Goal: Task Accomplishment & Management: Manage account settings

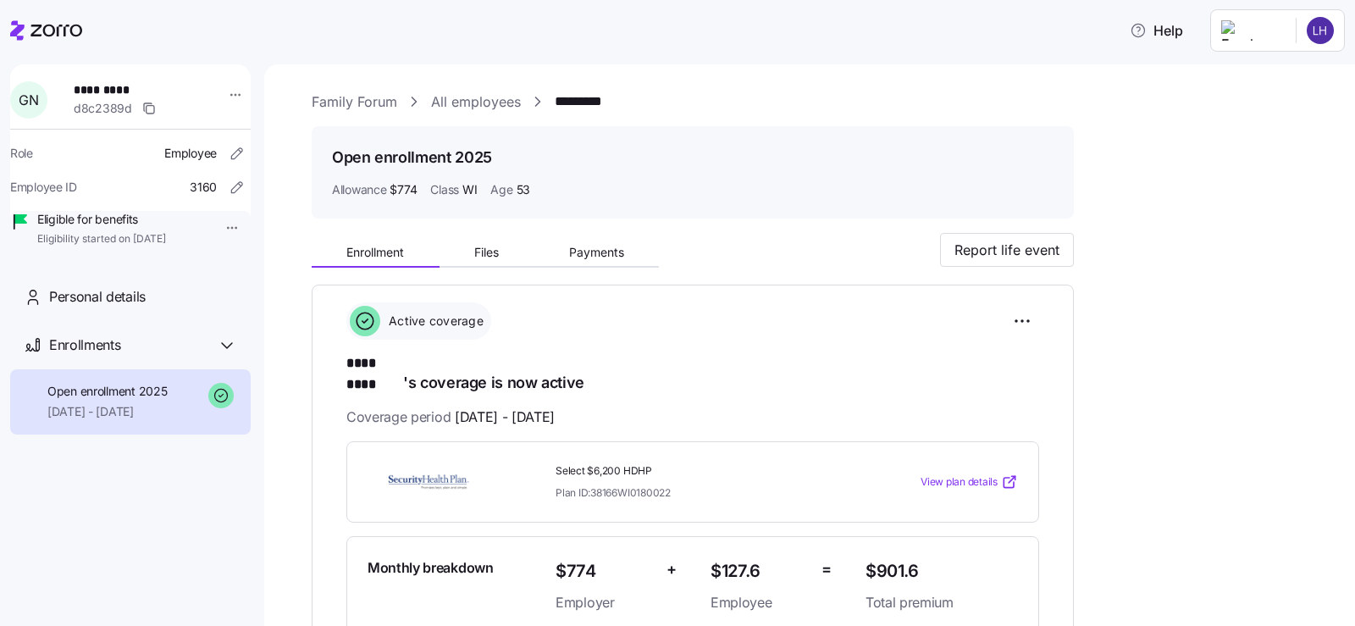
click at [33, 29] on icon at bounding box center [46, 30] width 72 height 20
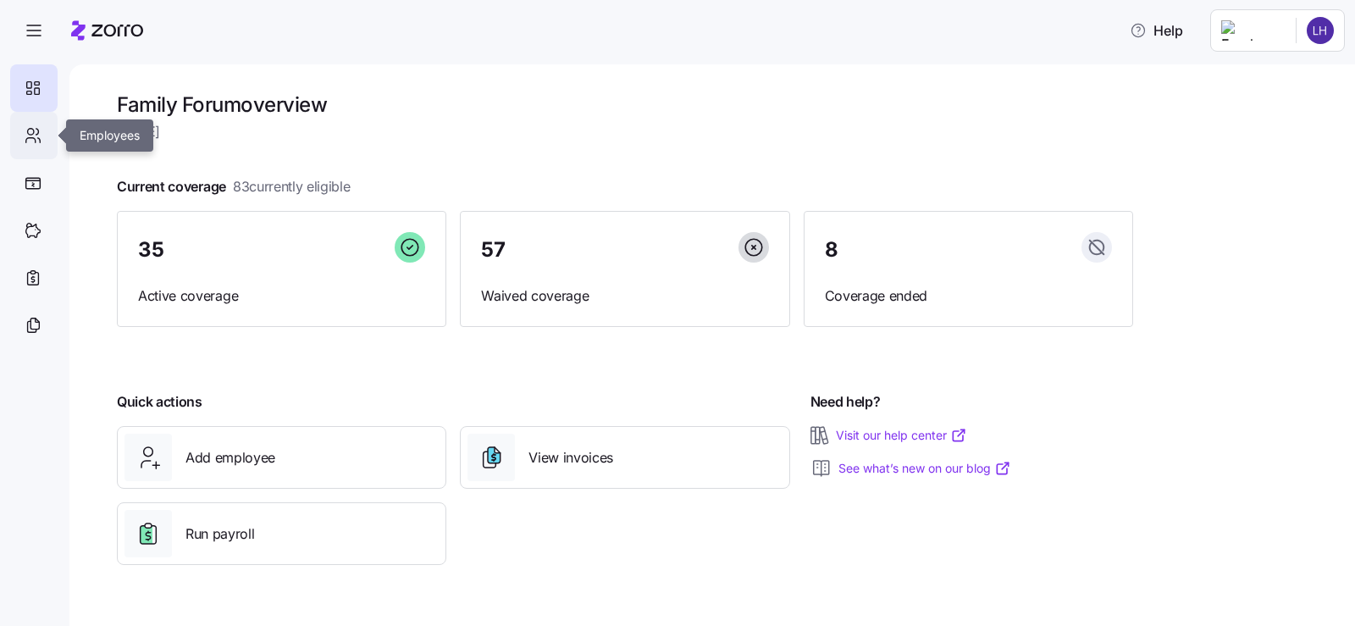
click at [37, 126] on icon at bounding box center [33, 135] width 19 height 20
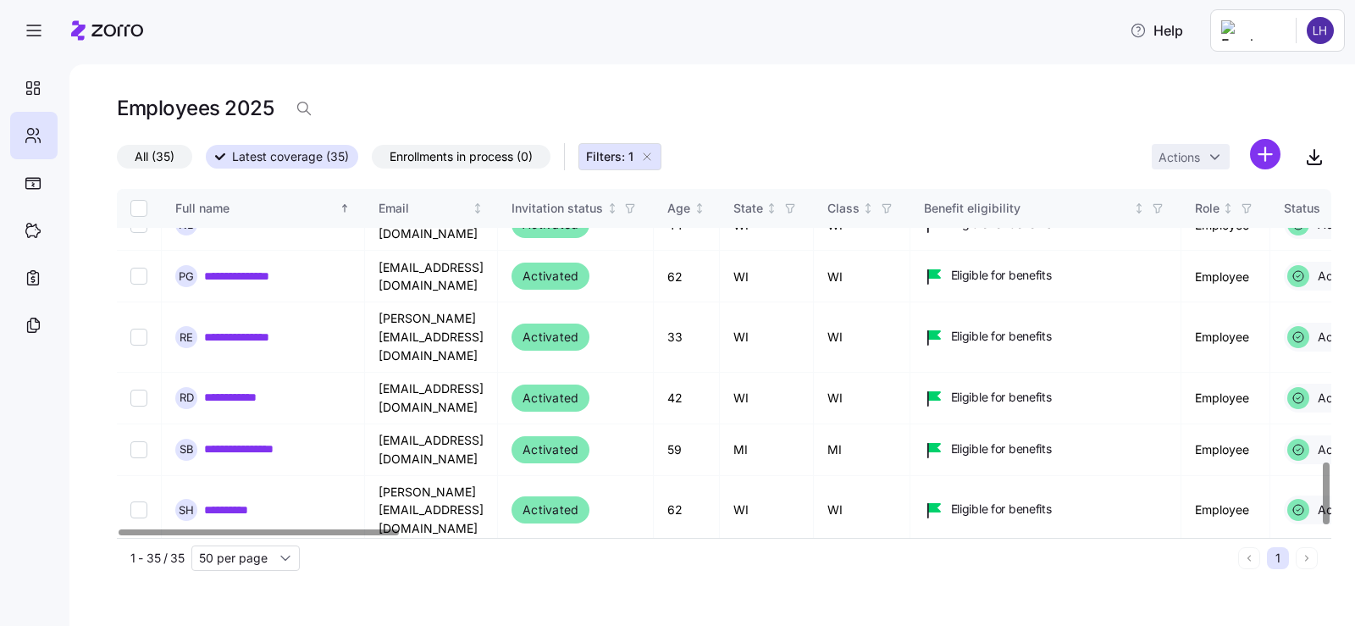
scroll to position [1547, 0]
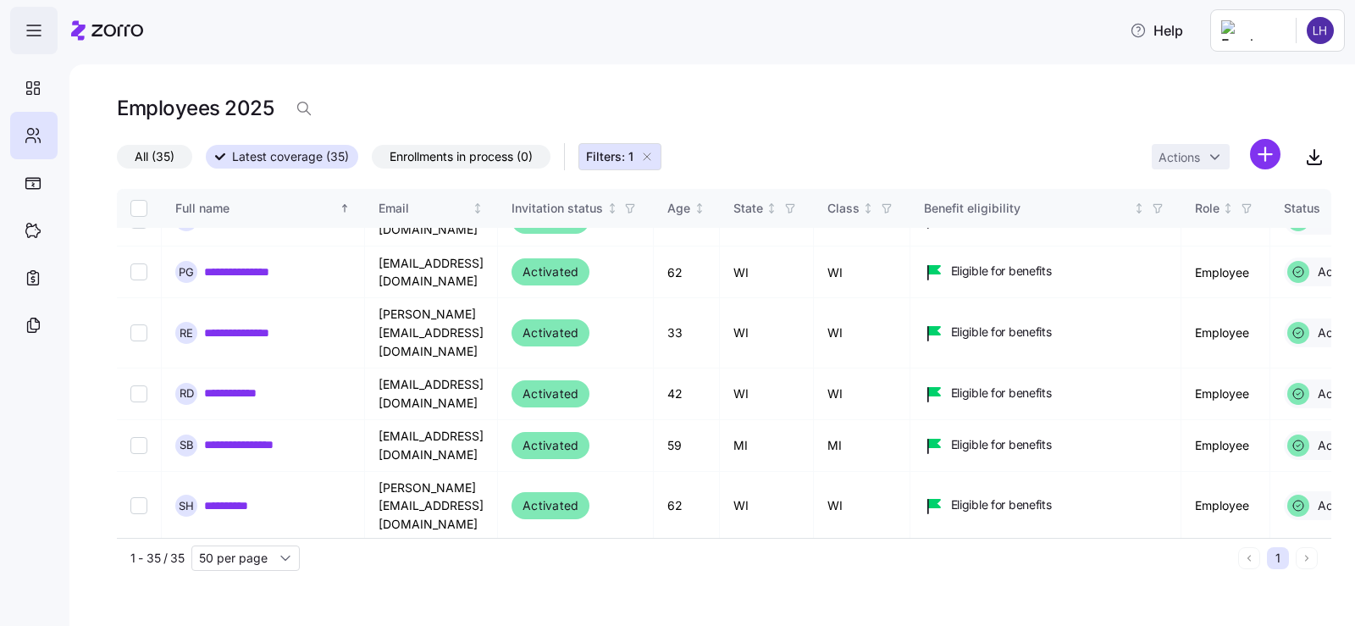
click at [35, 29] on icon "button" at bounding box center [34, 30] width 20 height 20
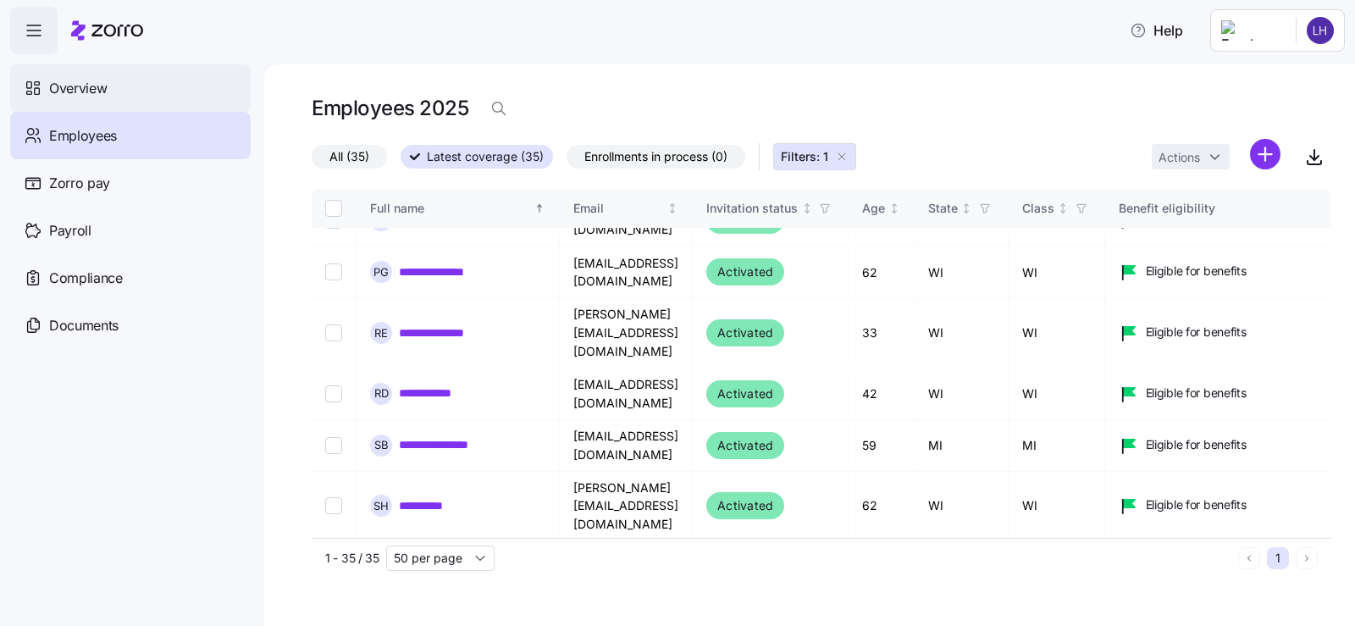
click at [62, 90] on span "Overview" at bounding box center [78, 88] width 58 height 21
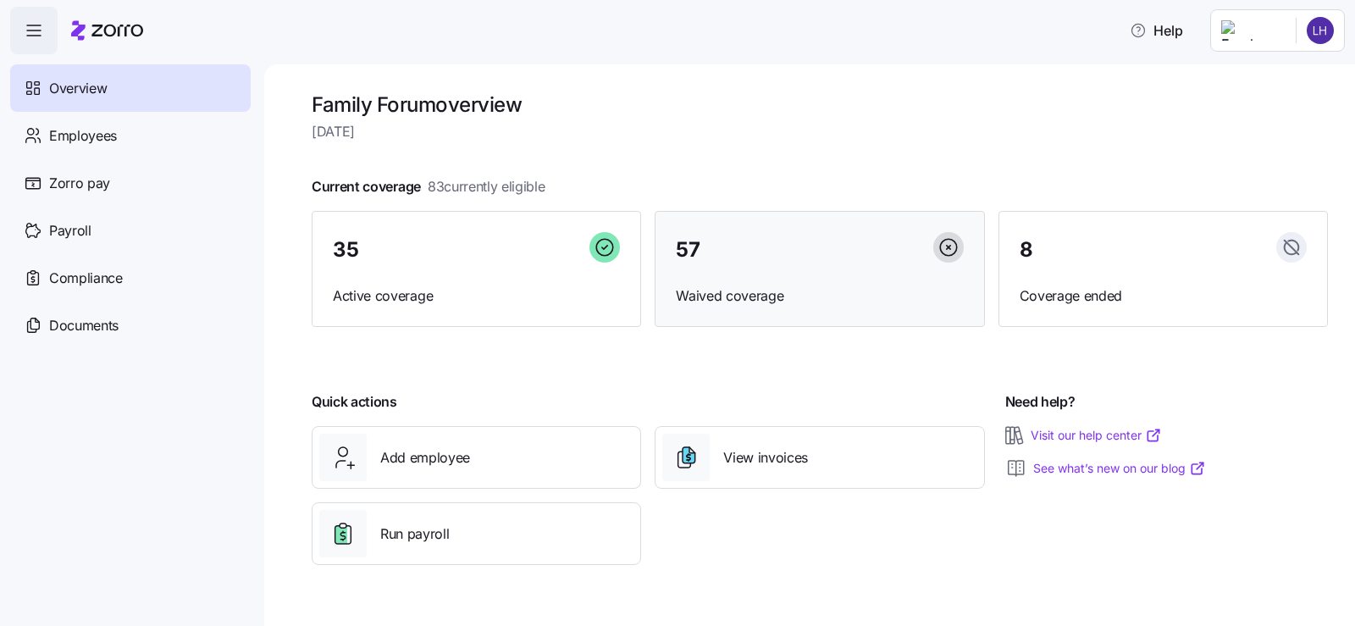
click at [776, 268] on div "57 Waived coverage" at bounding box center [819, 269] width 329 height 117
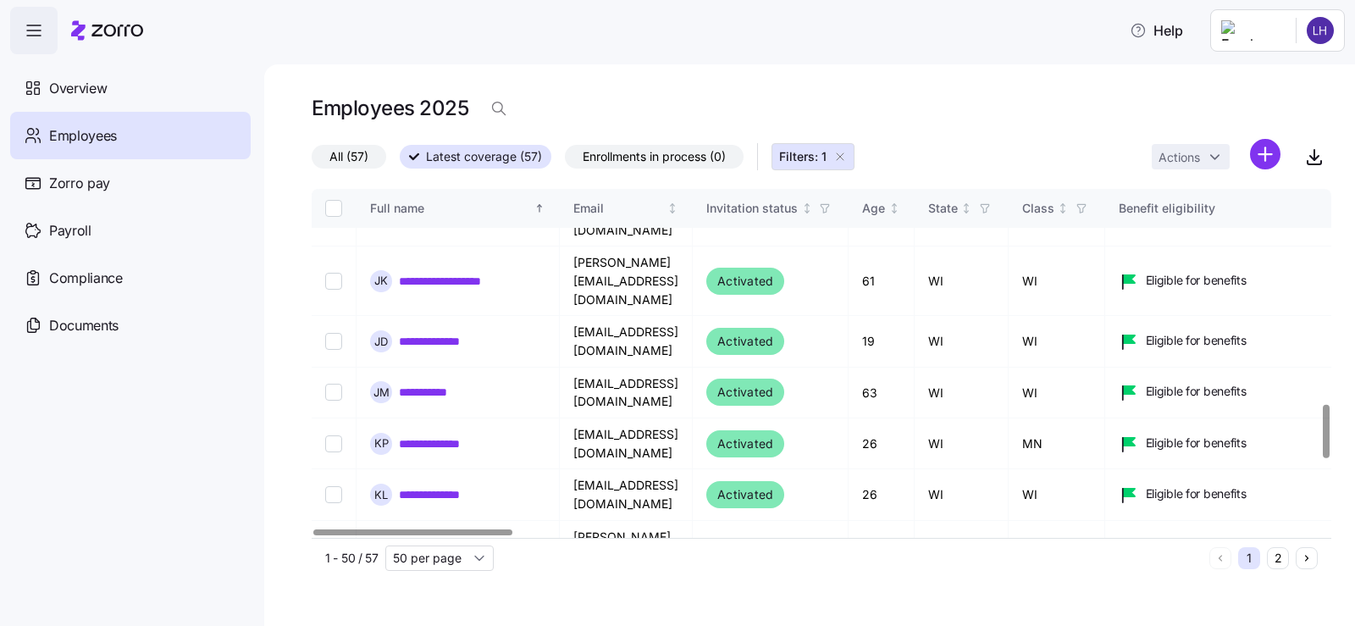
scroll to position [1439, 0]
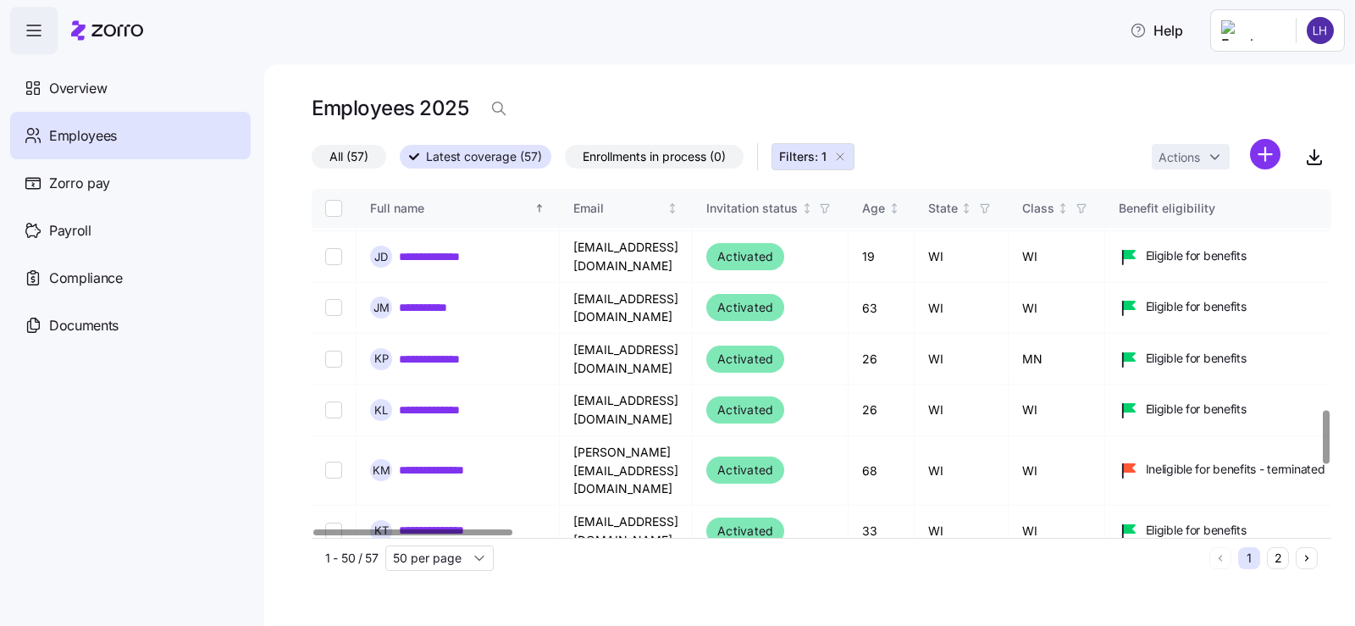
checkbox input "true"
click at [1205, 162] on html "**********" at bounding box center [677, 308] width 1355 height 616
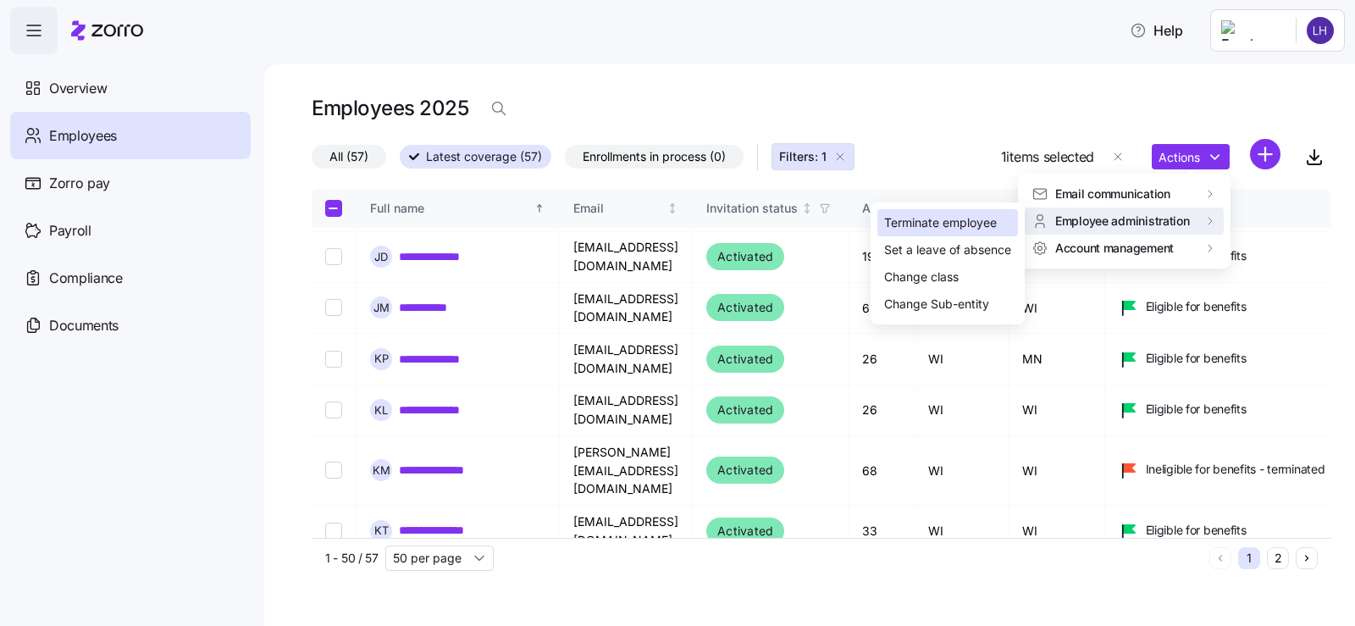
click at [980, 218] on div "Terminate employee" at bounding box center [940, 222] width 113 height 19
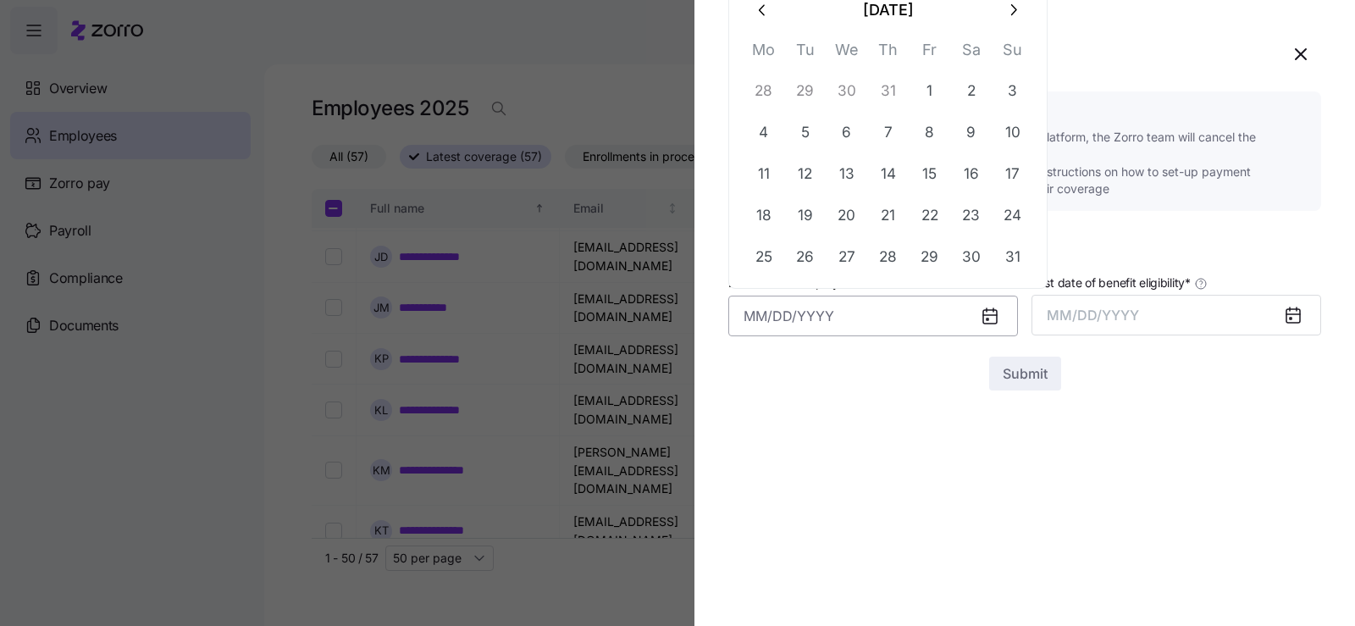
click at [902, 332] on input "Last date of employment *" at bounding box center [873, 316] width 290 height 41
click at [931, 84] on button "1" at bounding box center [929, 91] width 41 height 41
type input "[DATE]"
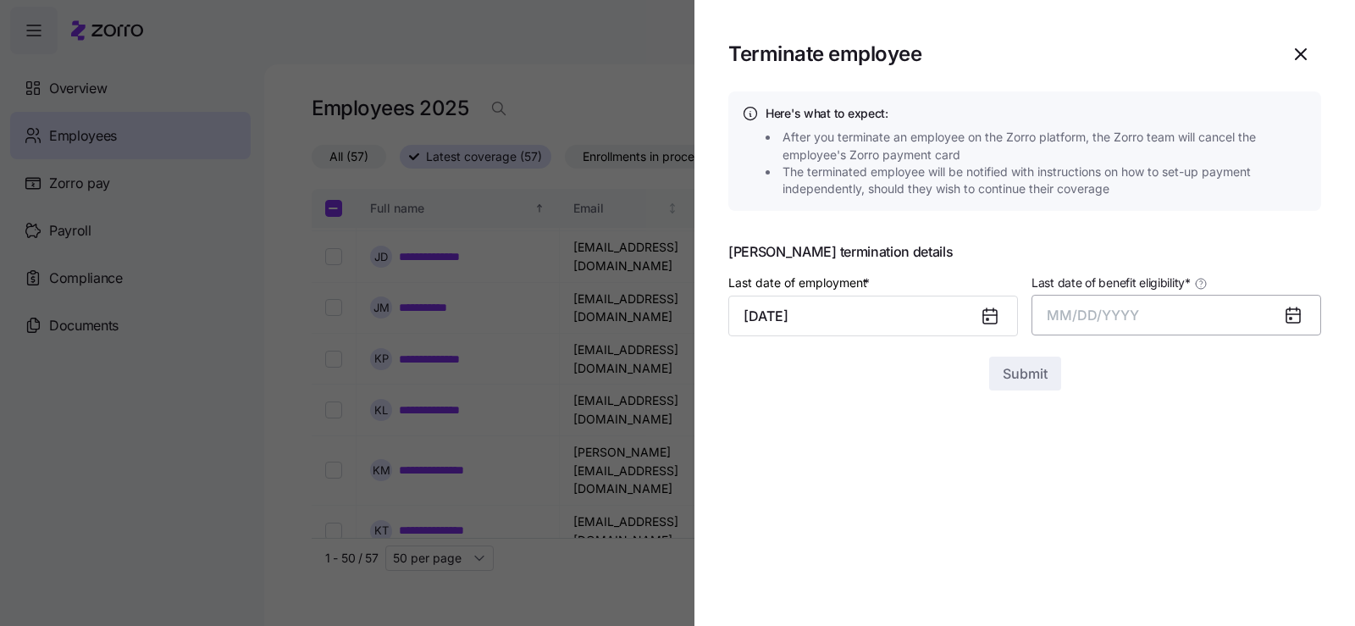
click at [1083, 323] on span "MM/DD/YYYY" at bounding box center [1093, 315] width 92 height 17
click at [1185, 510] on button "Aug" at bounding box center [1191, 504] width 97 height 41
click at [1014, 368] on span "Submit" at bounding box center [1025, 373] width 45 height 20
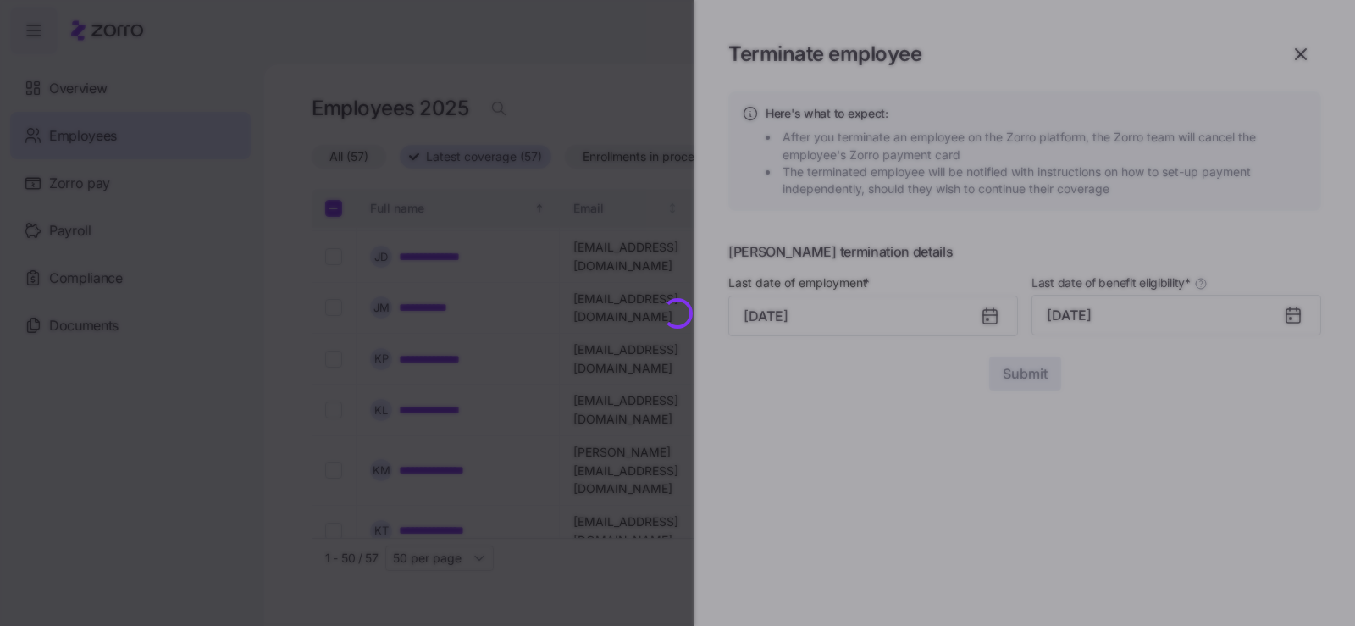
checkbox input "false"
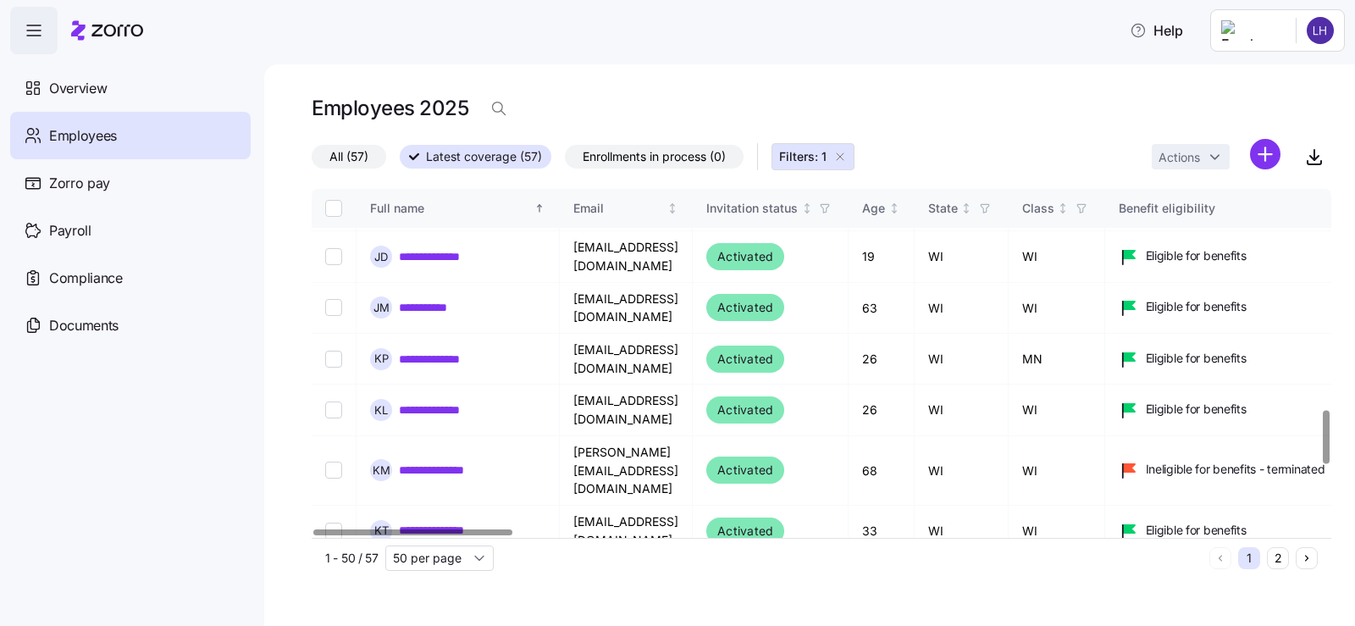
checkbox input "true"
click at [1199, 154] on html "**********" at bounding box center [677, 308] width 1355 height 616
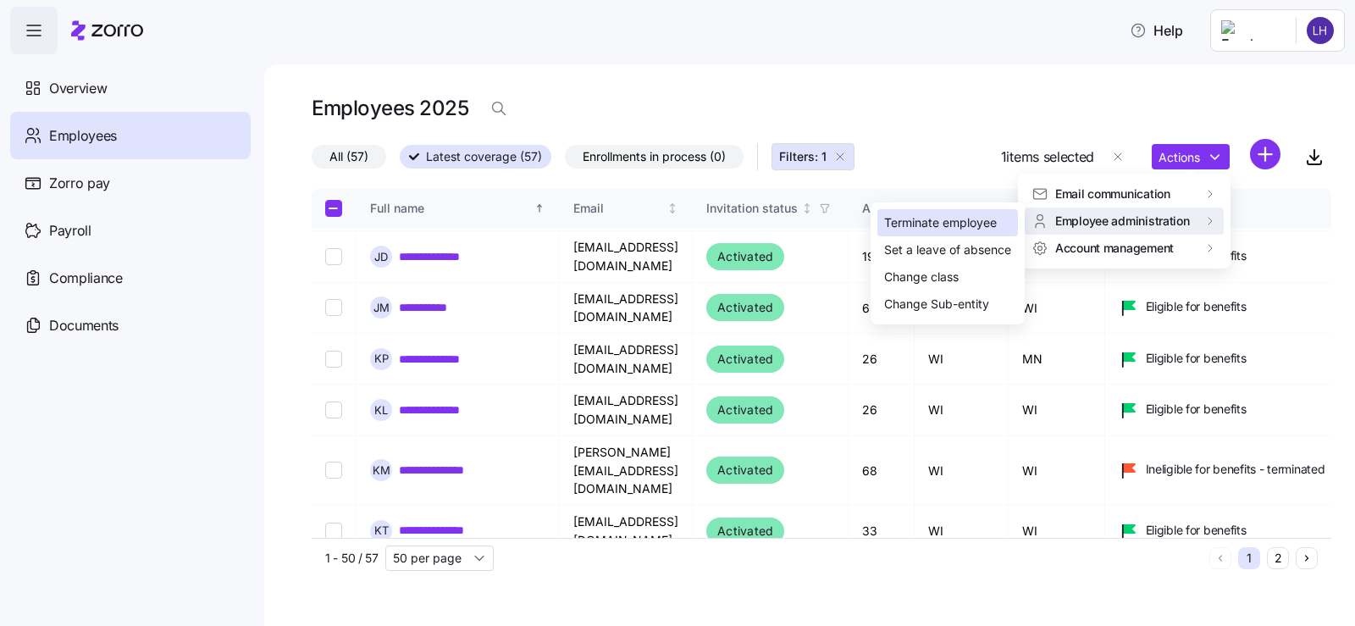
click at [964, 226] on div "Terminate employee" at bounding box center [940, 222] width 113 height 19
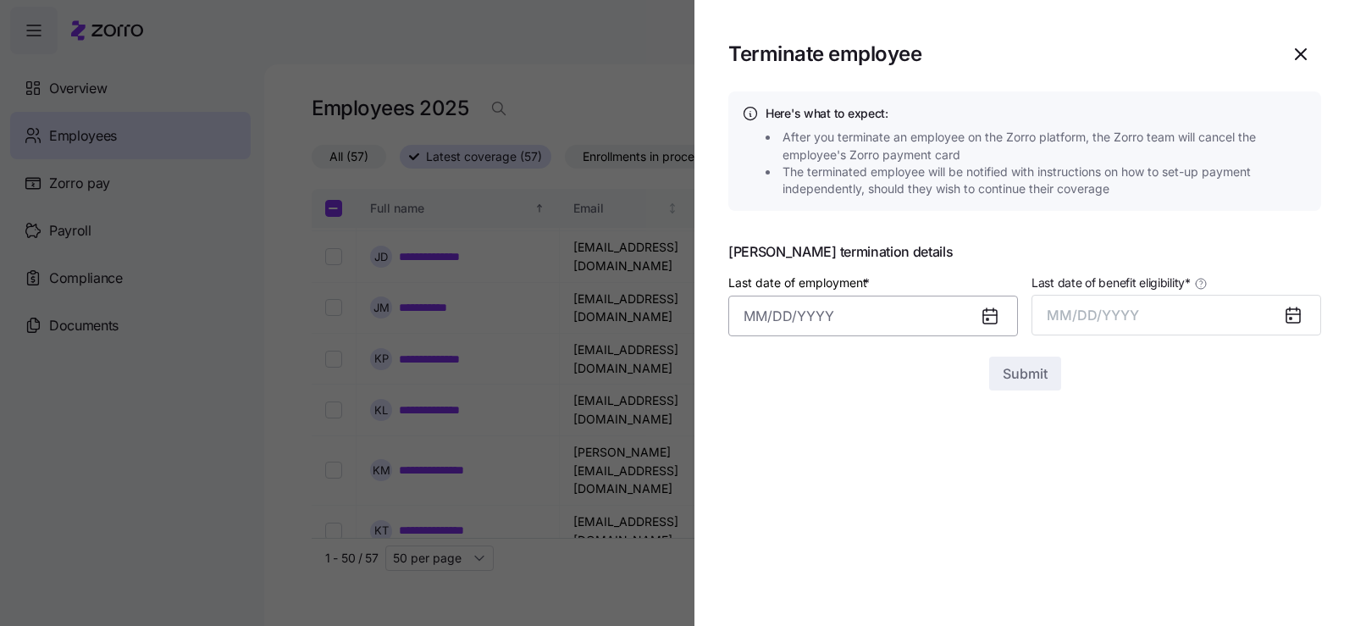
click at [911, 314] on input "Last date of employment *" at bounding box center [873, 316] width 290 height 41
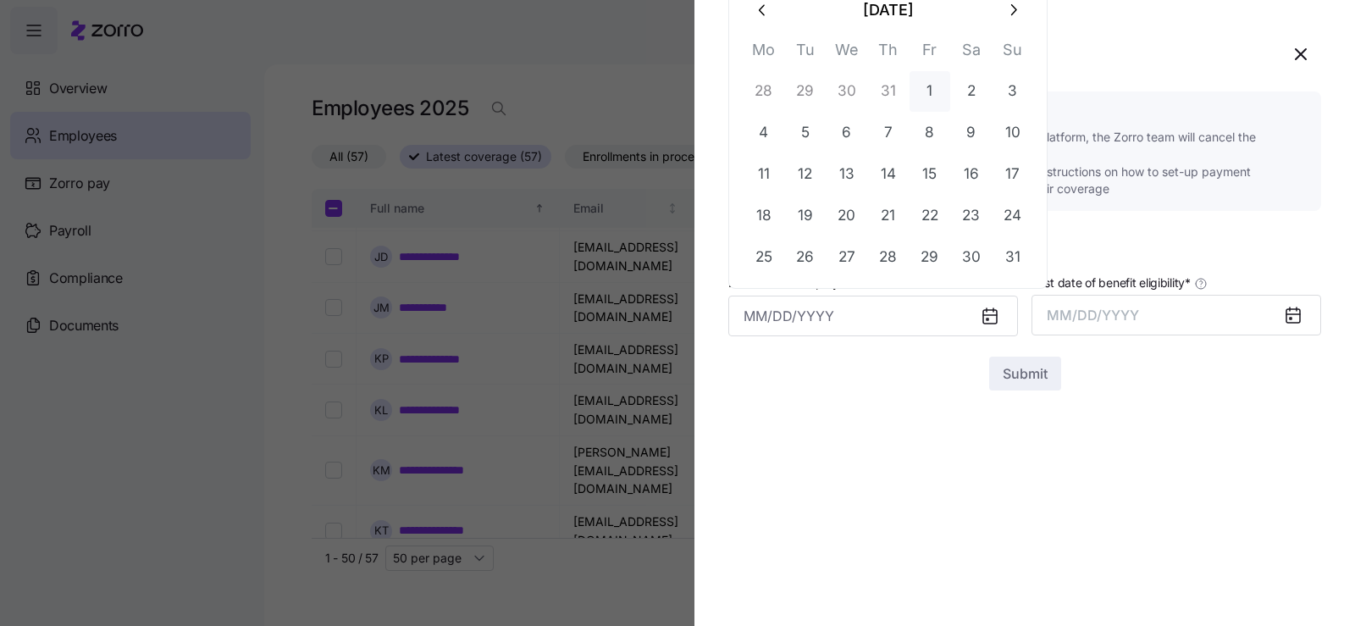
click at [928, 75] on button "1" at bounding box center [929, 91] width 41 height 41
type input "[DATE]"
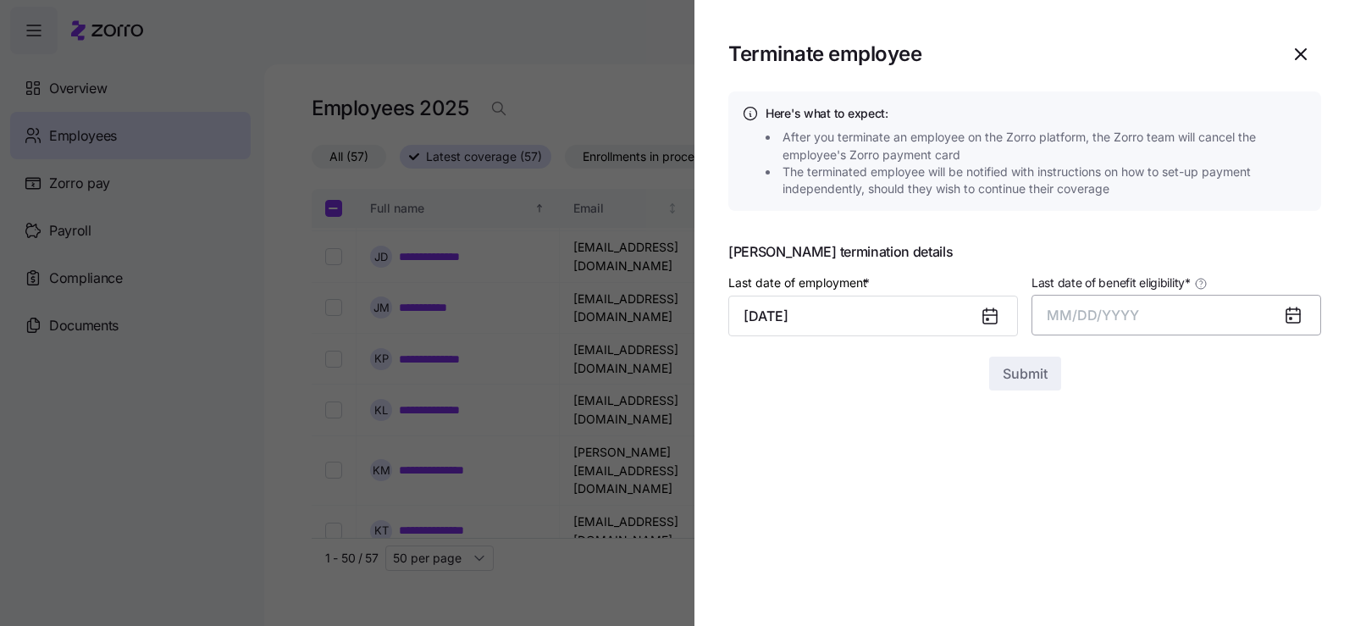
click at [1168, 315] on button "MM/DD/YYYY" at bounding box center [1176, 315] width 290 height 41
click at [1174, 514] on button "Aug" at bounding box center [1191, 504] width 97 height 41
click at [1037, 382] on span "Submit" at bounding box center [1025, 373] width 45 height 20
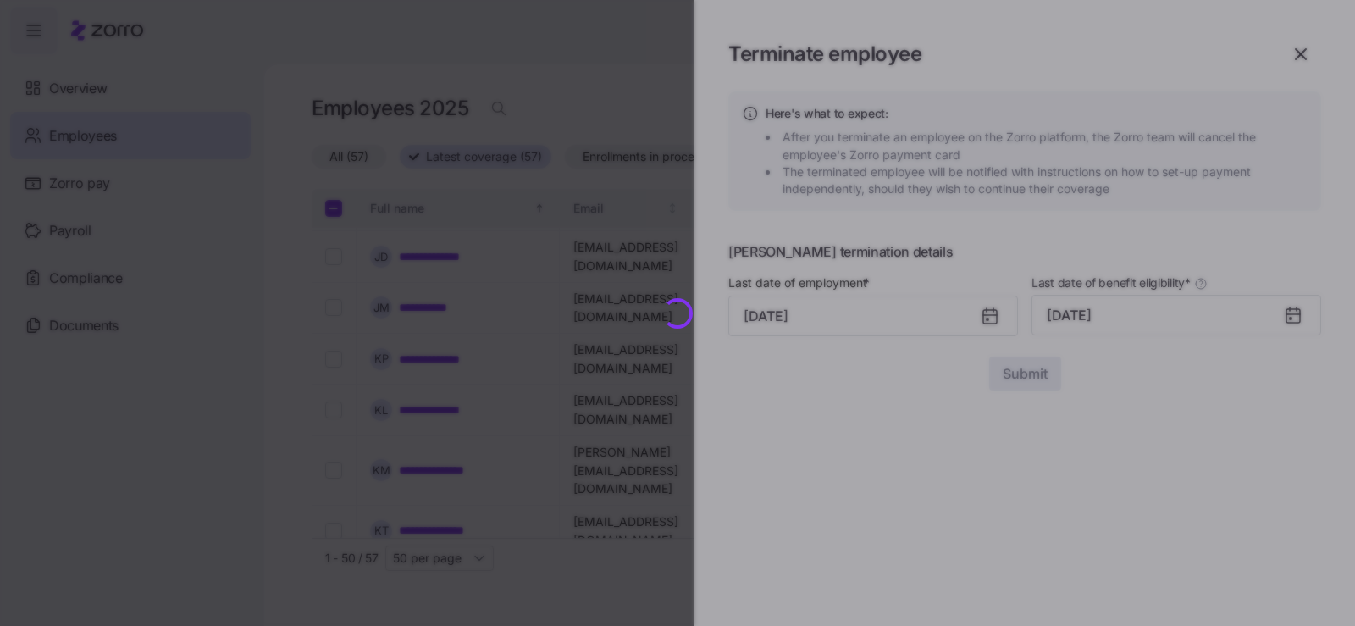
checkbox input "false"
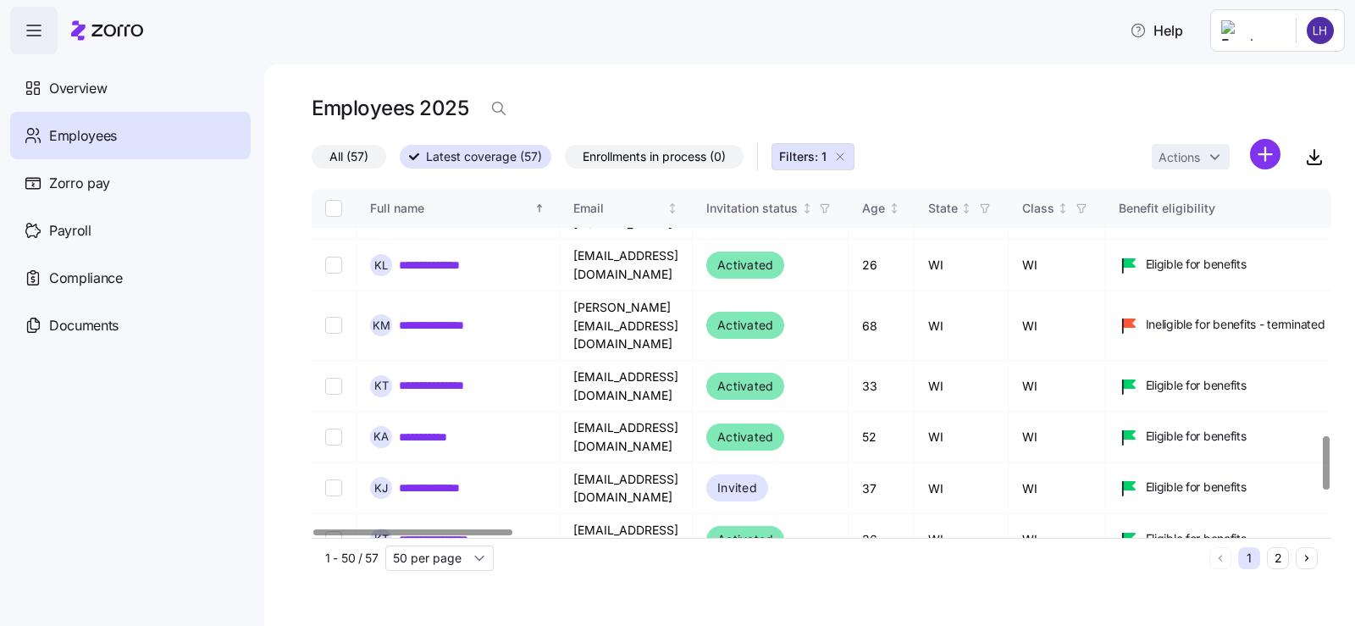
scroll to position [1609, 0]
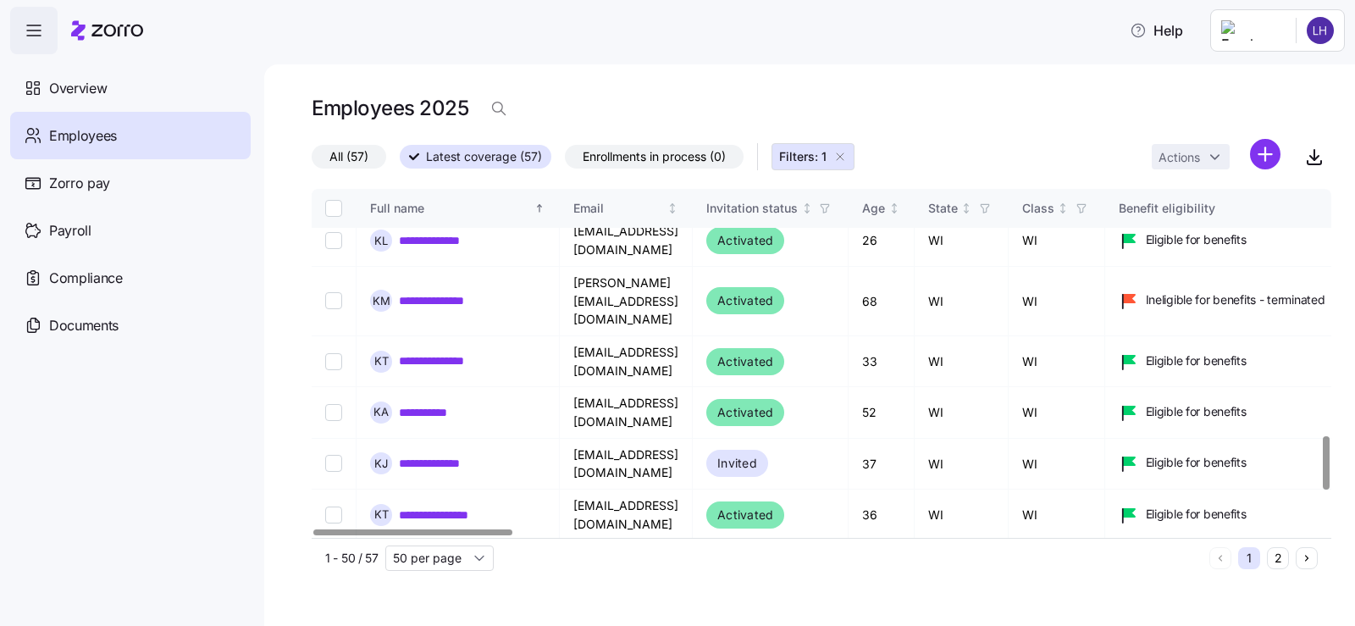
checkbox input "true"
click at [1183, 162] on html "**********" at bounding box center [677, 308] width 1355 height 616
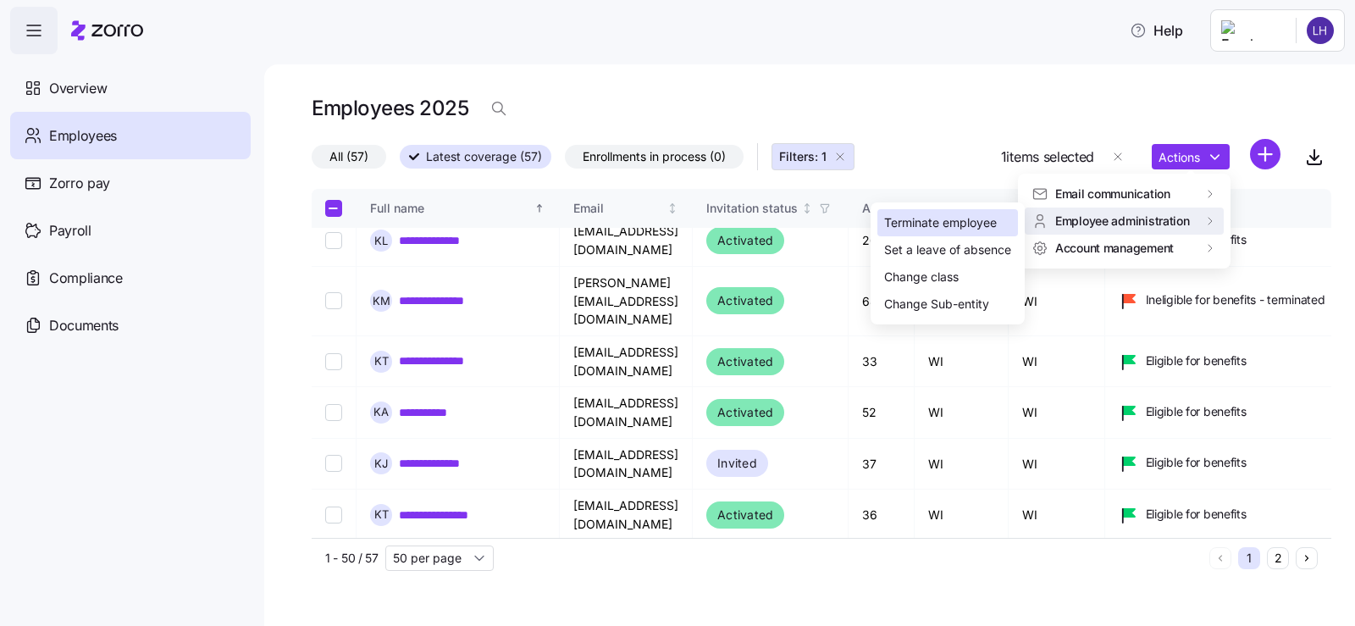
click at [984, 229] on div "Terminate employee" at bounding box center [940, 222] width 113 height 19
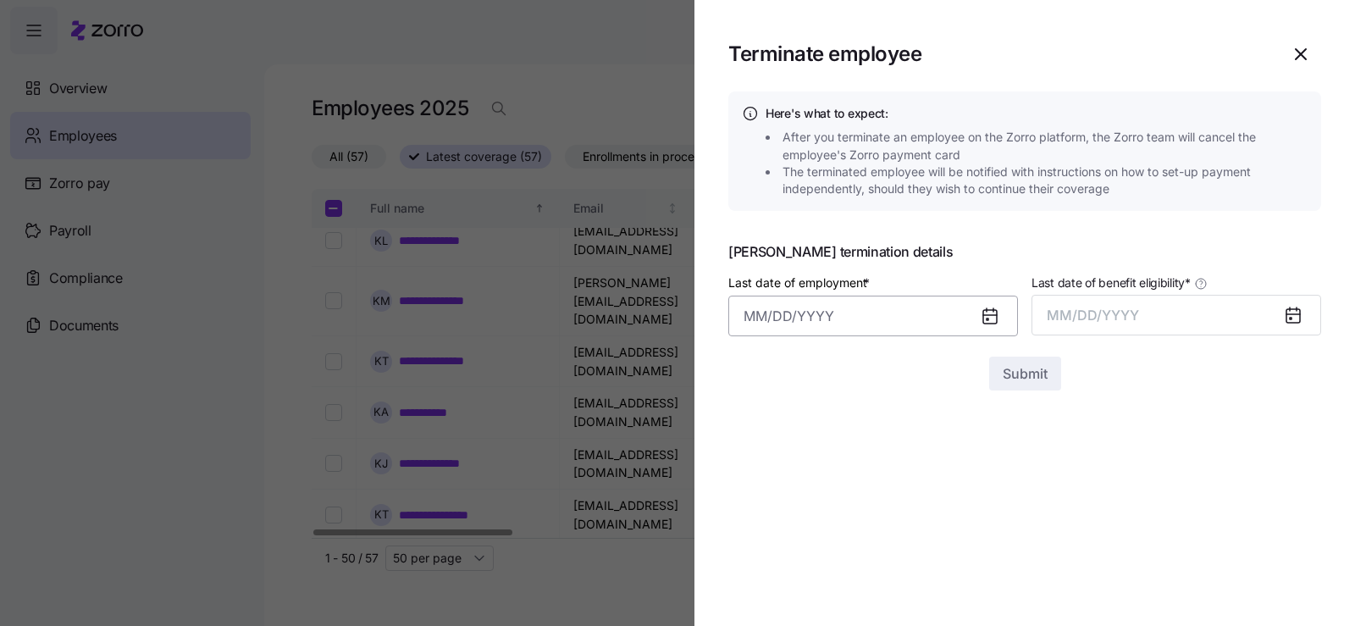
click at [865, 321] on input "Last date of employment *" at bounding box center [873, 316] width 290 height 41
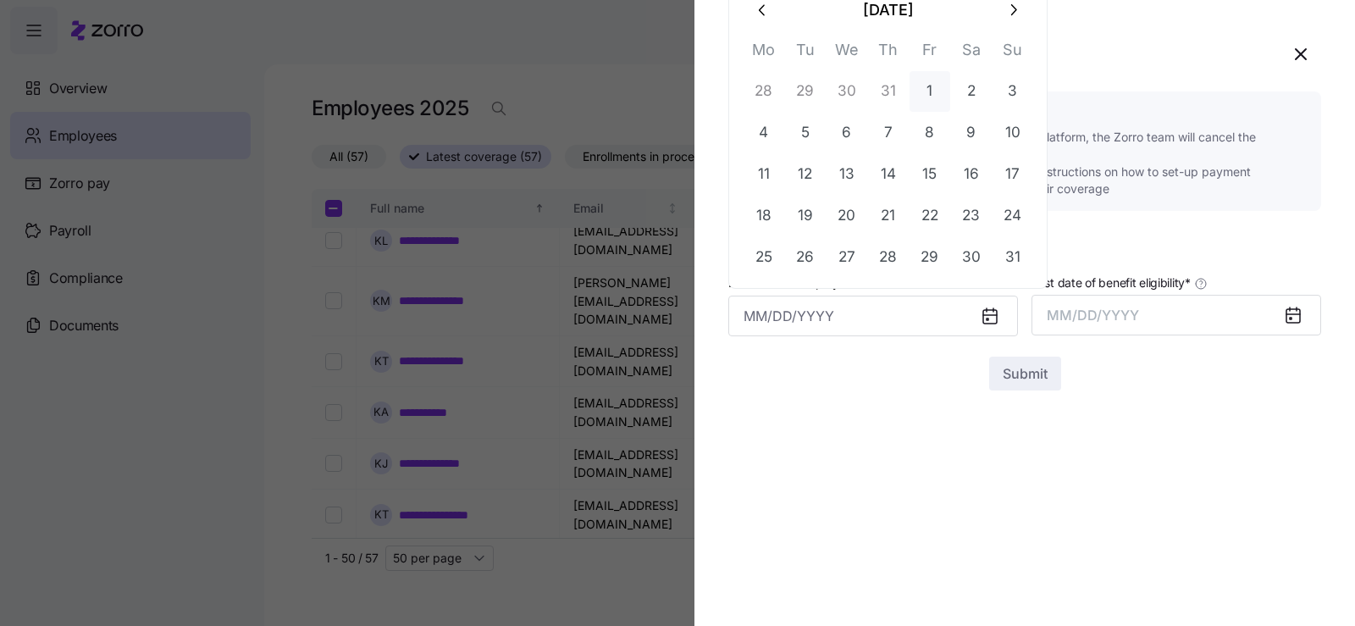
click at [935, 92] on button "1" at bounding box center [929, 91] width 41 height 41
type input "[DATE]"
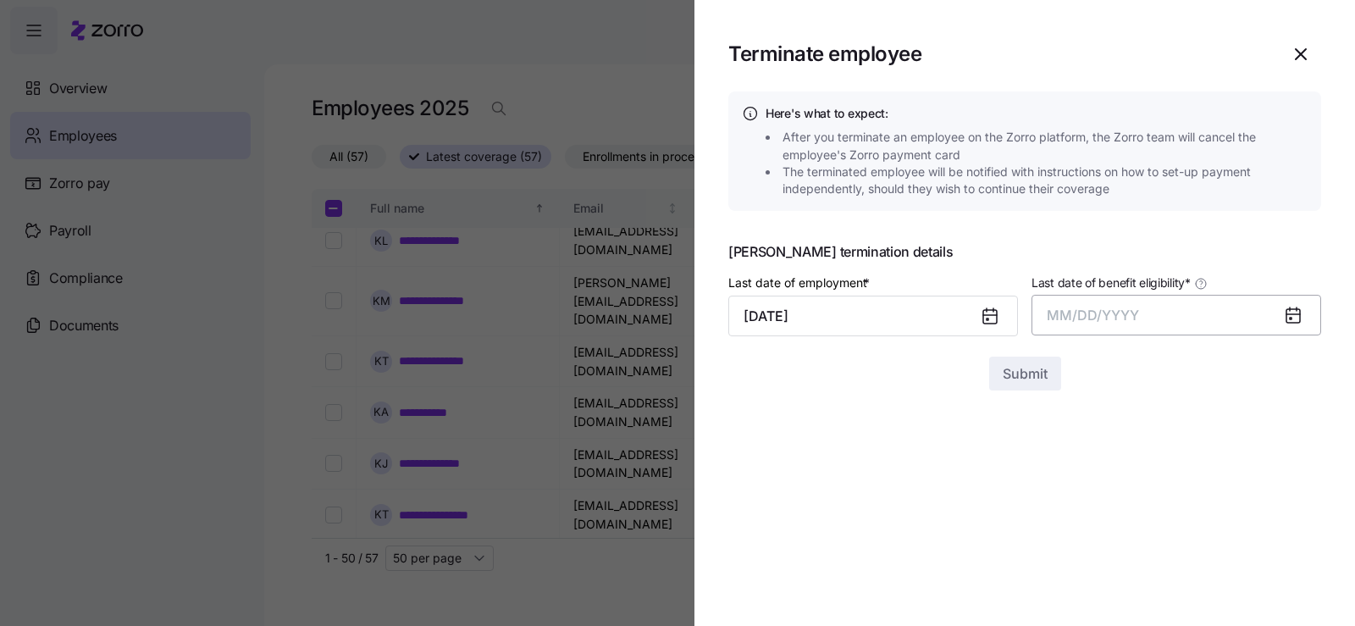
click at [1112, 332] on button "MM/DD/YYYY" at bounding box center [1176, 315] width 290 height 41
click at [1188, 505] on button "Aug" at bounding box center [1191, 504] width 97 height 41
click at [1025, 374] on span "Submit" at bounding box center [1025, 373] width 45 height 20
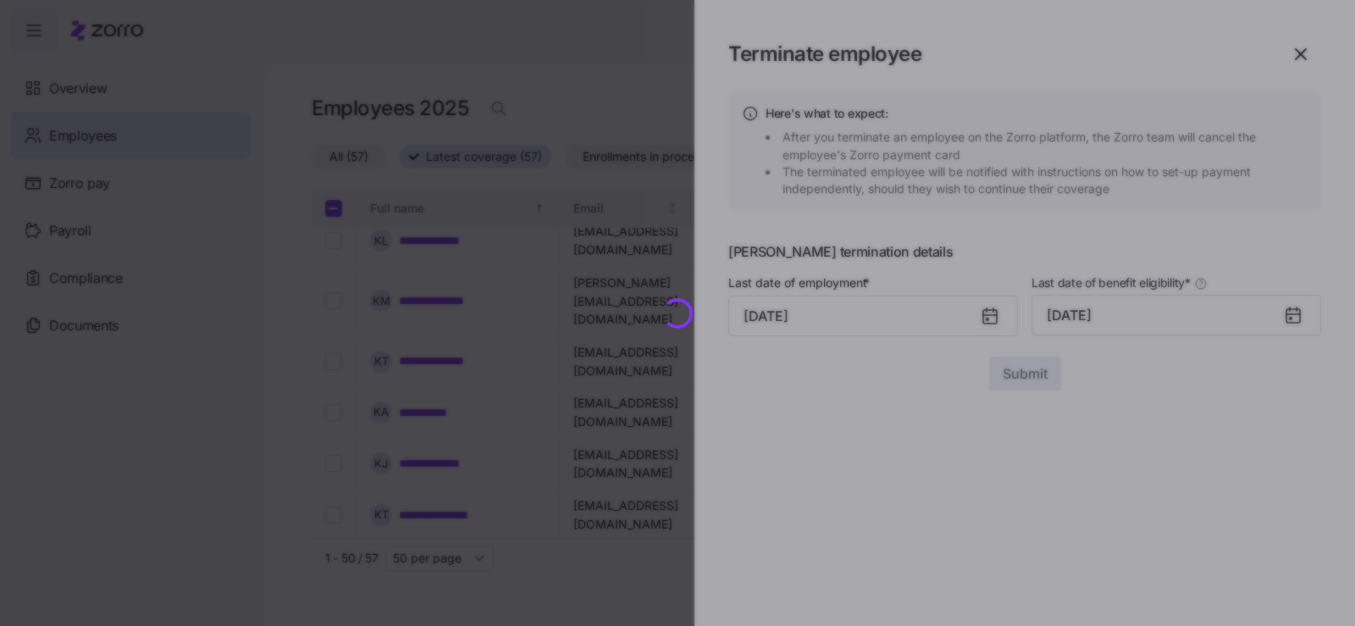
checkbox input "false"
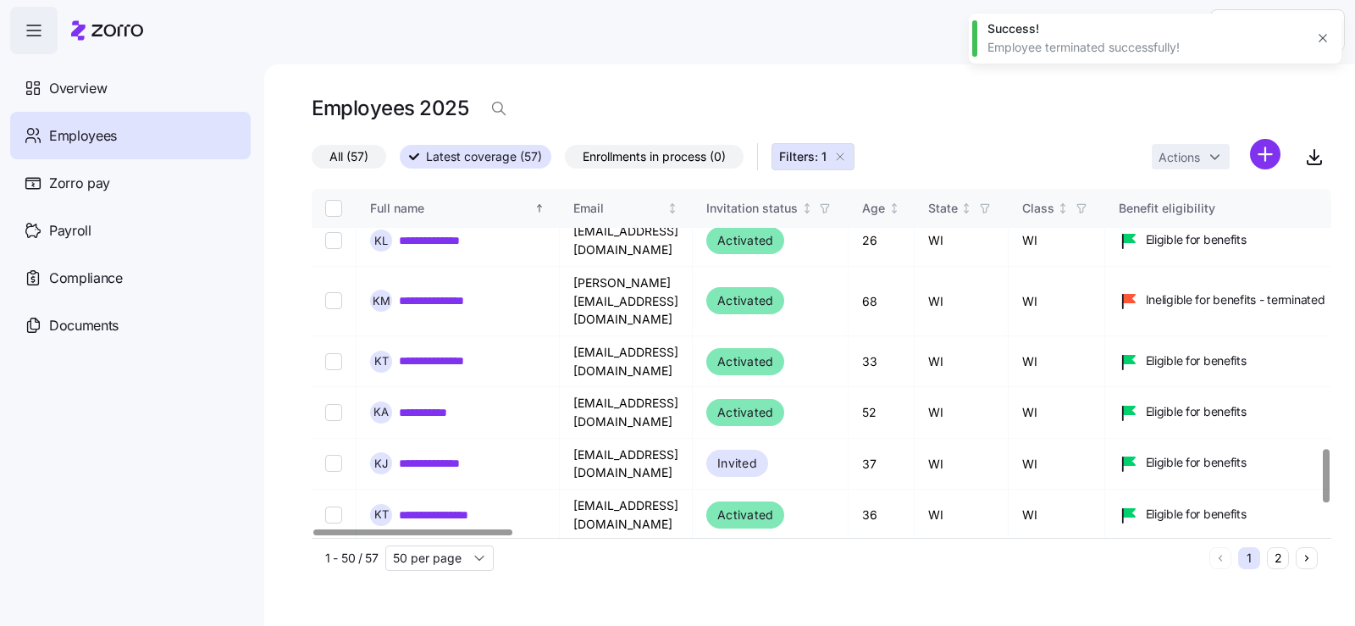
scroll to position [1694, 0]
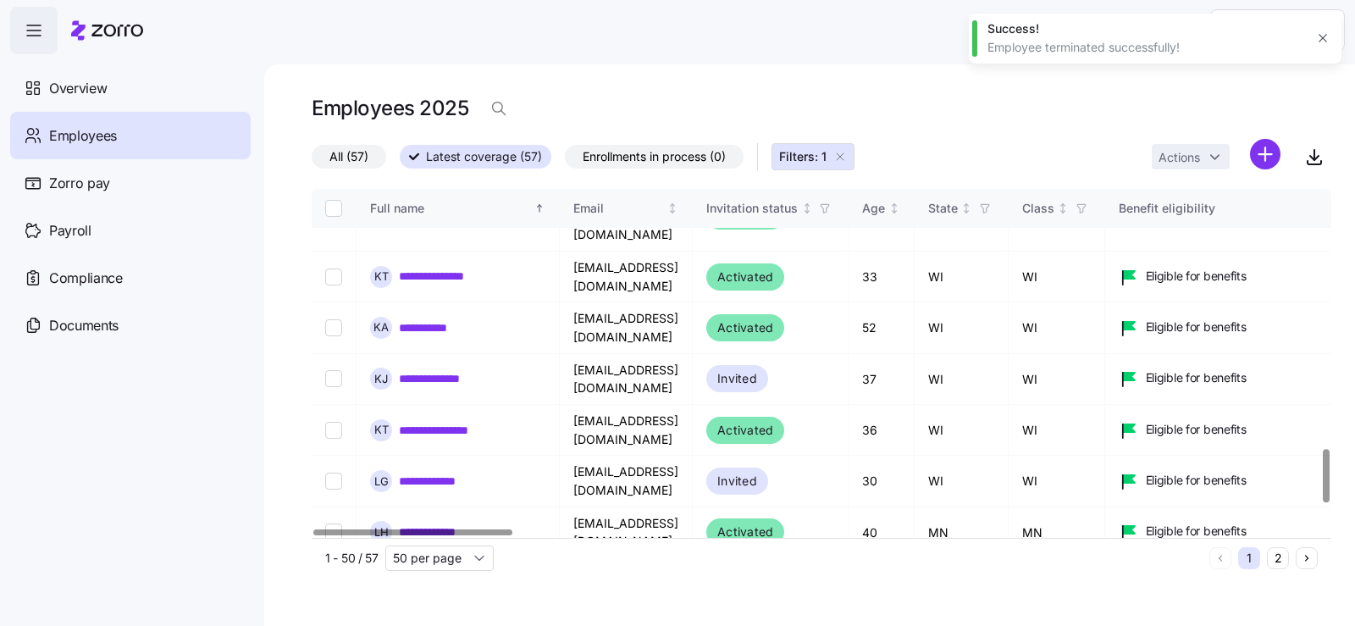
checkbox input "true"
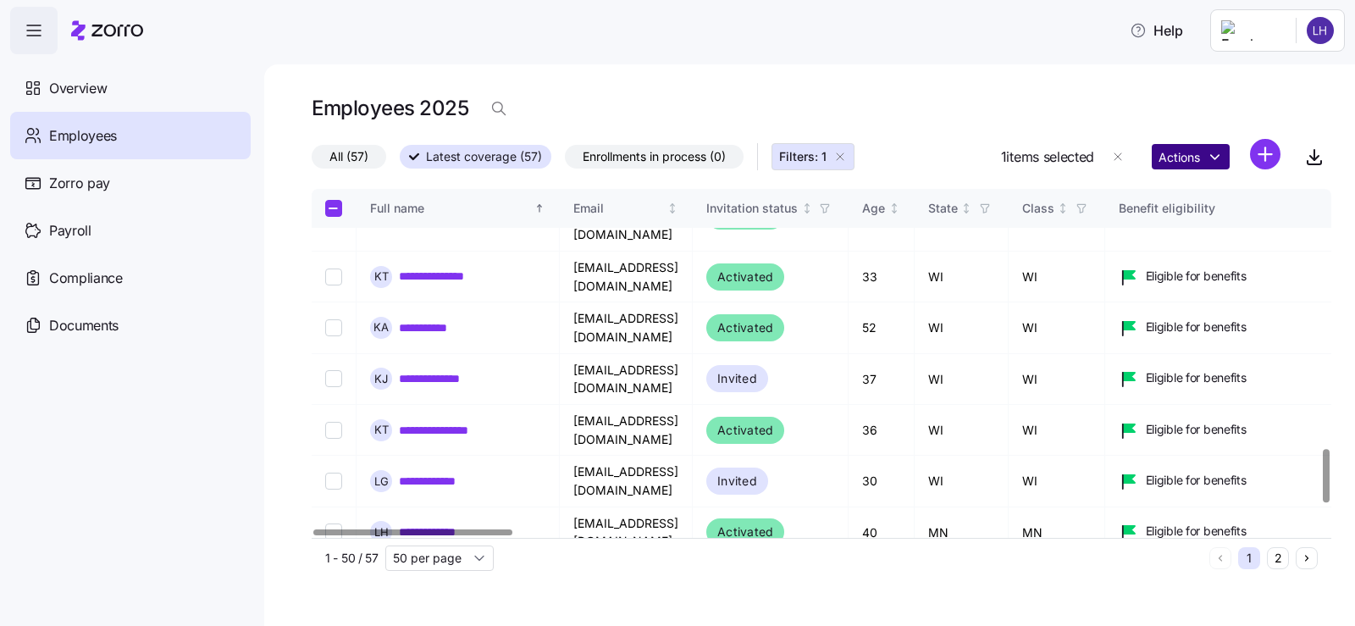
click at [1216, 158] on html "**********" at bounding box center [677, 308] width 1355 height 616
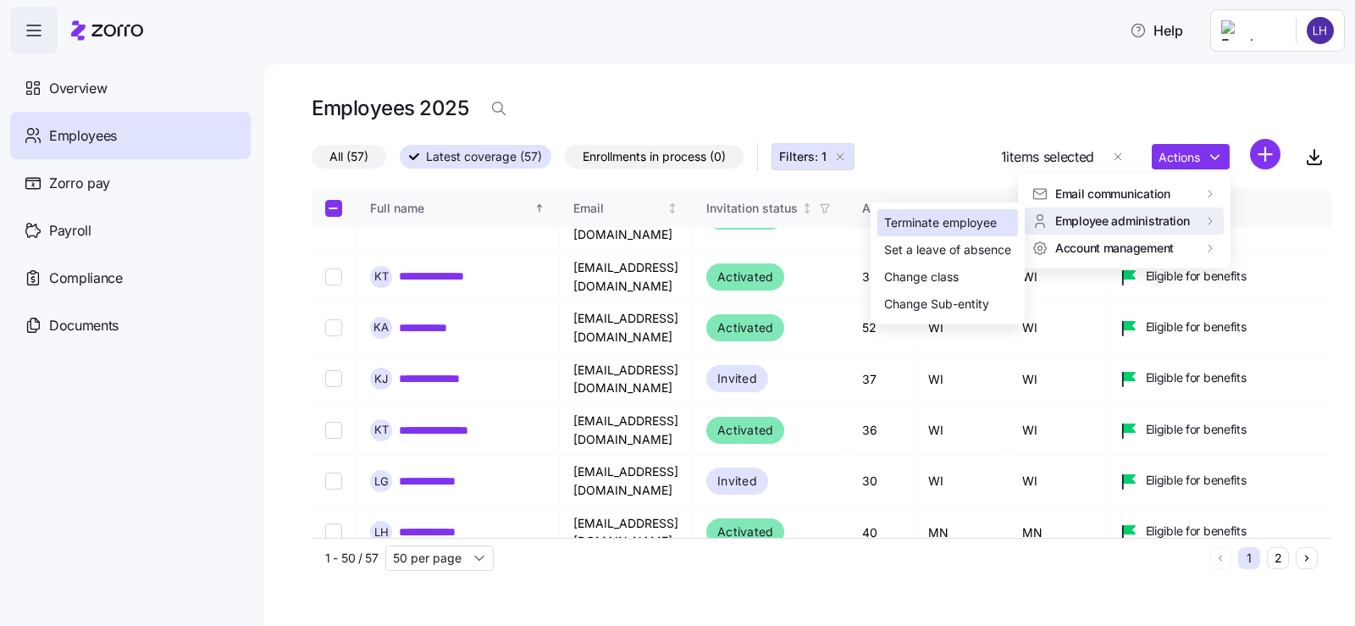
click at [975, 223] on div "Terminate employee" at bounding box center [940, 222] width 113 height 19
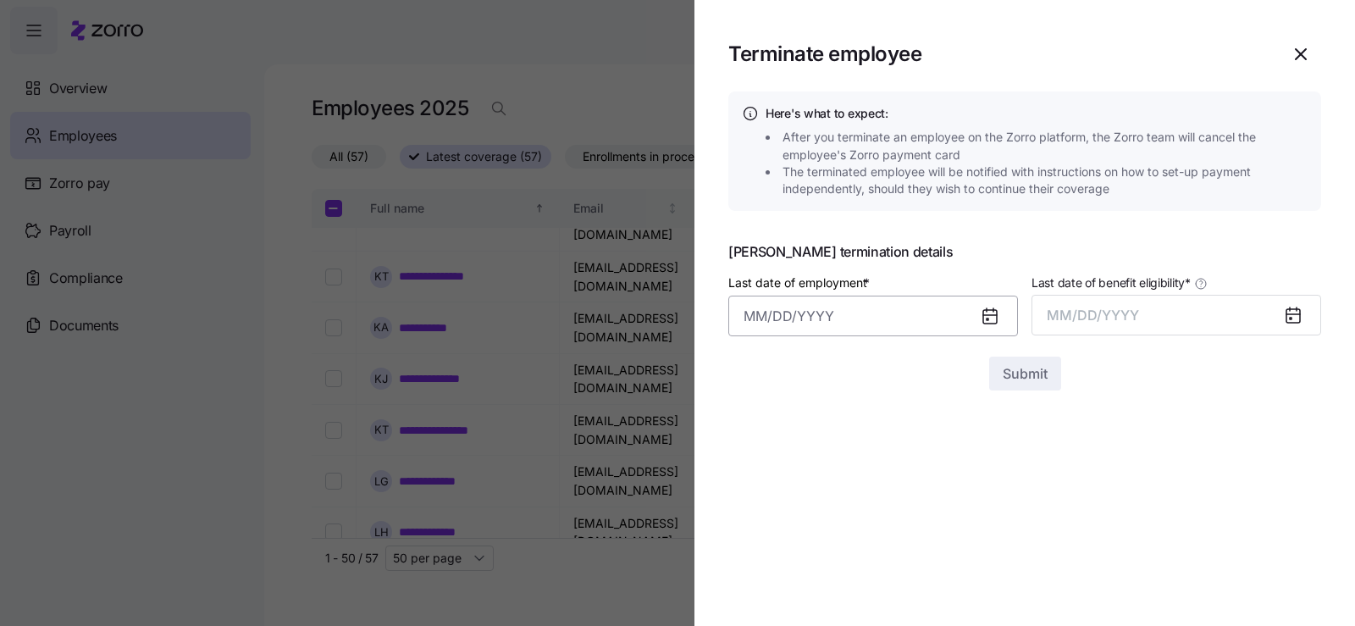
click at [859, 309] on input "Last date of employment *" at bounding box center [873, 316] width 290 height 41
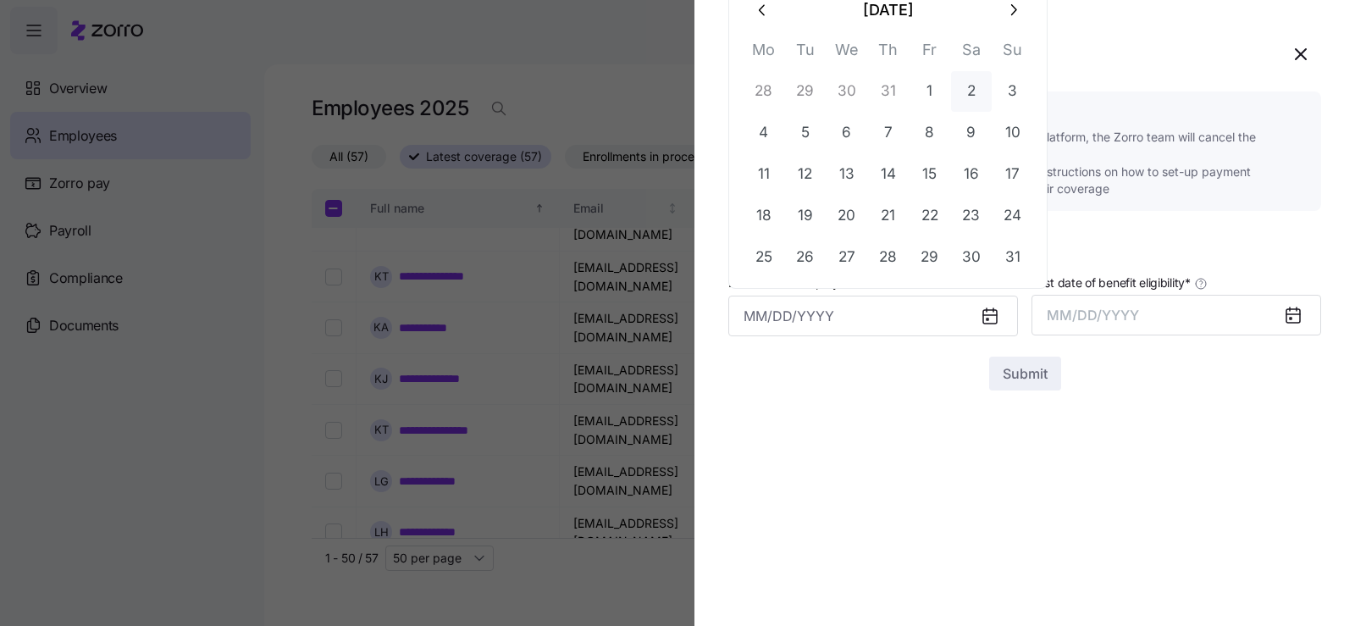
click at [951, 93] on button "2" at bounding box center [971, 91] width 41 height 41
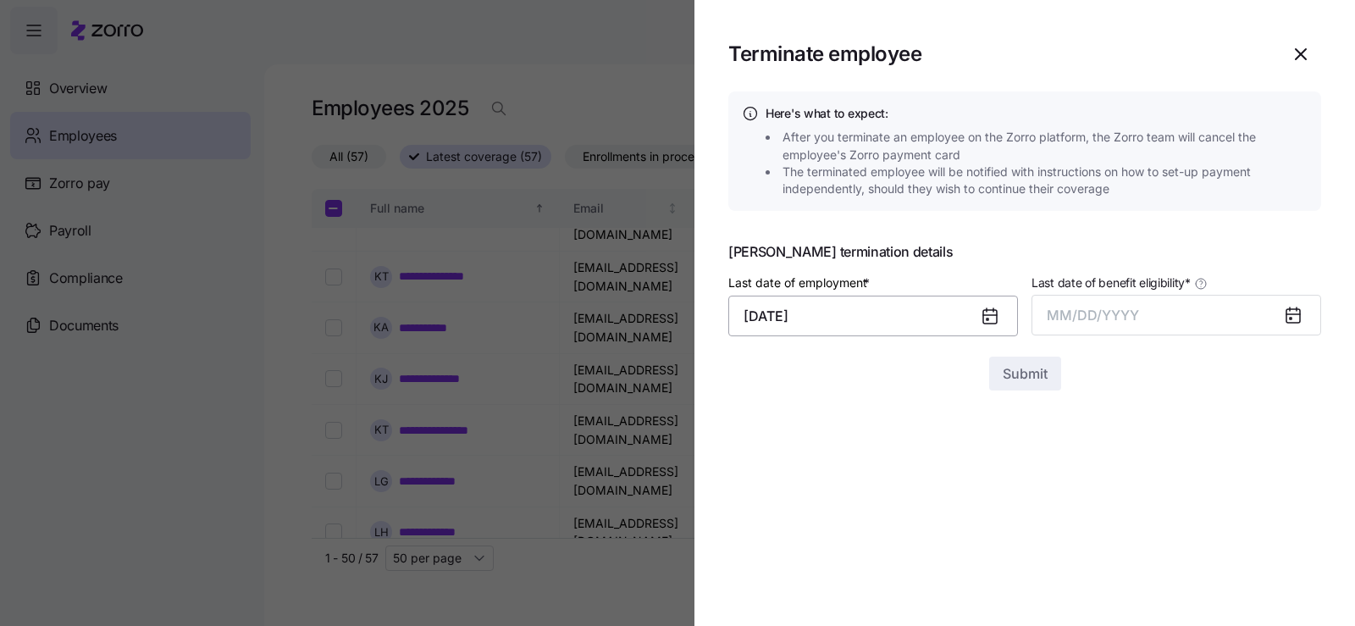
click at [948, 320] on input "[DATE]" at bounding box center [873, 316] width 290 height 41
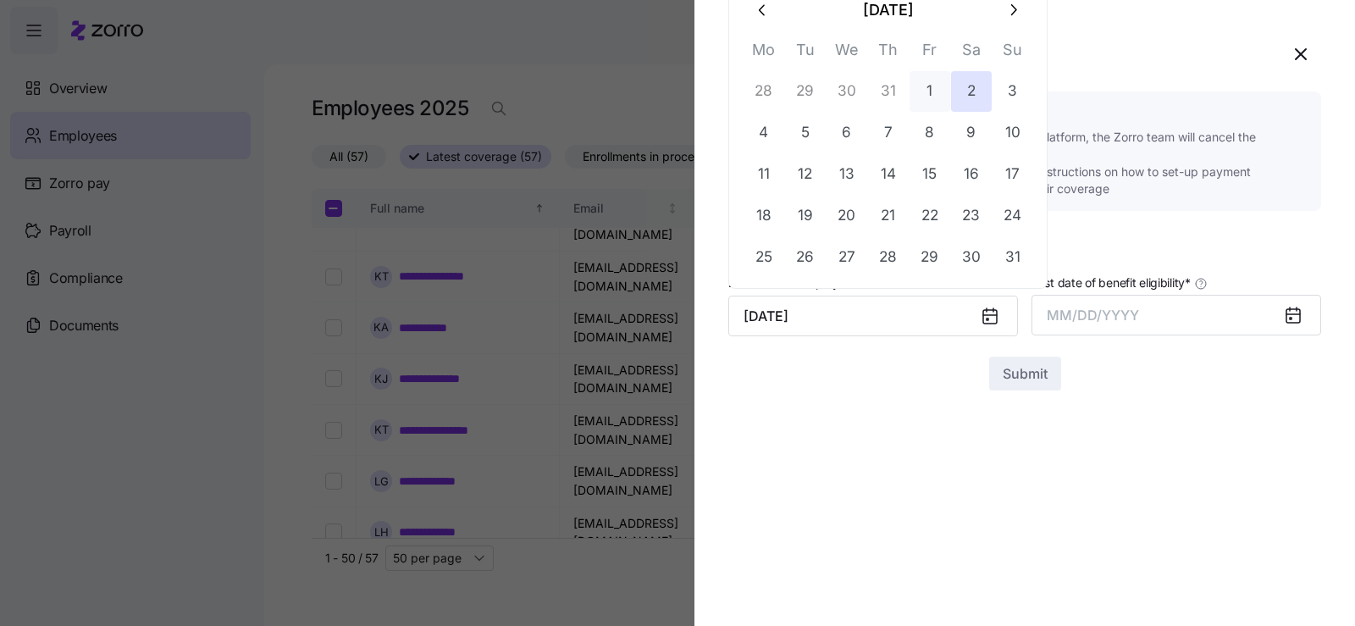
click at [943, 88] on button "1" at bounding box center [929, 91] width 41 height 41
type input "[DATE]"
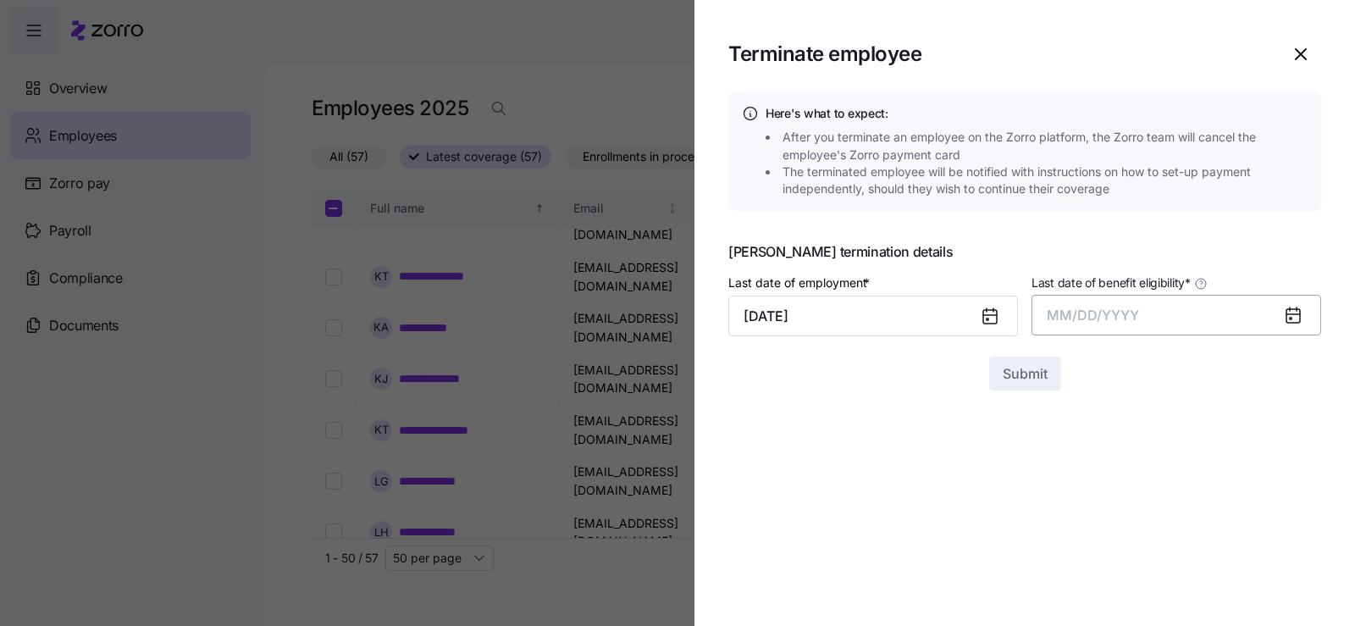
click at [1163, 326] on button "MM/DD/YYYY" at bounding box center [1176, 315] width 290 height 41
click at [1203, 498] on button "Aug" at bounding box center [1191, 504] width 97 height 41
click at [1042, 384] on span "Submit" at bounding box center [1025, 373] width 45 height 20
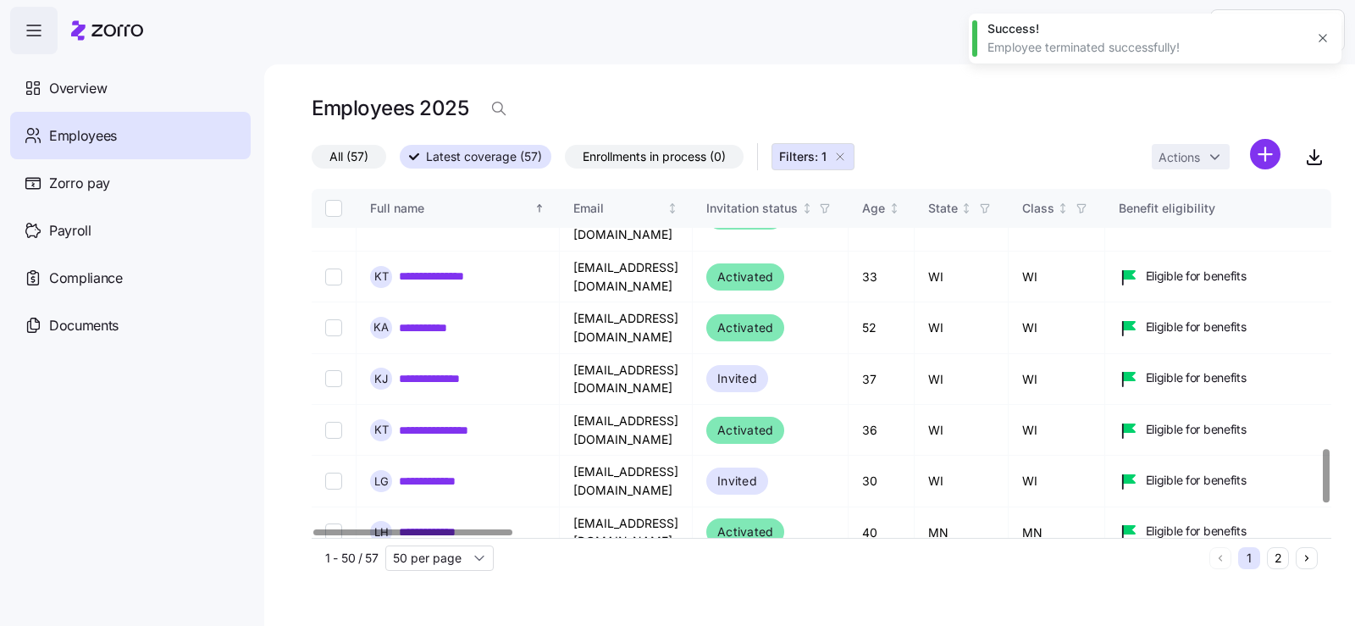
click at [1197, 147] on html "**********" at bounding box center [677, 308] width 1355 height 616
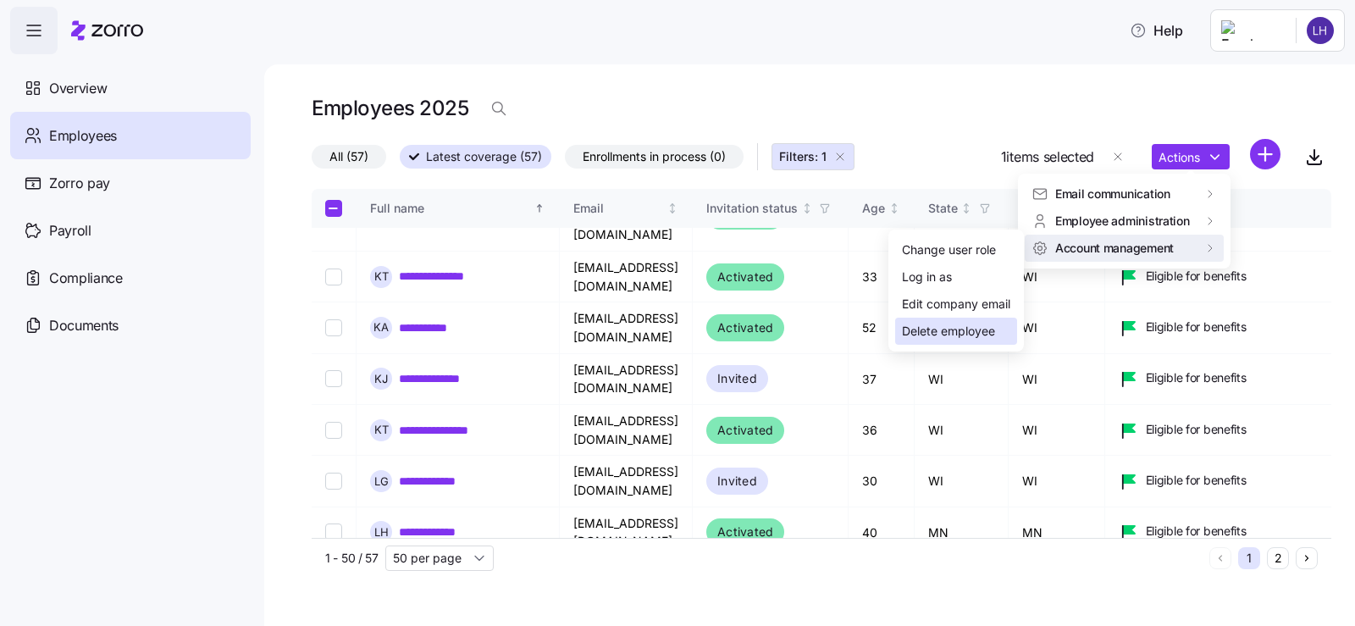
click at [934, 332] on div "Delete employee" at bounding box center [948, 331] width 93 height 19
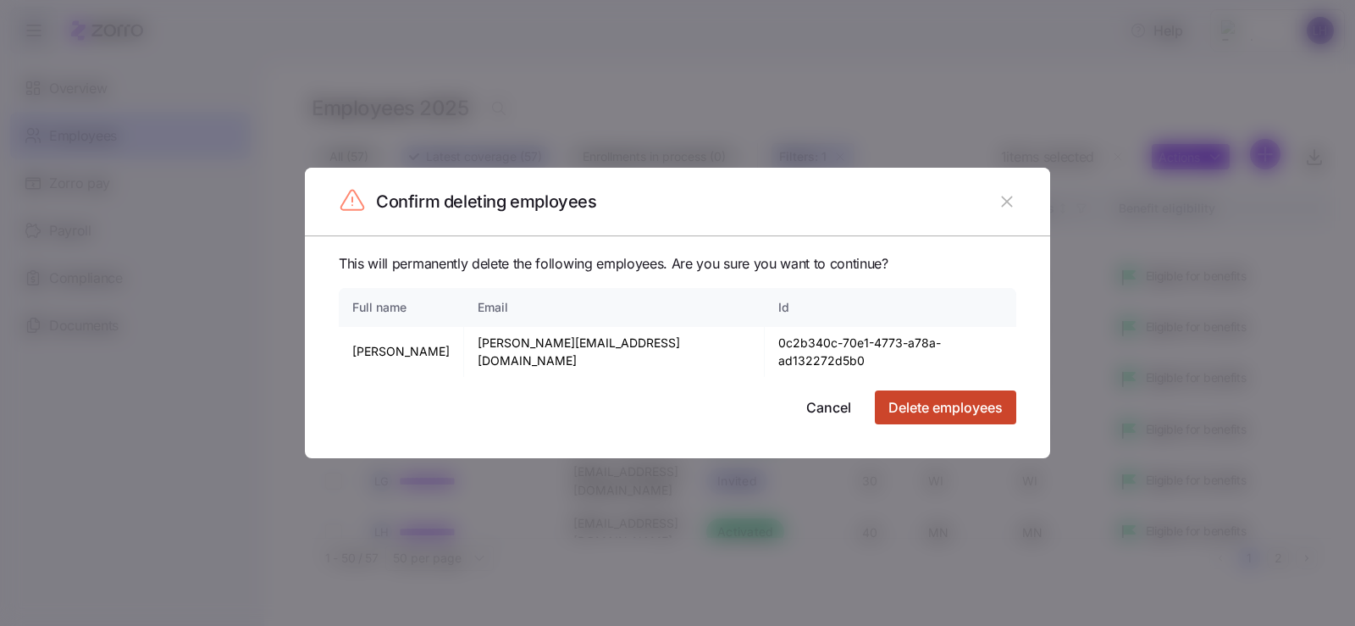
click at [903, 406] on span "Delete employees" at bounding box center [945, 407] width 114 height 20
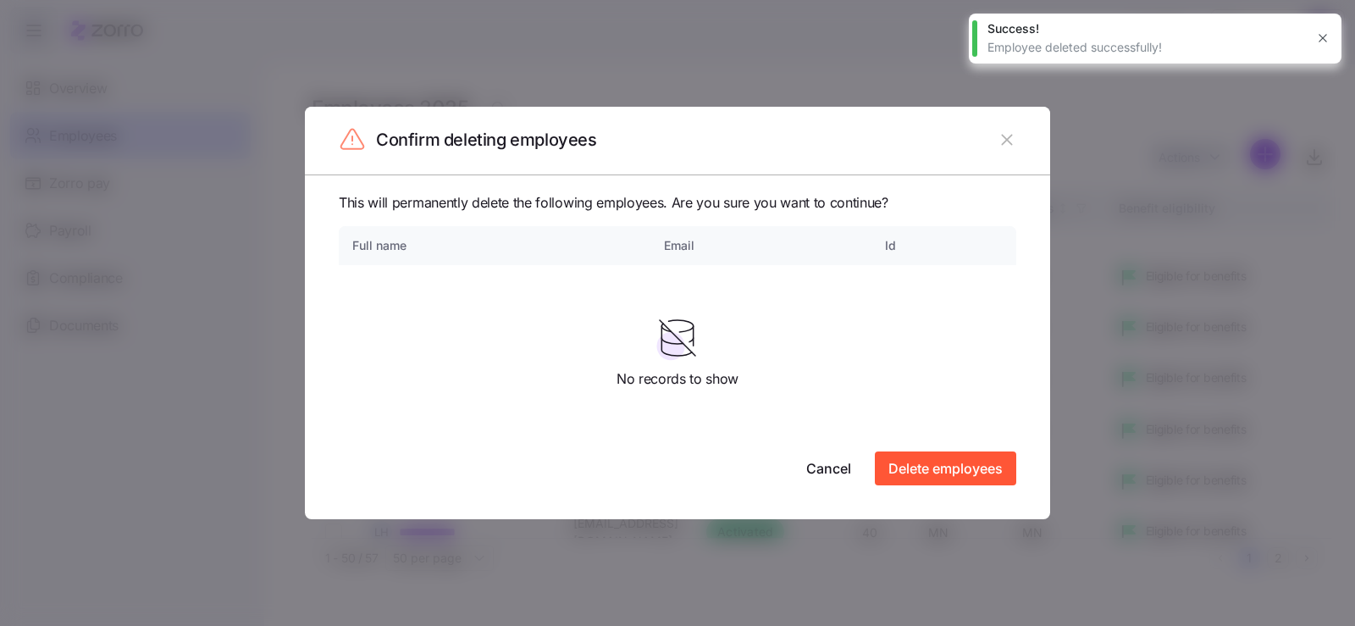
checkbox input "false"
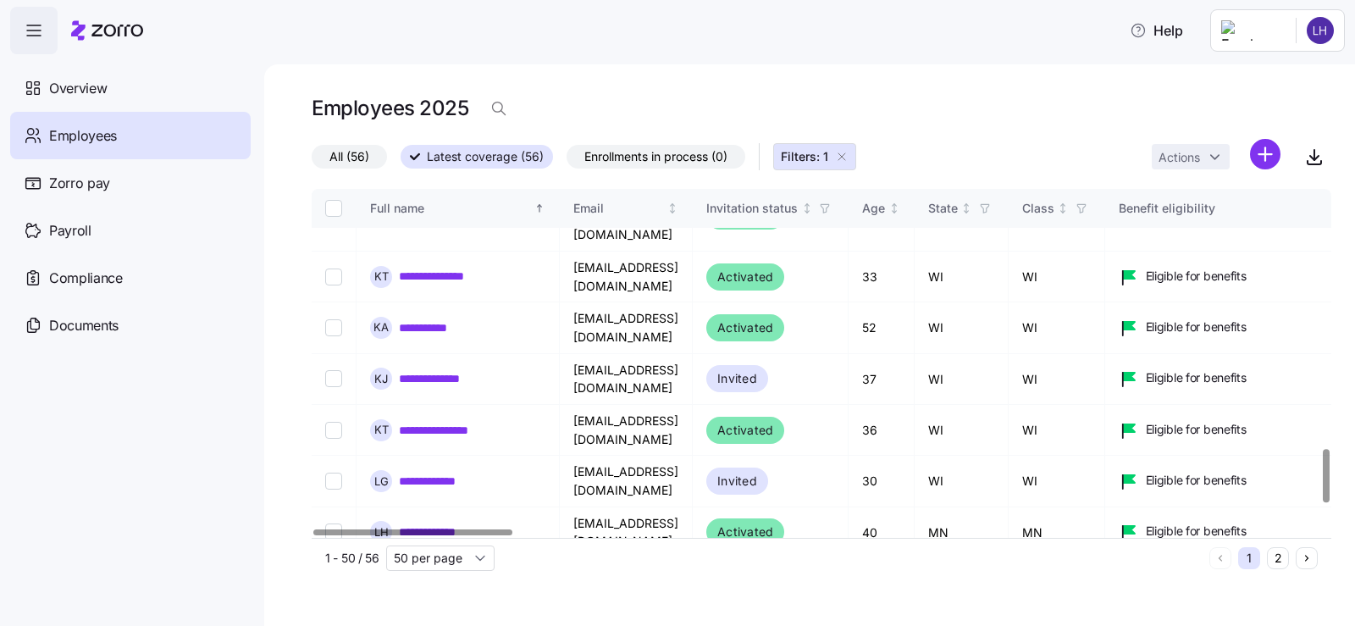
click at [1157, 160] on html "**********" at bounding box center [677, 308] width 1355 height 616
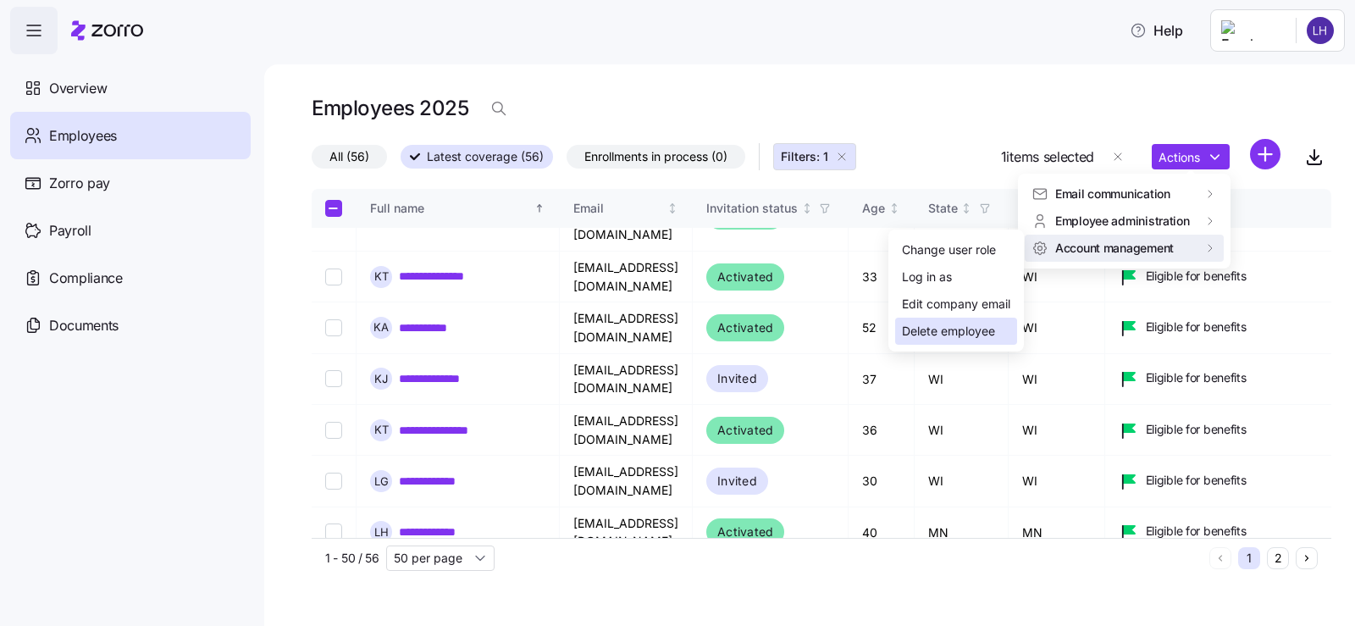
click at [959, 331] on div "Delete employee" at bounding box center [948, 331] width 93 height 19
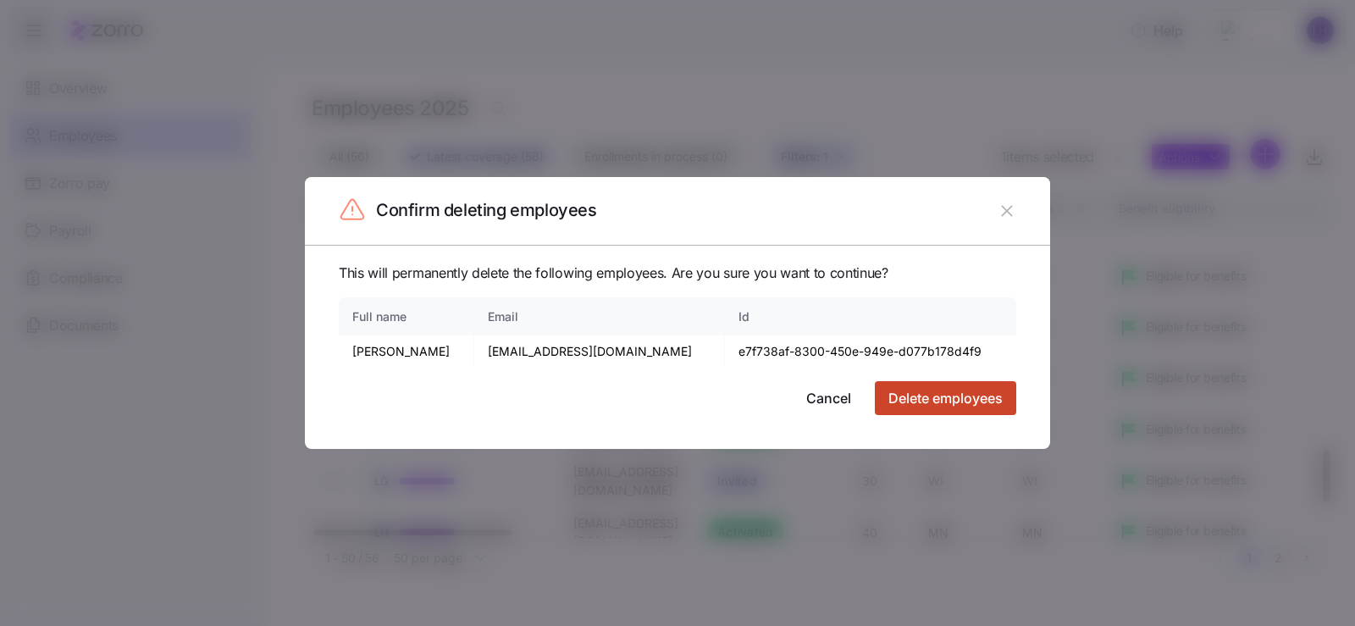
click at [901, 396] on span "Delete employees" at bounding box center [945, 398] width 114 height 20
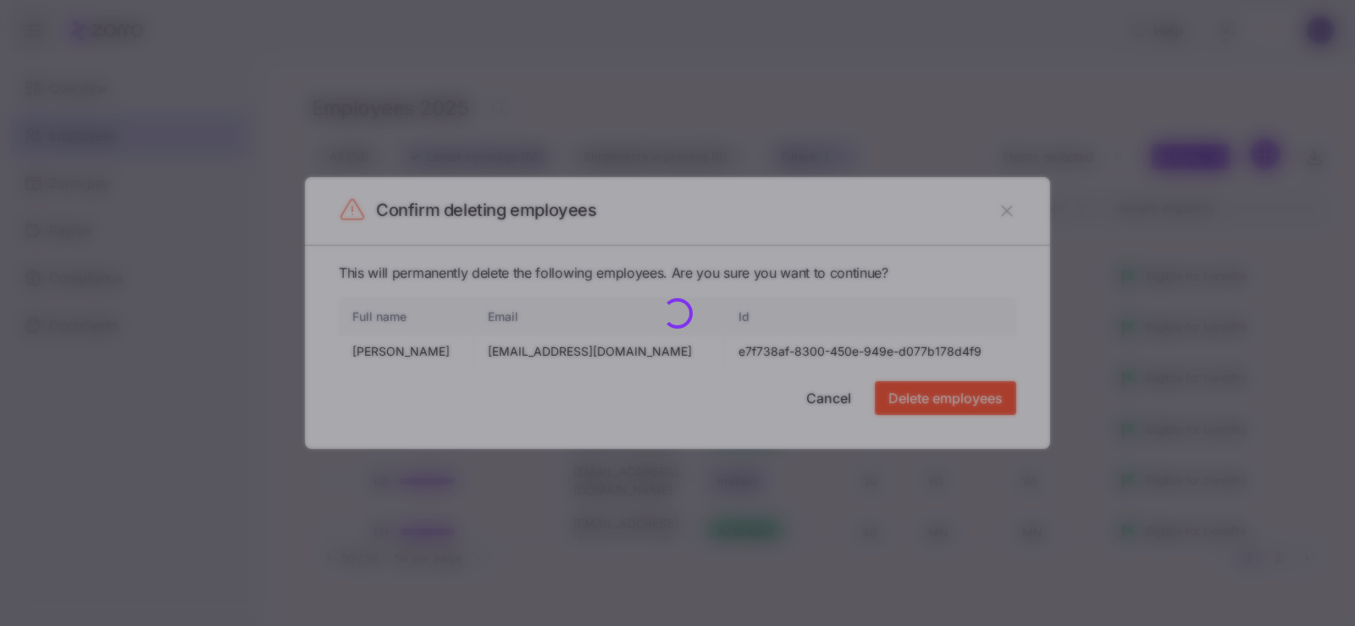
checkbox input "false"
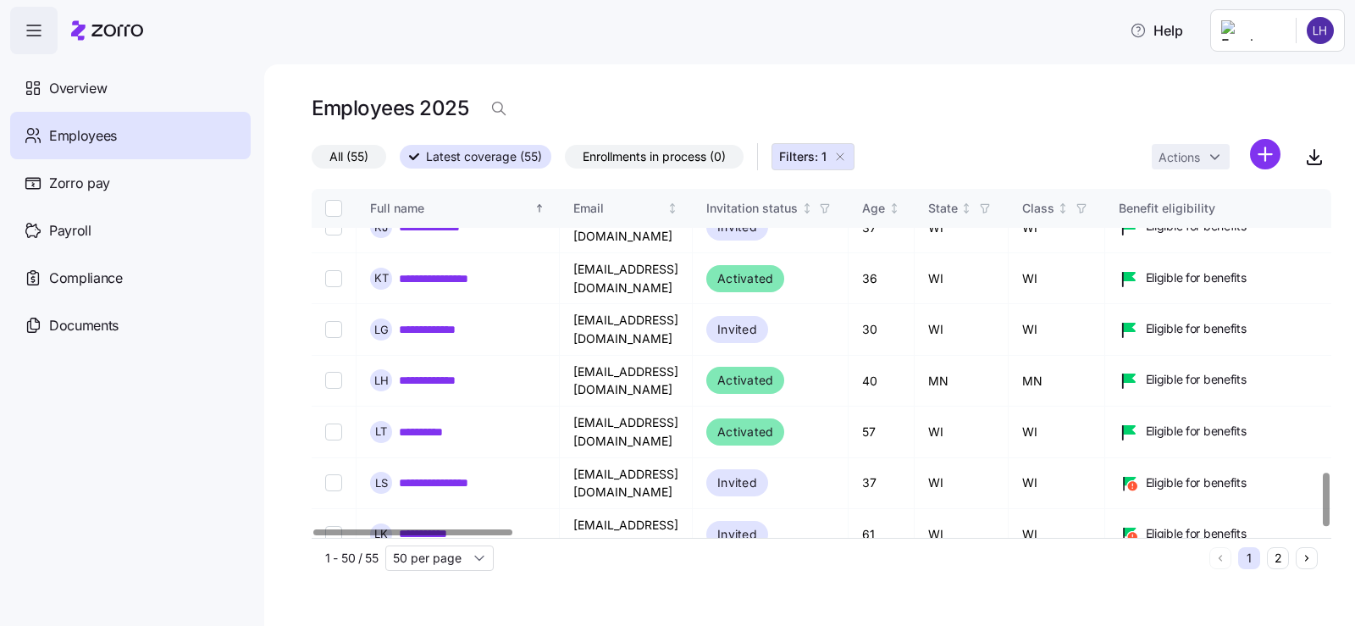
scroll to position [1848, 0]
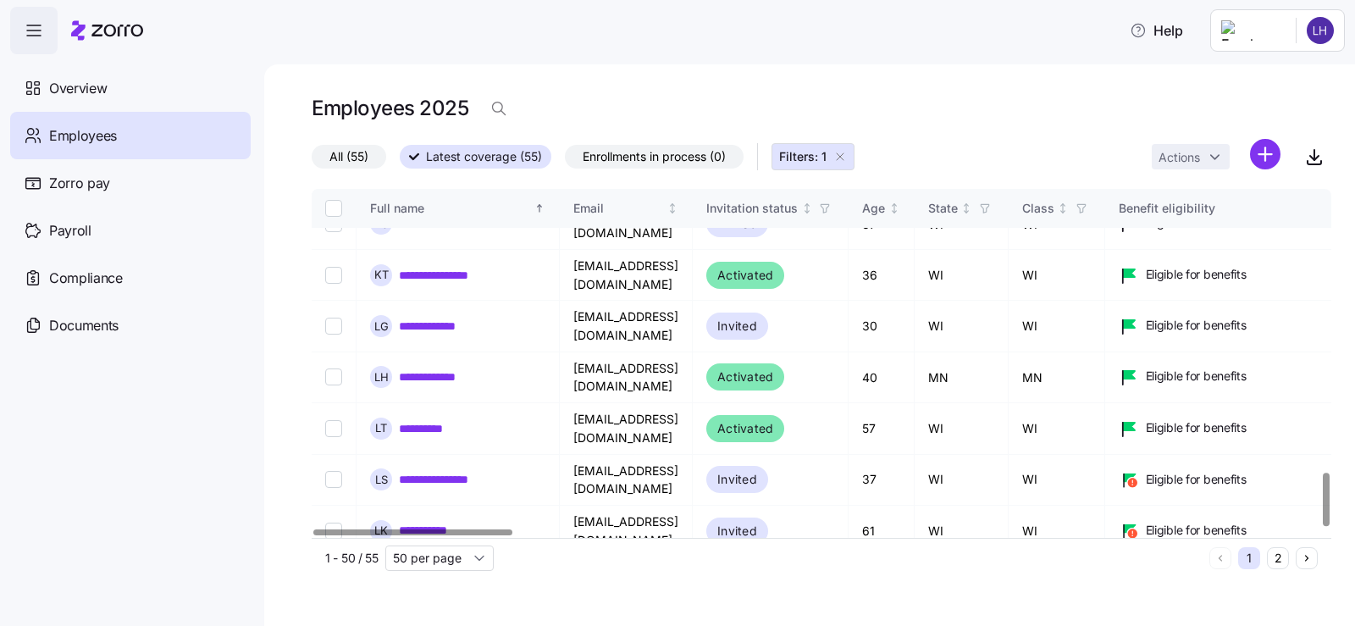
click at [1218, 150] on html "**********" at bounding box center [677, 308] width 1355 height 616
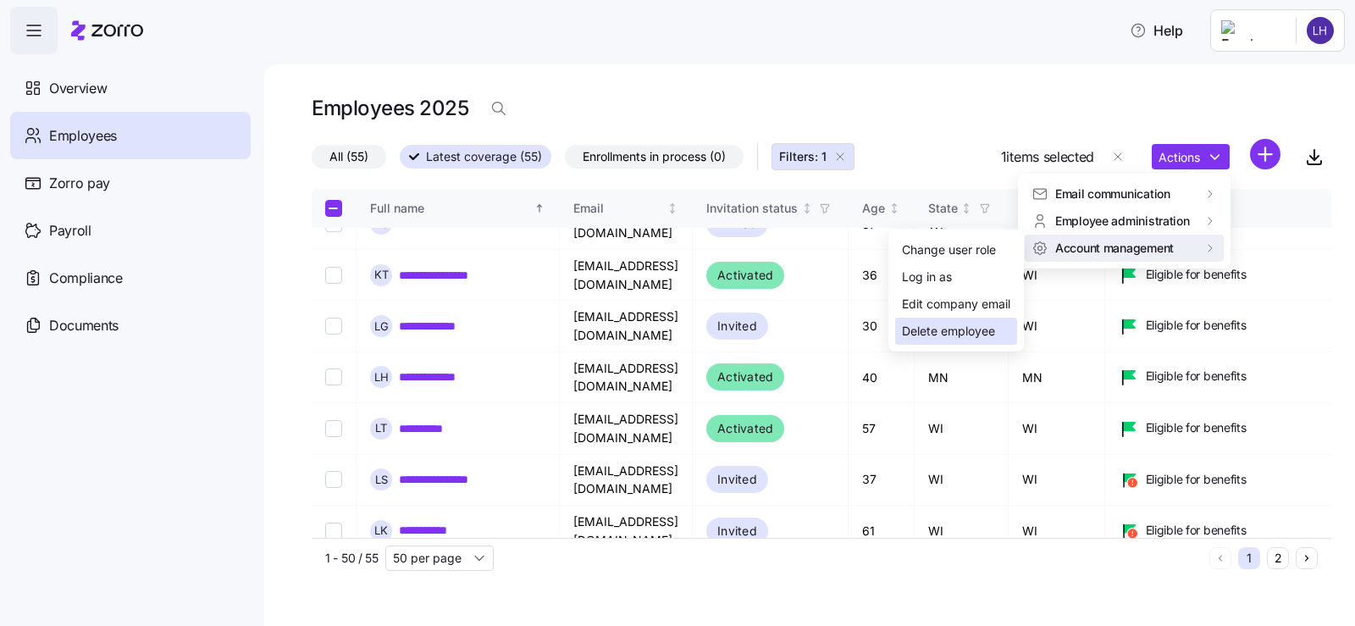
click at [945, 339] on div "Delete employee" at bounding box center [948, 331] width 93 height 19
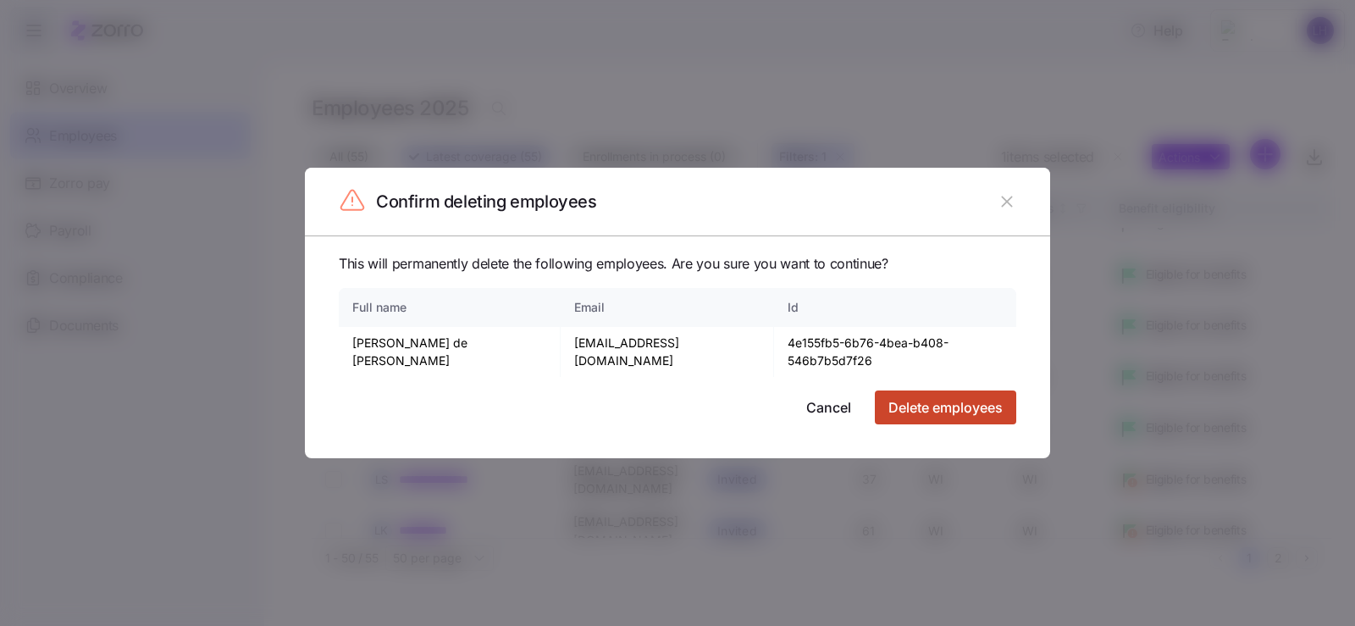
click at [932, 397] on span "Delete employees" at bounding box center [945, 407] width 114 height 20
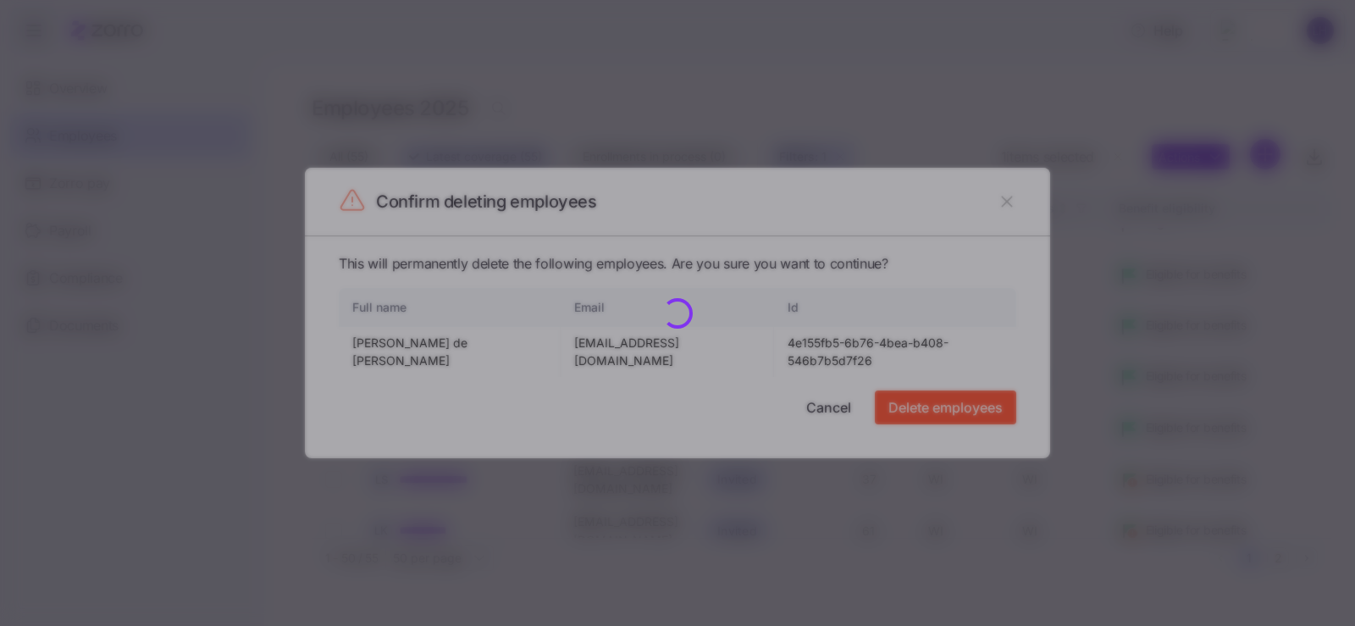
checkbox input "false"
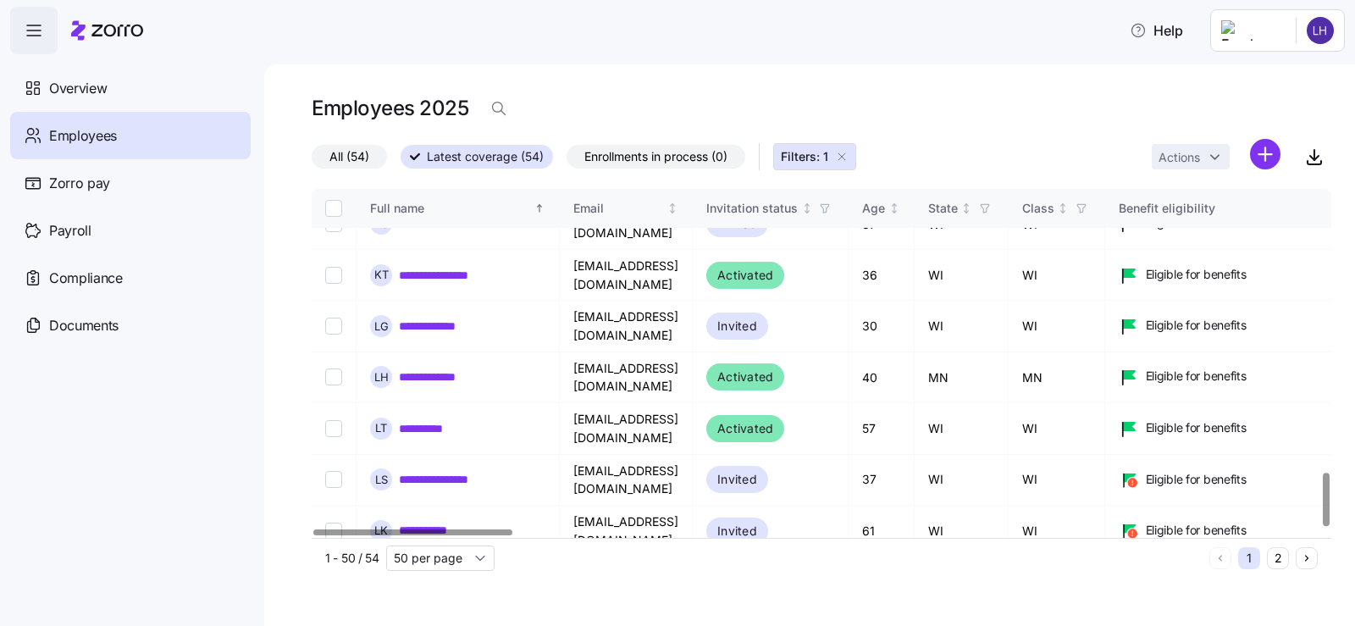
click at [1216, 153] on html "**********" at bounding box center [677, 308] width 1355 height 616
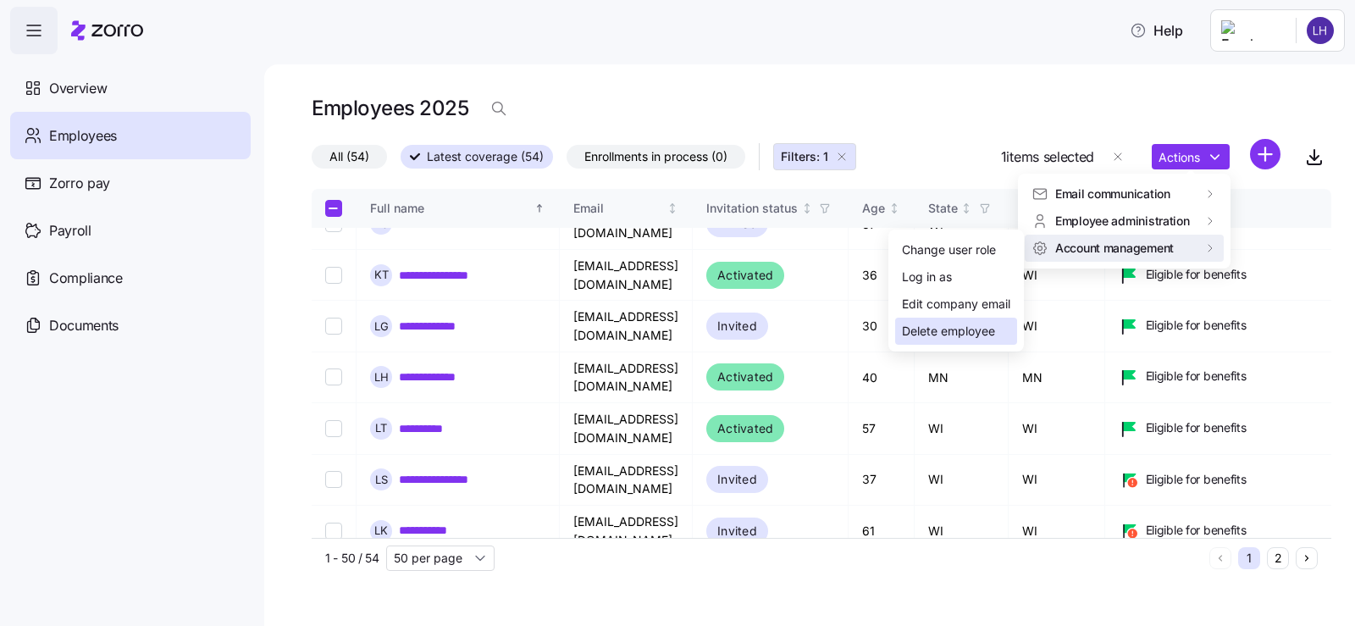
click at [915, 330] on div "Delete employee" at bounding box center [948, 331] width 93 height 19
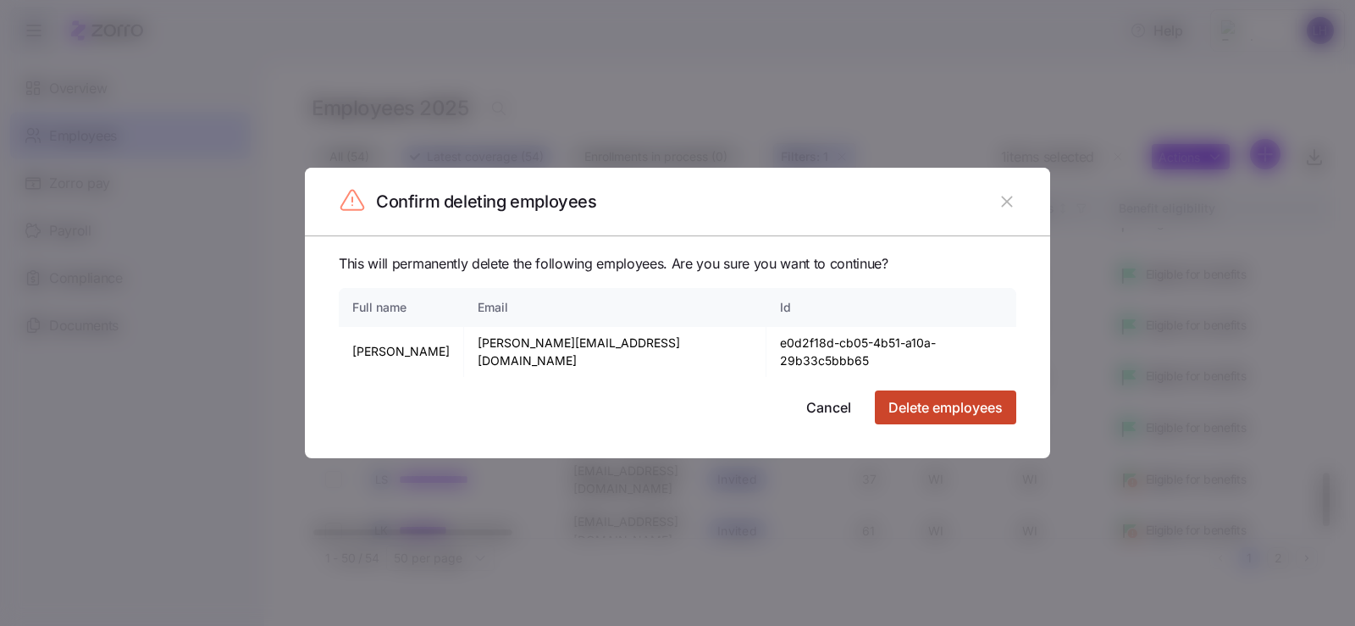
click at [898, 399] on span "Delete employees" at bounding box center [945, 407] width 114 height 20
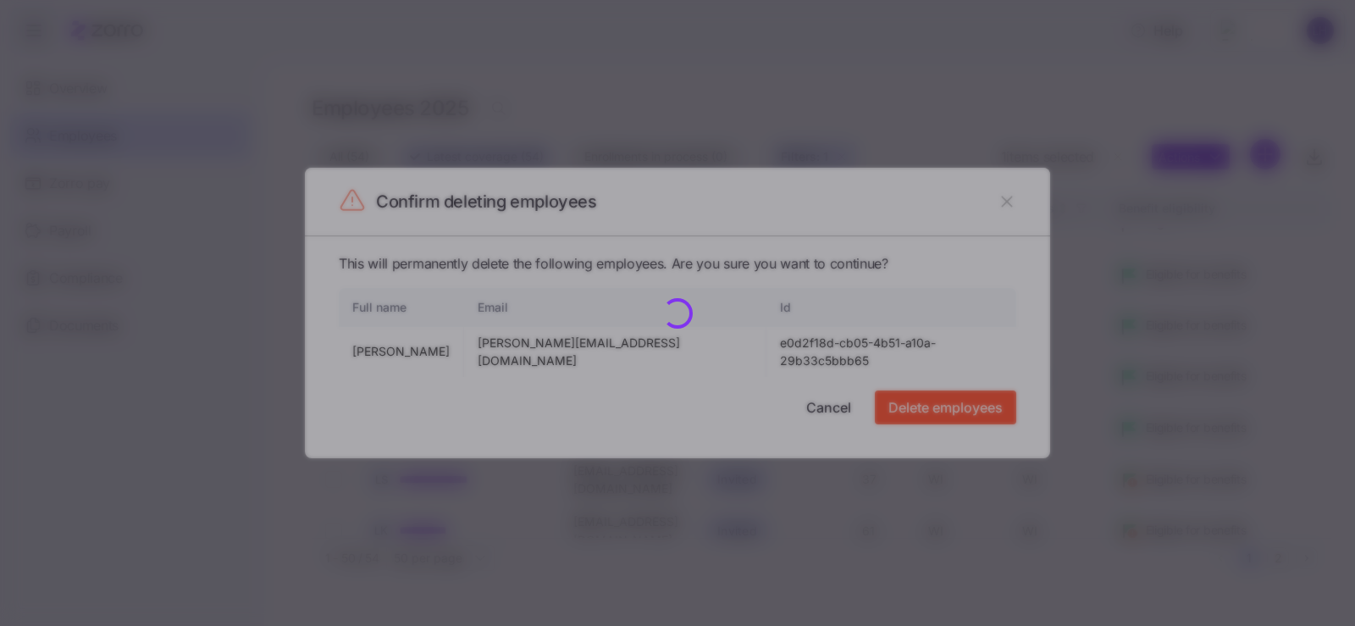
checkbox input "false"
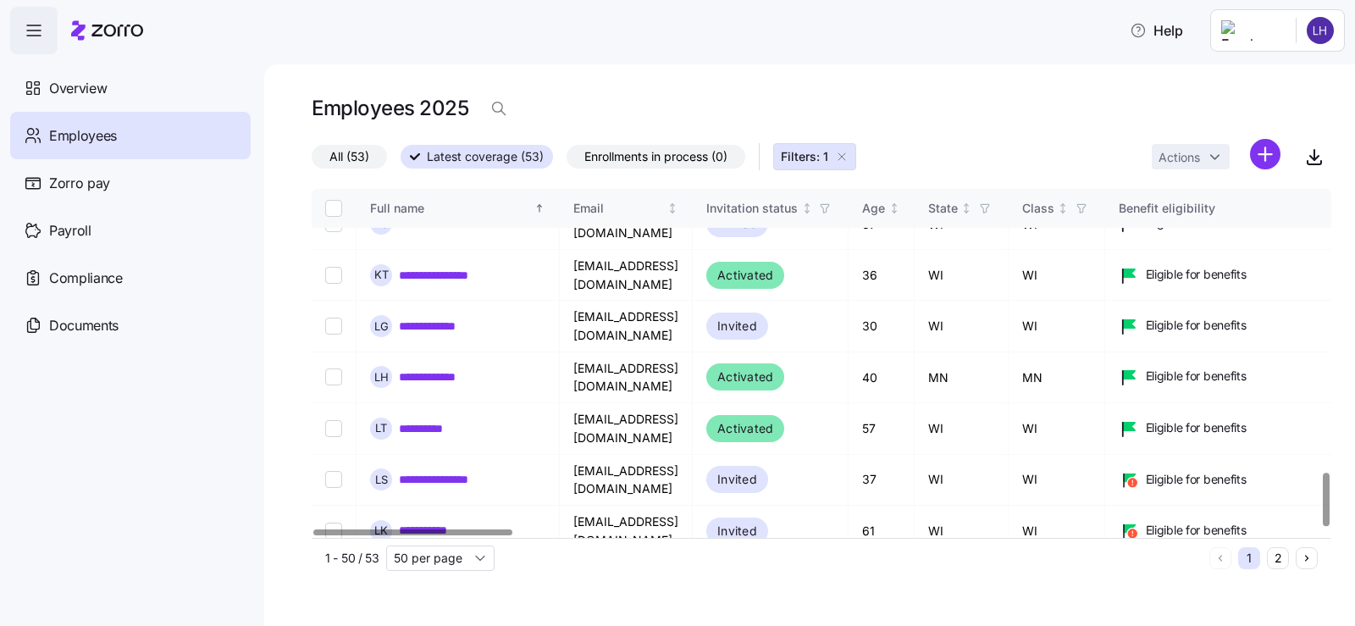
click at [1195, 162] on html "**********" at bounding box center [677, 308] width 1355 height 616
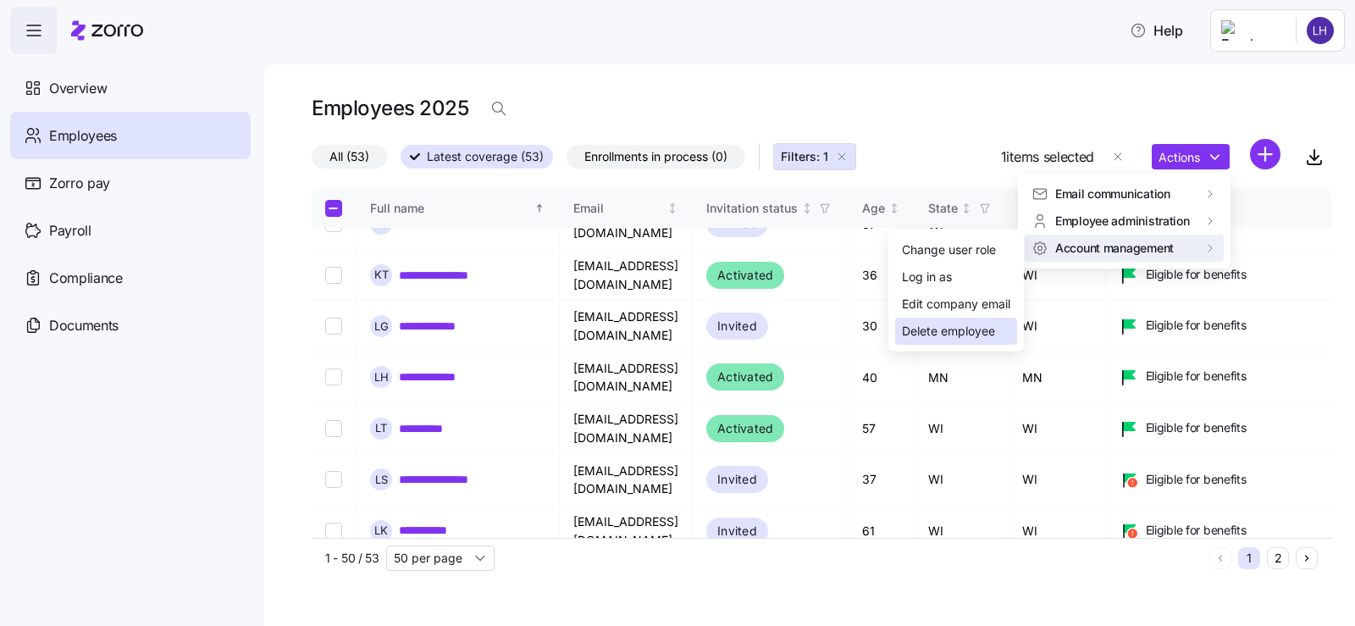
click at [921, 337] on div "Delete employee" at bounding box center [948, 331] width 93 height 19
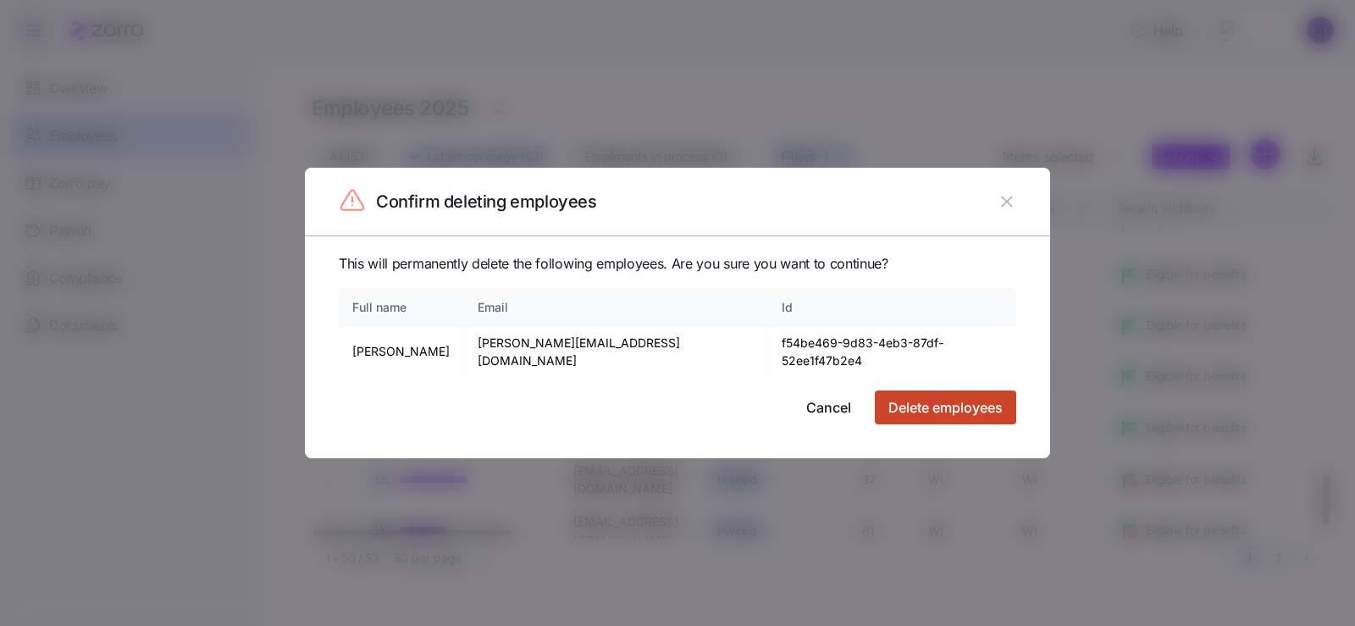
click at [924, 404] on span "Delete employees" at bounding box center [945, 407] width 114 height 20
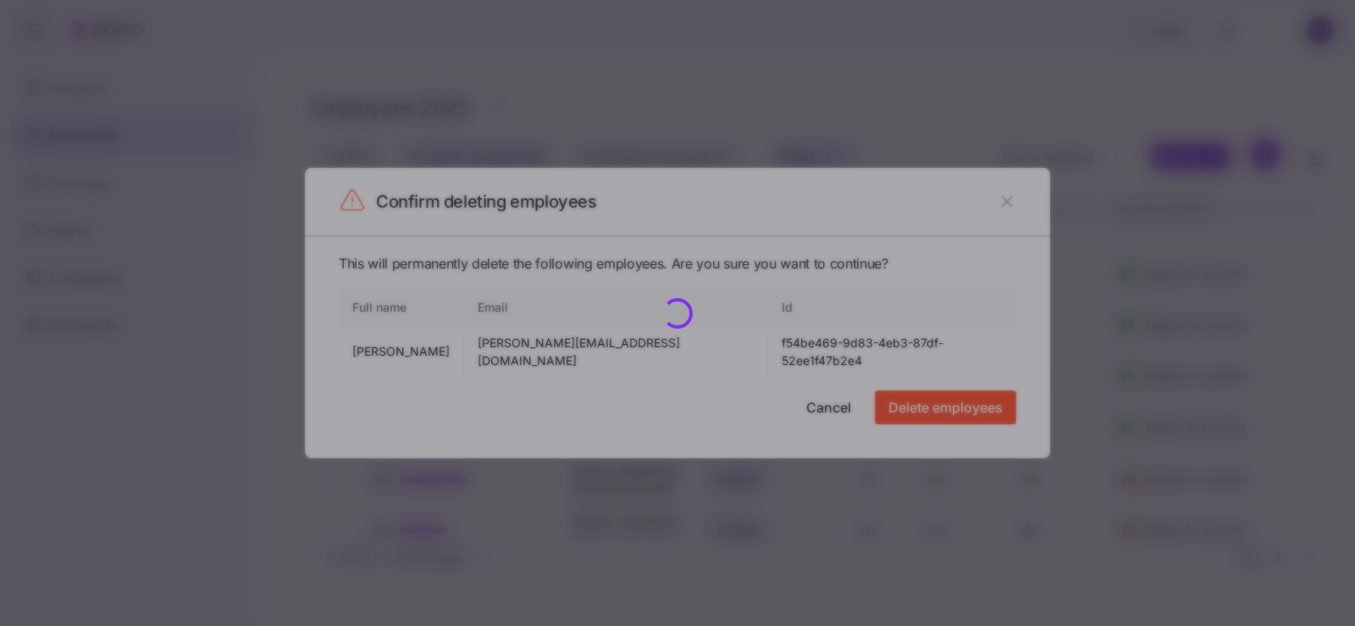
checkbox input "false"
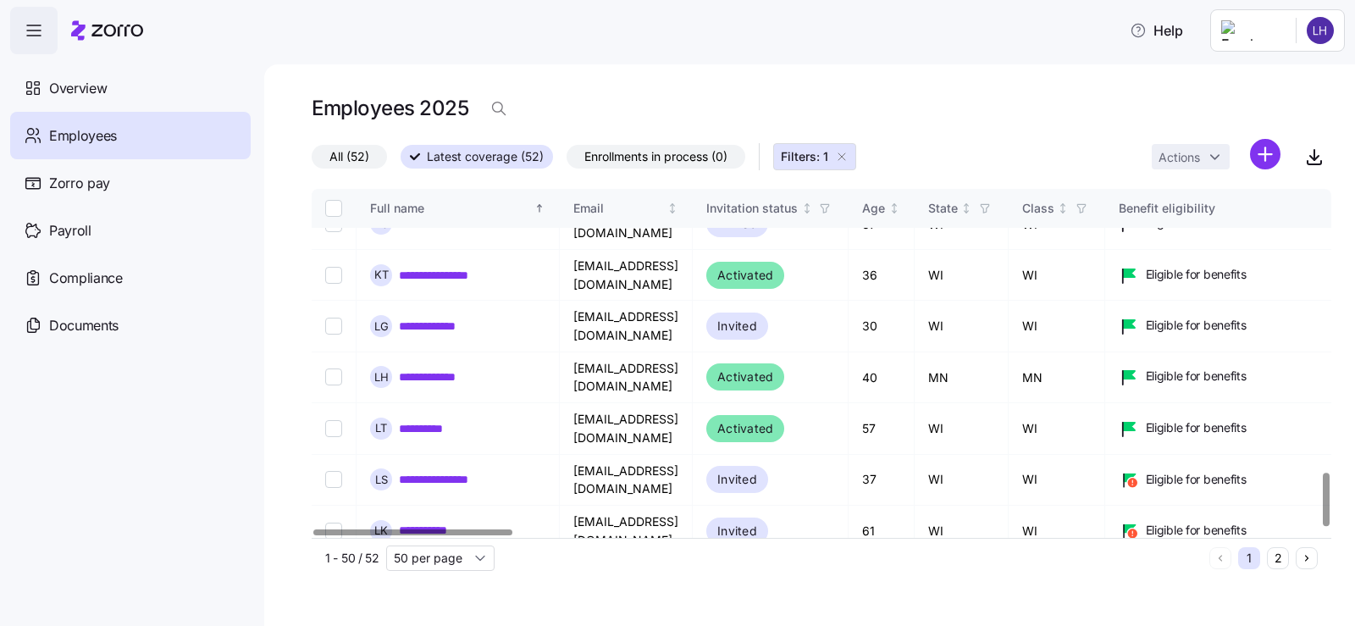
checkbox input "true"
click at [1186, 163] on html "**********" at bounding box center [677, 308] width 1355 height 616
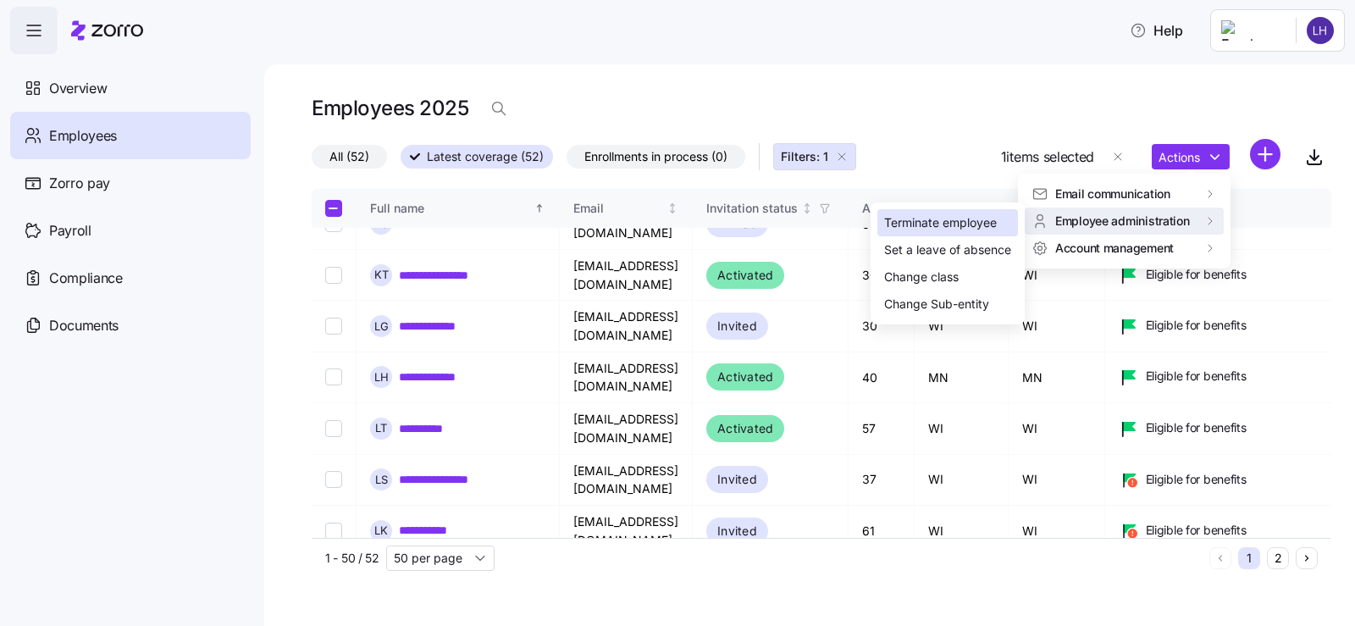
drag, startPoint x: 964, startPoint y: 224, endPoint x: 945, endPoint y: 231, distance: 20.6
click at [964, 224] on div "Terminate employee" at bounding box center [940, 222] width 113 height 19
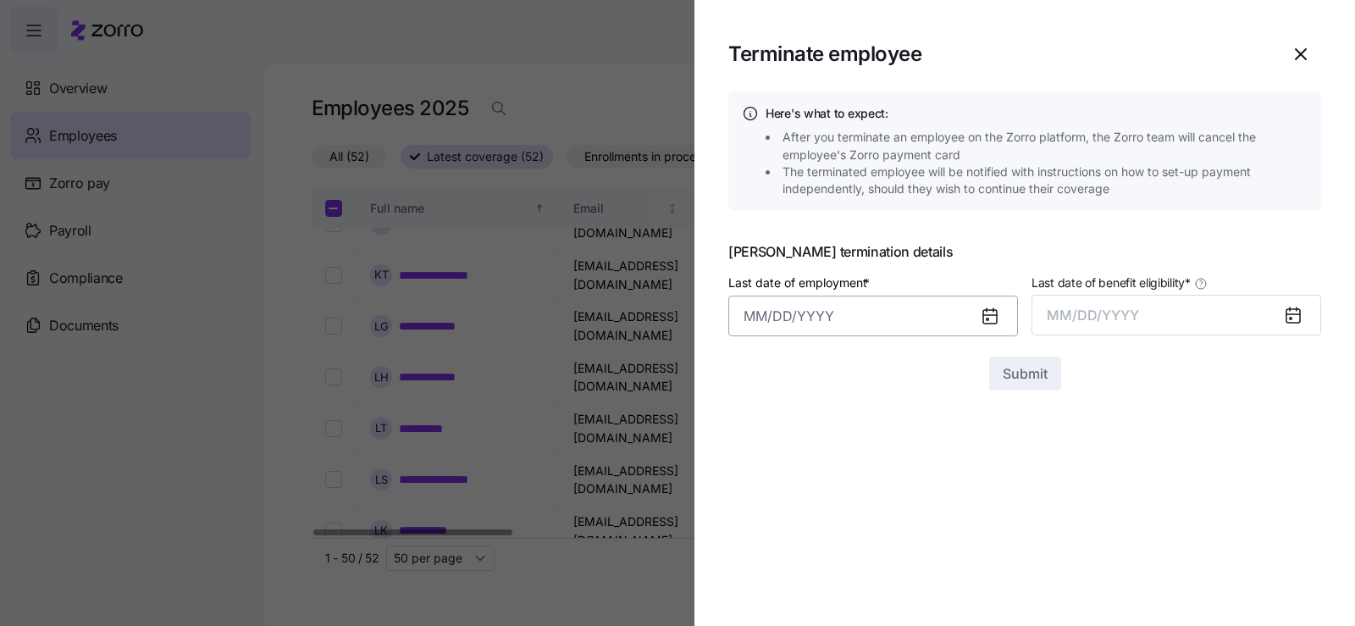
click at [909, 321] on input "Last date of employment *" at bounding box center [873, 316] width 290 height 41
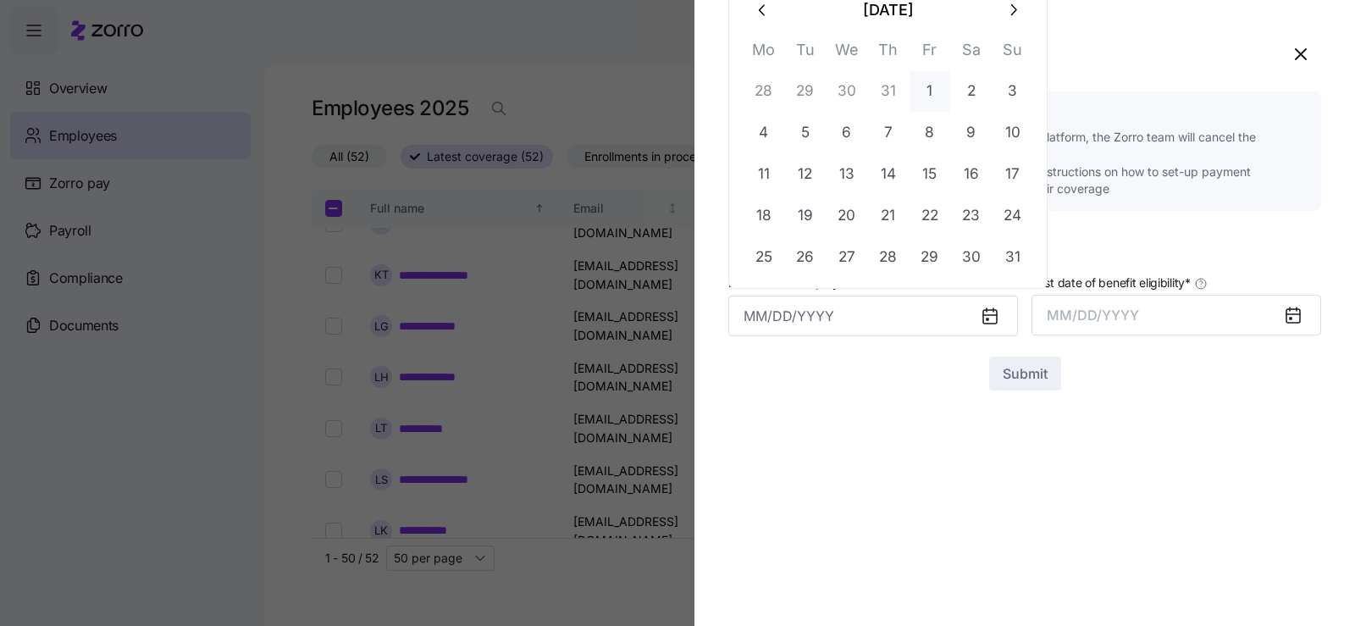
click at [926, 85] on button "1" at bounding box center [929, 91] width 41 height 41
type input "[DATE]"
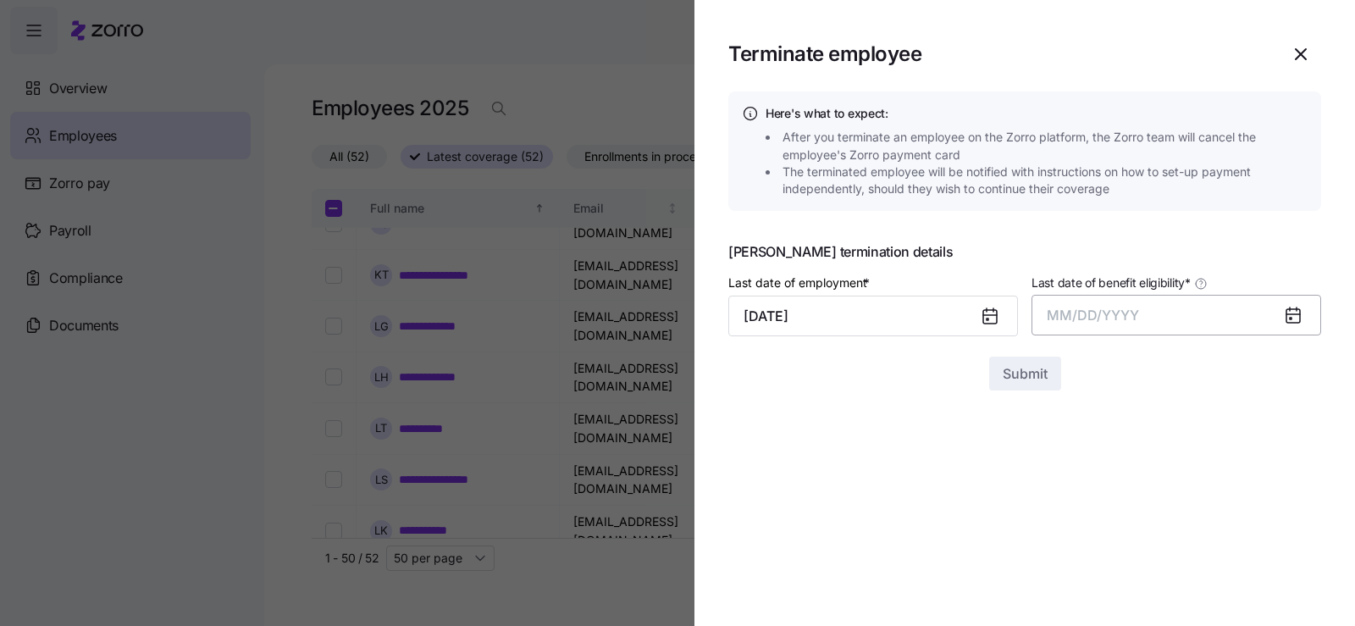
click at [1134, 318] on span "MM/DD/YYYY" at bounding box center [1093, 315] width 92 height 17
click at [1192, 507] on button "Aug" at bounding box center [1191, 504] width 97 height 41
click at [1036, 381] on span "Submit" at bounding box center [1025, 373] width 45 height 20
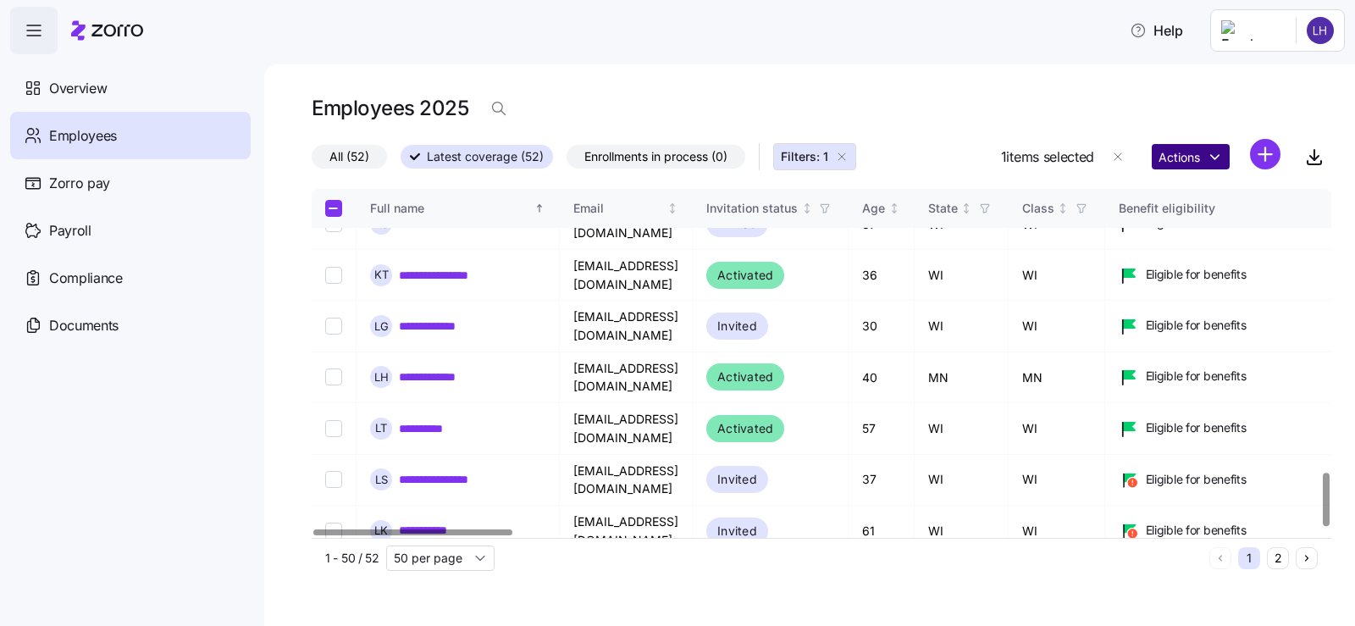
click at [1181, 158] on html "**********" at bounding box center [677, 308] width 1355 height 616
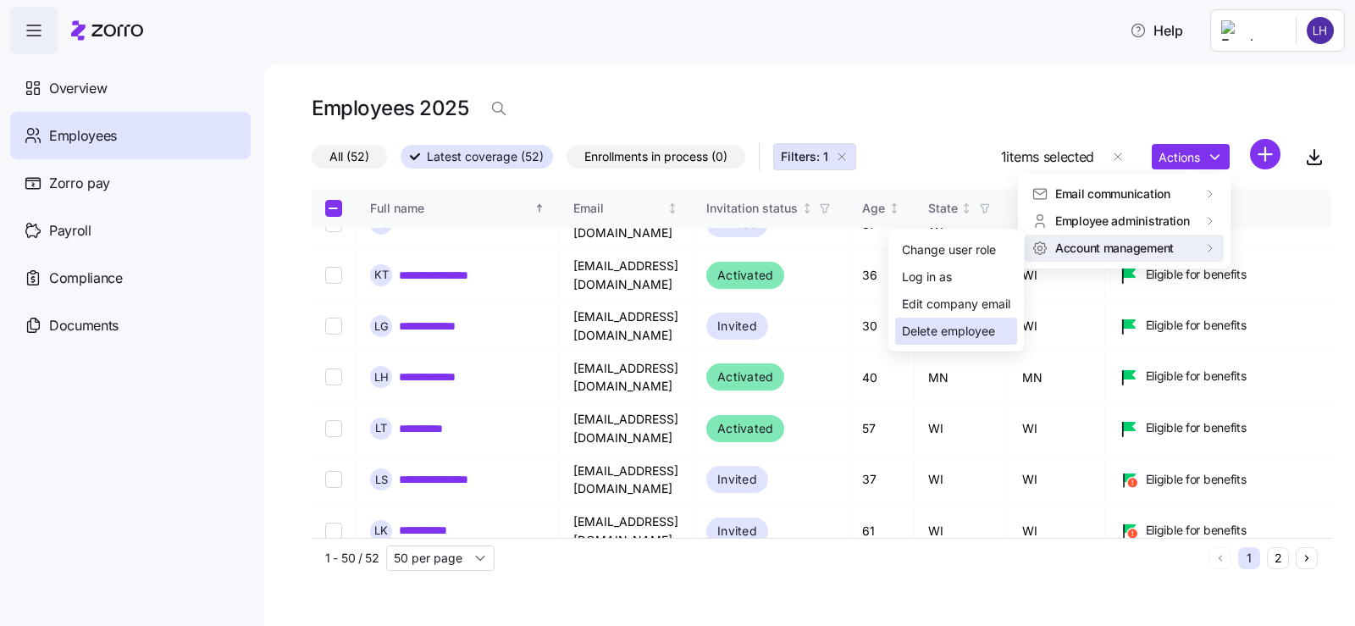
click at [958, 333] on div "Delete employee" at bounding box center [948, 331] width 93 height 19
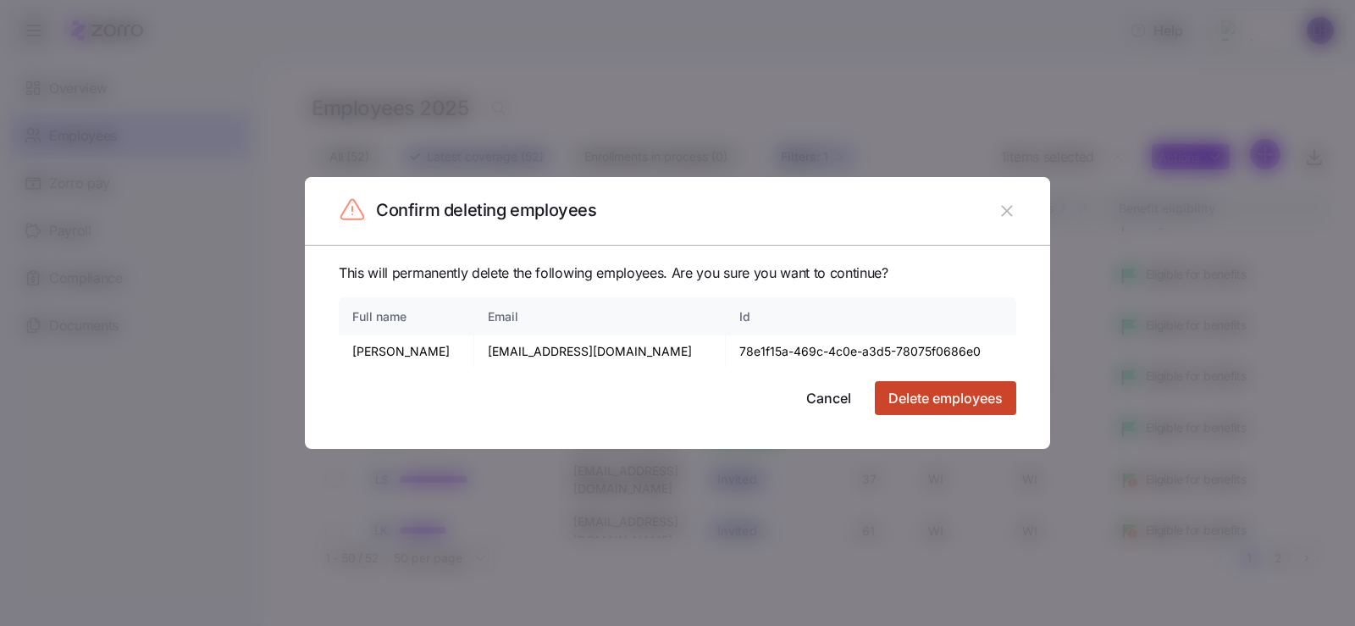
click at [934, 402] on span "Delete employees" at bounding box center [945, 398] width 114 height 20
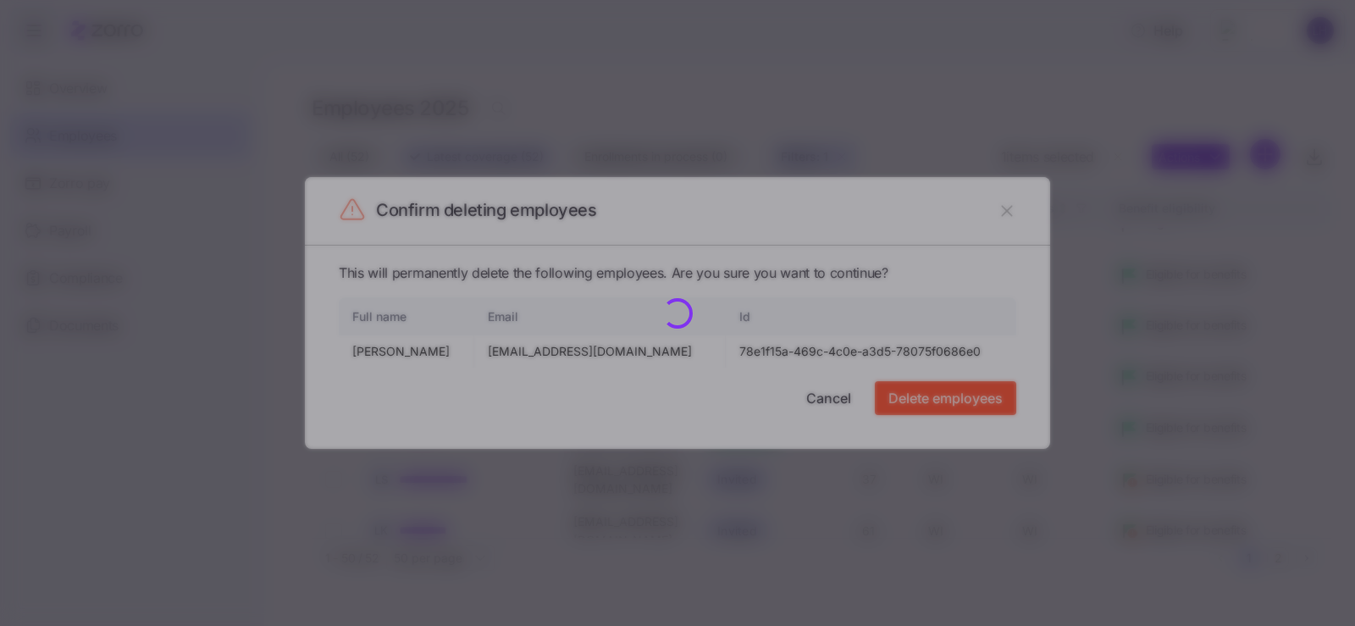
checkbox input "false"
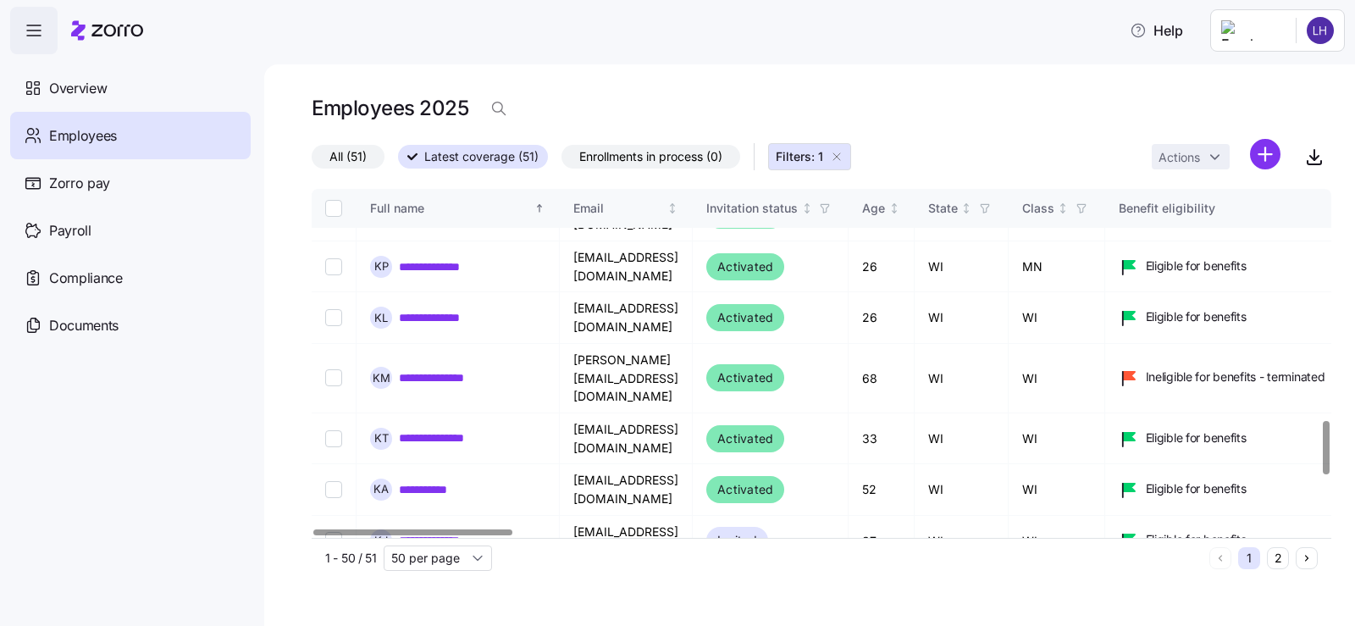
scroll to position [1510, 0]
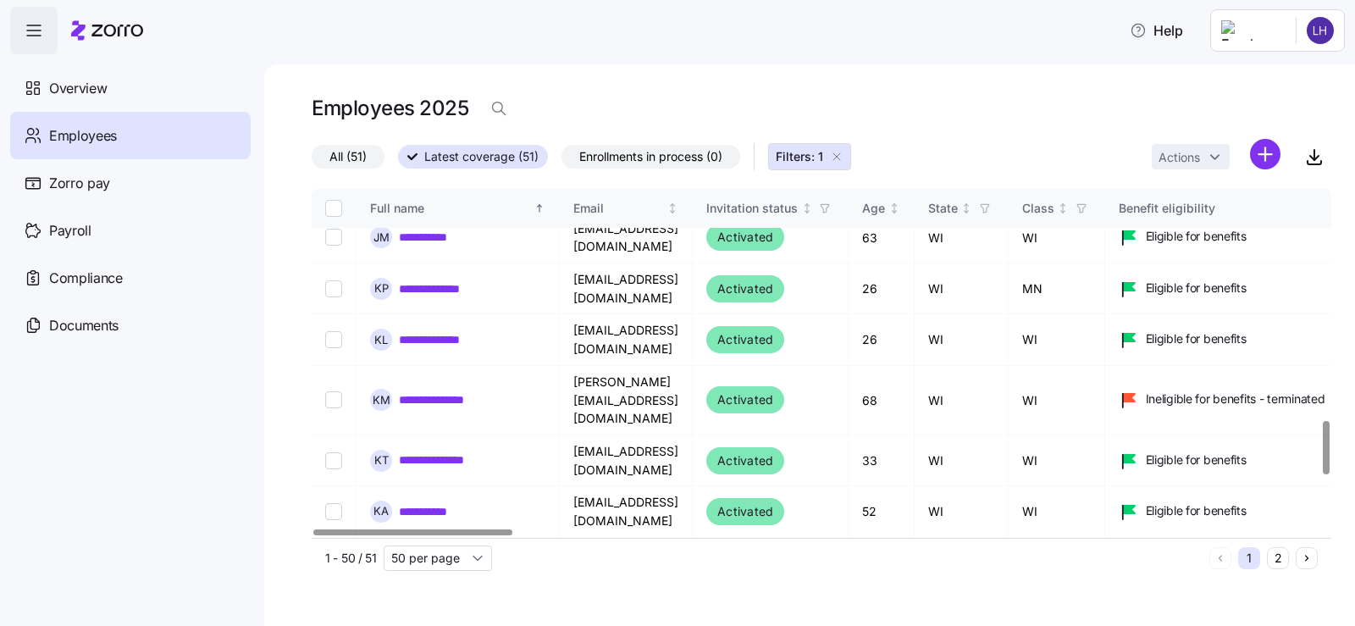
checkbox input "true"
click at [1205, 157] on html "**********" at bounding box center [677, 308] width 1355 height 616
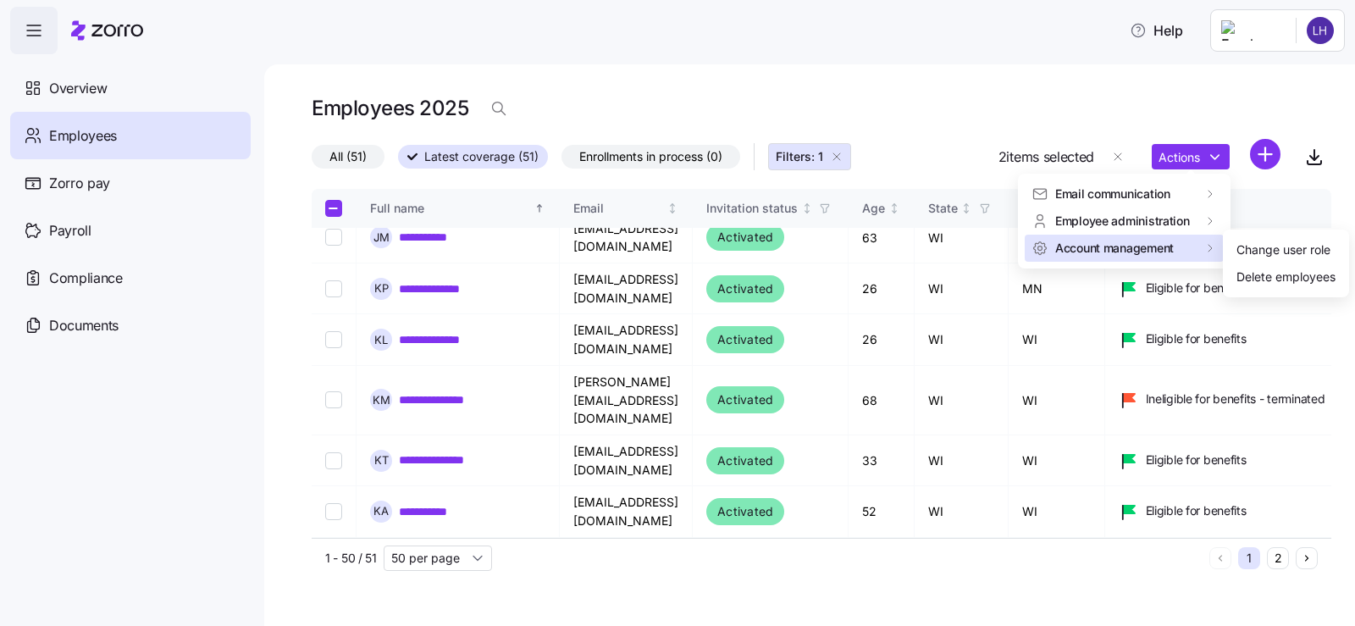
click at [1129, 249] on span "Account management" at bounding box center [1114, 248] width 119 height 17
click at [1280, 278] on div "Delete employees" at bounding box center [1285, 277] width 99 height 19
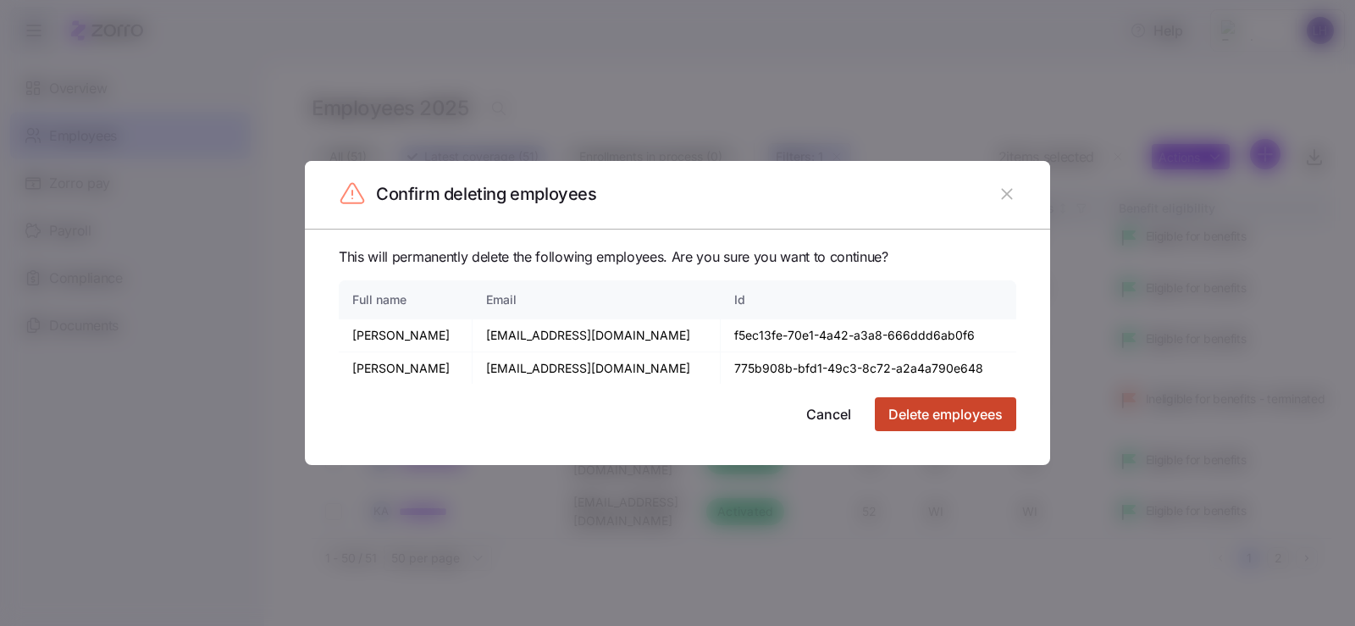
click at [951, 410] on span "Delete employees" at bounding box center [945, 414] width 114 height 20
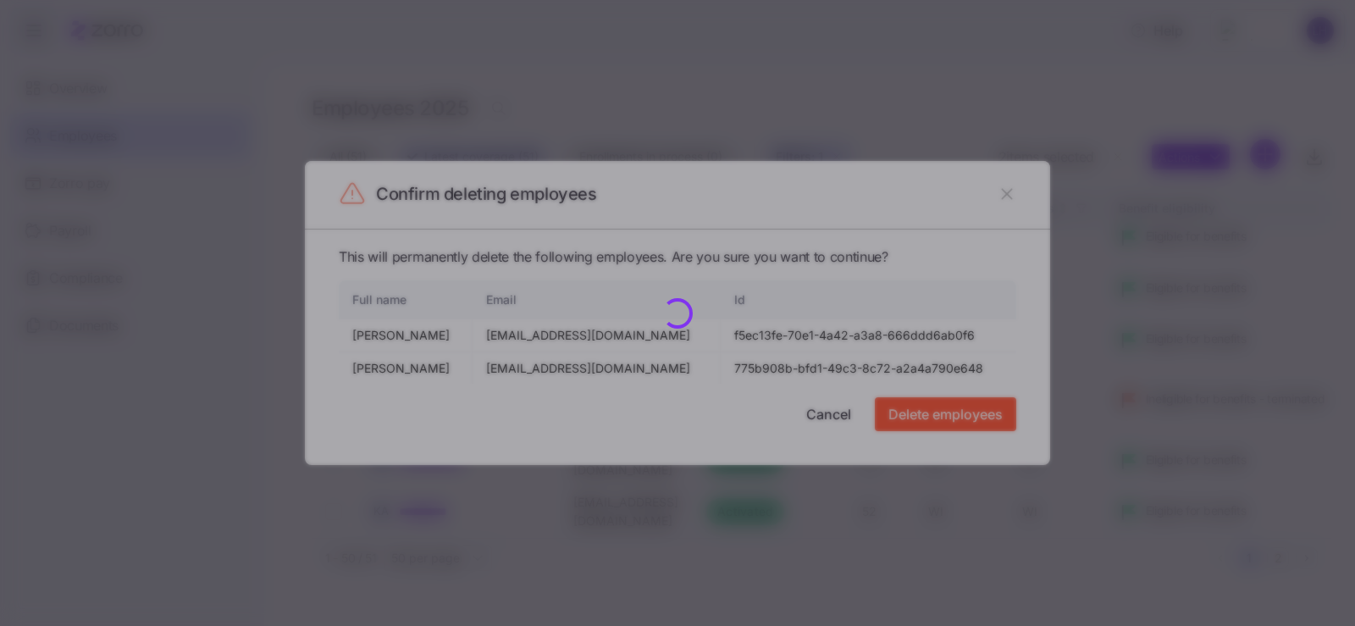
checkbox input "false"
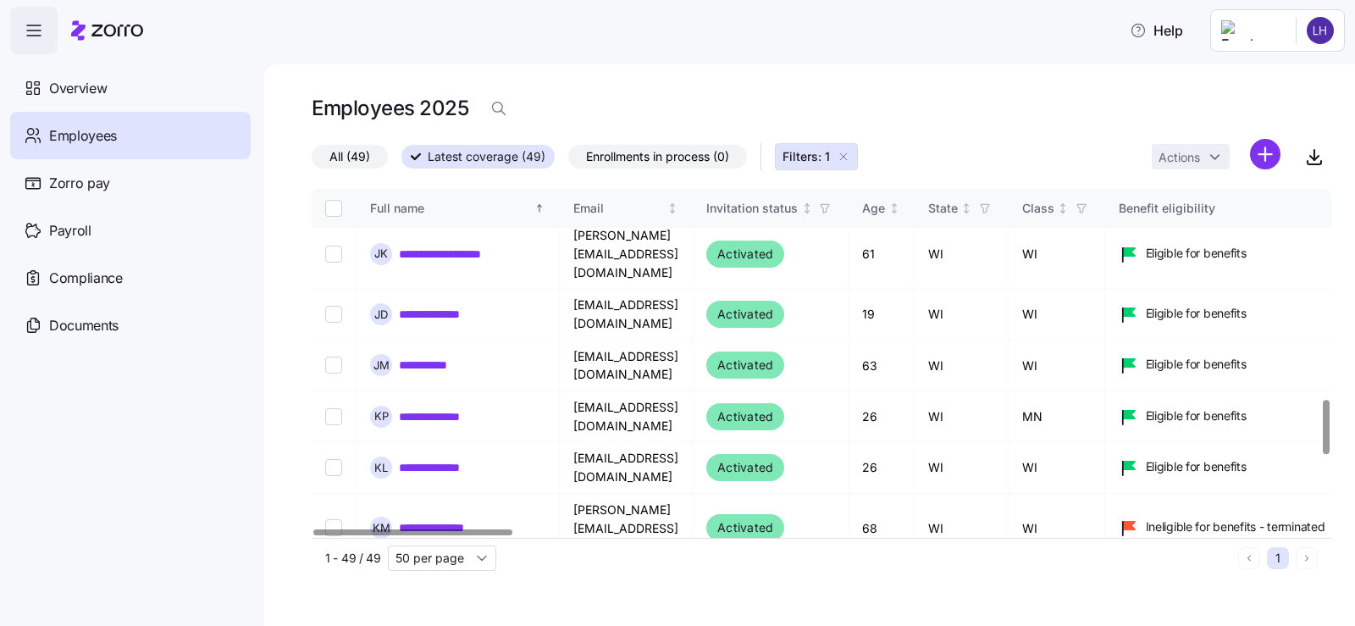
scroll to position [1340, 0]
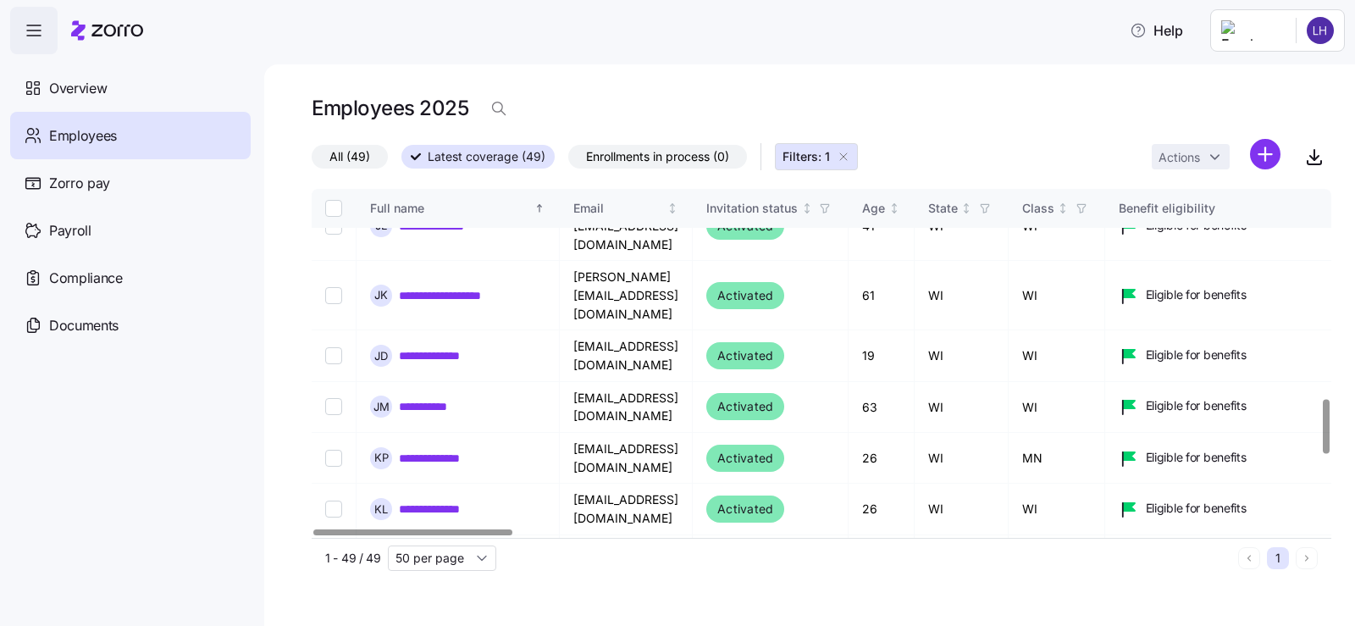
checkbox input "true"
click at [1201, 156] on html "**********" at bounding box center [677, 308] width 1355 height 616
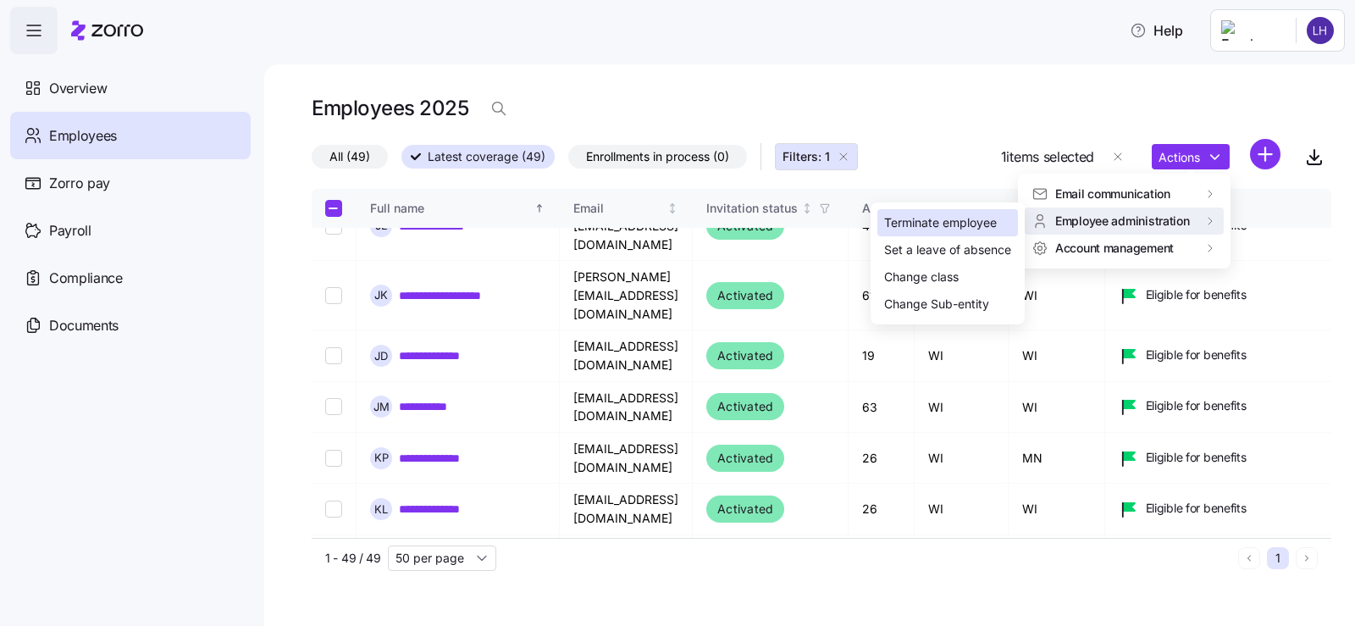
click at [985, 226] on div "Terminate employee" at bounding box center [940, 222] width 113 height 19
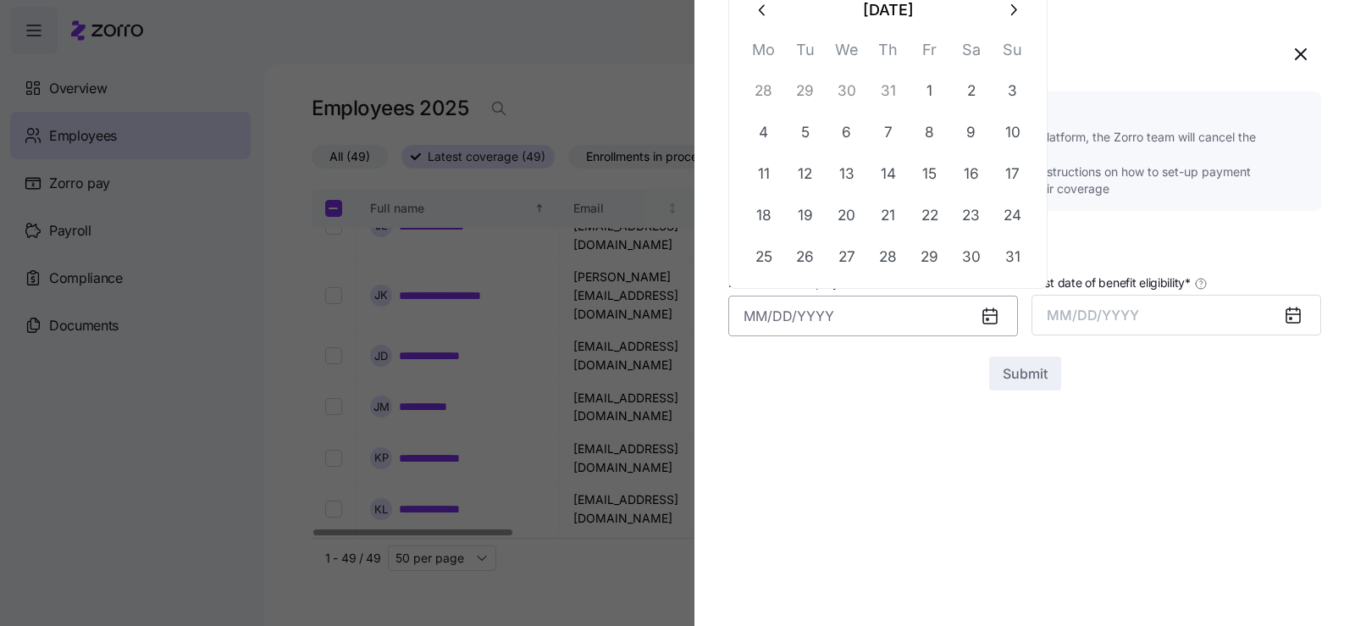
click at [949, 312] on input "Last date of employment *" at bounding box center [873, 316] width 290 height 41
click at [942, 92] on button "1" at bounding box center [929, 91] width 41 height 41
type input "[DATE]"
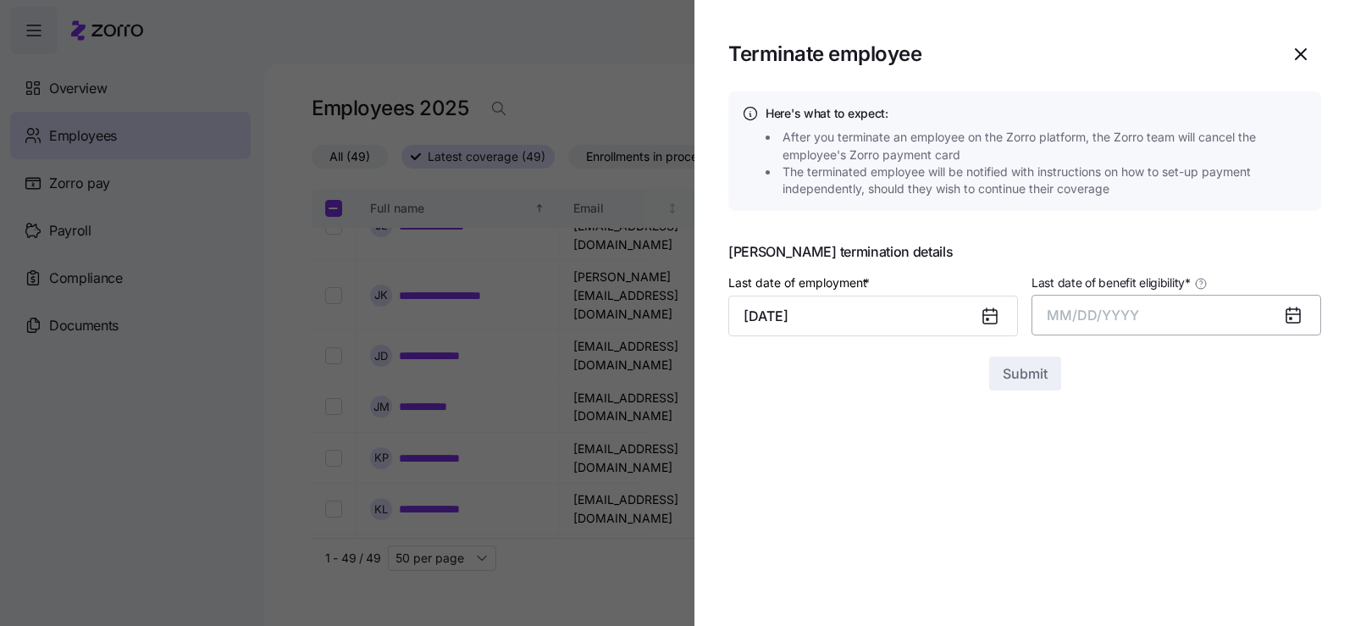
click at [1122, 323] on span "MM/DD/YYYY" at bounding box center [1093, 315] width 92 height 17
click at [1196, 502] on button "Aug" at bounding box center [1191, 504] width 97 height 41
click at [1004, 376] on span "Submit" at bounding box center [1025, 373] width 45 height 20
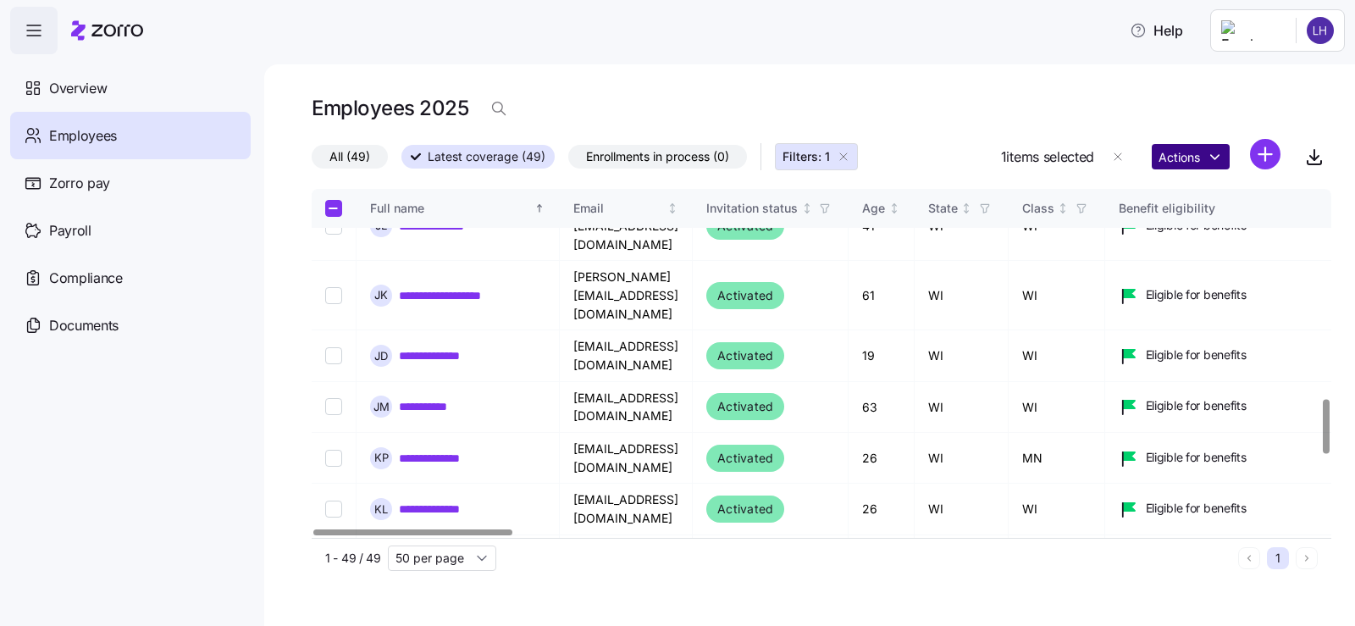
click at [1202, 150] on html "**********" at bounding box center [677, 308] width 1355 height 616
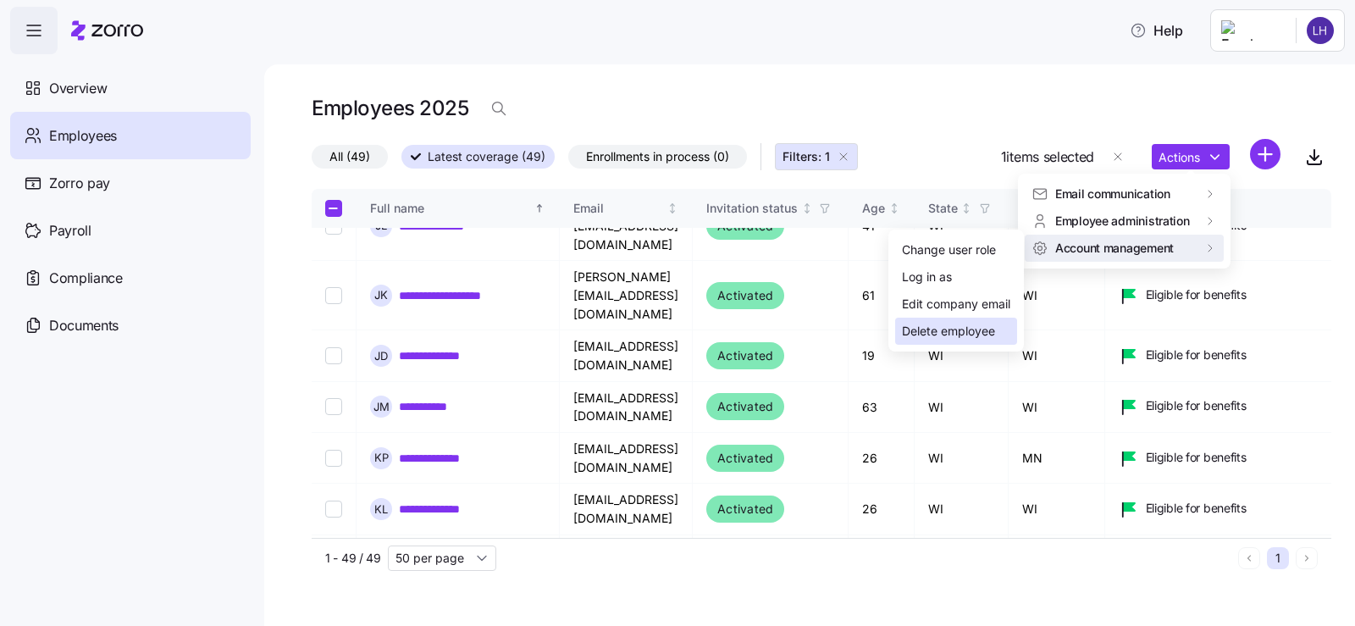
click at [930, 329] on div "Delete employee" at bounding box center [948, 331] width 93 height 19
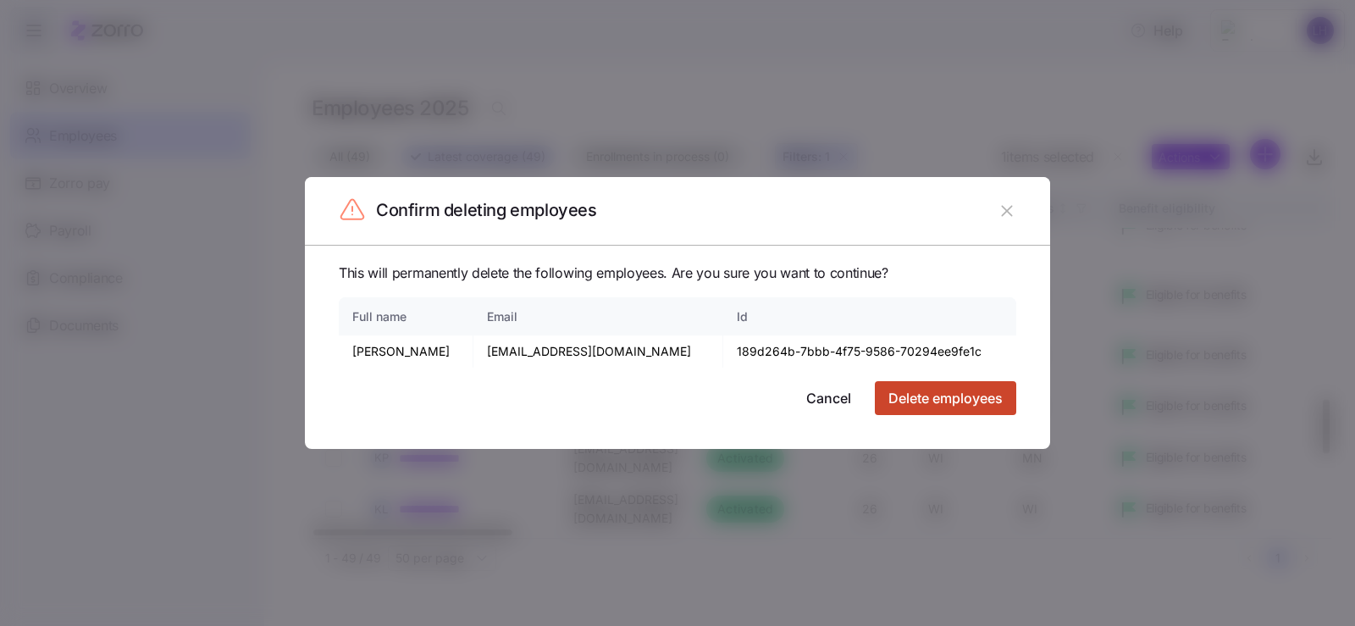
click at [929, 390] on span "Delete employees" at bounding box center [945, 398] width 114 height 20
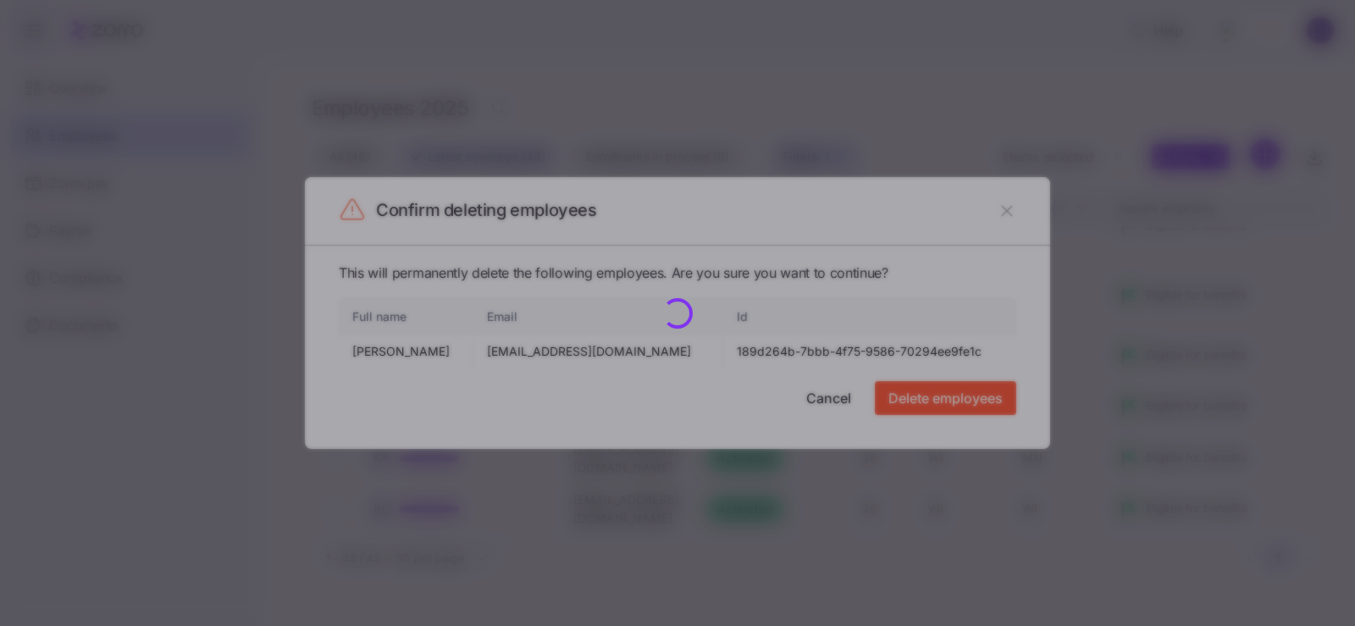
checkbox input "false"
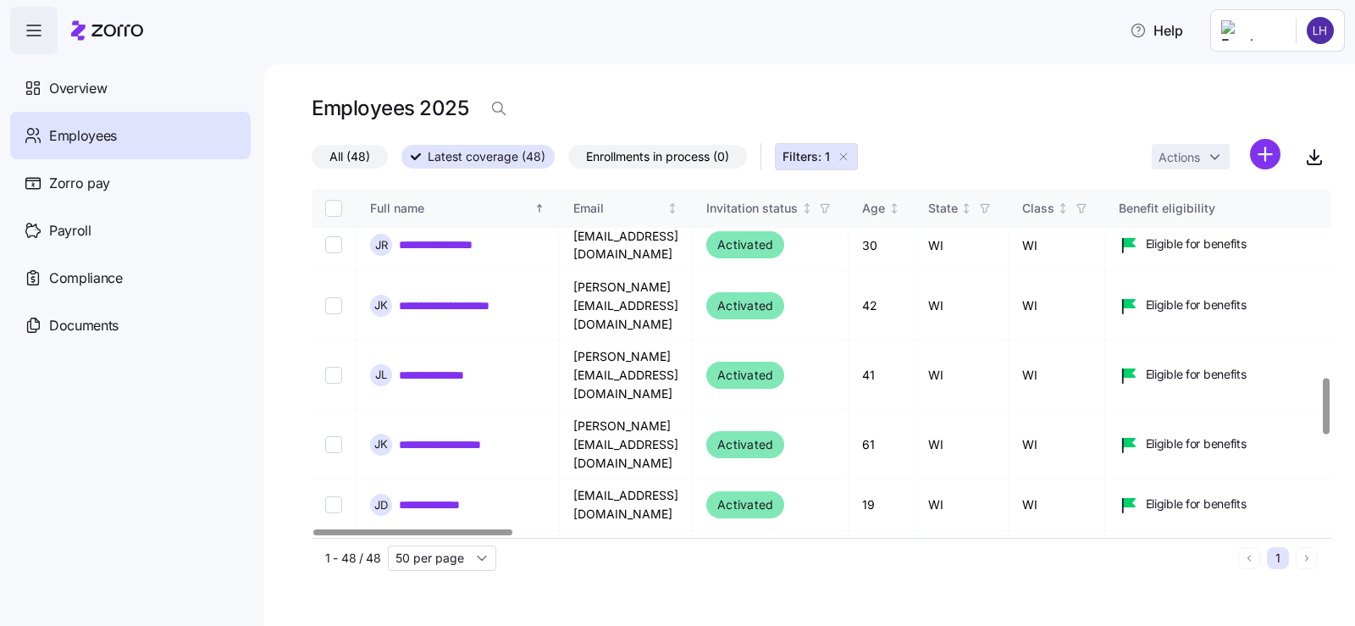
scroll to position [1171, 0]
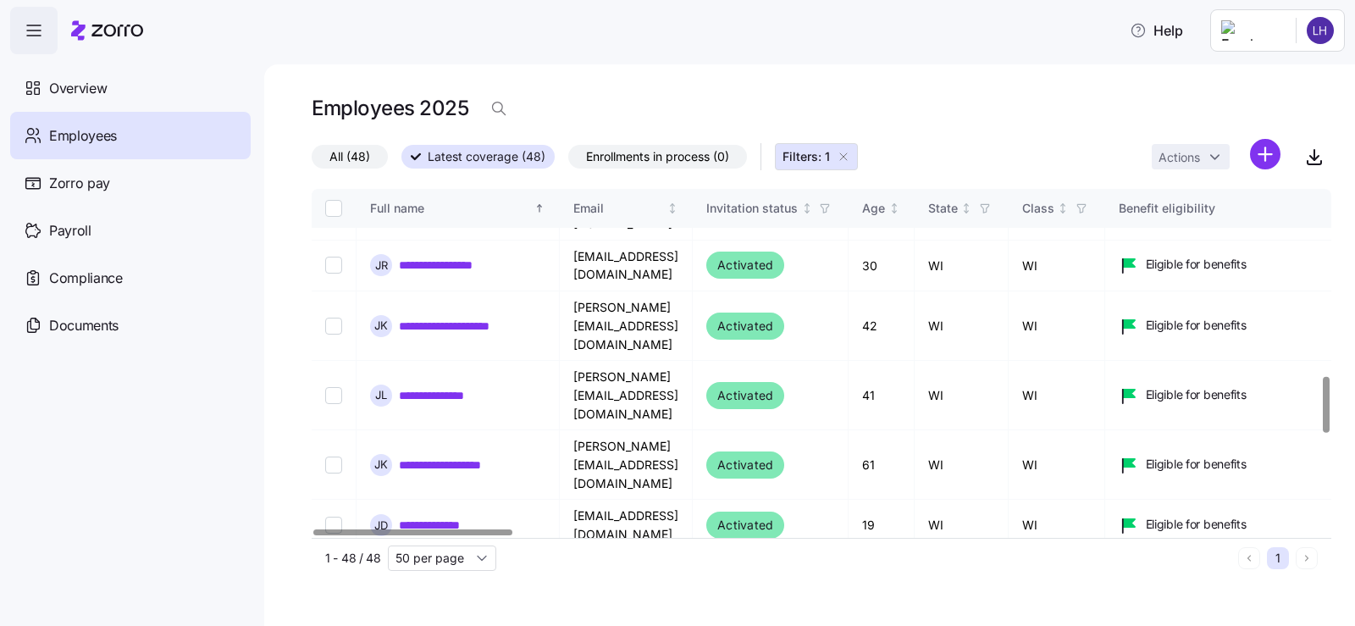
click at [1180, 148] on html "**********" at bounding box center [677, 308] width 1355 height 616
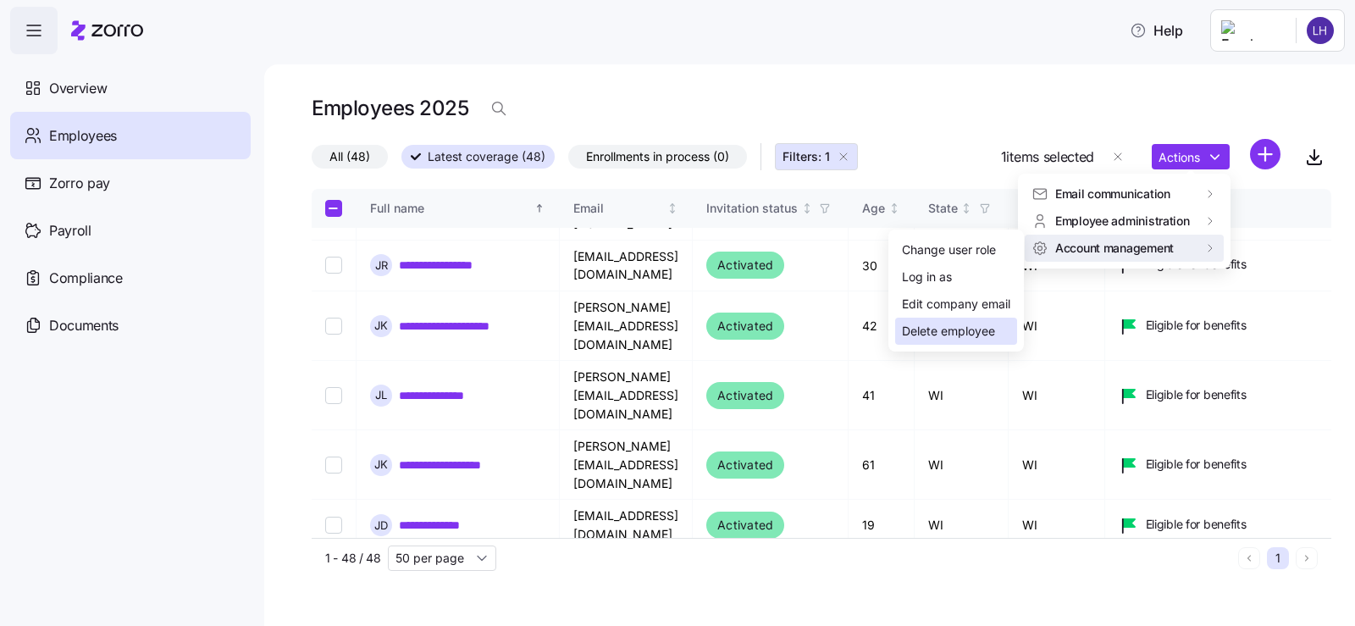
click at [962, 330] on div "Delete employee" at bounding box center [948, 331] width 93 height 19
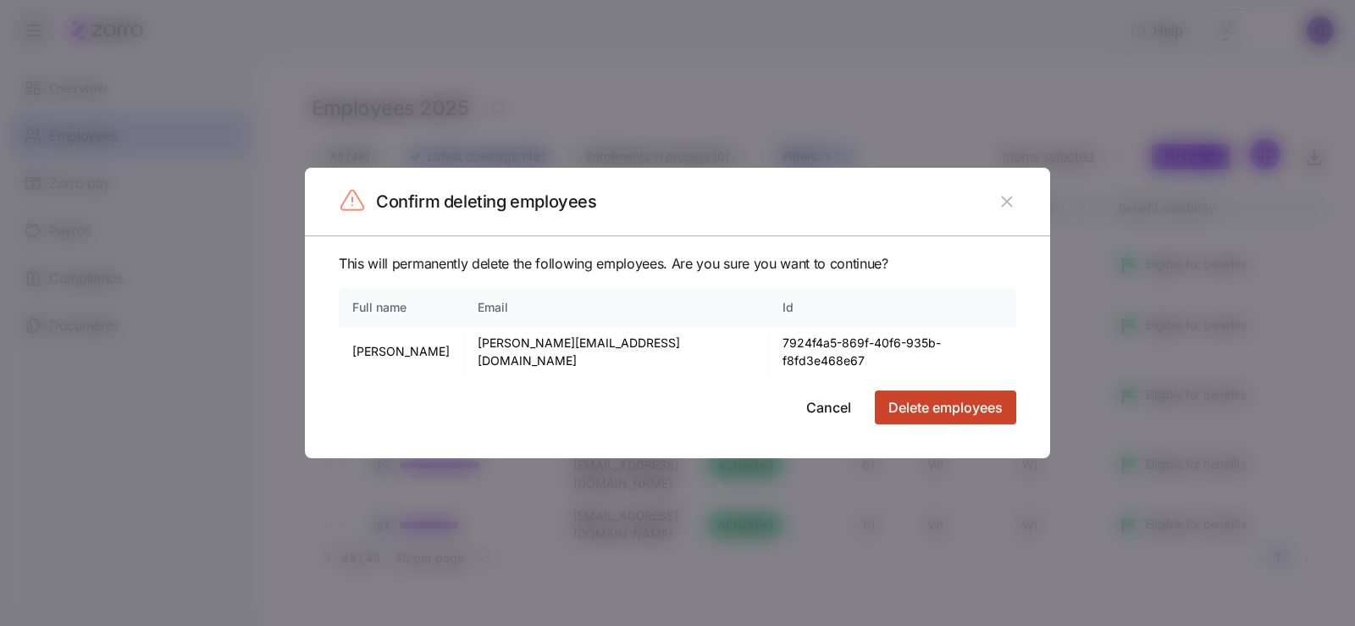
click at [938, 397] on span "Delete employees" at bounding box center [945, 407] width 114 height 20
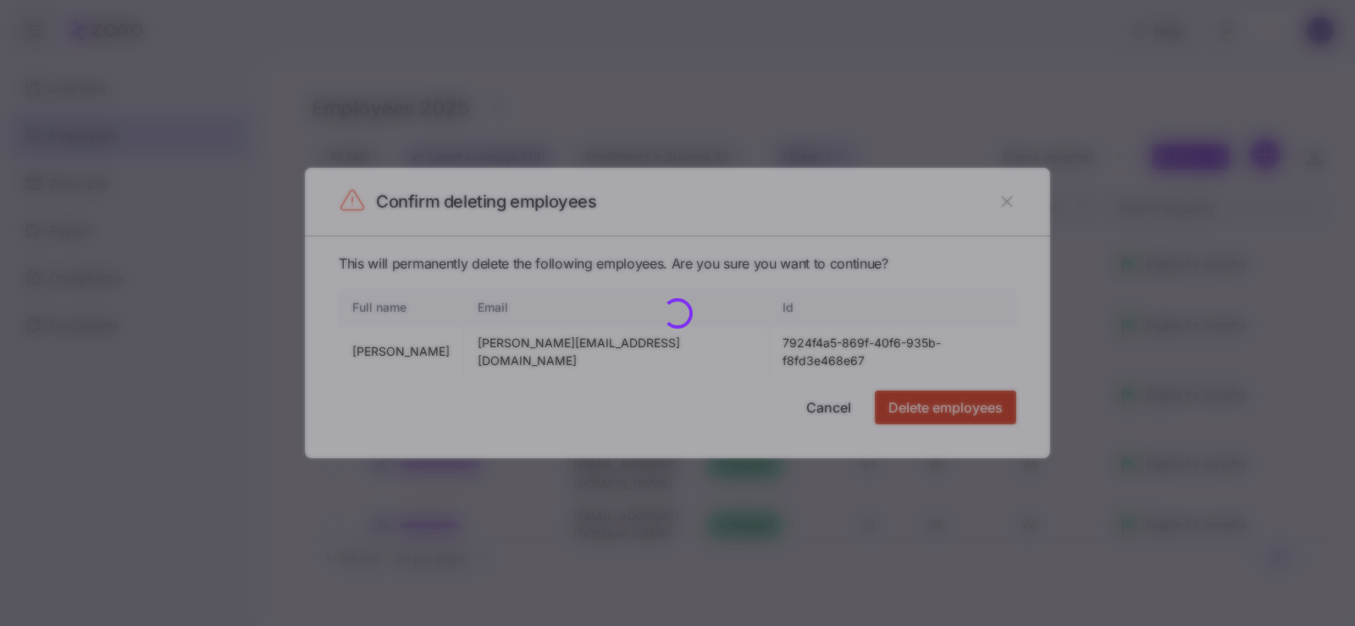
checkbox input "false"
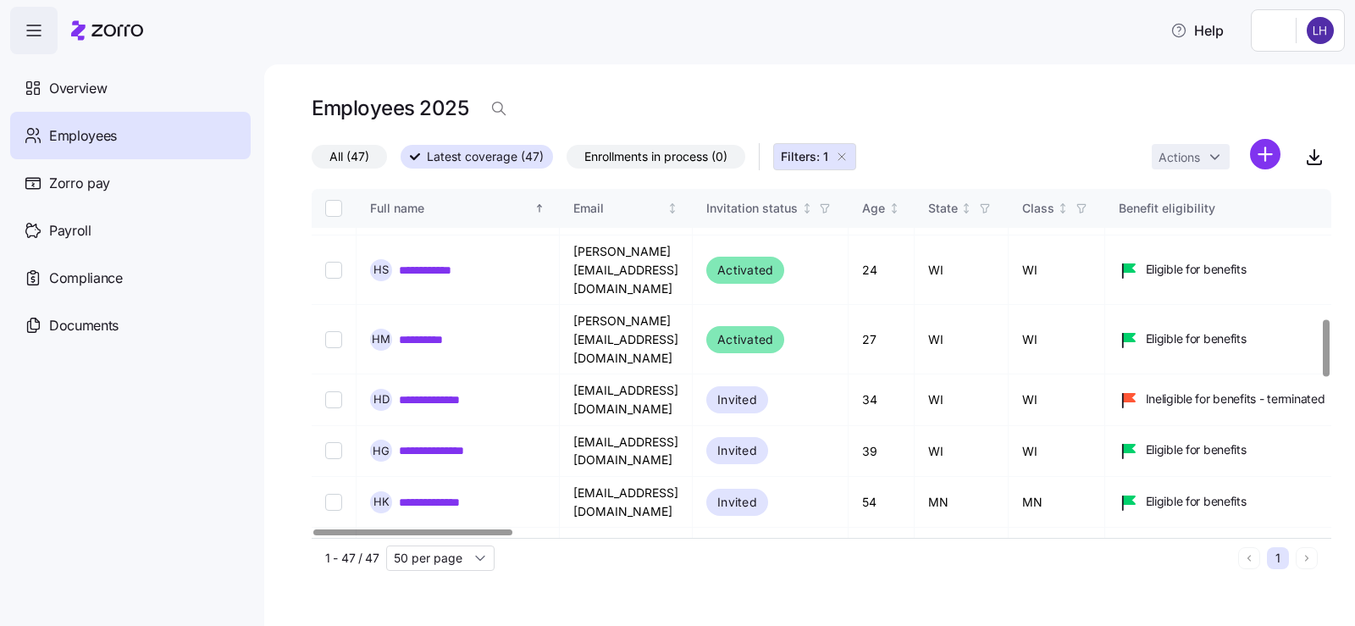
scroll to position [748, 0]
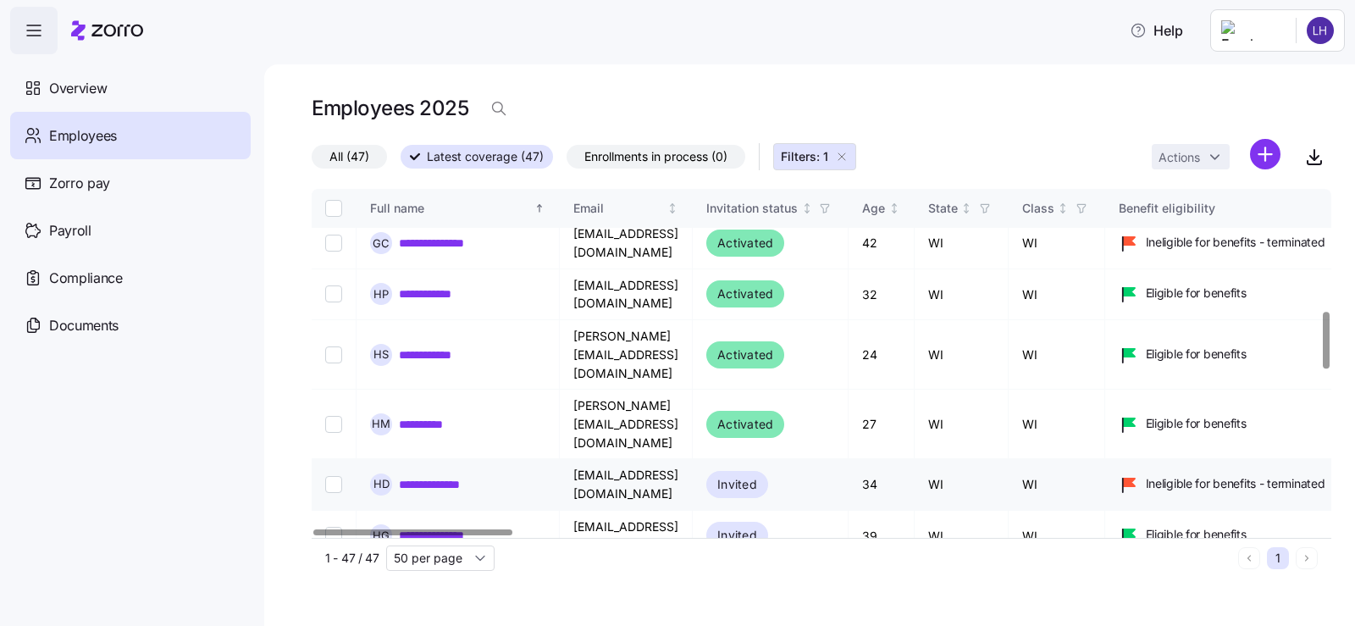
click at [332, 476] on input "Select record 18" at bounding box center [333, 484] width 17 height 17
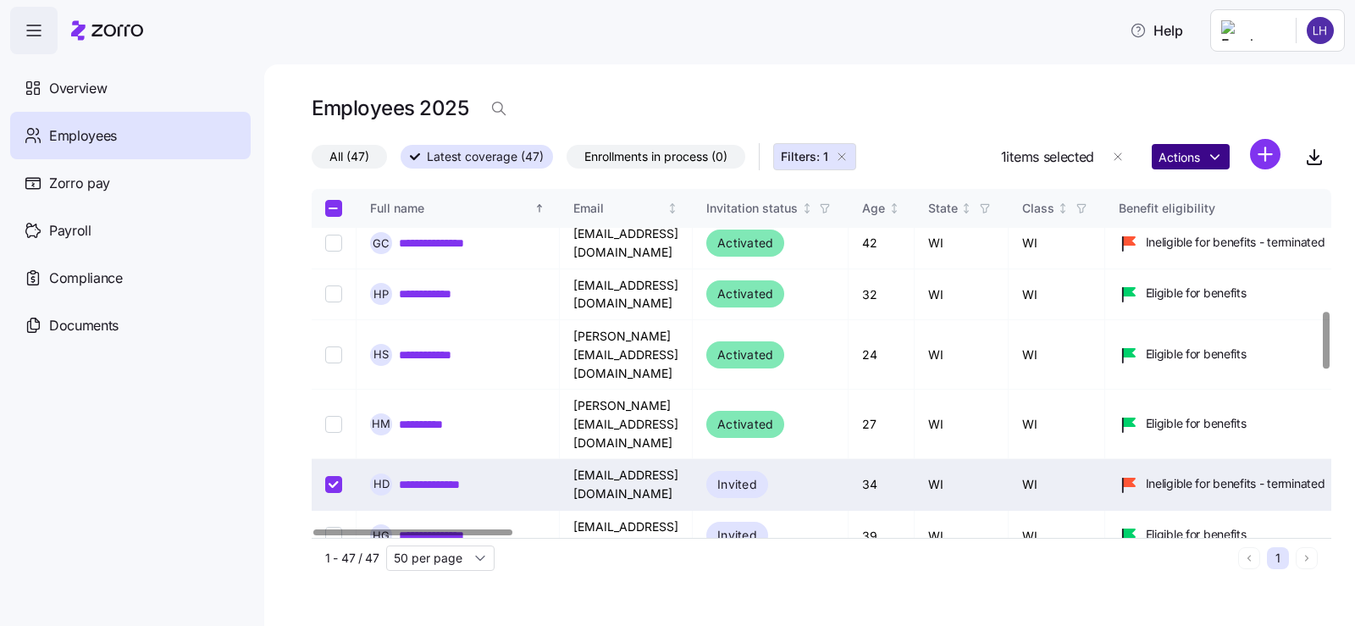
click at [1187, 156] on html "**********" at bounding box center [677, 308] width 1355 height 616
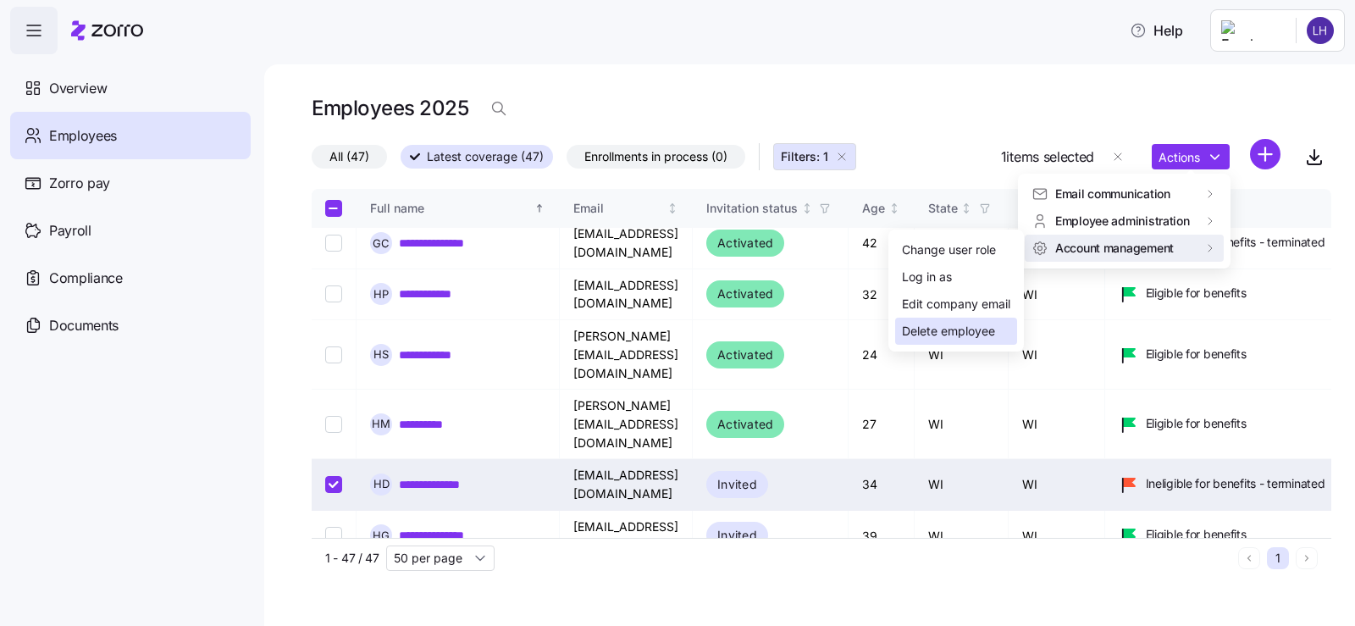
click at [936, 331] on div "Delete employee" at bounding box center [948, 331] width 93 height 19
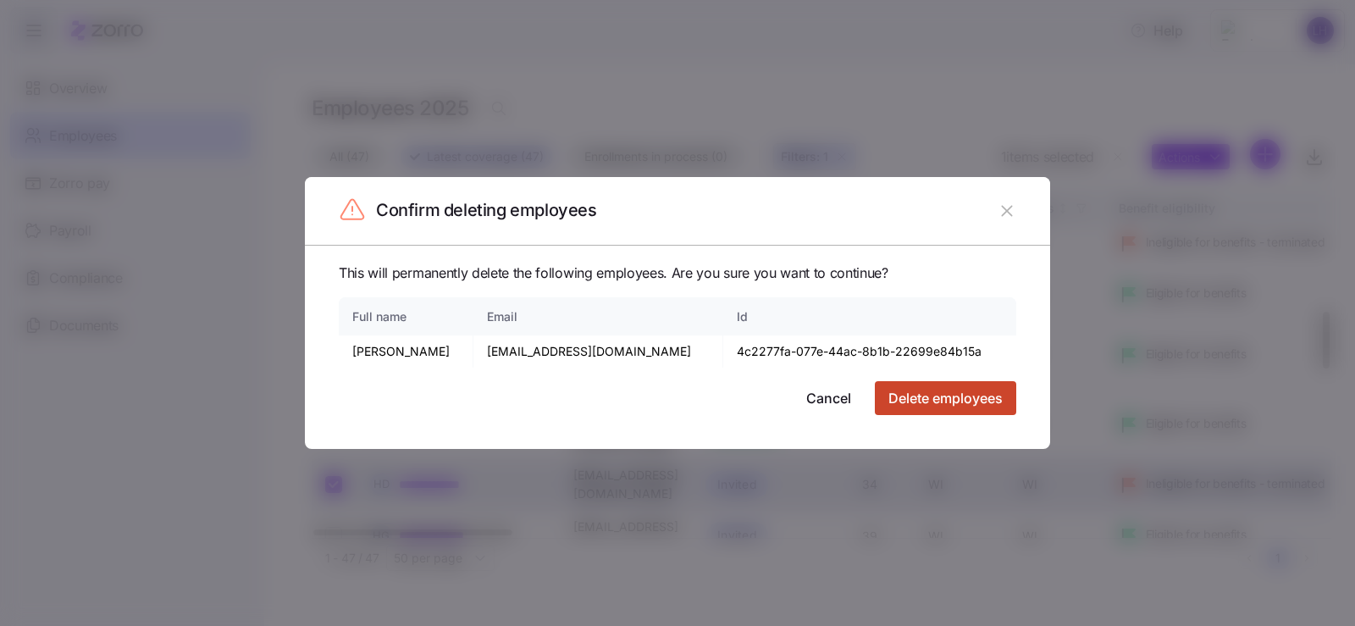
click at [914, 394] on span "Delete employees" at bounding box center [945, 398] width 114 height 20
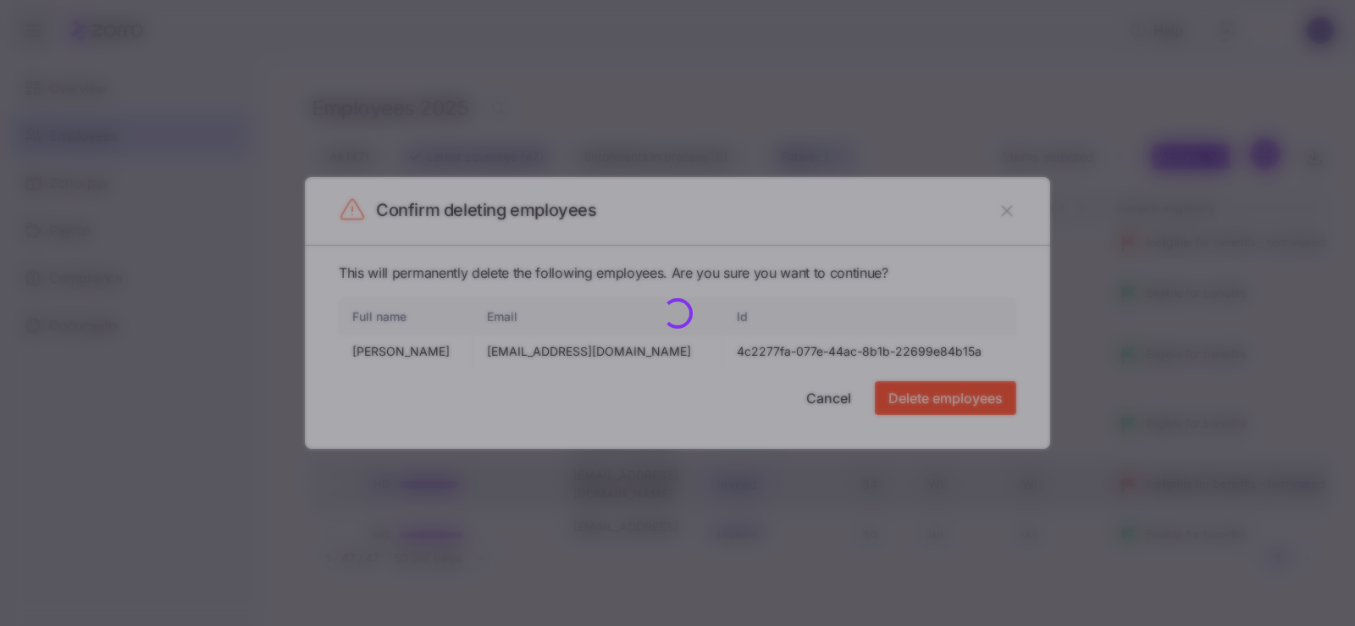
checkbox input "false"
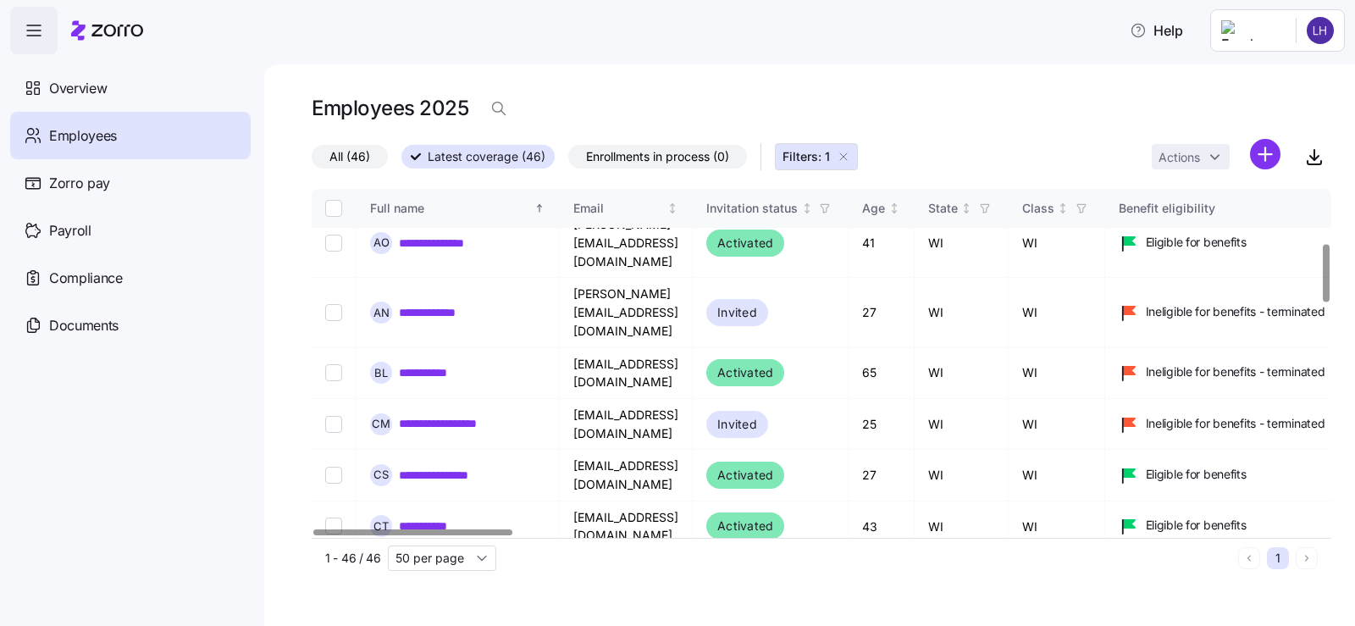
scroll to position [324, 0]
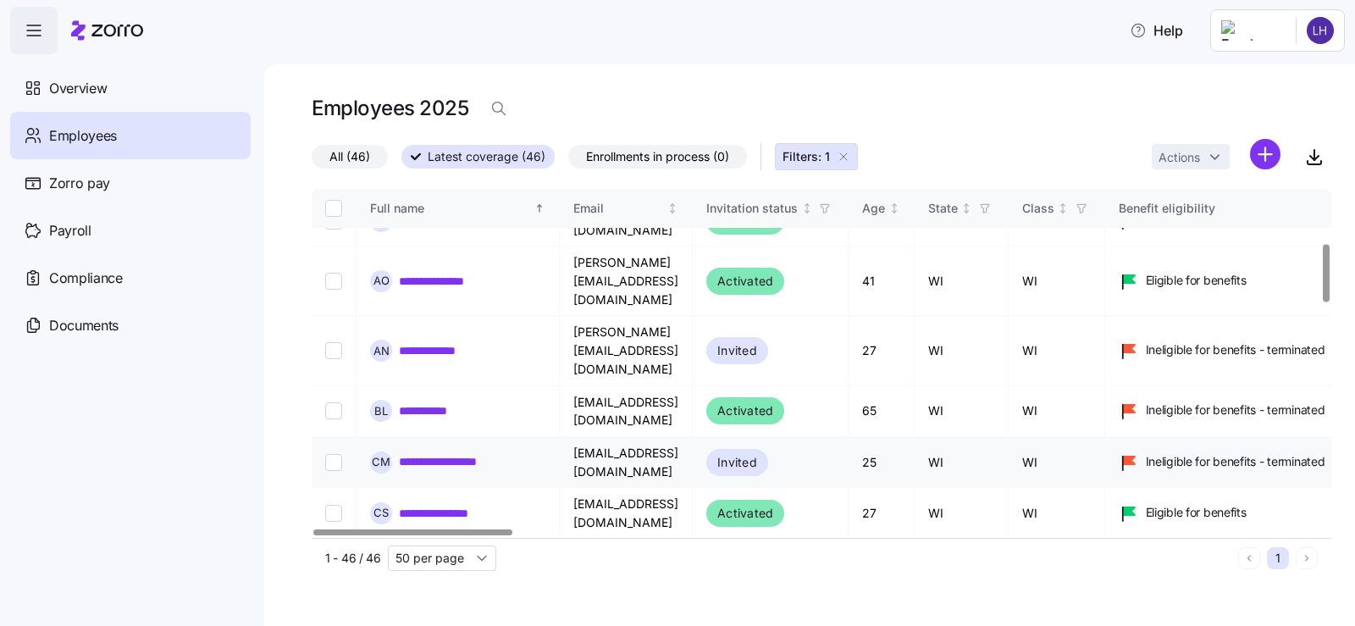
click at [334, 454] on input "Select record 10" at bounding box center [333, 462] width 17 height 17
checkbox input "true"
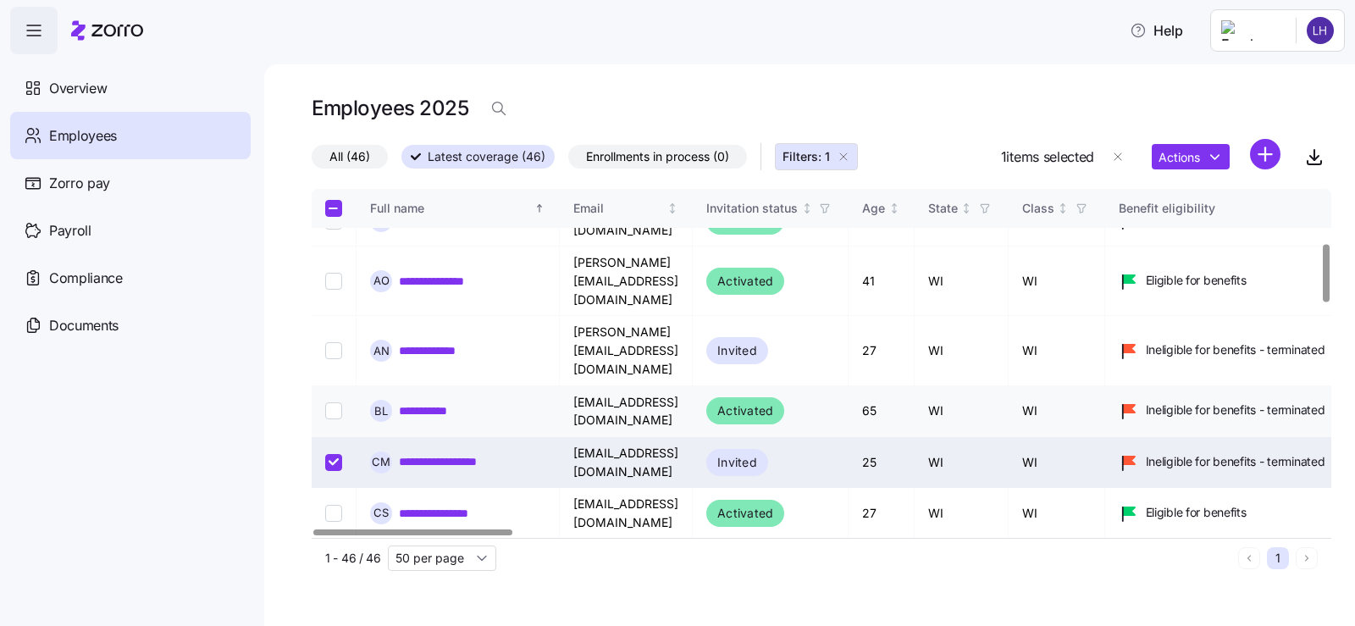
click at [330, 386] on td at bounding box center [334, 411] width 45 height 51
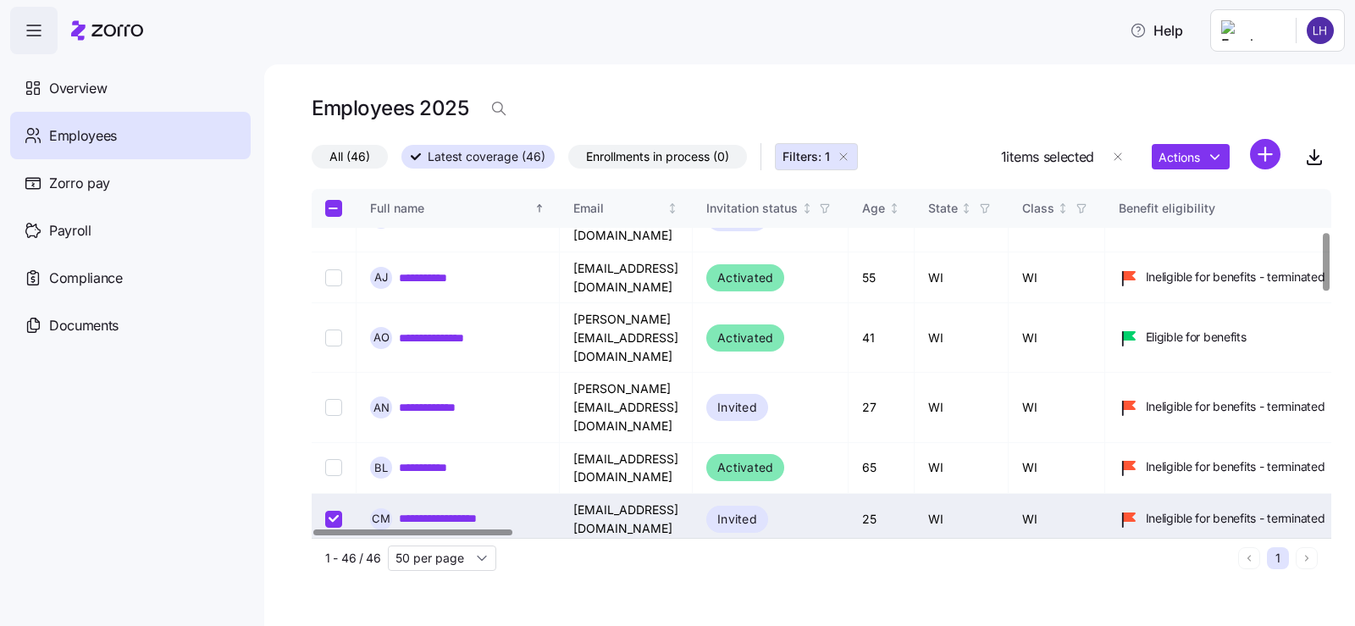
scroll to position [240, 0]
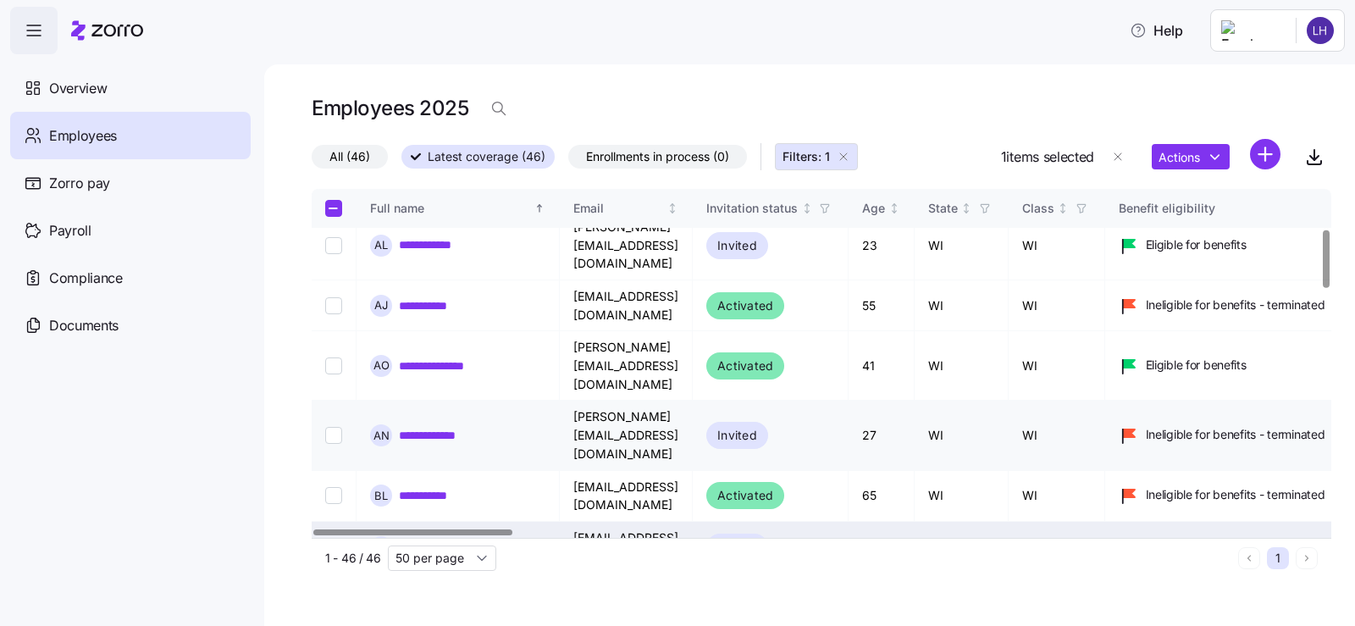
click at [329, 427] on input "Select record 8" at bounding box center [333, 435] width 17 height 17
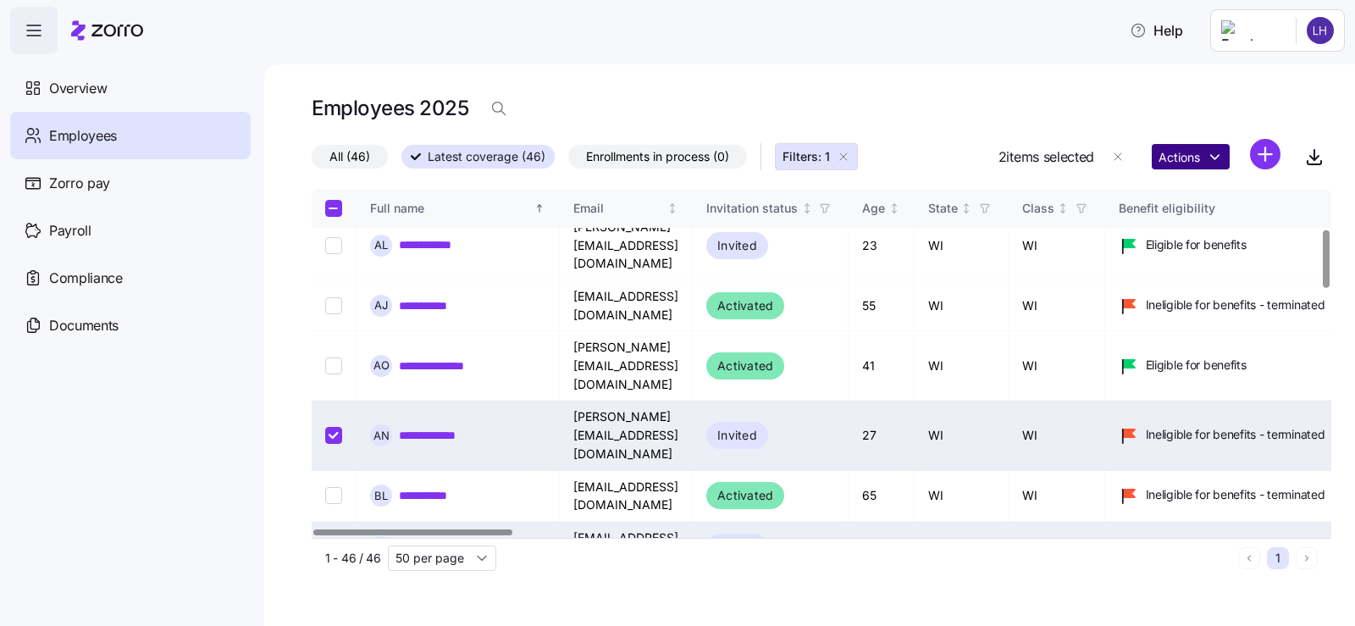
click at [1220, 166] on html "**********" at bounding box center [677, 308] width 1355 height 616
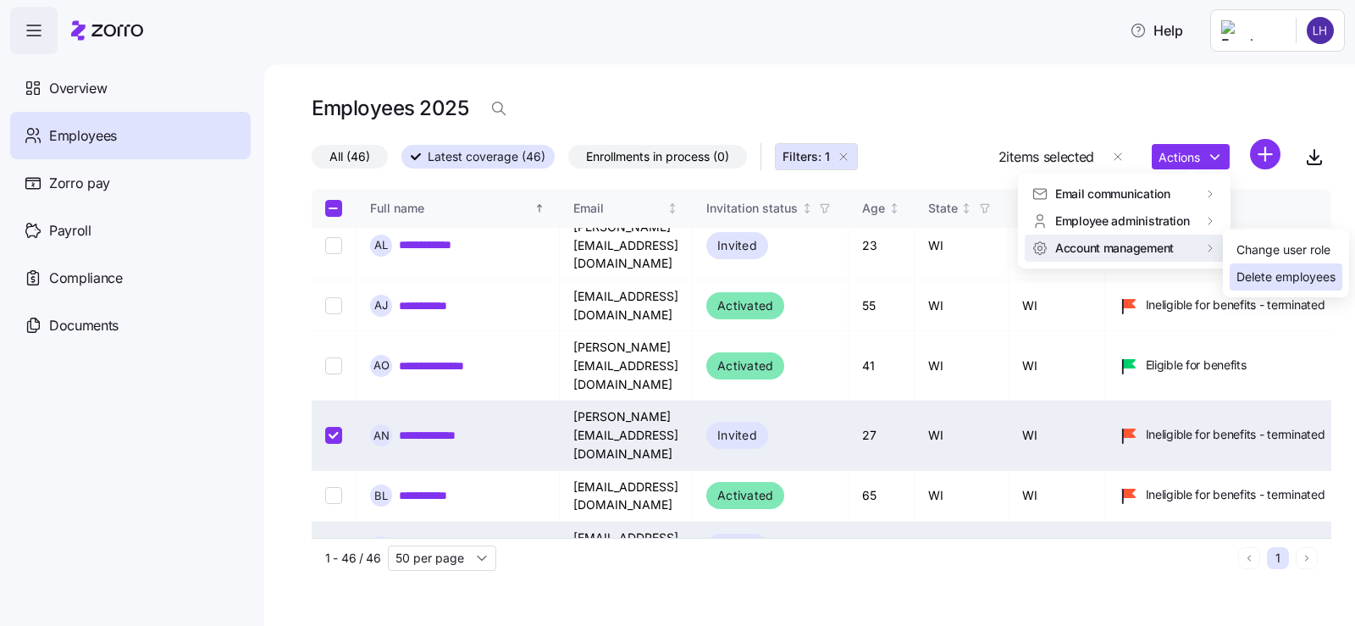
click at [1242, 278] on div "Delete employees" at bounding box center [1285, 277] width 99 height 19
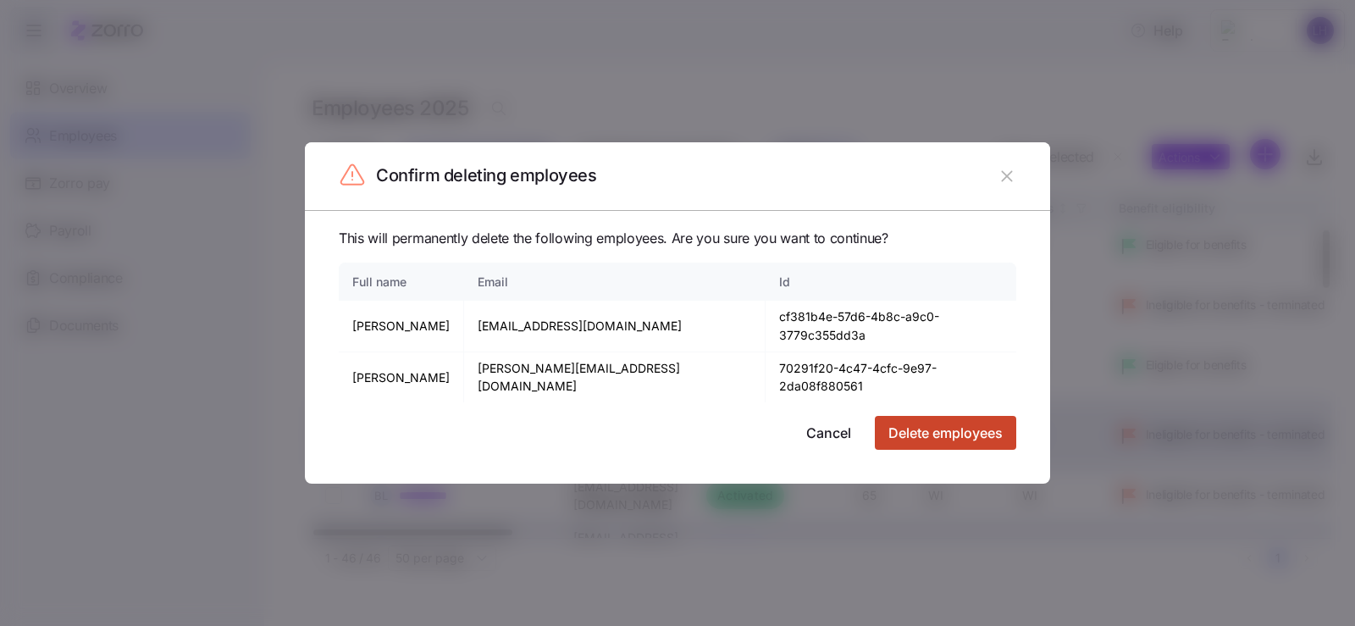
click at [974, 423] on span "Delete employees" at bounding box center [945, 433] width 114 height 20
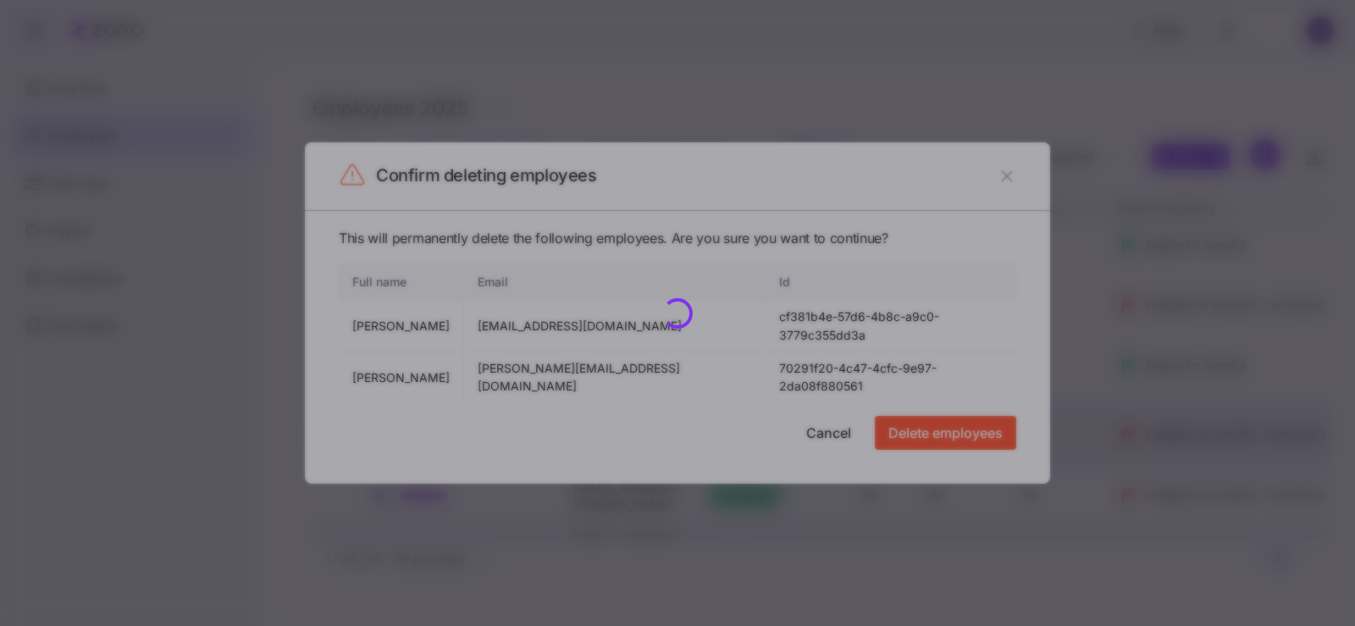
checkbox input "false"
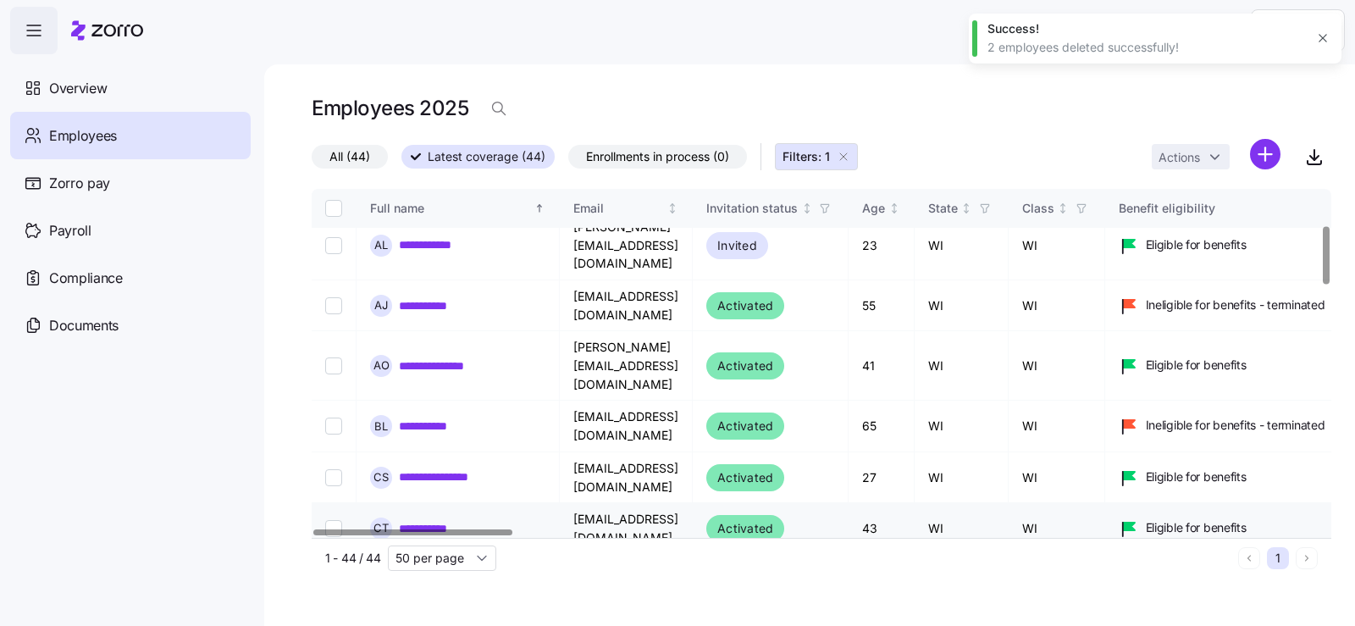
scroll to position [155, 0]
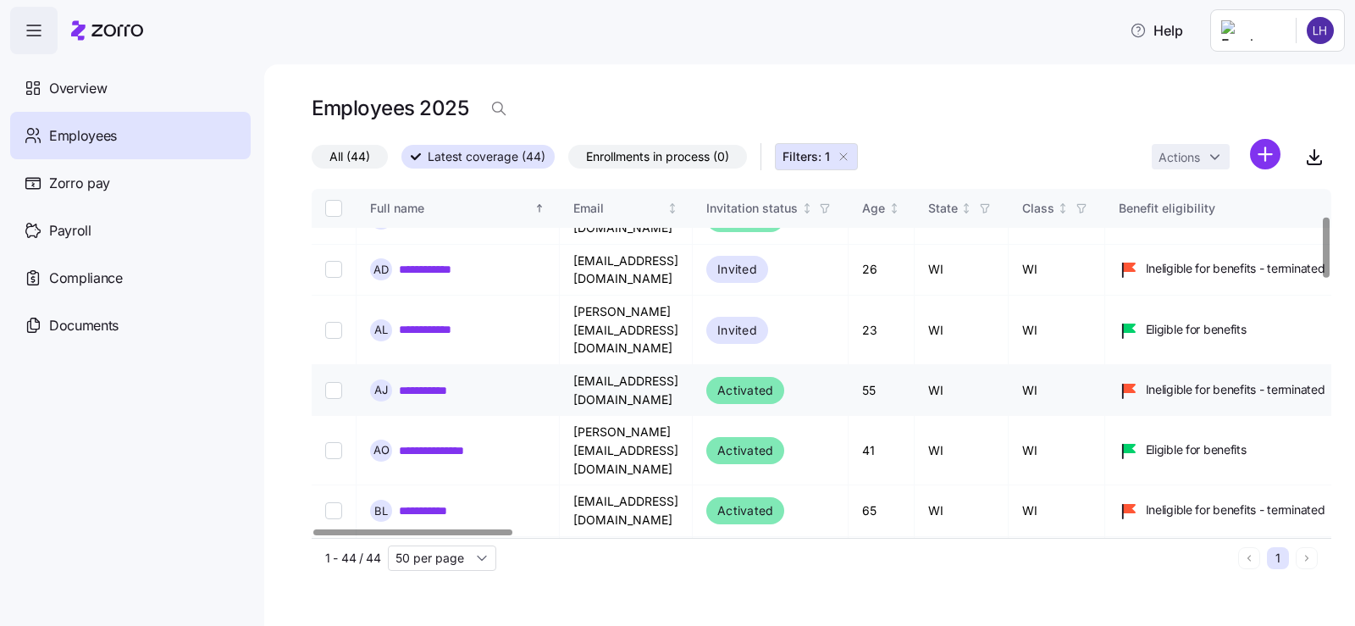
click at [323, 365] on td at bounding box center [334, 390] width 45 height 51
click at [333, 382] on input "Select record 6" at bounding box center [333, 390] width 17 height 17
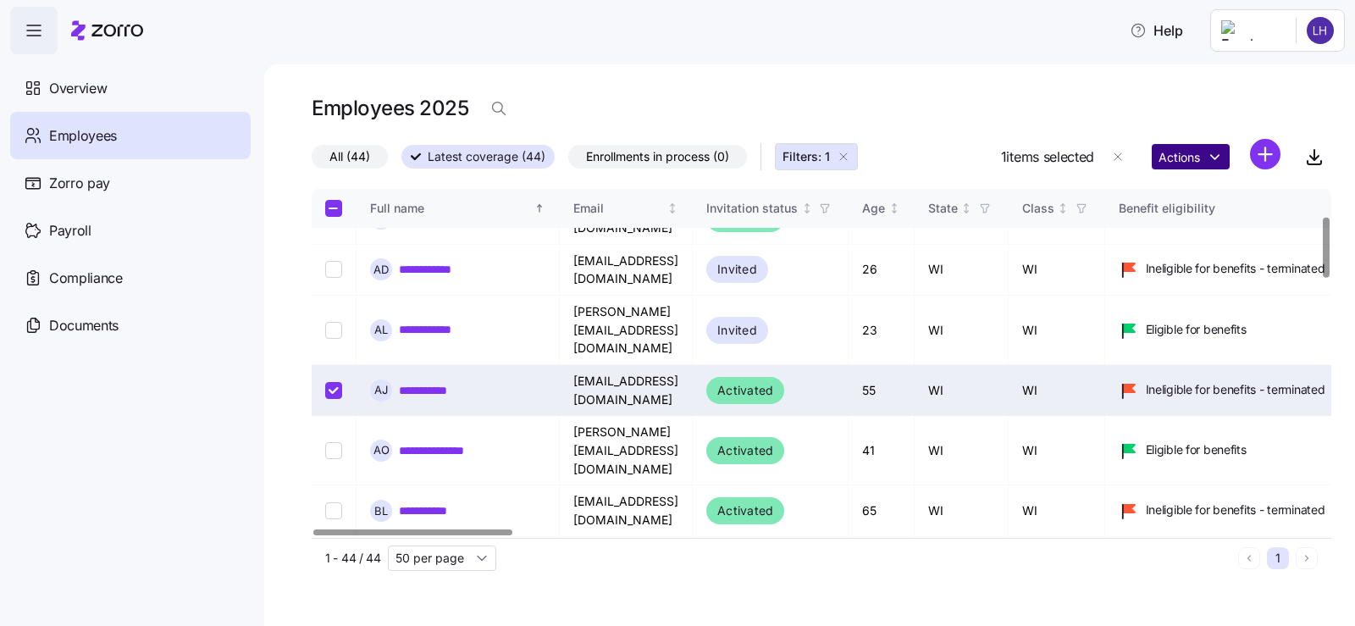
click at [1186, 156] on html "**********" at bounding box center [677, 308] width 1355 height 616
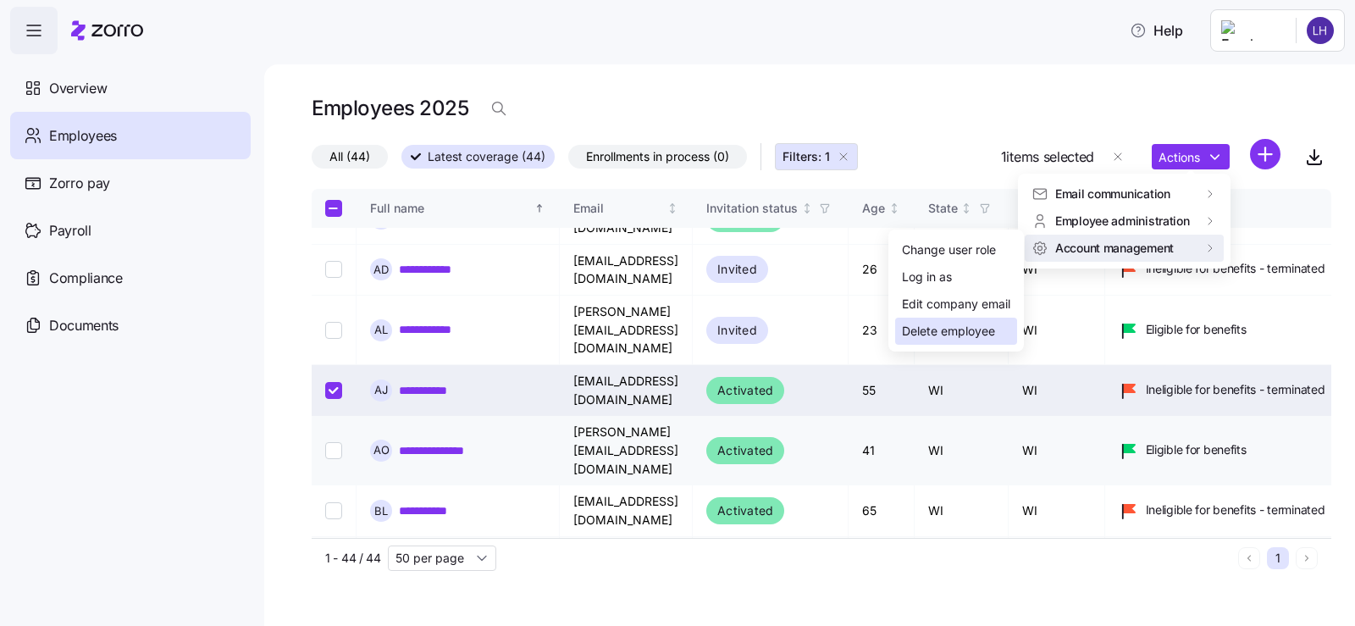
click at [973, 332] on div "Delete employee" at bounding box center [948, 331] width 93 height 19
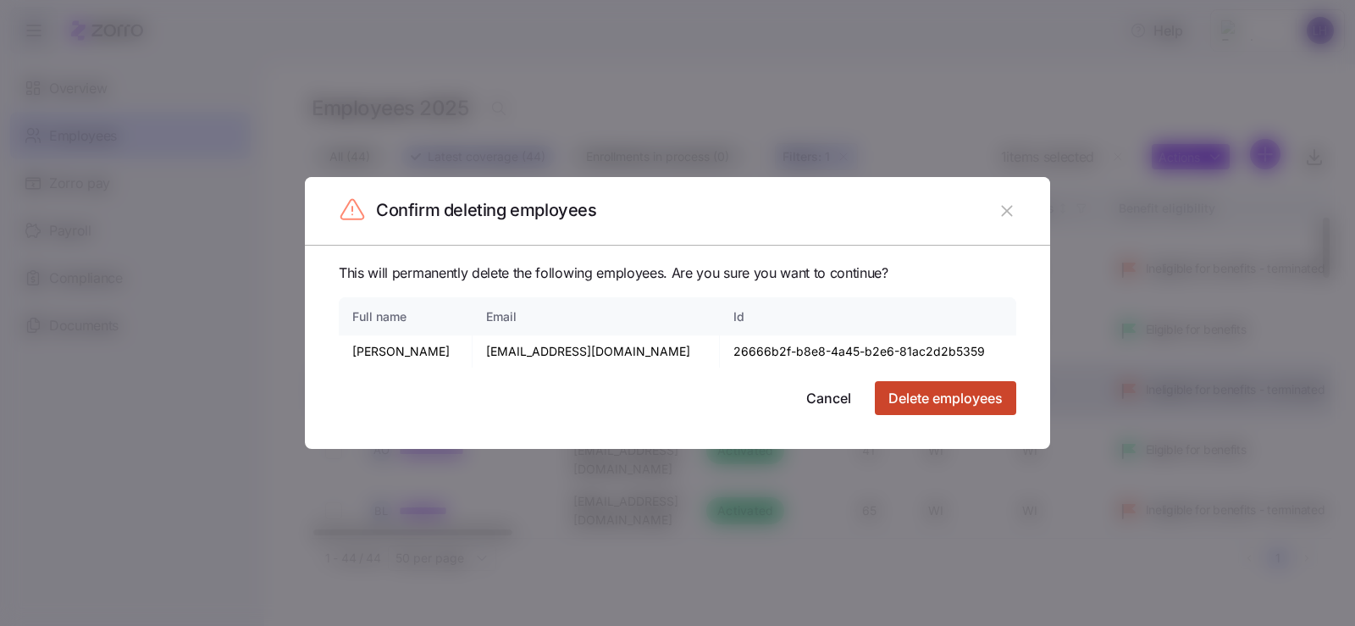
click at [939, 401] on span "Delete employees" at bounding box center [945, 398] width 114 height 20
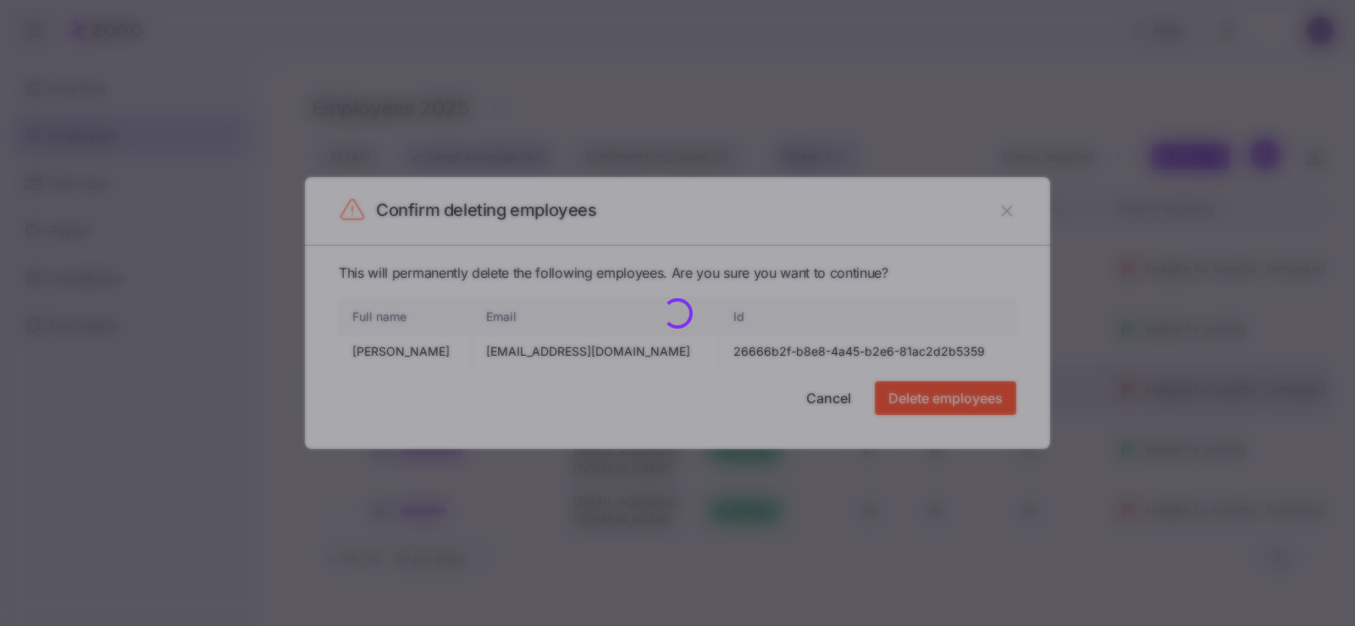
checkbox input "false"
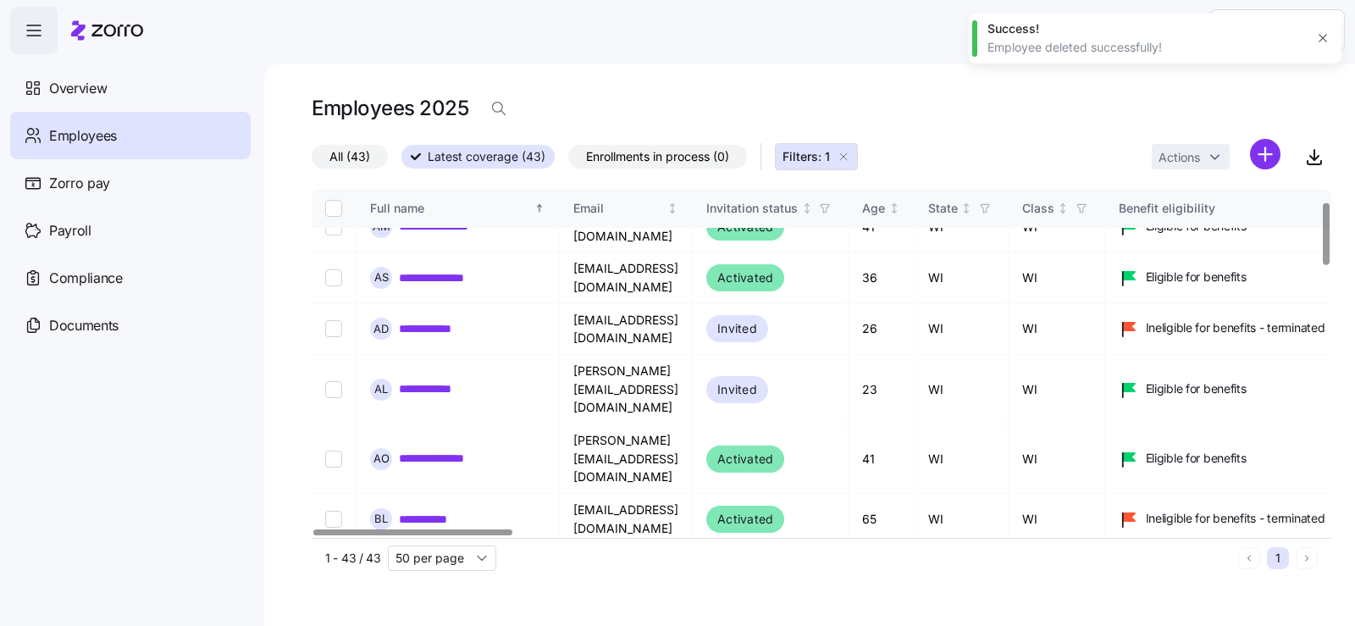
scroll to position [70, 0]
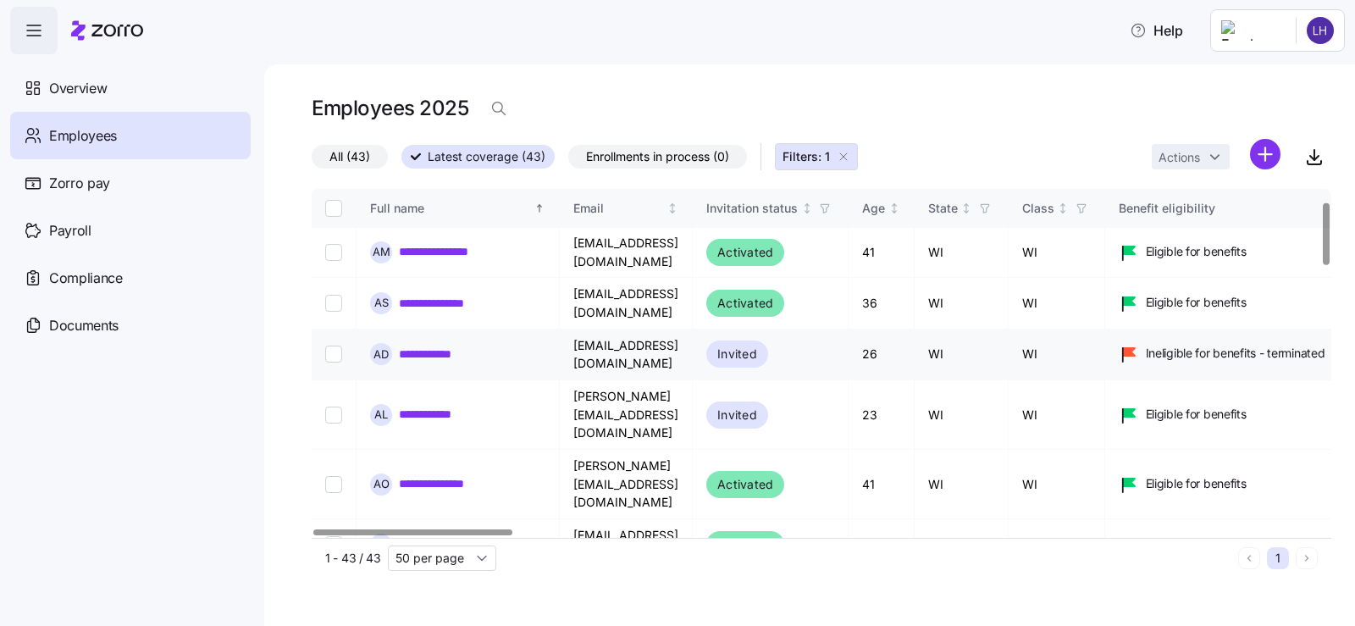
click at [335, 345] on input "Select record 4" at bounding box center [333, 353] width 17 height 17
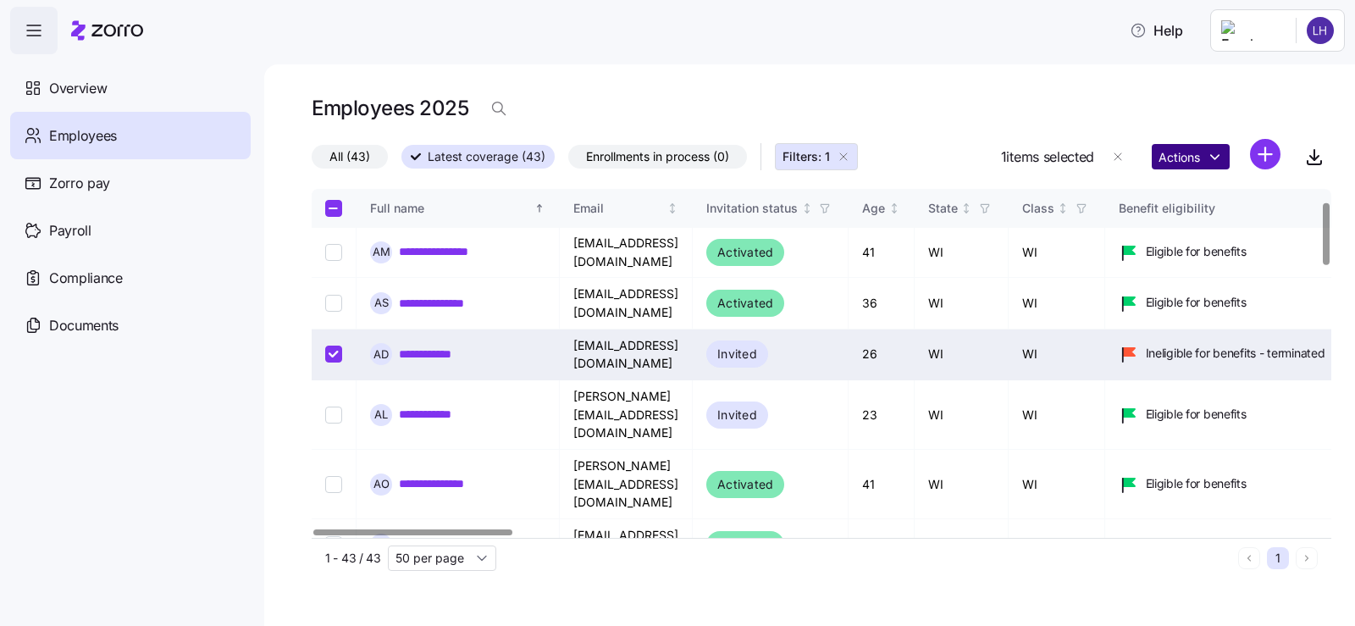
click at [1175, 150] on html "**********" at bounding box center [677, 308] width 1355 height 616
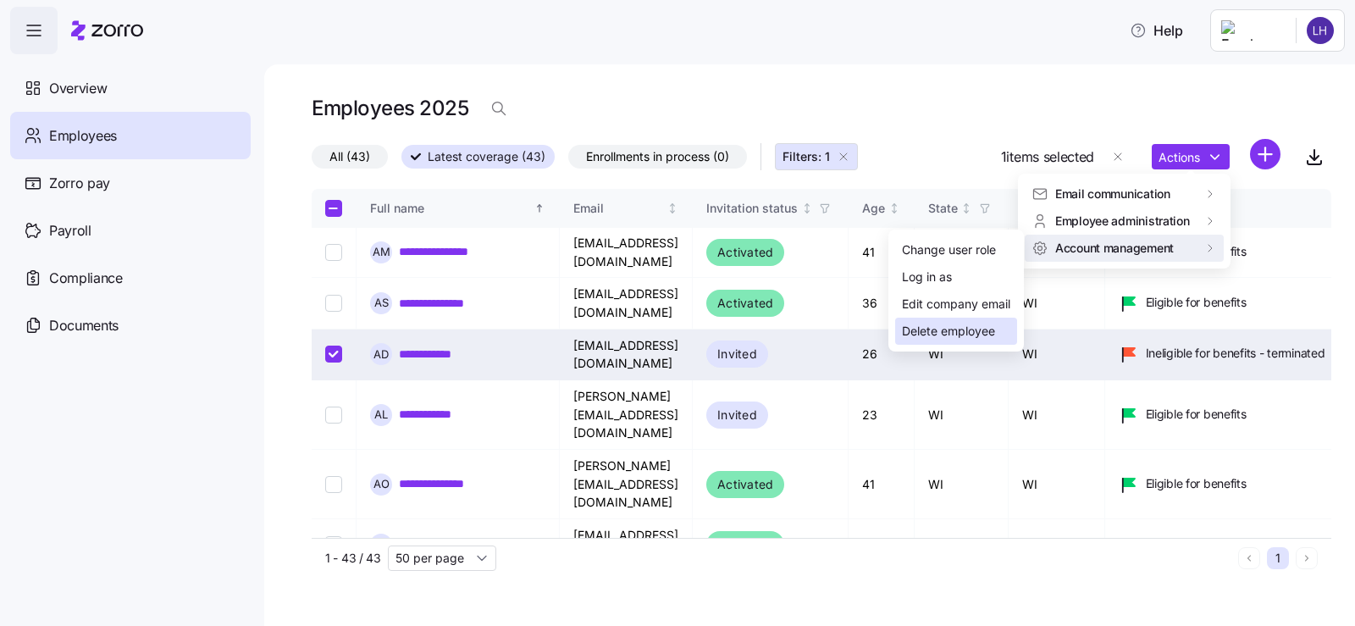
click at [910, 328] on div "Delete employee" at bounding box center [948, 331] width 93 height 19
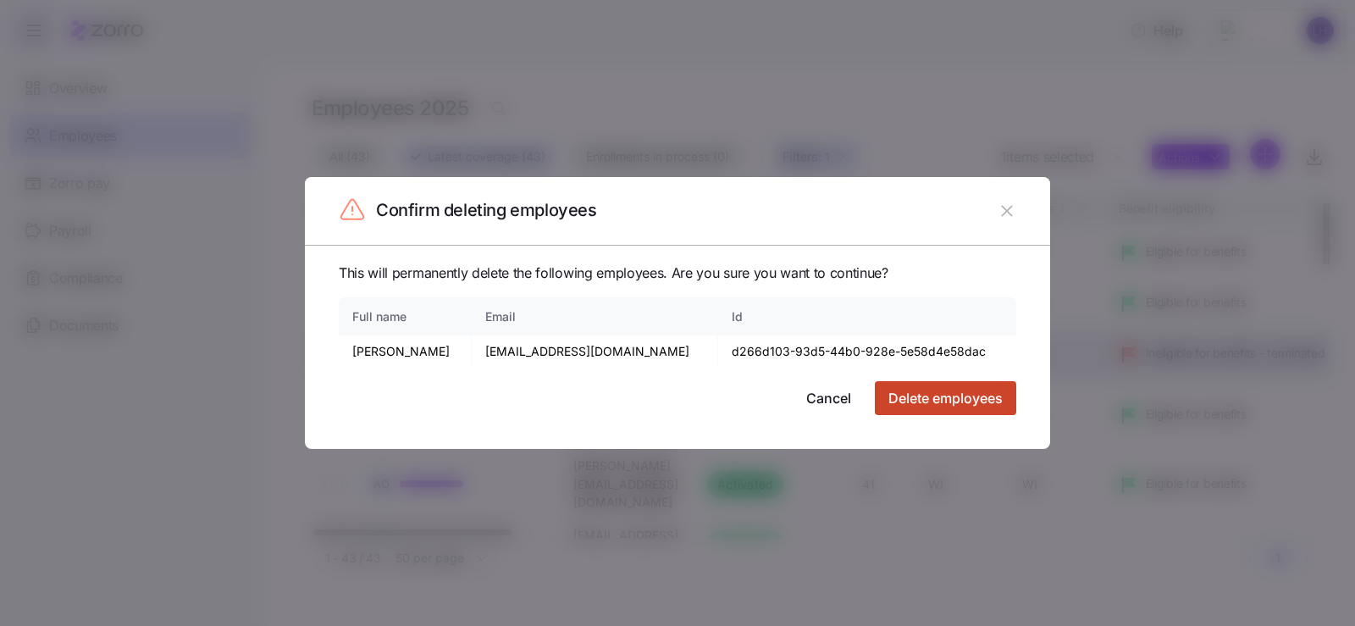
click at [891, 405] on span "Delete employees" at bounding box center [945, 398] width 114 height 20
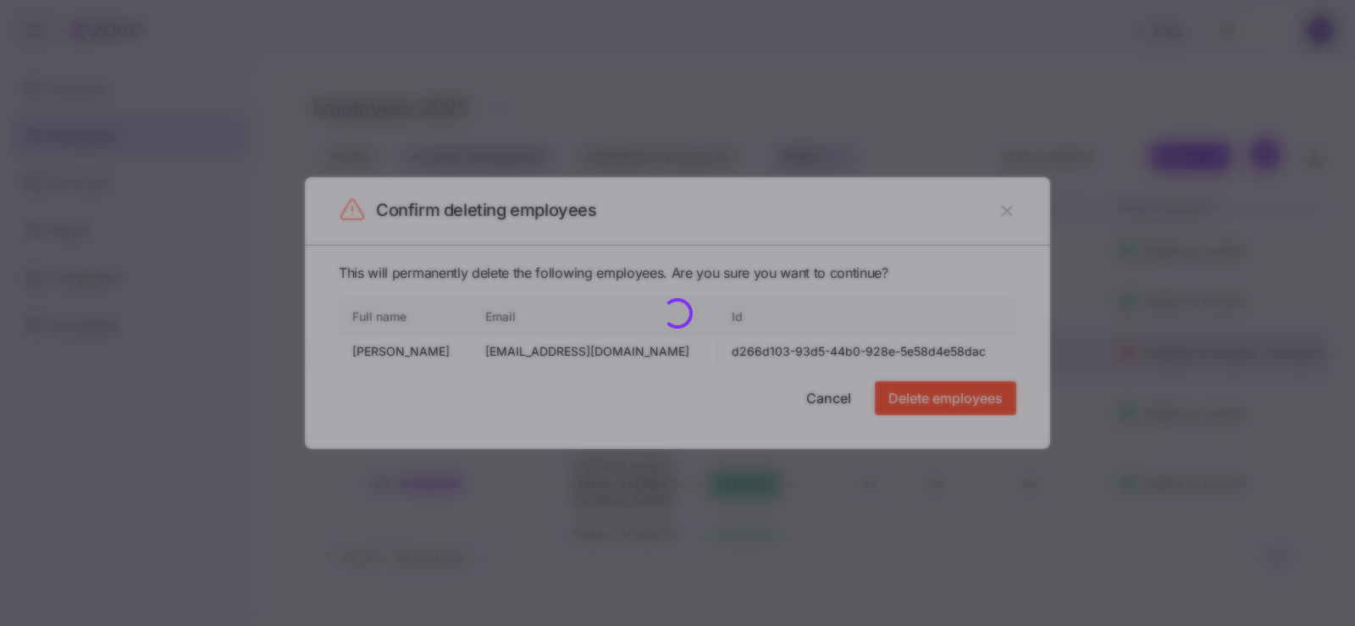
checkbox input "false"
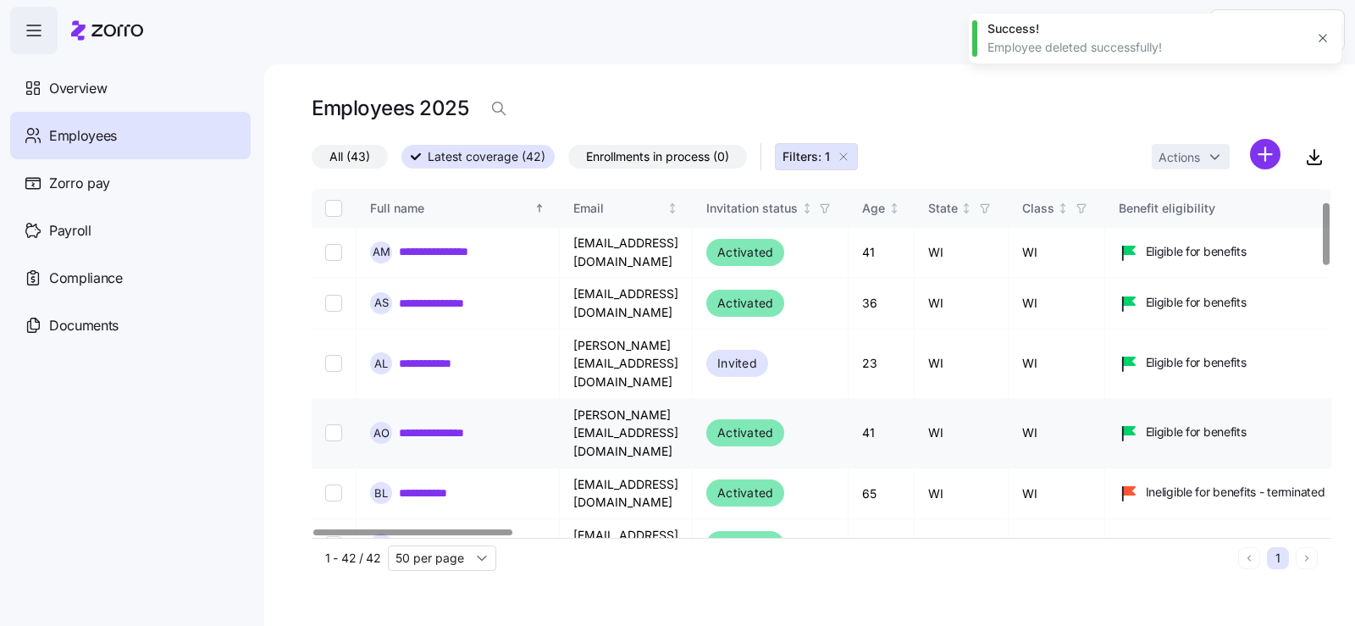
scroll to position [0, 0]
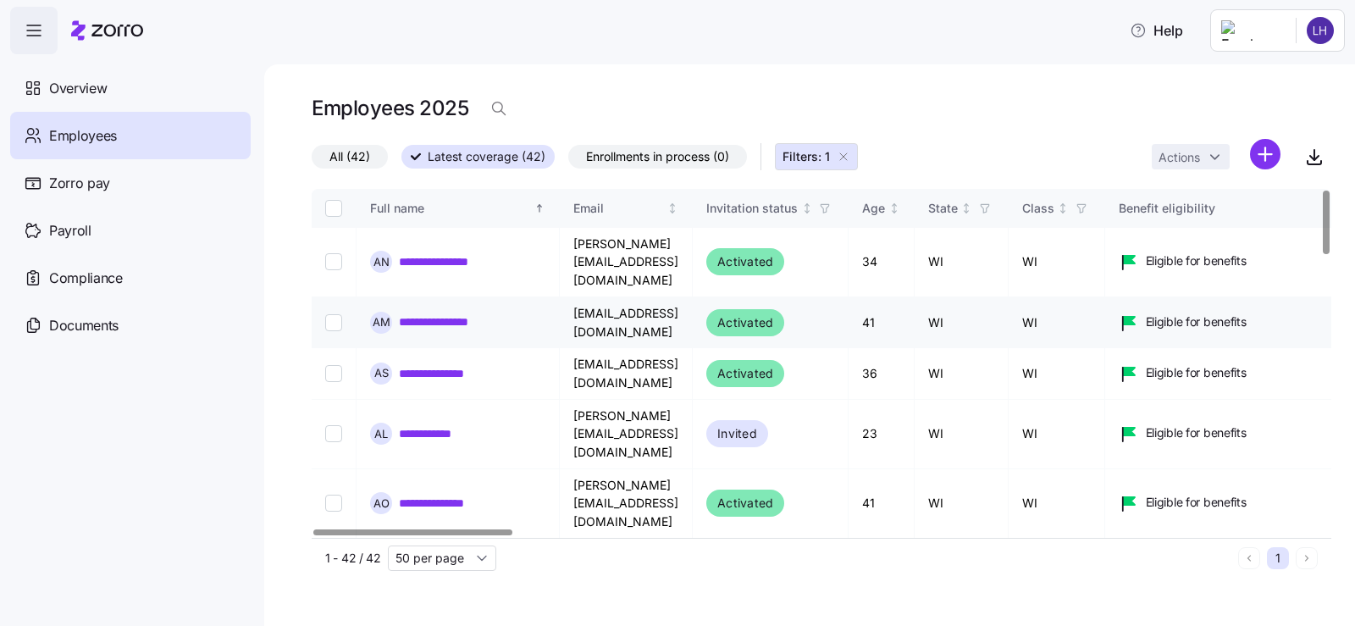
click at [334, 314] on input "Select record 2" at bounding box center [333, 322] width 17 height 17
checkbox input "true"
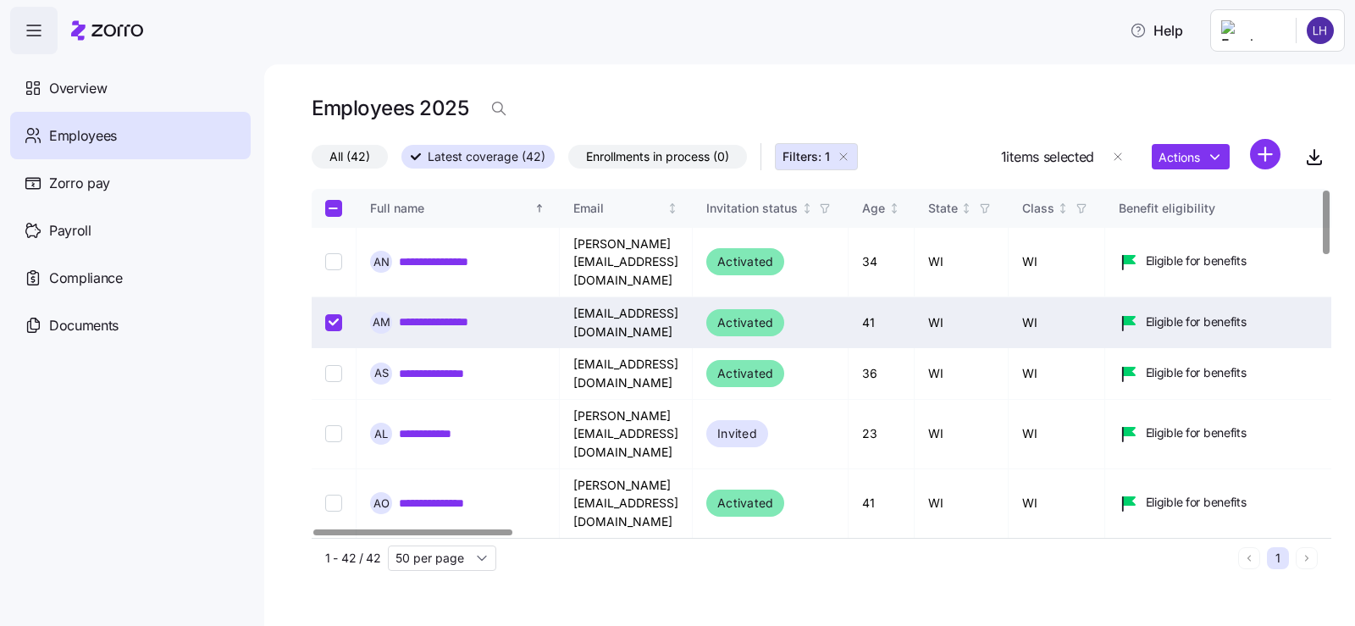
click at [1230, 162] on div "Actions" at bounding box center [1216, 157] width 129 height 36
click at [1221, 159] on html "**********" at bounding box center [677, 308] width 1355 height 616
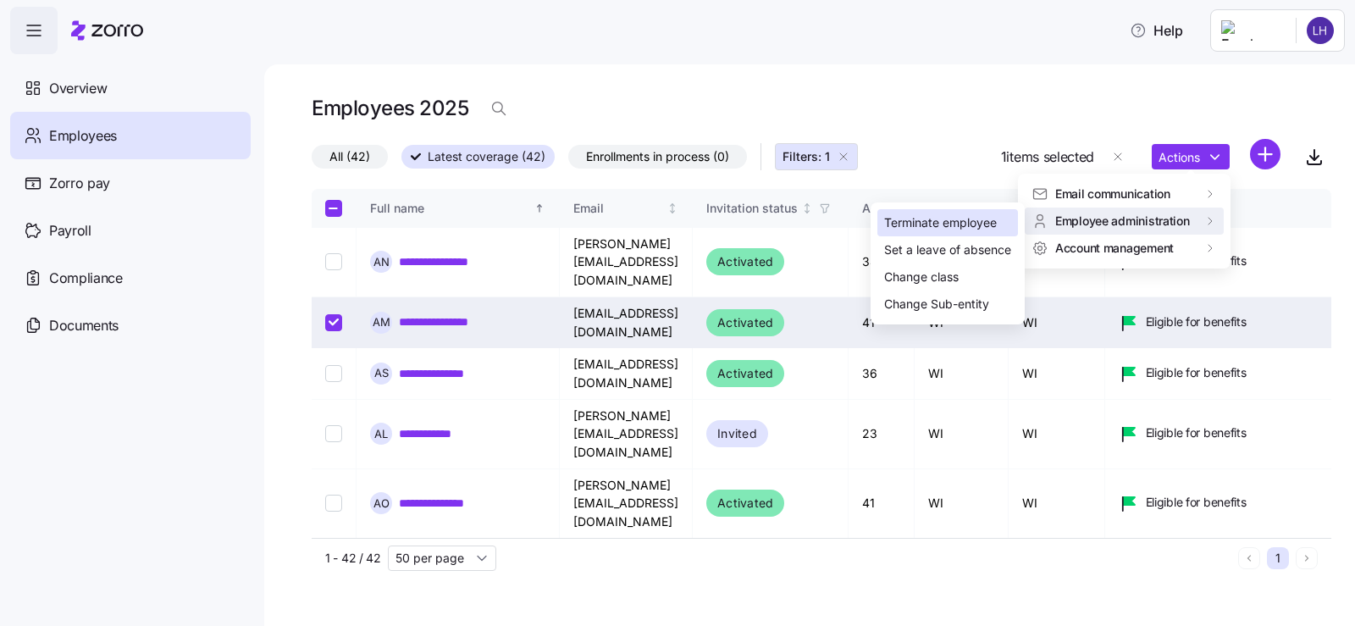
click at [985, 226] on div "Terminate employee" at bounding box center [940, 222] width 113 height 19
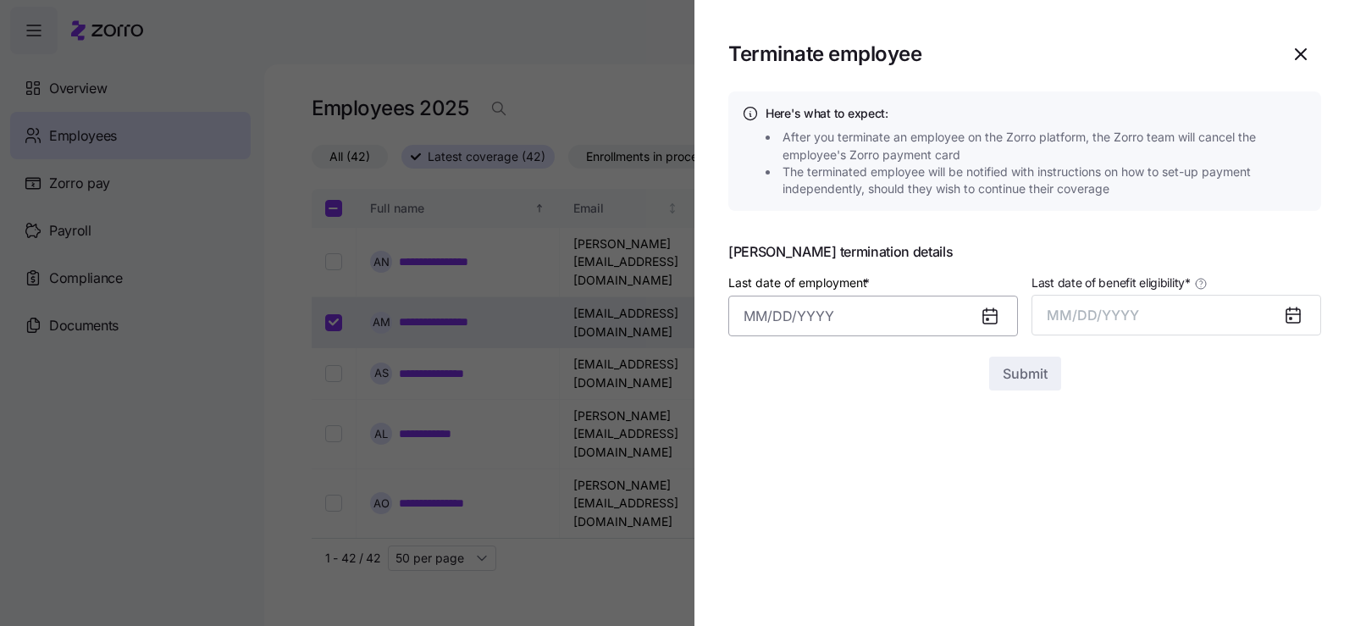
click at [917, 319] on input "Last date of employment *" at bounding box center [873, 316] width 290 height 41
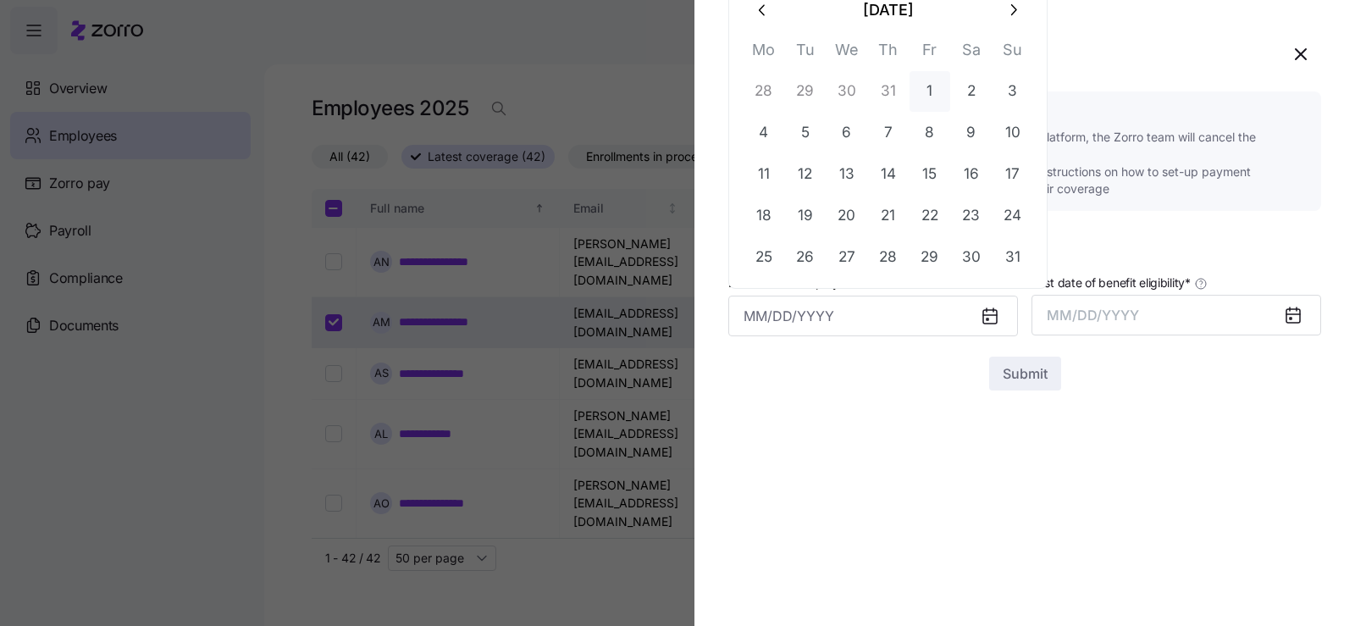
click at [938, 102] on button "1" at bounding box center [929, 91] width 41 height 41
type input "[DATE]"
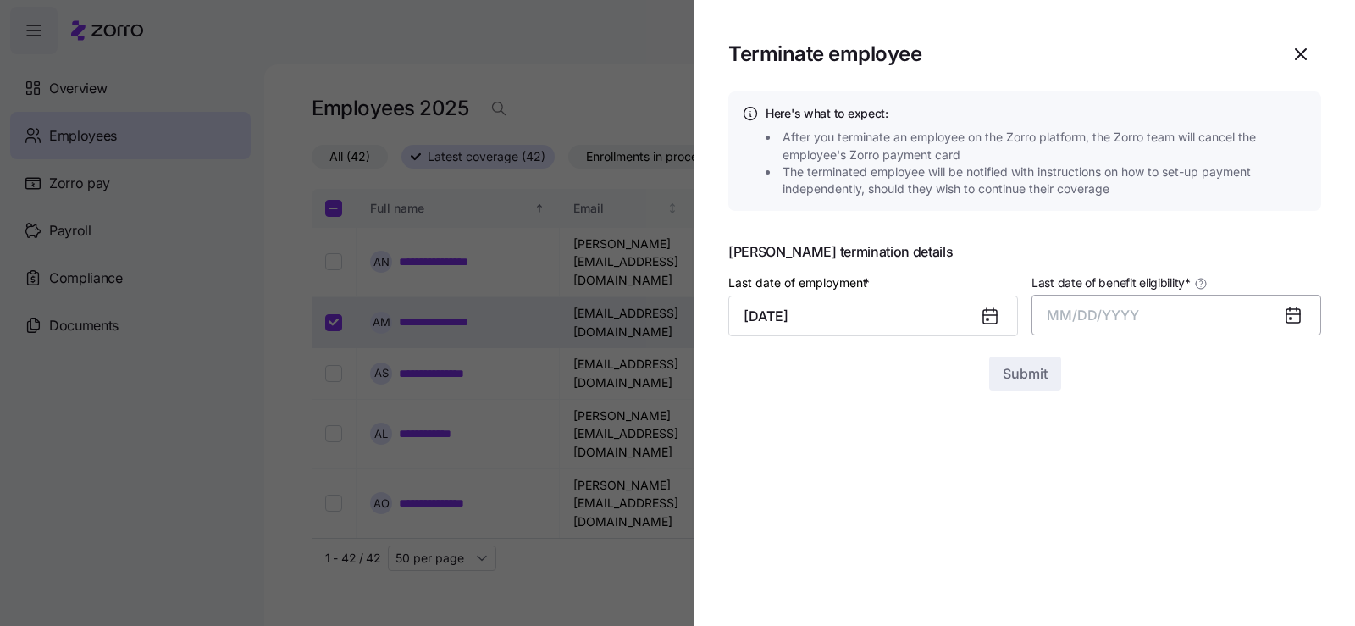
click at [1072, 317] on span "MM/DD/YYYY" at bounding box center [1093, 315] width 92 height 17
click at [1191, 505] on button "Aug" at bounding box center [1191, 504] width 97 height 41
click at [1025, 371] on span "Submit" at bounding box center [1025, 373] width 45 height 20
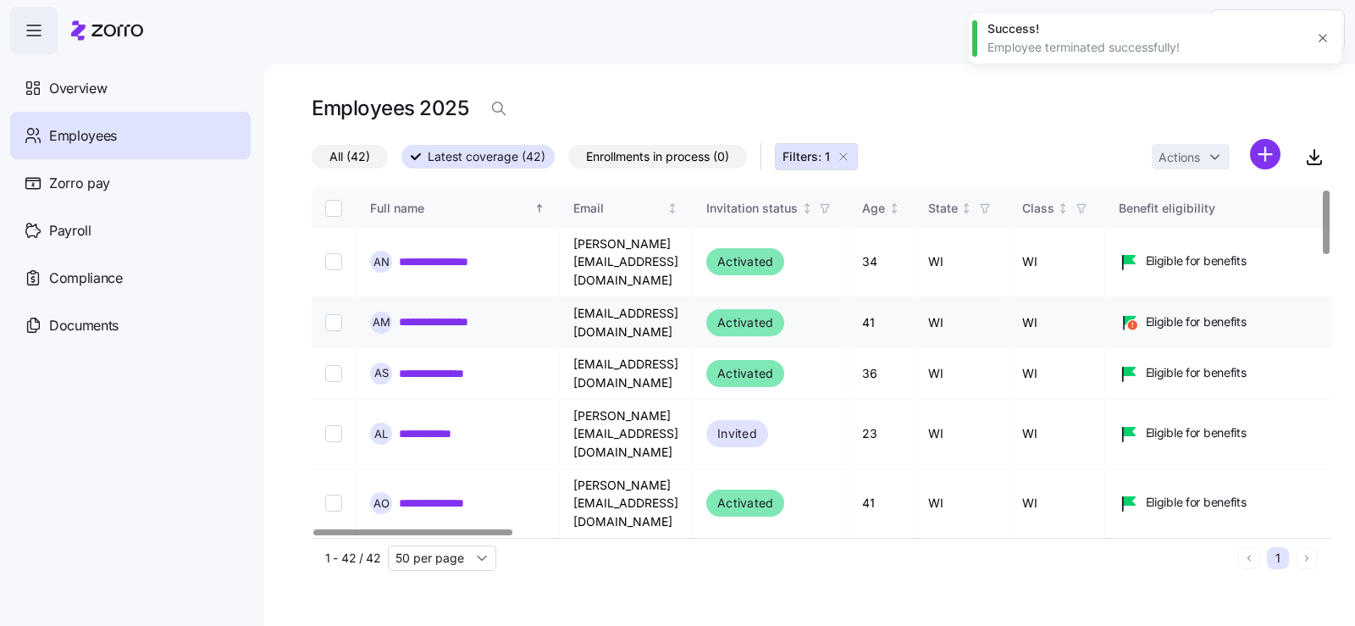
click at [328, 314] on input "Select record 2" at bounding box center [333, 322] width 17 height 17
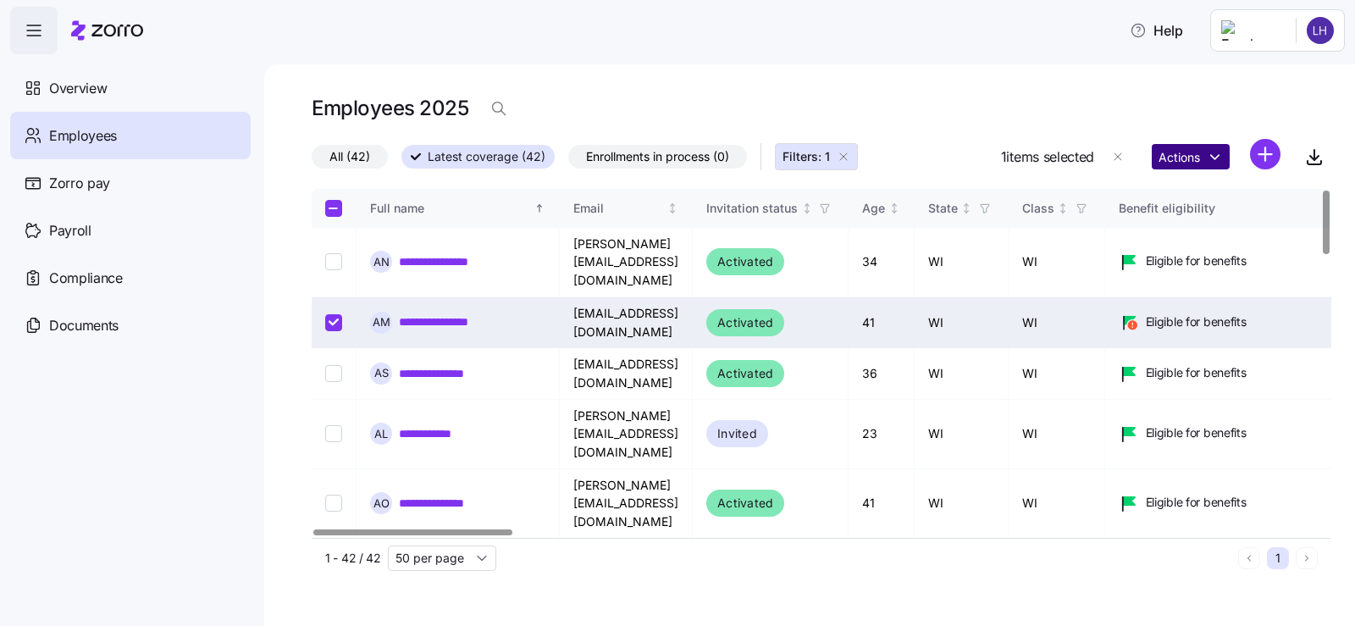
click at [1212, 156] on html "**********" at bounding box center [677, 308] width 1355 height 616
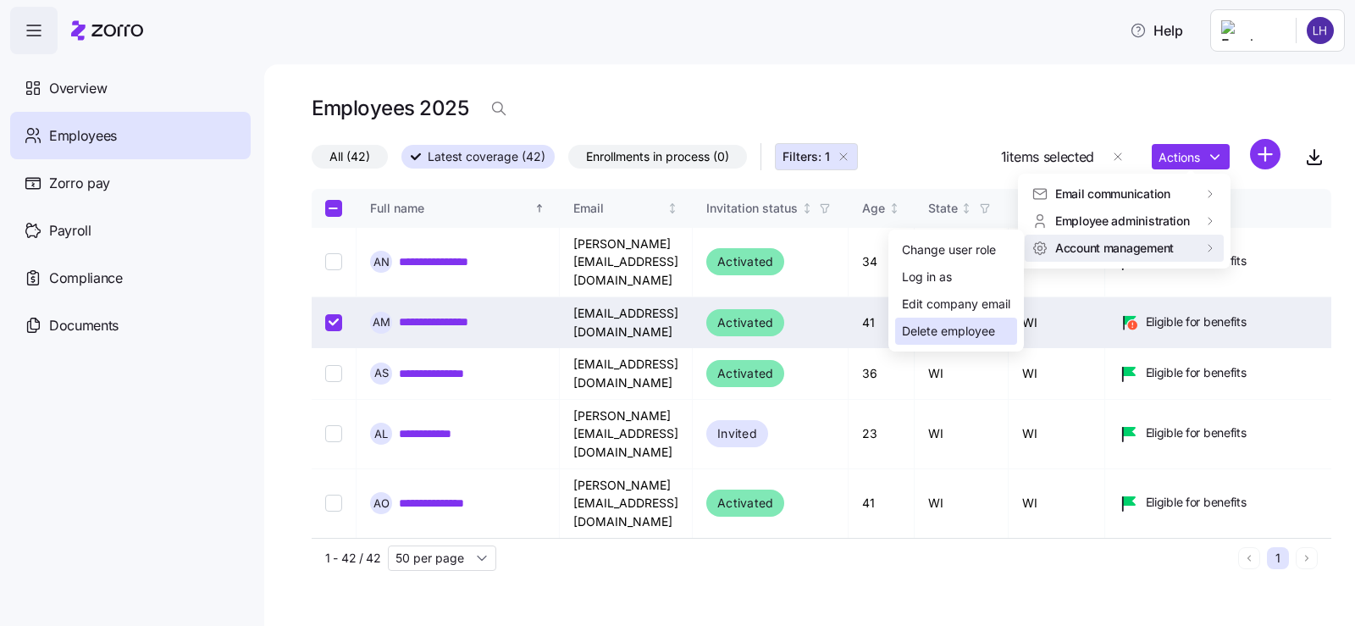
click at [965, 332] on div "Delete employee" at bounding box center [948, 331] width 93 height 19
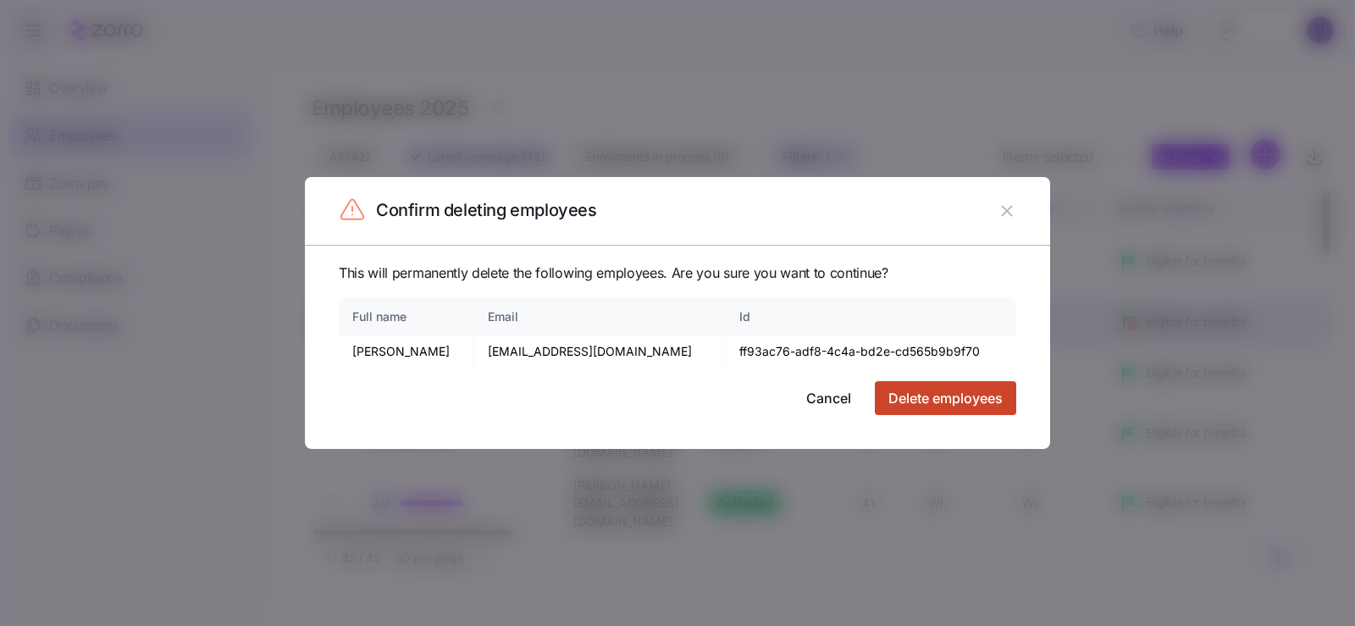
click at [948, 394] on span "Delete employees" at bounding box center [945, 398] width 114 height 20
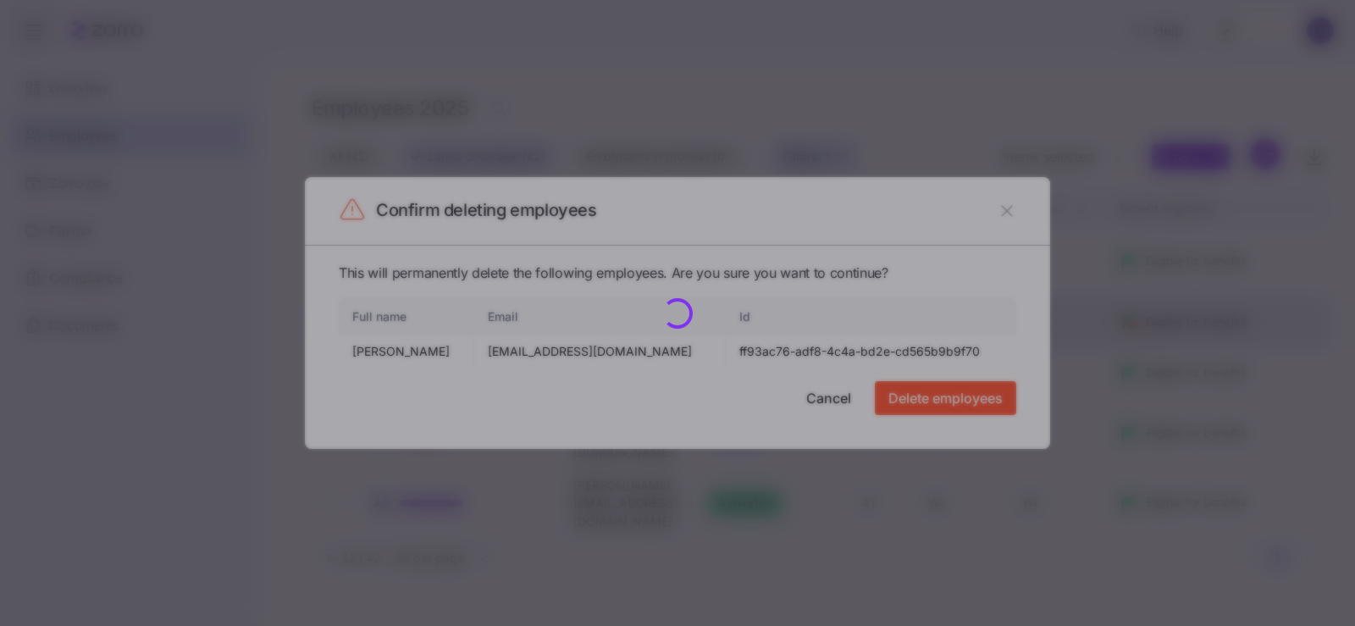
checkbox input "false"
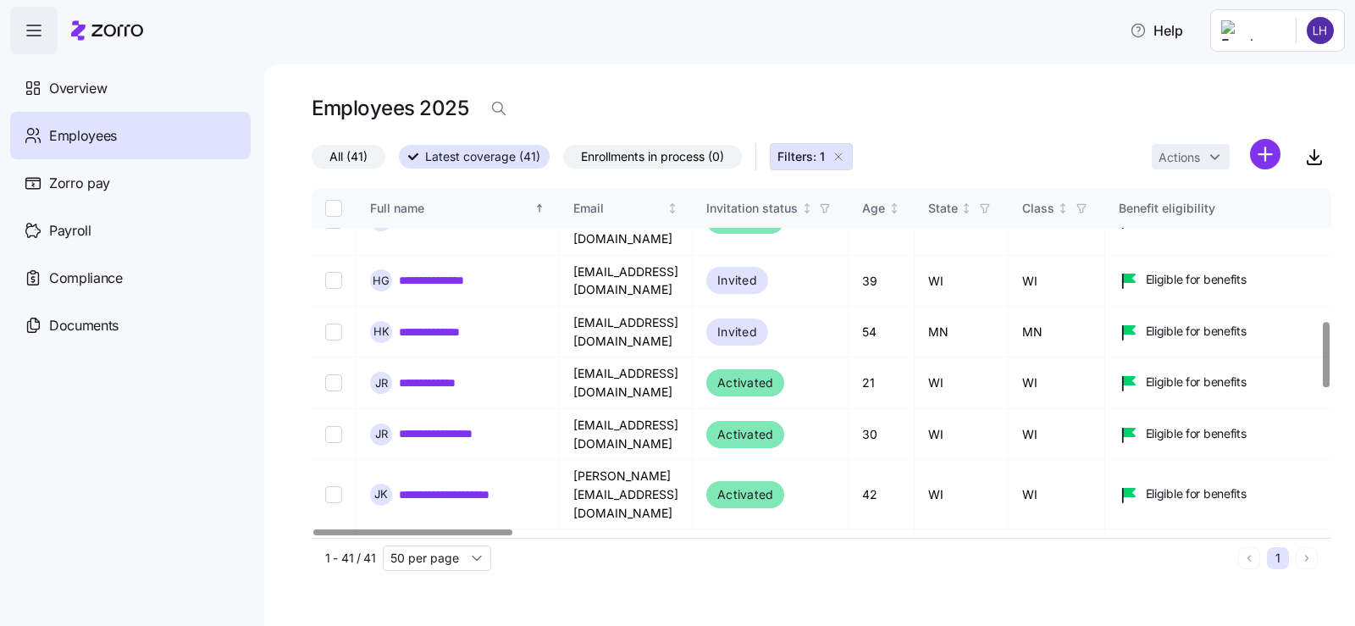
scroll to position [762, 0]
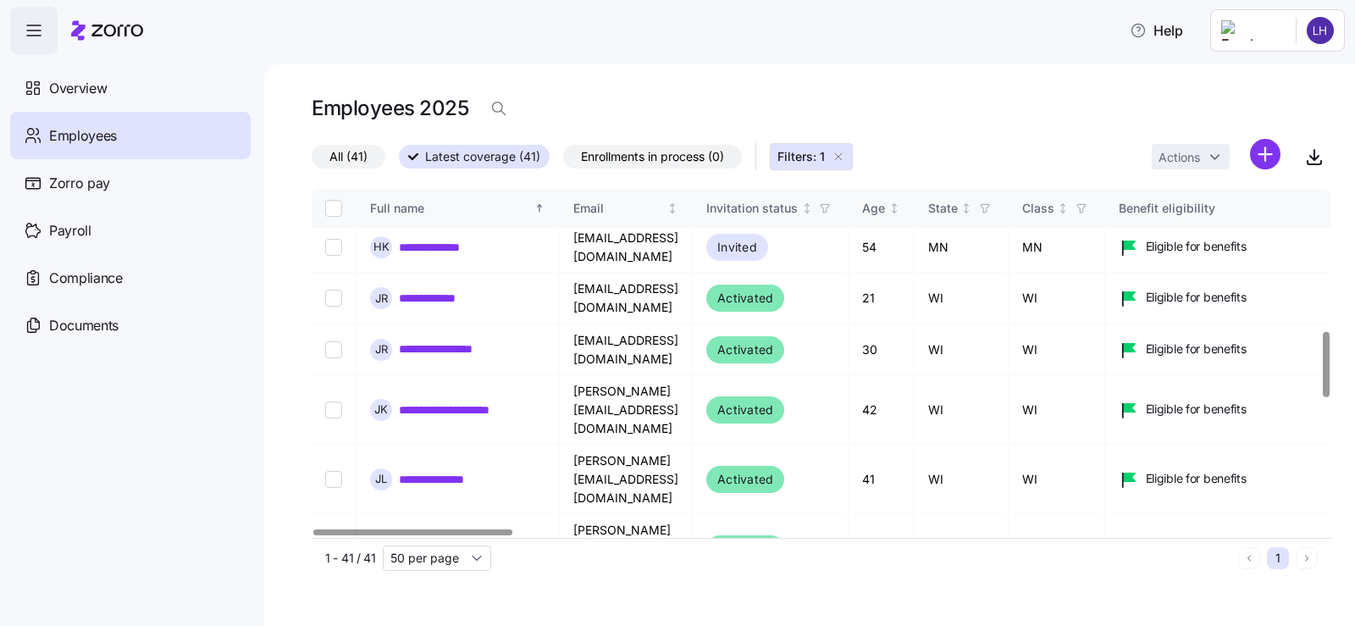
click at [1187, 163] on html "**********" at bounding box center [677, 308] width 1355 height 616
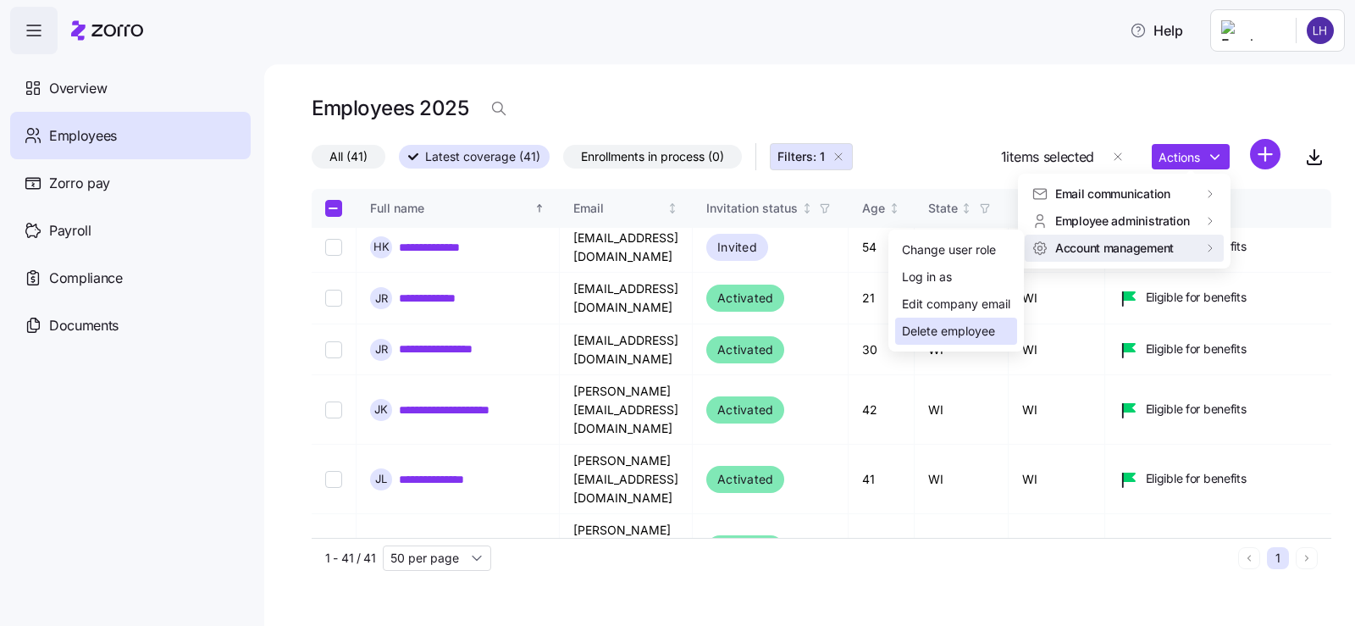
click at [965, 331] on div "Delete employee" at bounding box center [948, 331] width 93 height 19
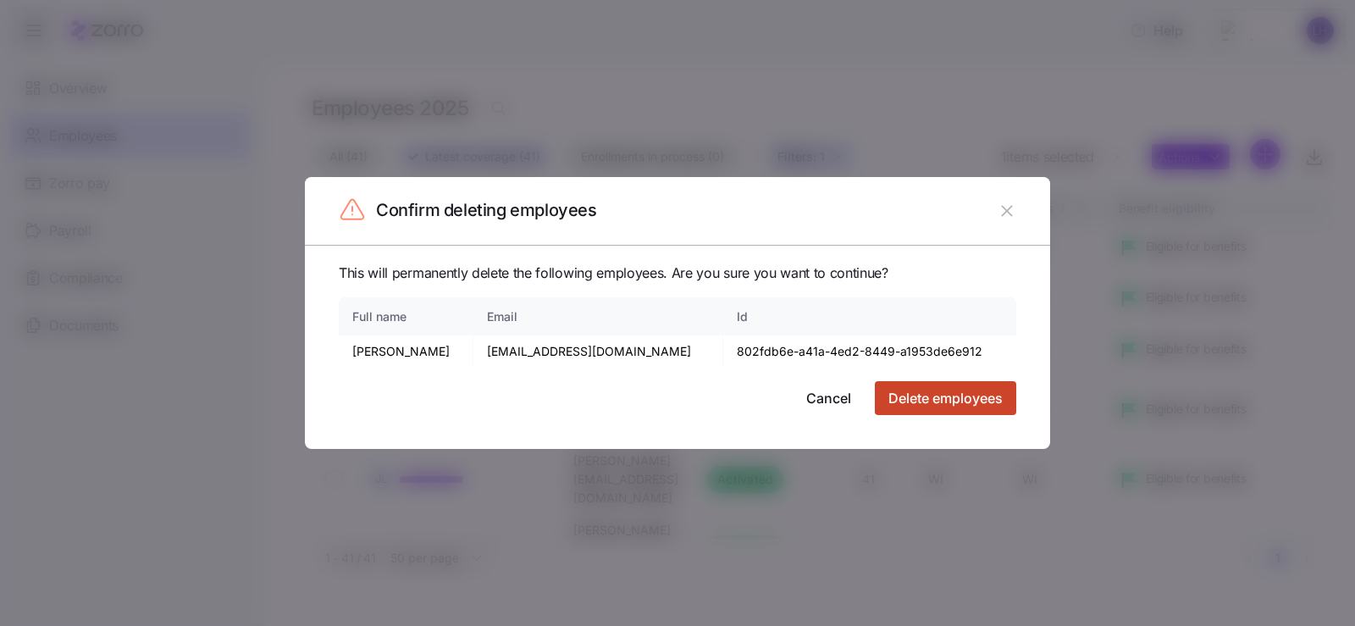
click at [915, 392] on span "Delete employees" at bounding box center [945, 398] width 114 height 20
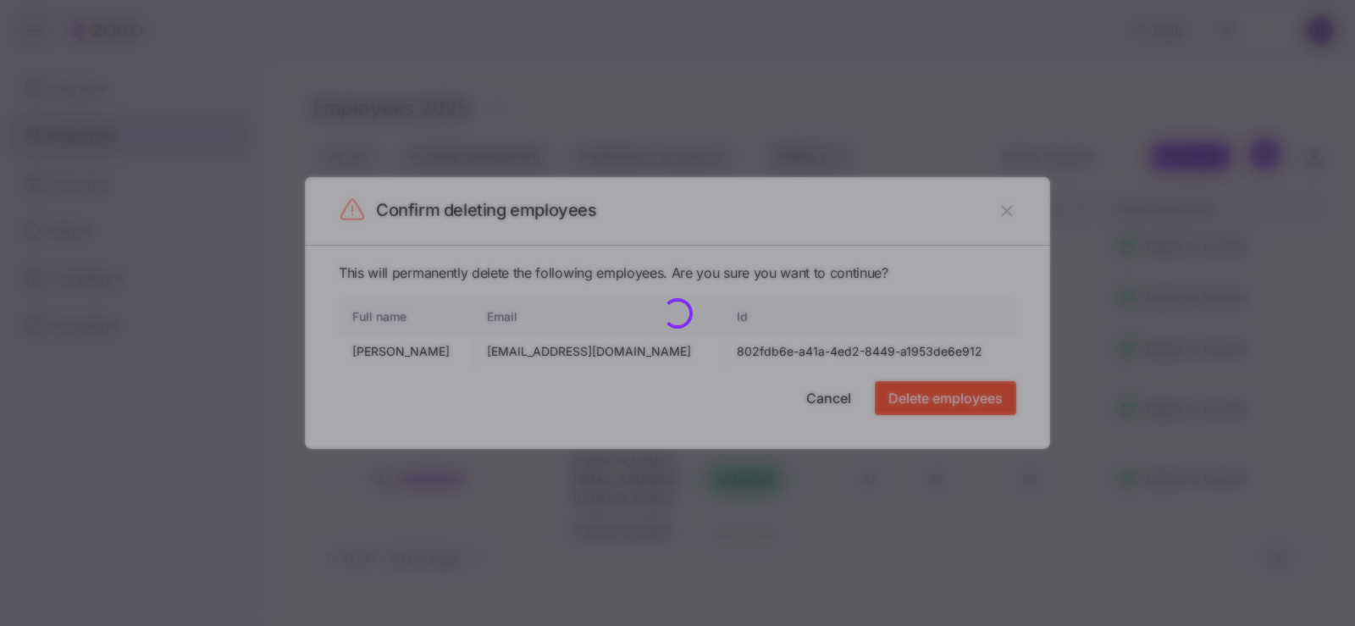
checkbox input "false"
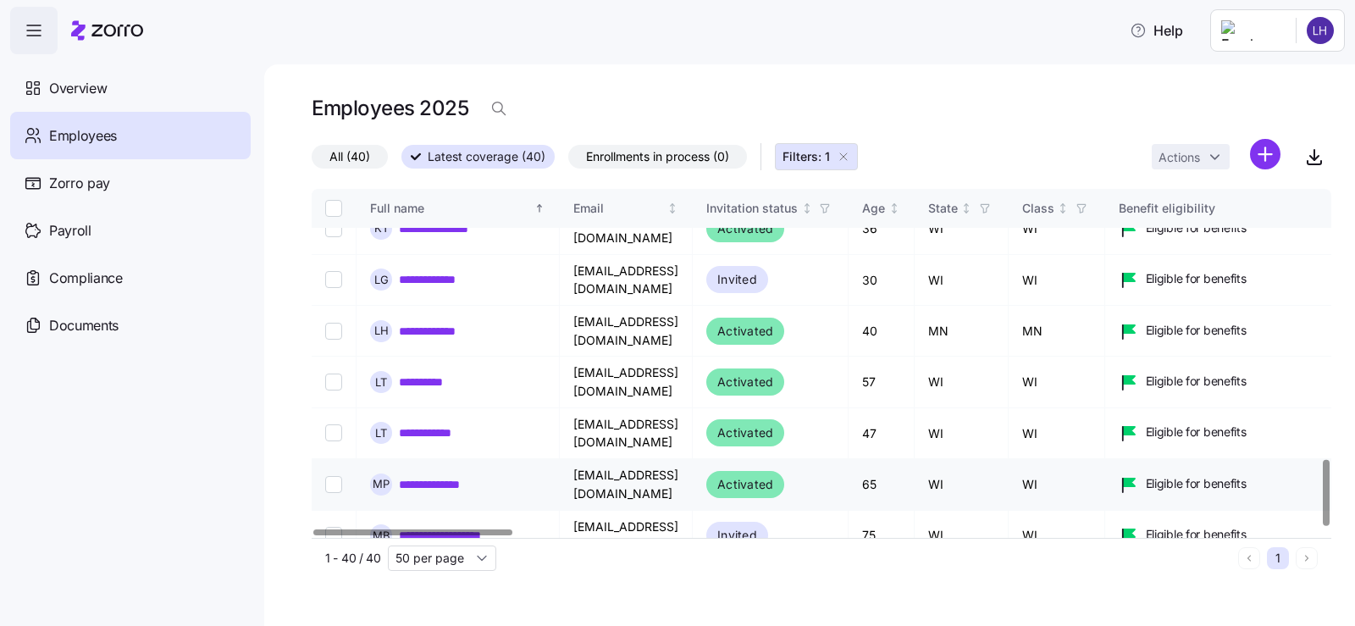
scroll to position [1417, 0]
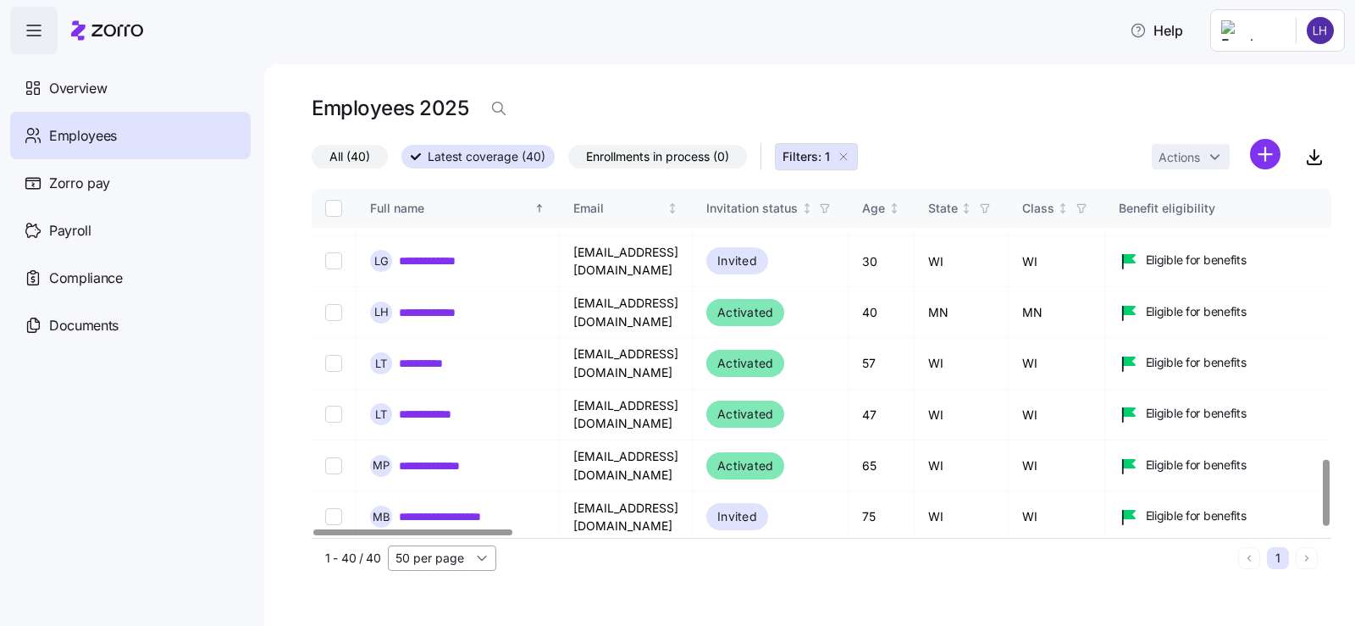
click at [483, 557] on input "50 per page" at bounding box center [442, 557] width 108 height 25
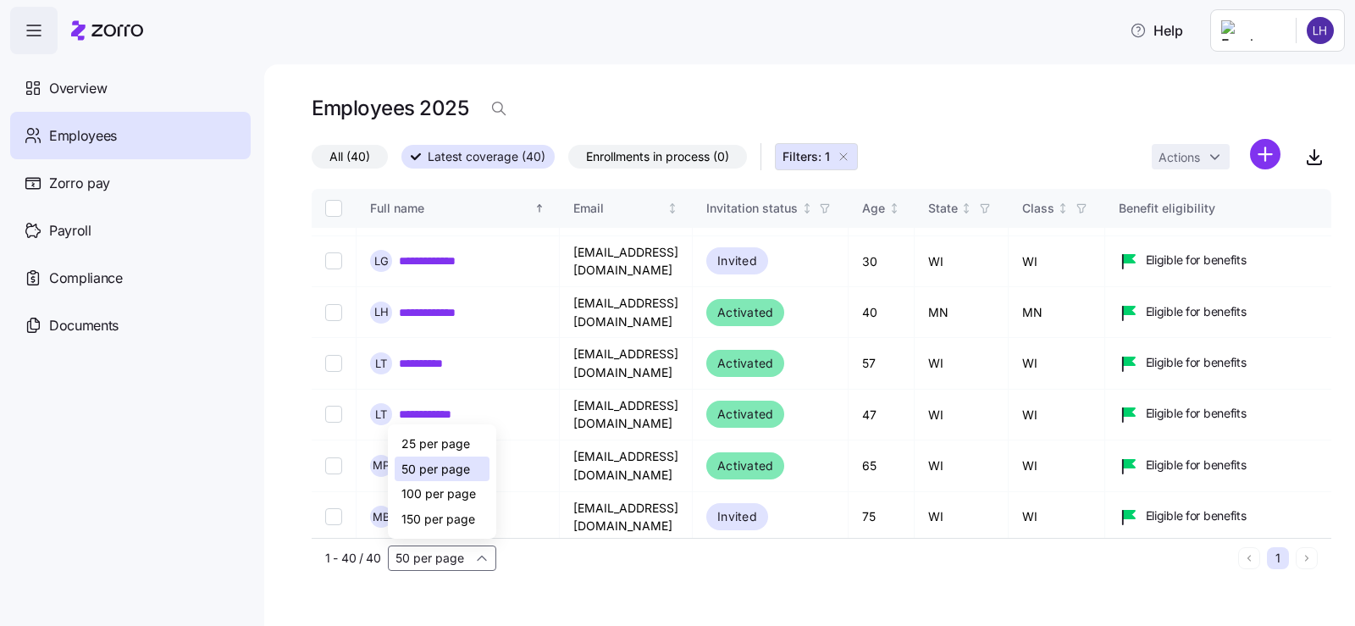
click at [461, 495] on span "100 per page" at bounding box center [438, 493] width 75 height 19
type input "100 per page"
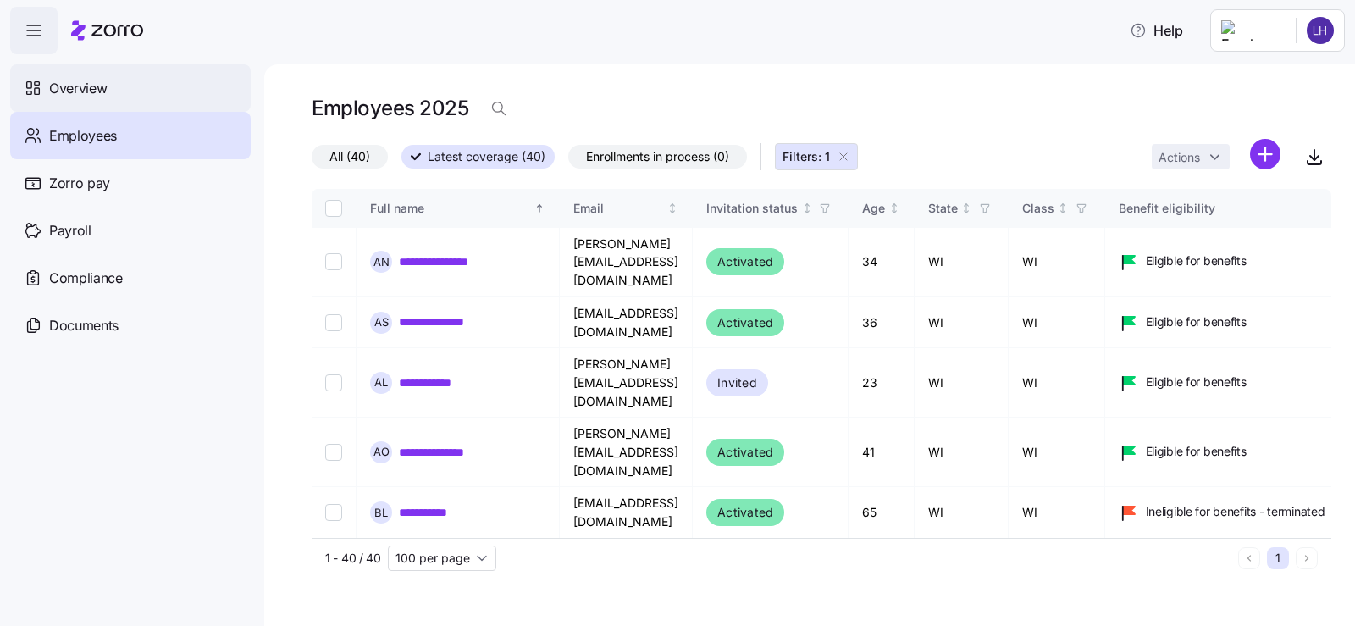
click at [81, 90] on span "Overview" at bounding box center [78, 88] width 58 height 21
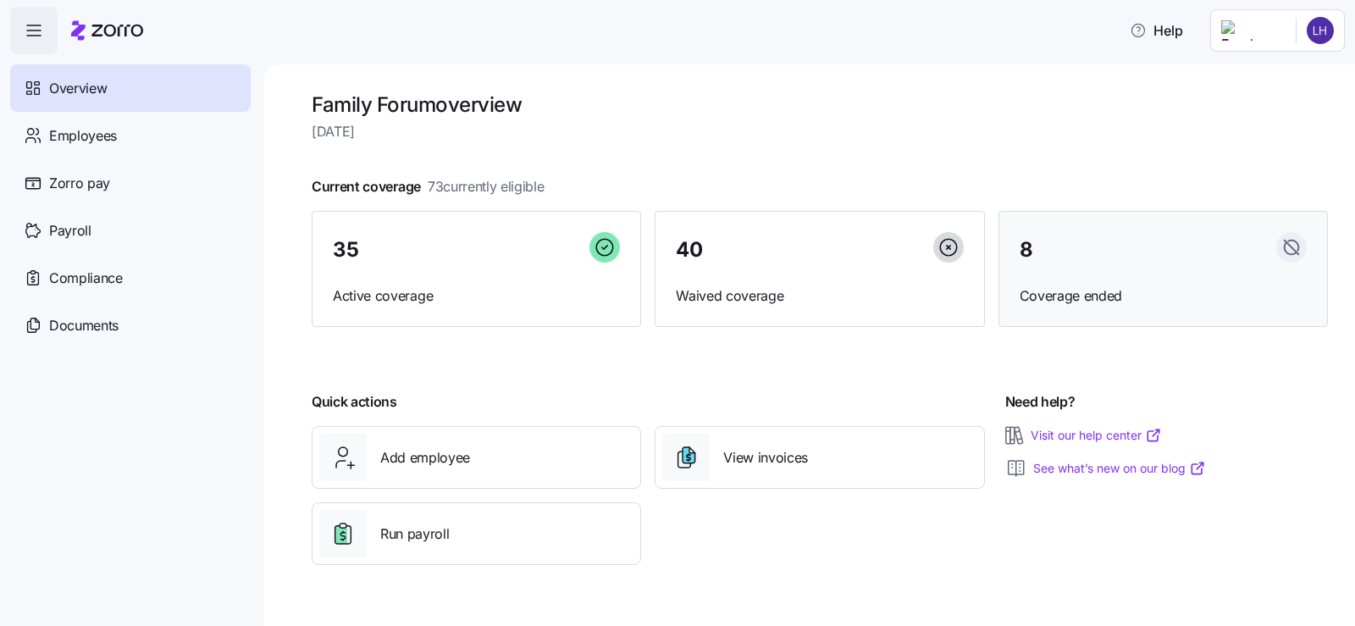
click at [1115, 257] on div "8" at bounding box center [1162, 250] width 287 height 36
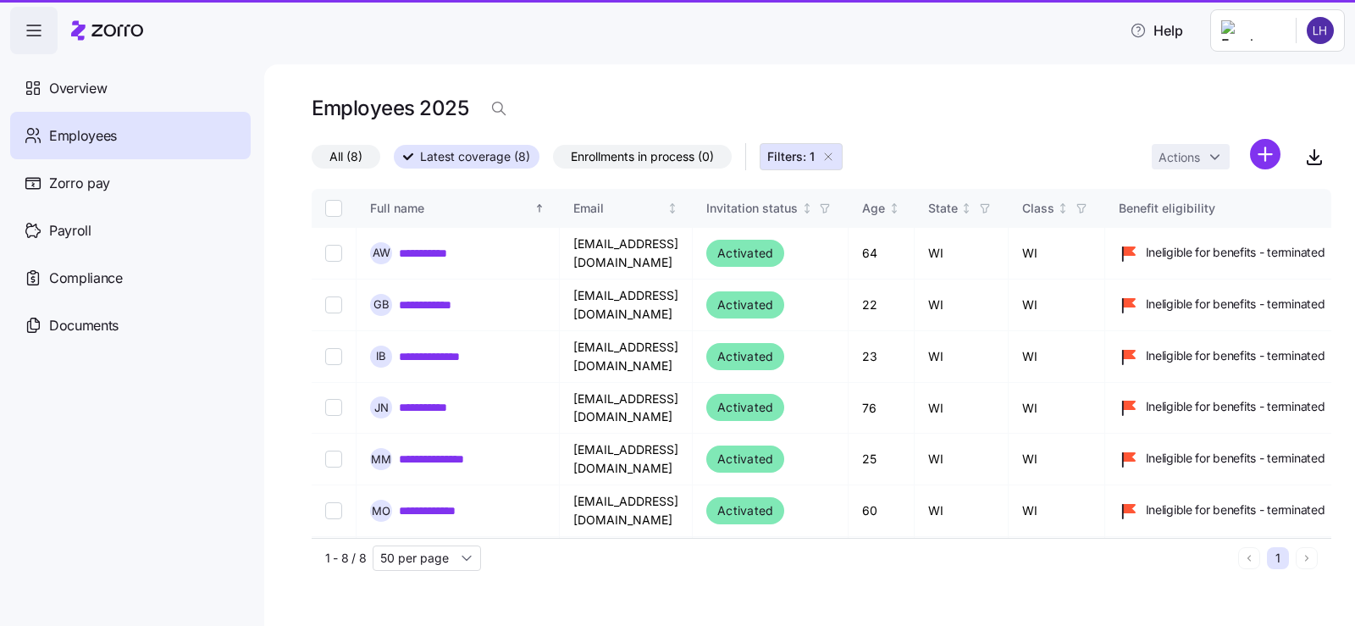
type input "50 per page"
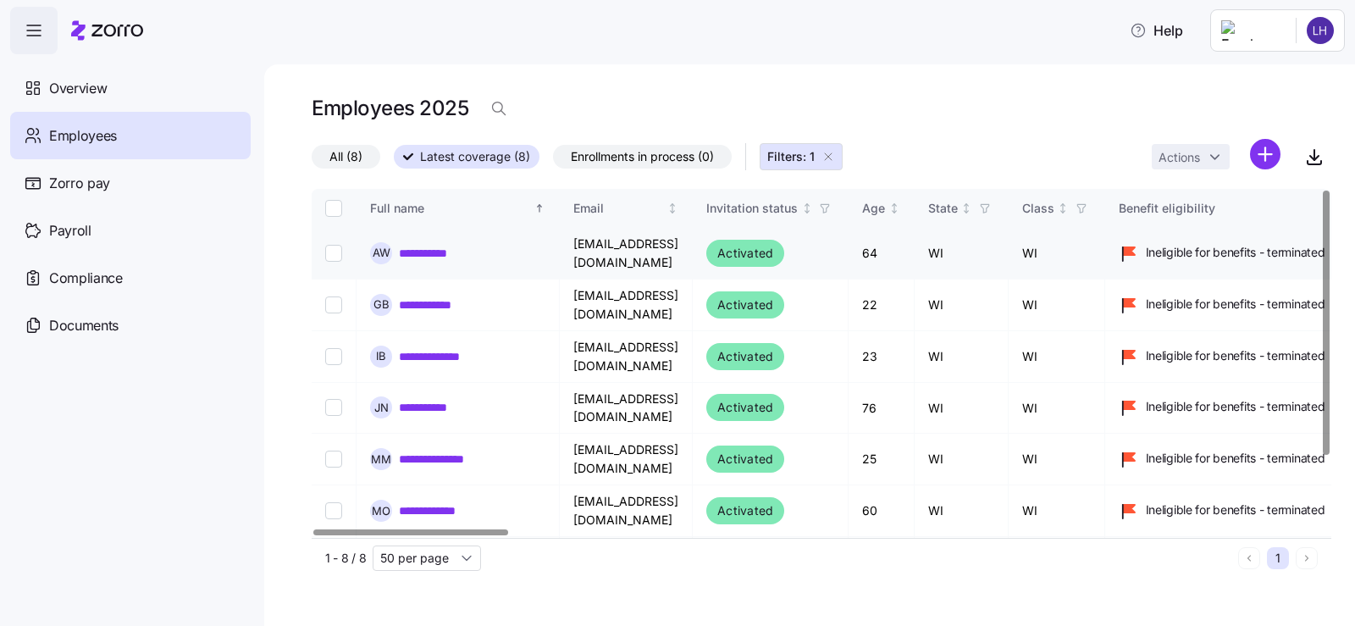
click at [331, 249] on input "Select record 1" at bounding box center [333, 253] width 17 height 17
checkbox input "true"
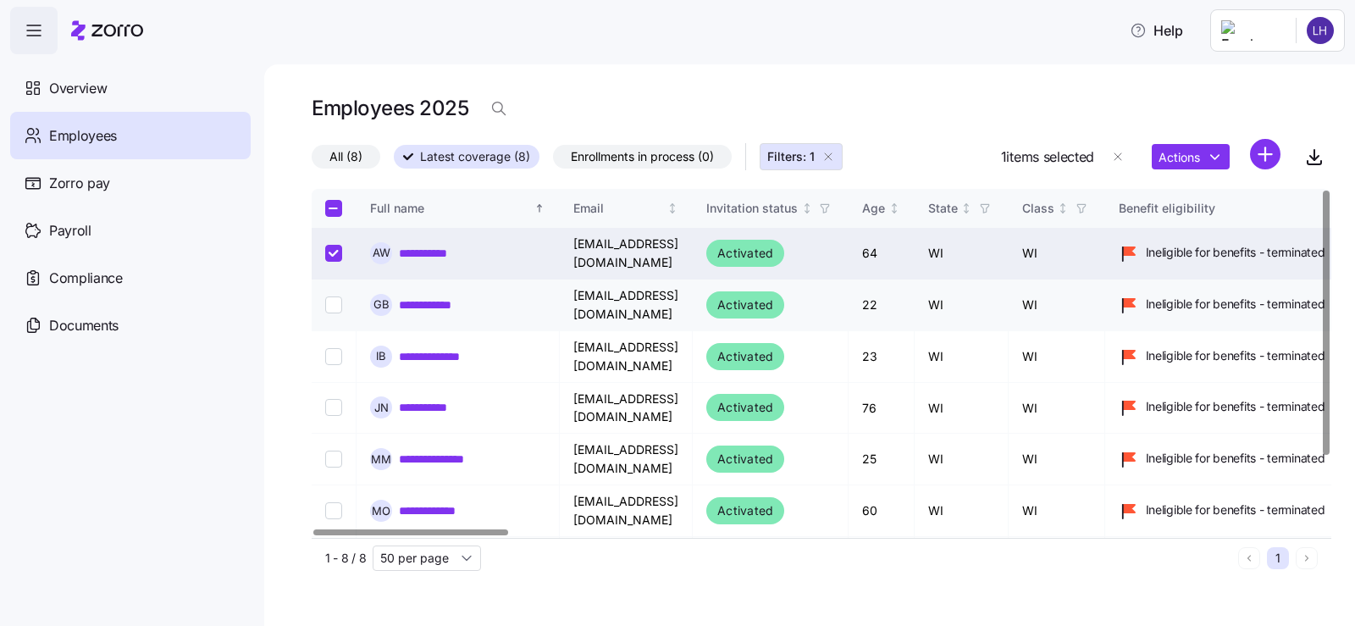
click at [334, 293] on td at bounding box center [334, 305] width 45 height 52
click at [336, 355] on input "Select record 3" at bounding box center [333, 356] width 17 height 17
checkbox input "true"
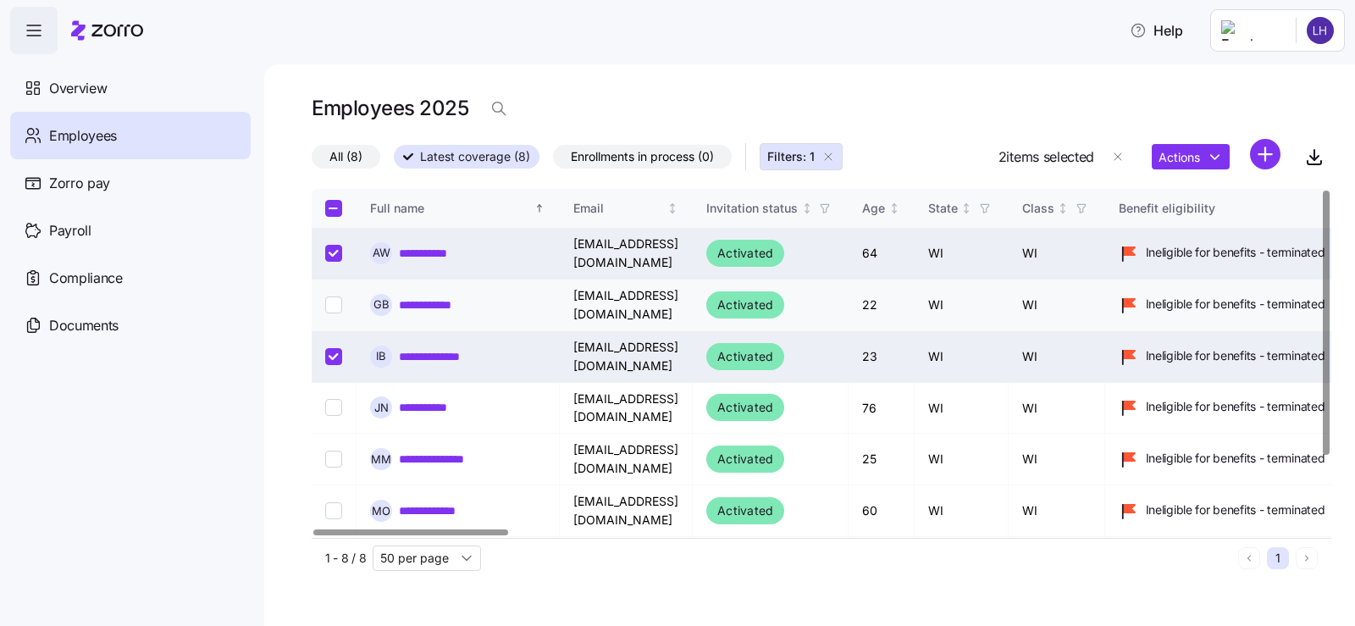
click at [332, 306] on input "Select record 2" at bounding box center [333, 304] width 17 height 17
checkbox input "true"
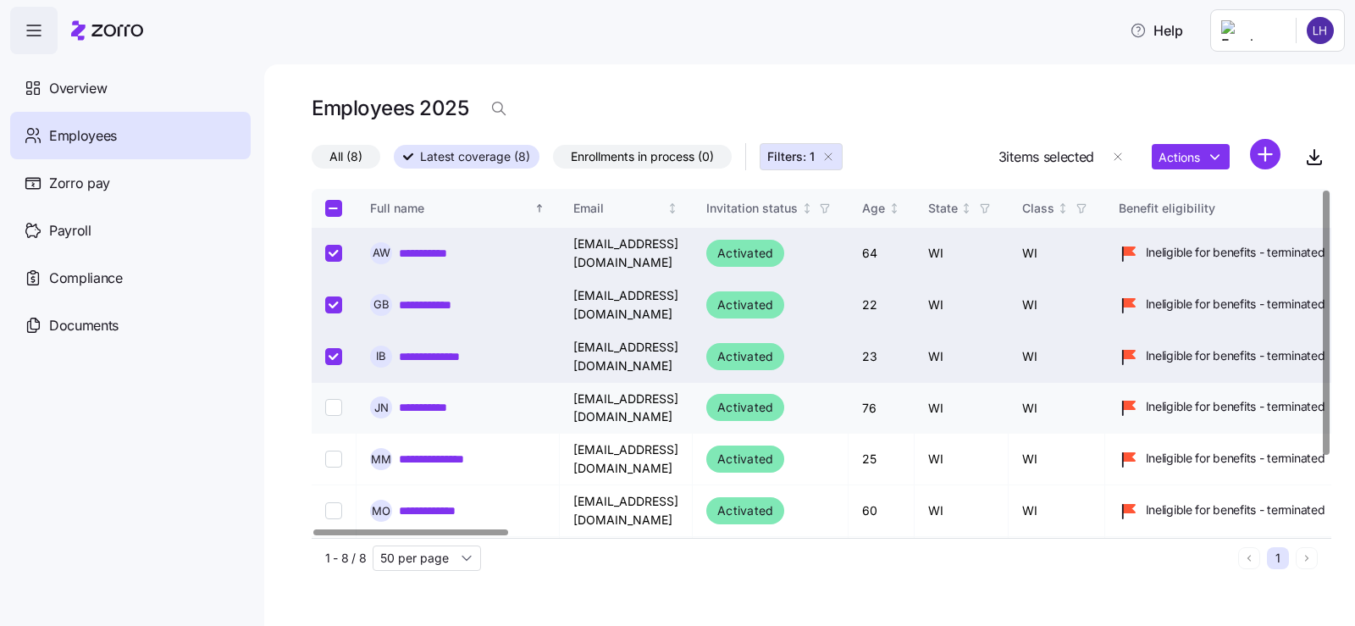
click at [334, 424] on td at bounding box center [334, 408] width 45 height 51
click at [333, 405] on input "Select record 4" at bounding box center [333, 407] width 17 height 17
checkbox input "true"
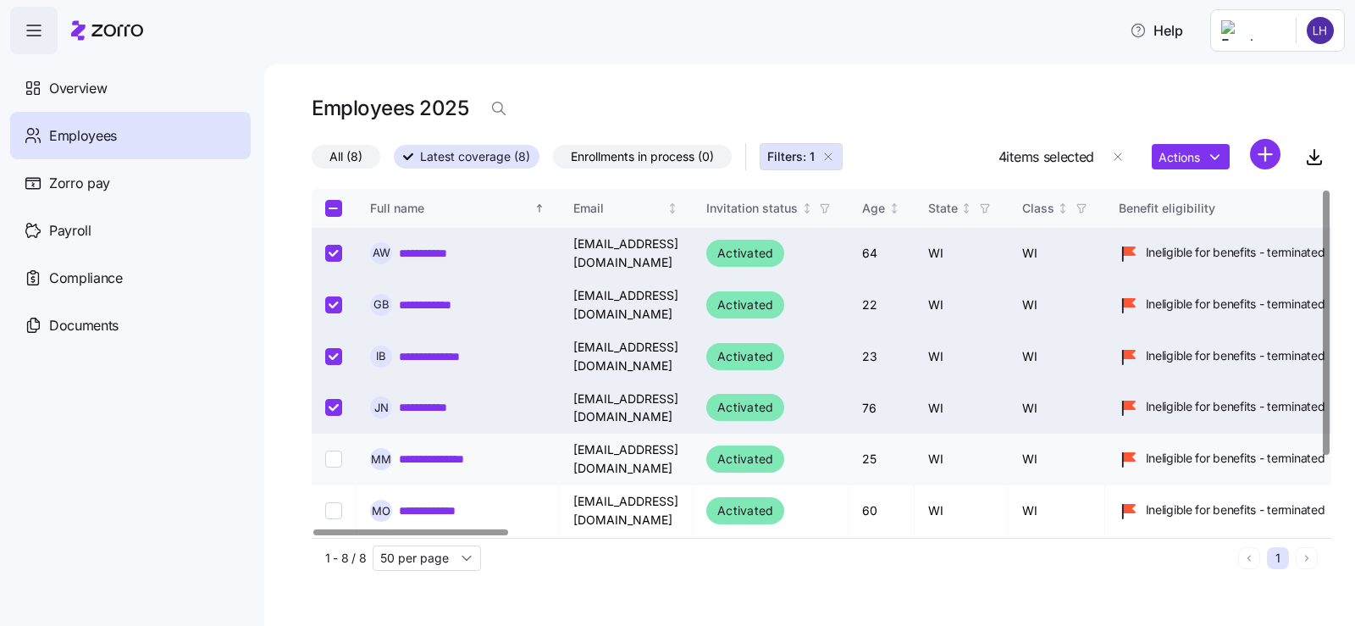
click at [329, 451] on input "Select record 5" at bounding box center [333, 458] width 17 height 17
checkbox input "true"
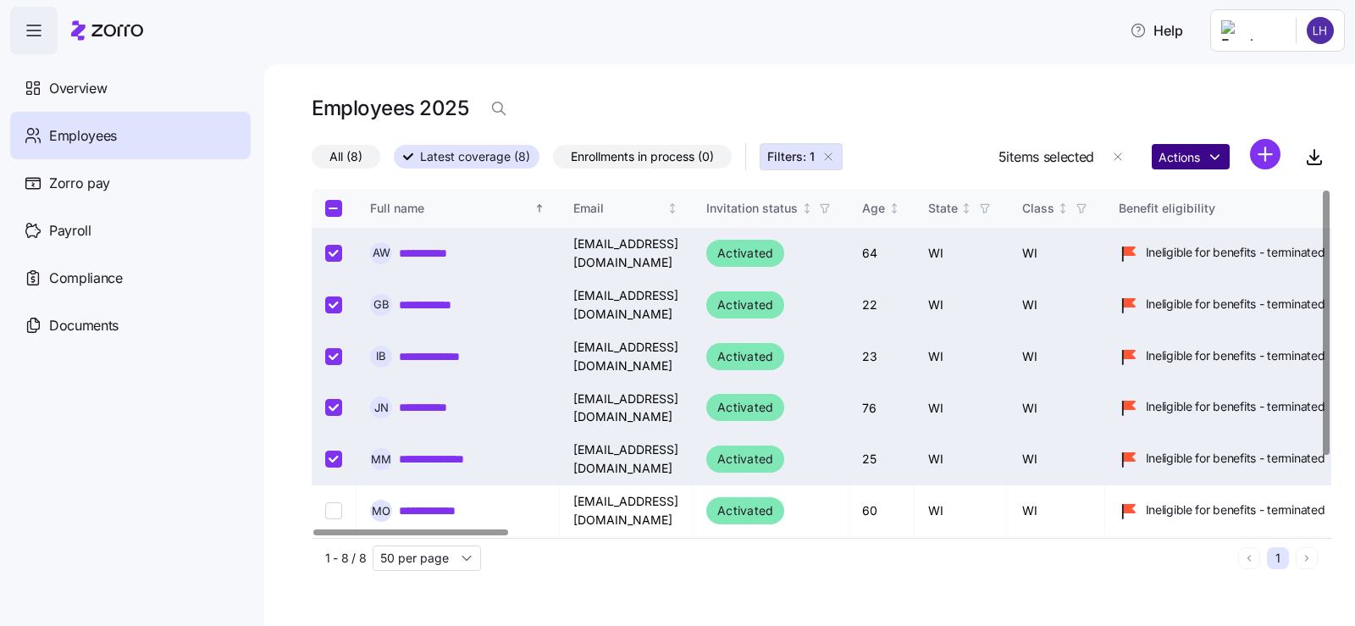
click at [1220, 164] on html "**********" at bounding box center [677, 308] width 1355 height 616
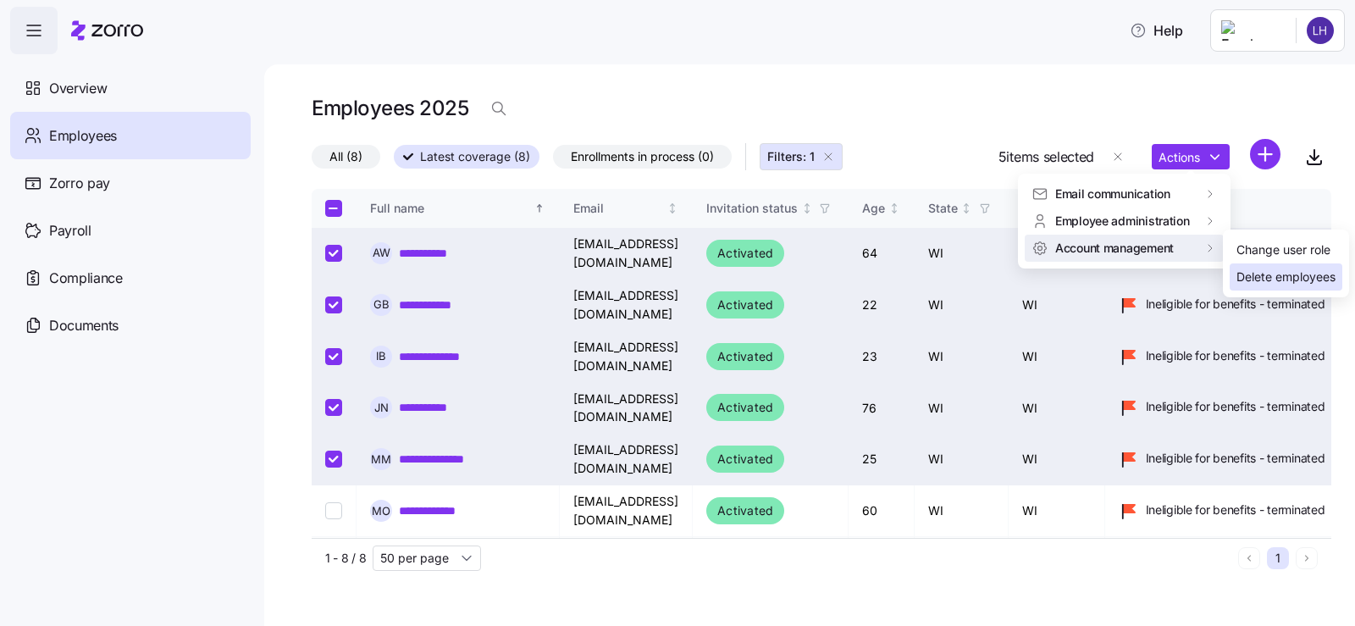
click at [1267, 285] on div "Delete employees" at bounding box center [1285, 277] width 99 height 19
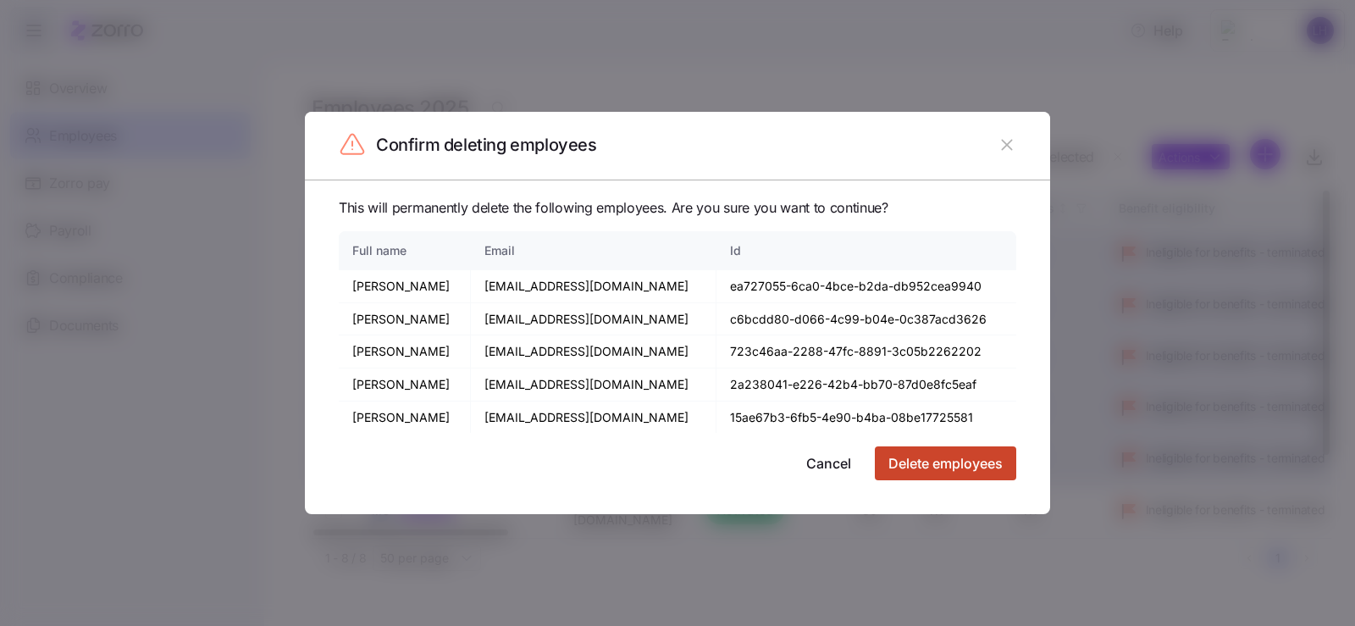
click at [913, 461] on span "Delete employees" at bounding box center [945, 463] width 114 height 20
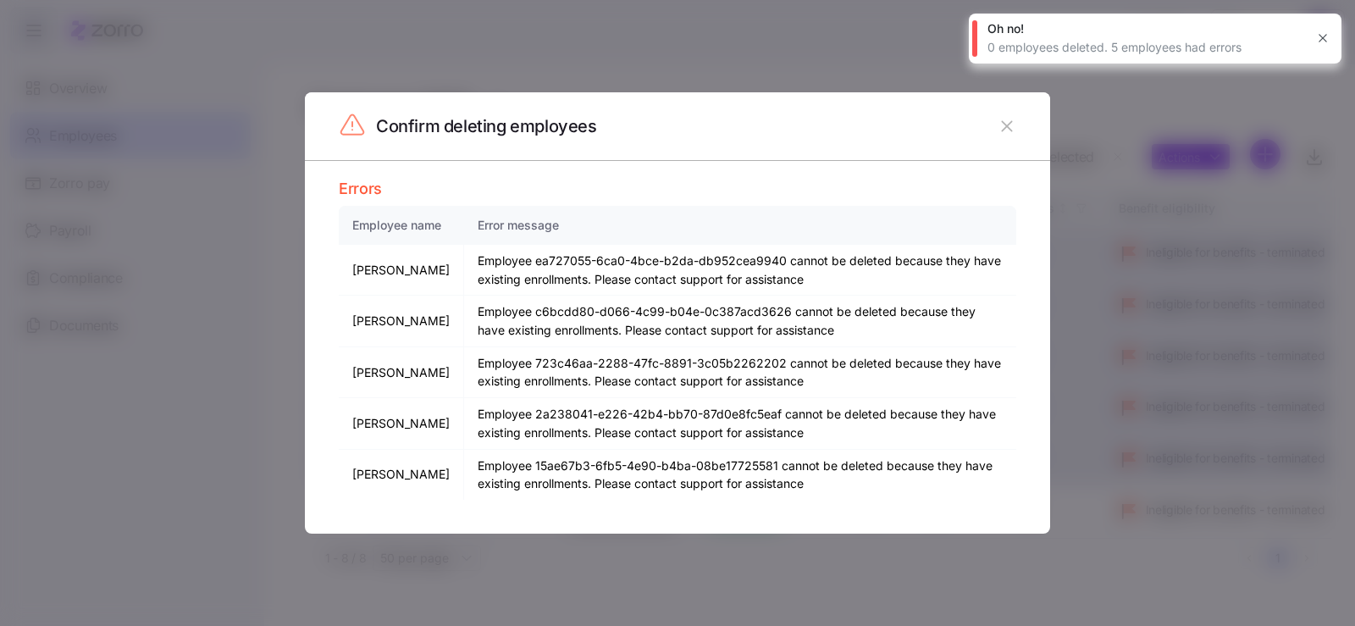
click at [1321, 33] on icon "button" at bounding box center [1323, 38] width 14 height 14
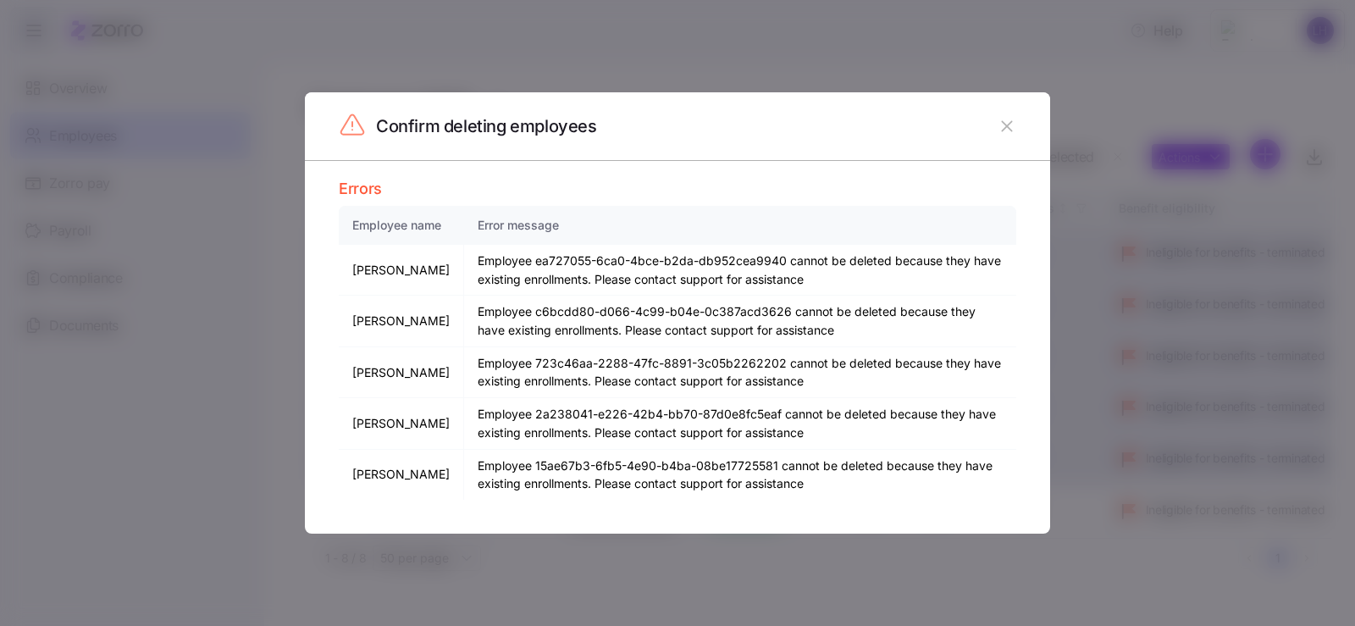
click at [1017, 126] on button "button" at bounding box center [1006, 126] width 27 height 27
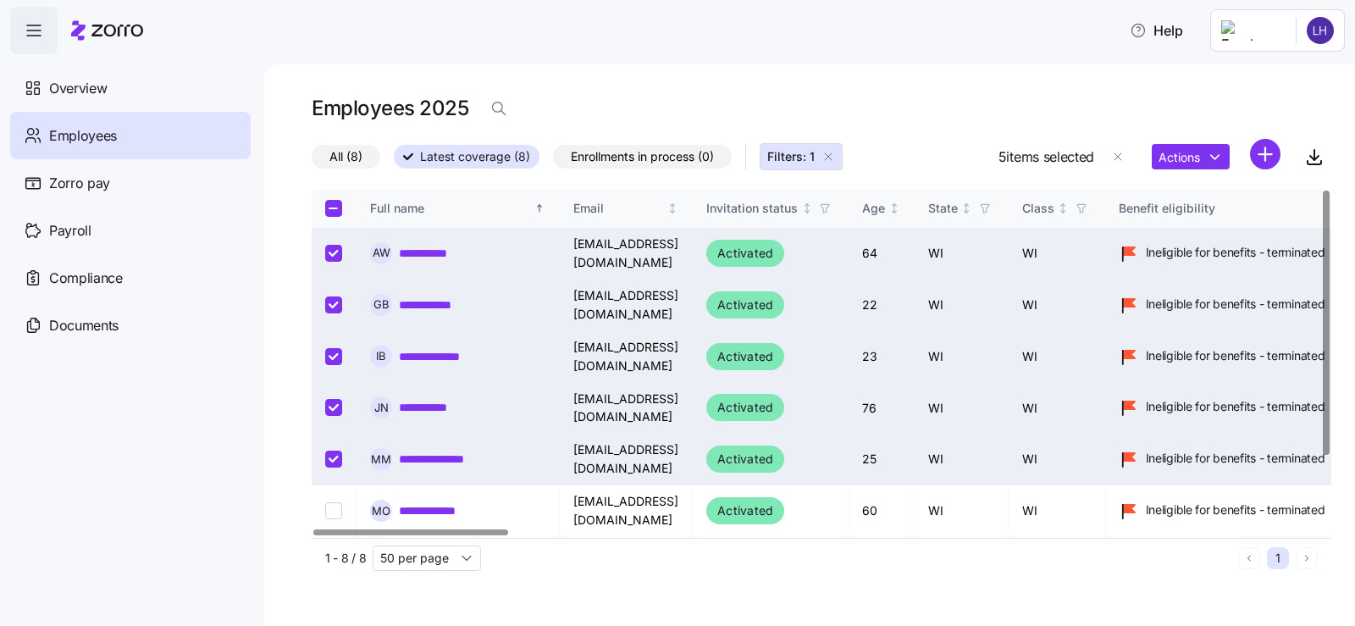
click at [332, 207] on input "Select all records" at bounding box center [333, 208] width 17 height 17
checkbox input "true"
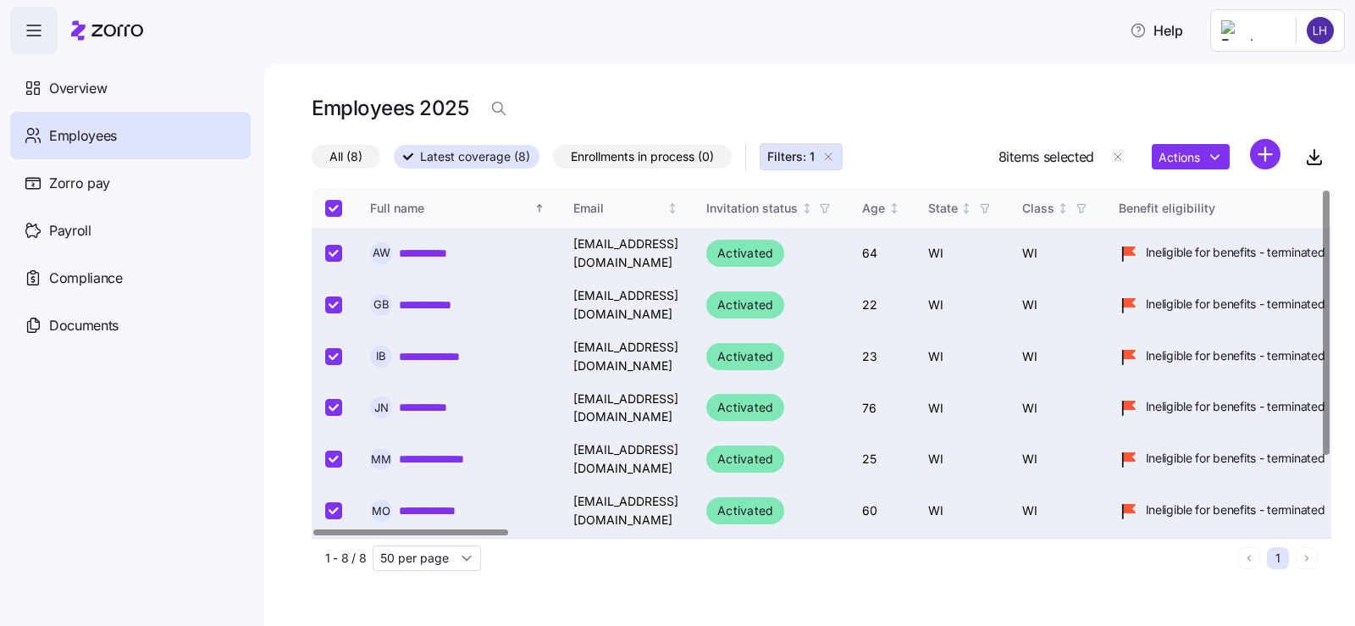
click at [340, 208] on input "Select all records" at bounding box center [333, 208] width 17 height 17
checkbox input "false"
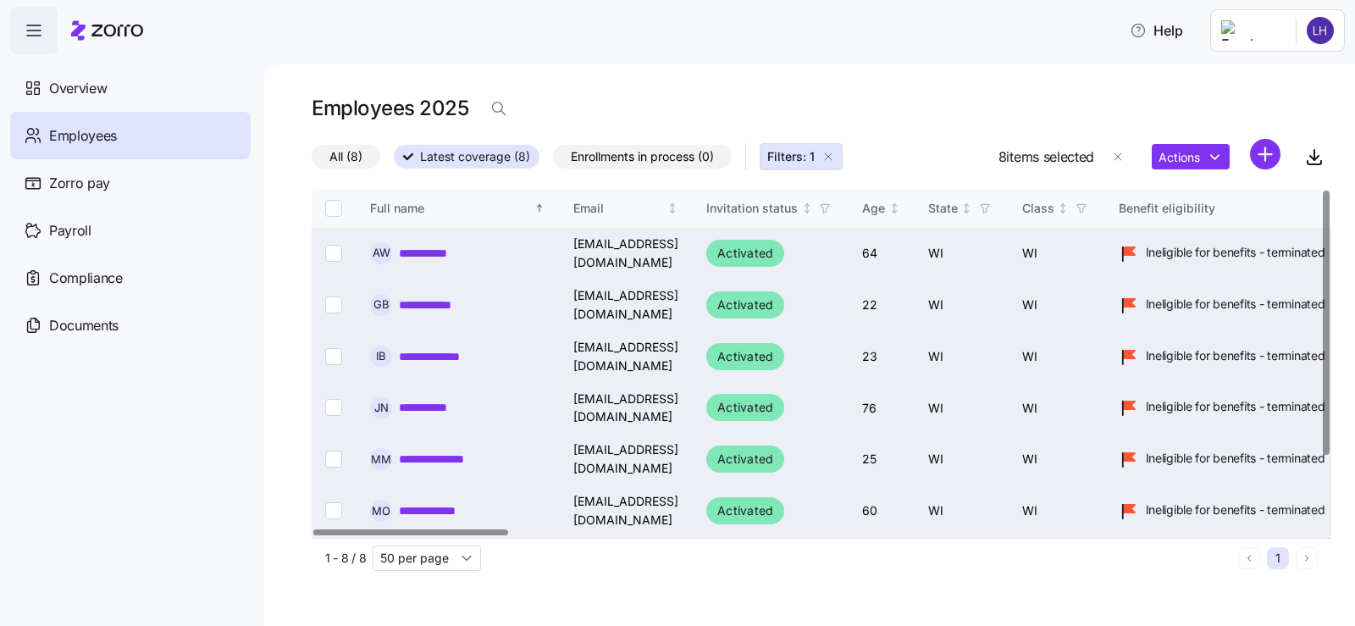
checkbox input "false"
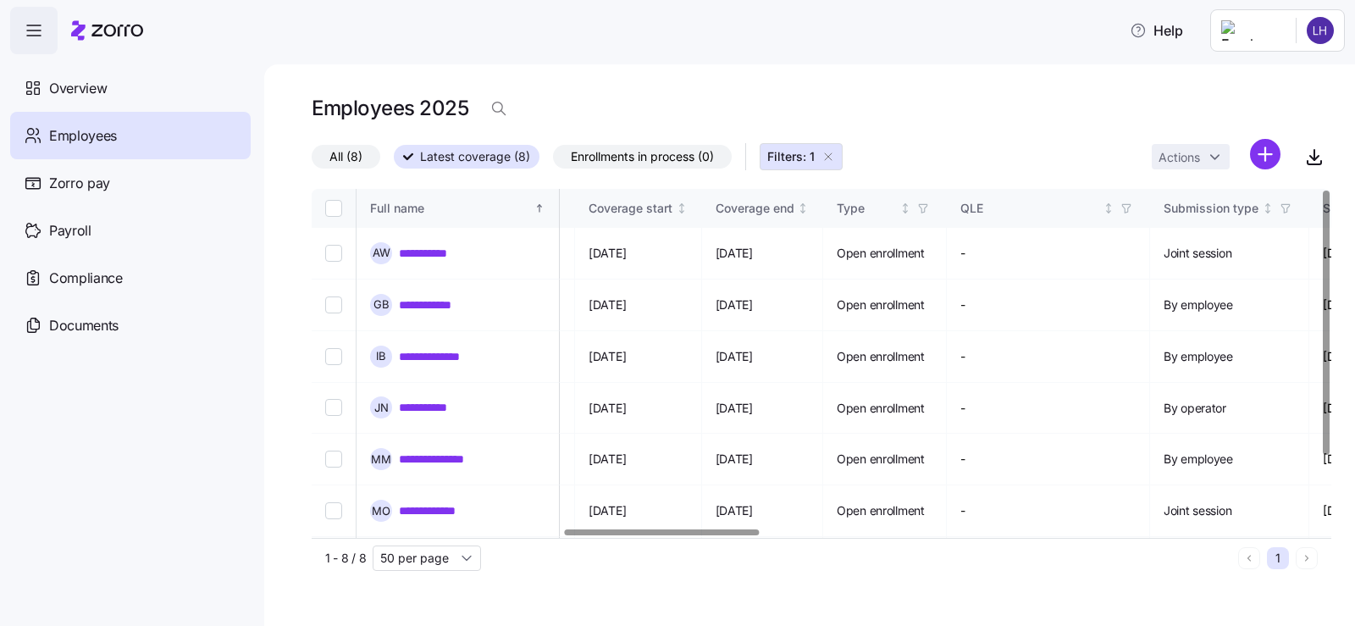
scroll to position [0, 1316]
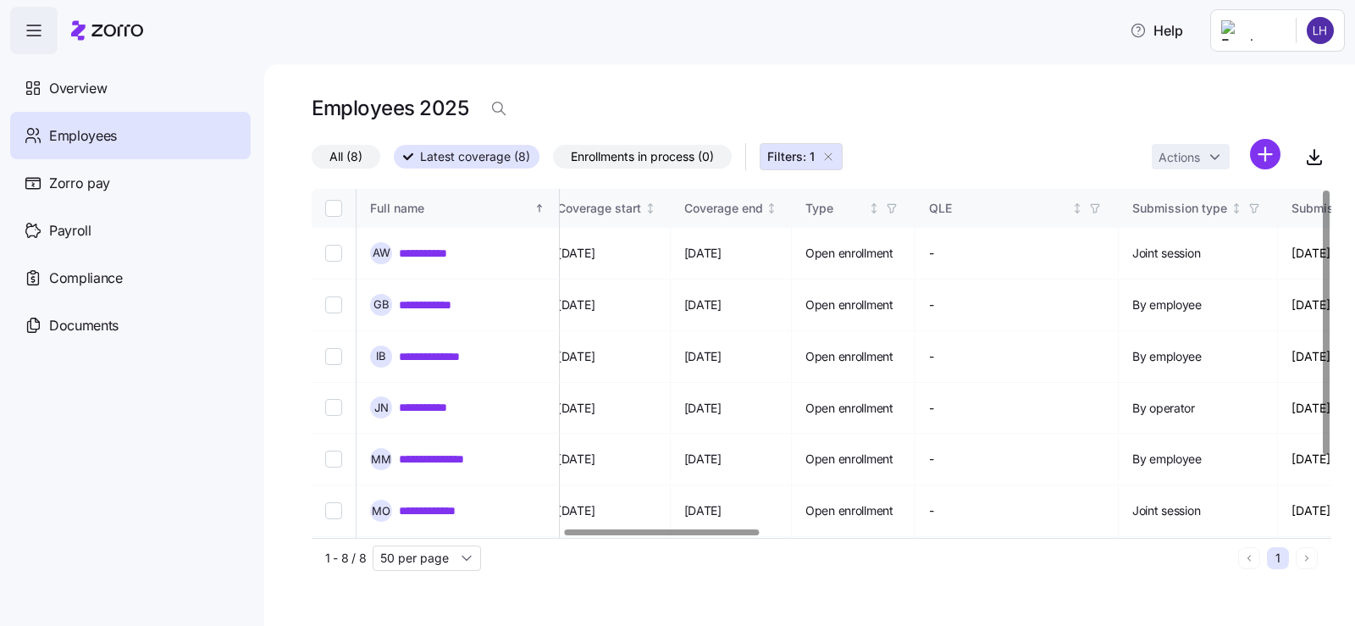
click at [687, 531] on div at bounding box center [662, 532] width 195 height 6
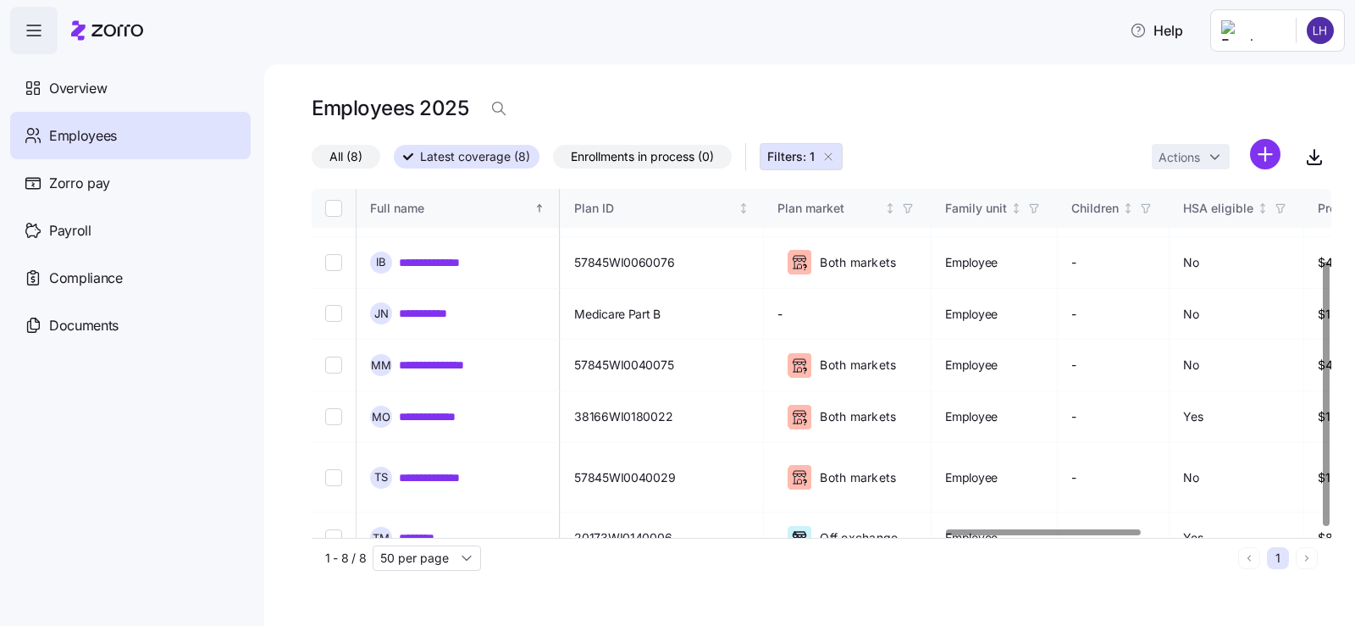
scroll to position [94, 3329]
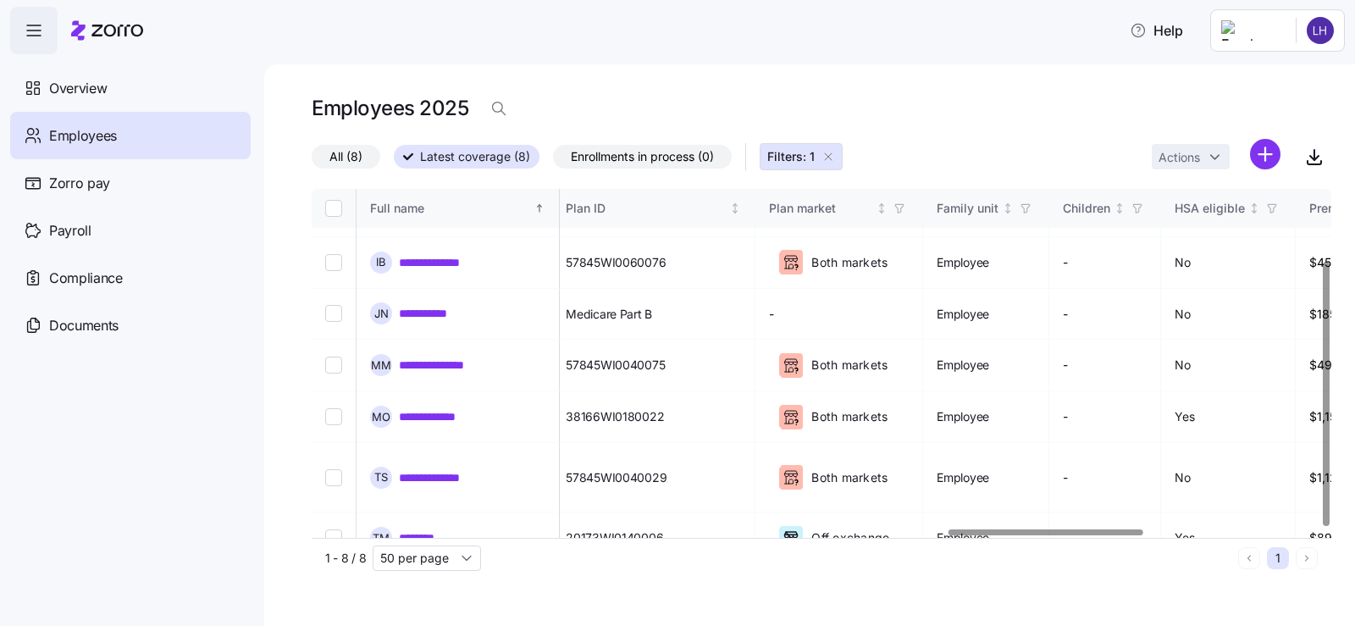
click at [1130, 535] on div at bounding box center [1045, 532] width 195 height 6
click at [1130, 557] on div "1 - 8 / 8 50 per page" at bounding box center [778, 557] width 906 height 25
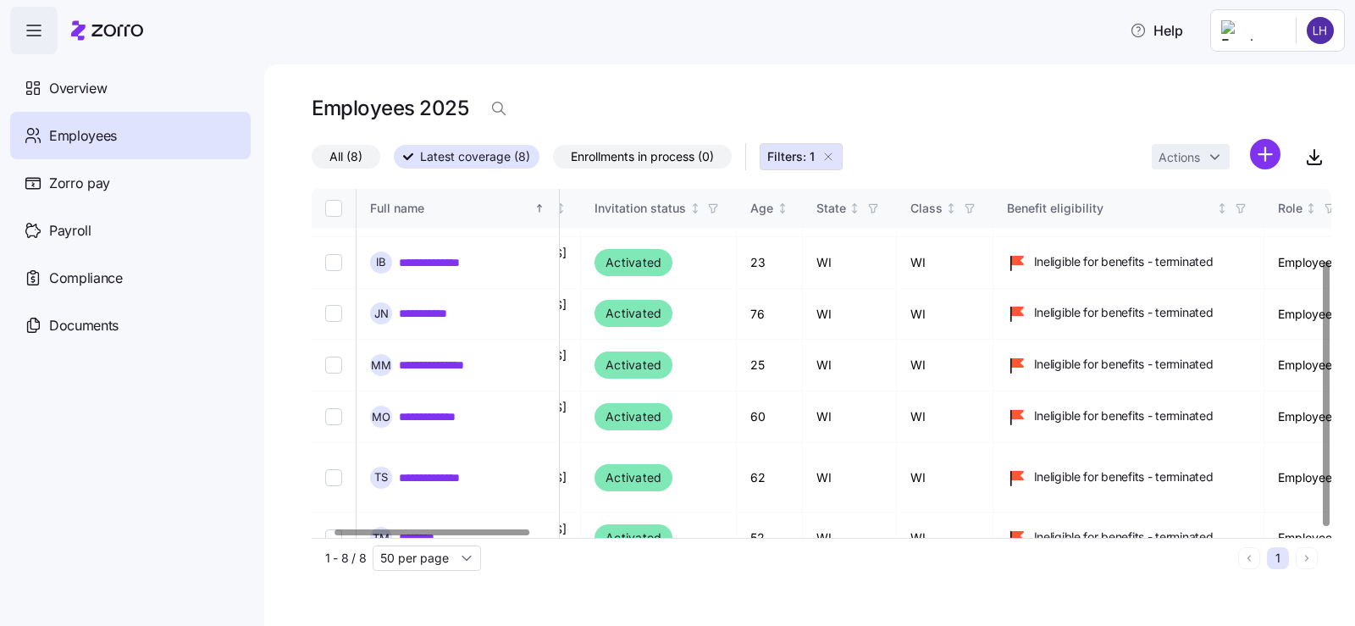
scroll to position [94, 0]
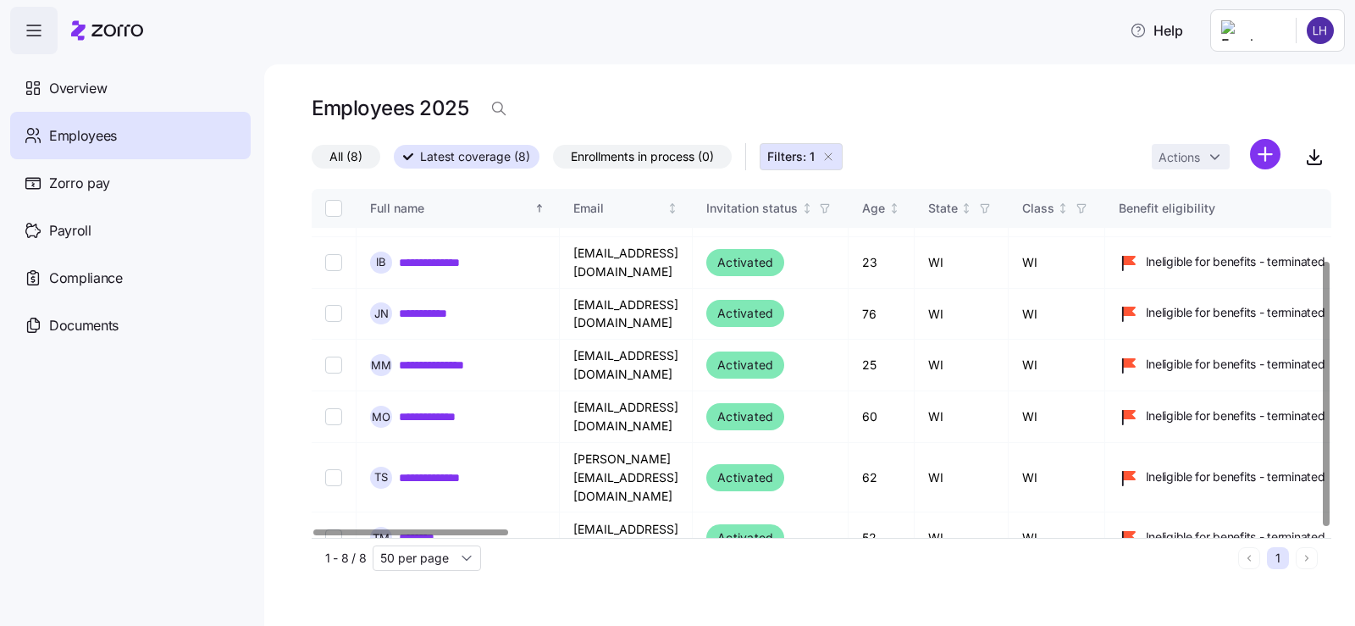
click at [386, 529] on div at bounding box center [410, 532] width 195 height 6
click at [499, 160] on span "Latest coverage (8)" at bounding box center [475, 157] width 110 height 22
click at [394, 162] on input "Latest coverage (8)" at bounding box center [394, 162] width 0 height 0
click at [423, 270] on link "**********" at bounding box center [439, 262] width 80 height 17
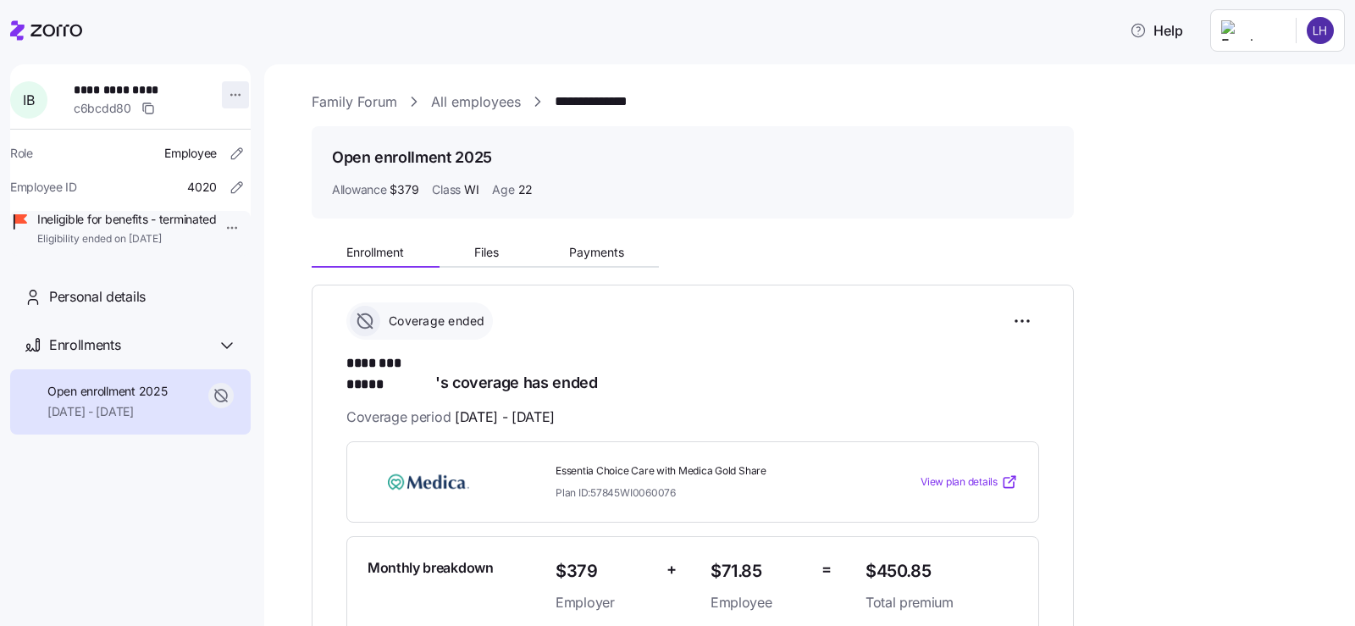
click at [234, 98] on html "**********" at bounding box center [677, 308] width 1355 height 616
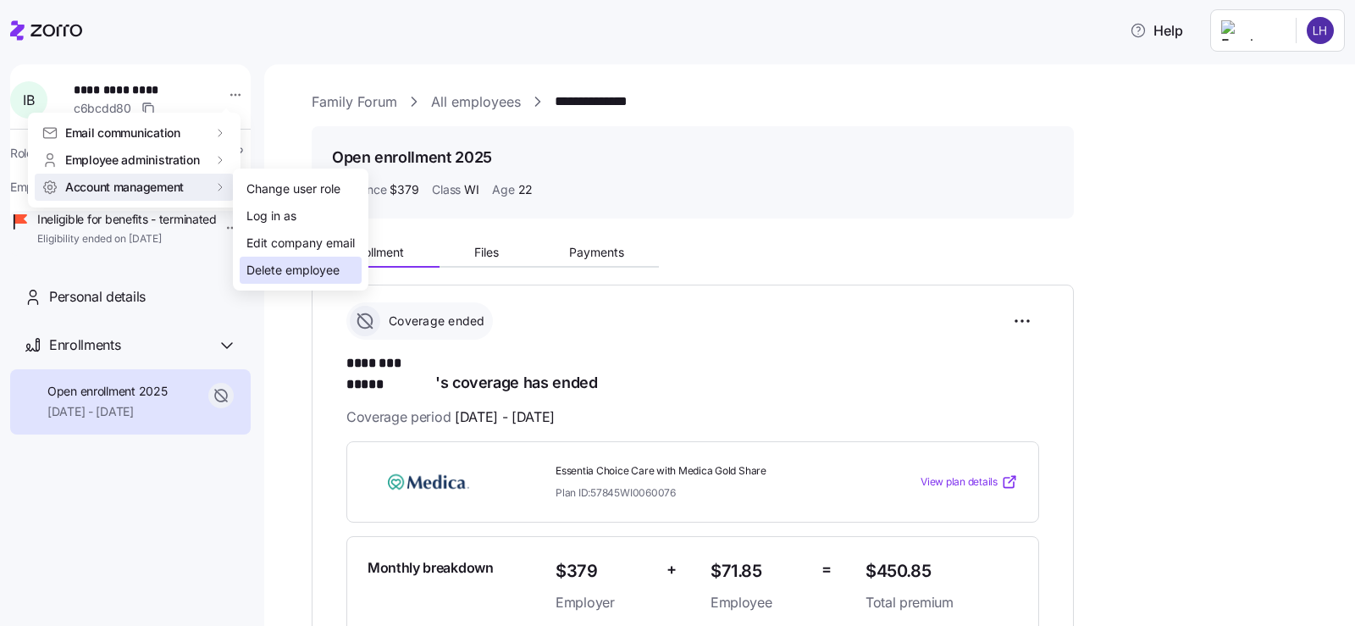
click at [270, 278] on div "Delete employee" at bounding box center [292, 270] width 93 height 19
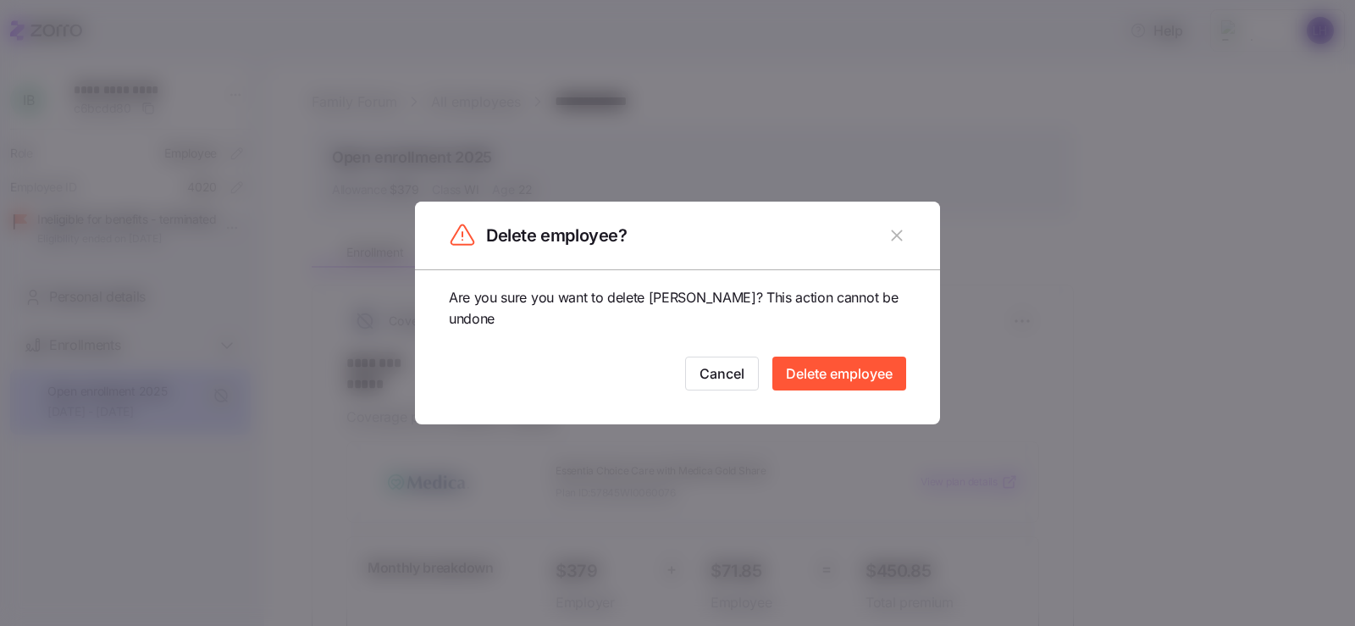
click at [820, 382] on span "Delete employee" at bounding box center [839, 373] width 107 height 20
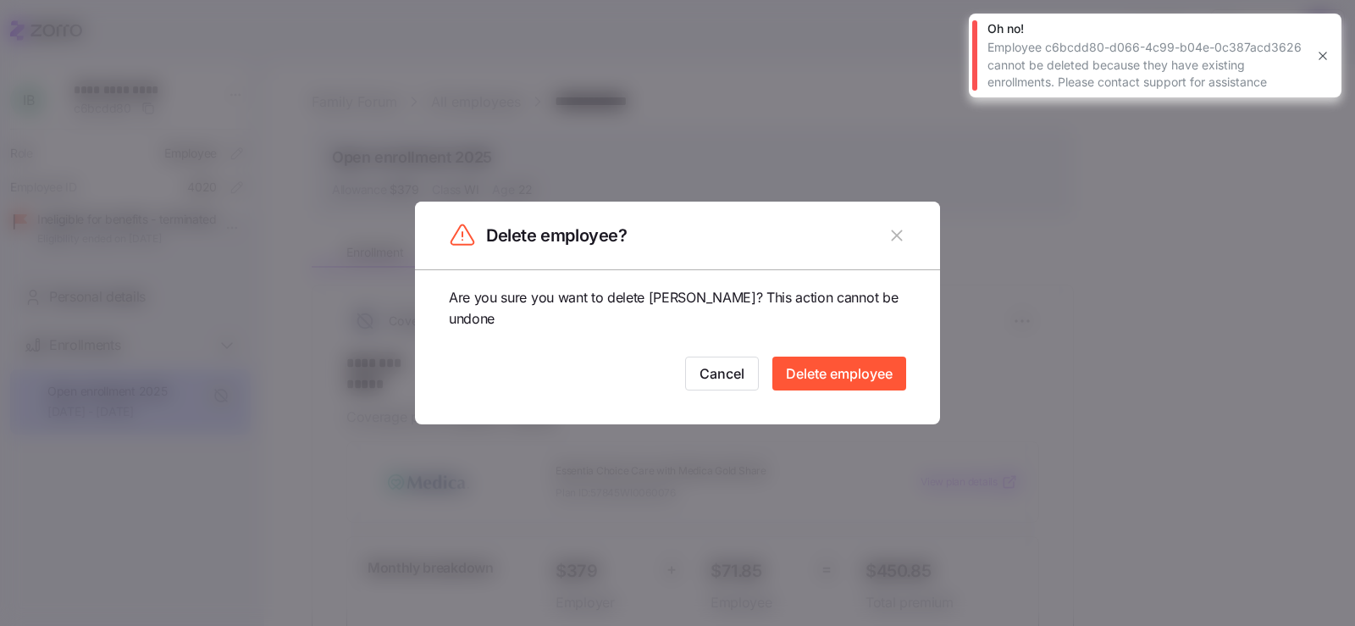
click at [1334, 46] on div "Oh no! Employee c6bcdd80-d066-4c99-b04e-0c387acd3626 cannot be deleted because …" at bounding box center [1155, 56] width 373 height 84
click at [1322, 57] on icon "button" at bounding box center [1323, 56] width 14 height 14
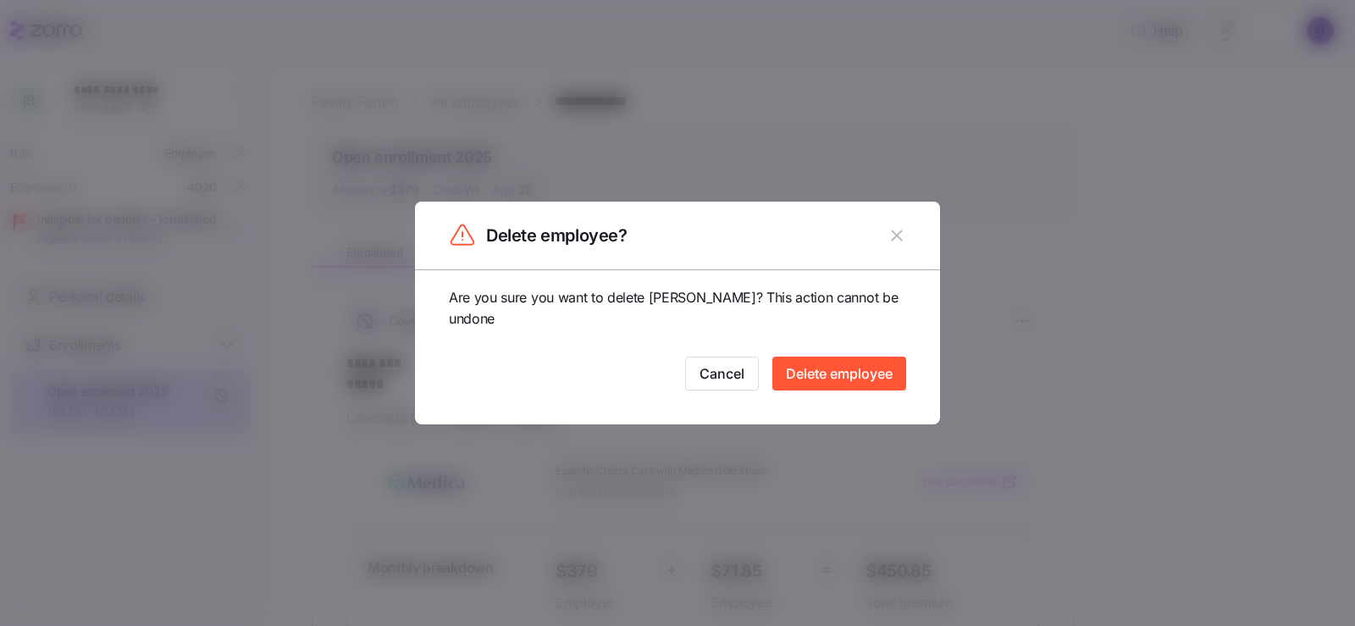
click at [906, 230] on icon "button" at bounding box center [896, 235] width 19 height 19
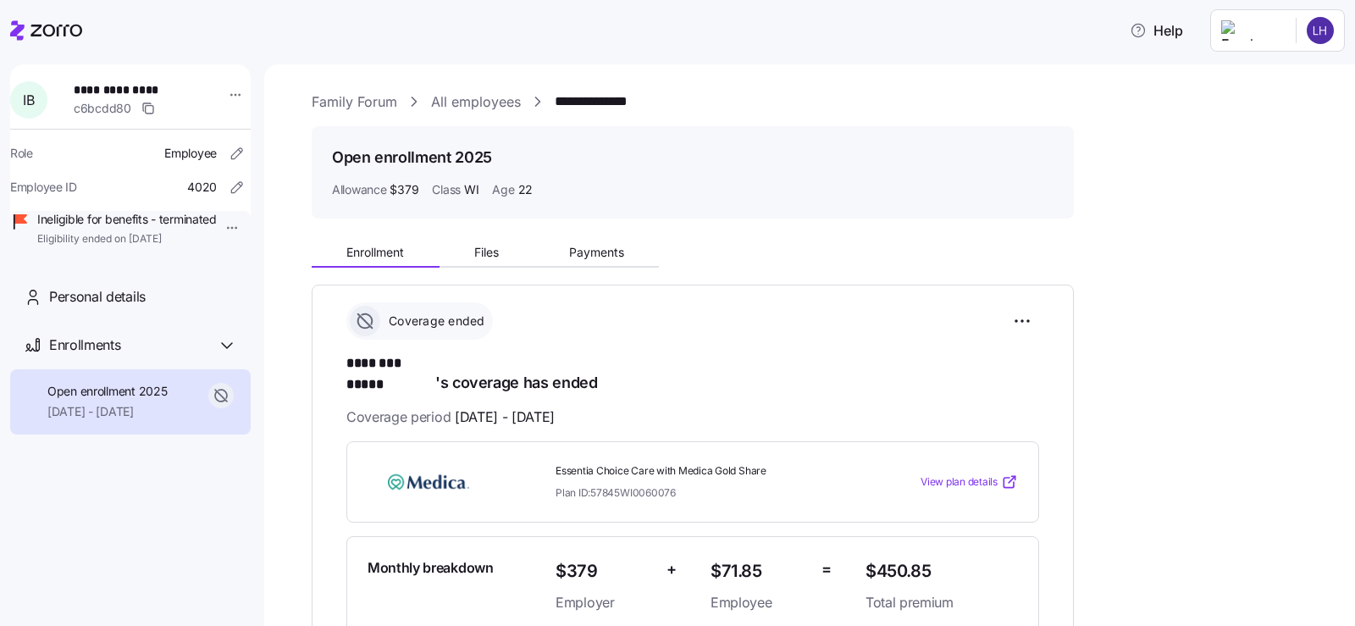
click at [38, 35] on icon at bounding box center [56, 31] width 52 height 12
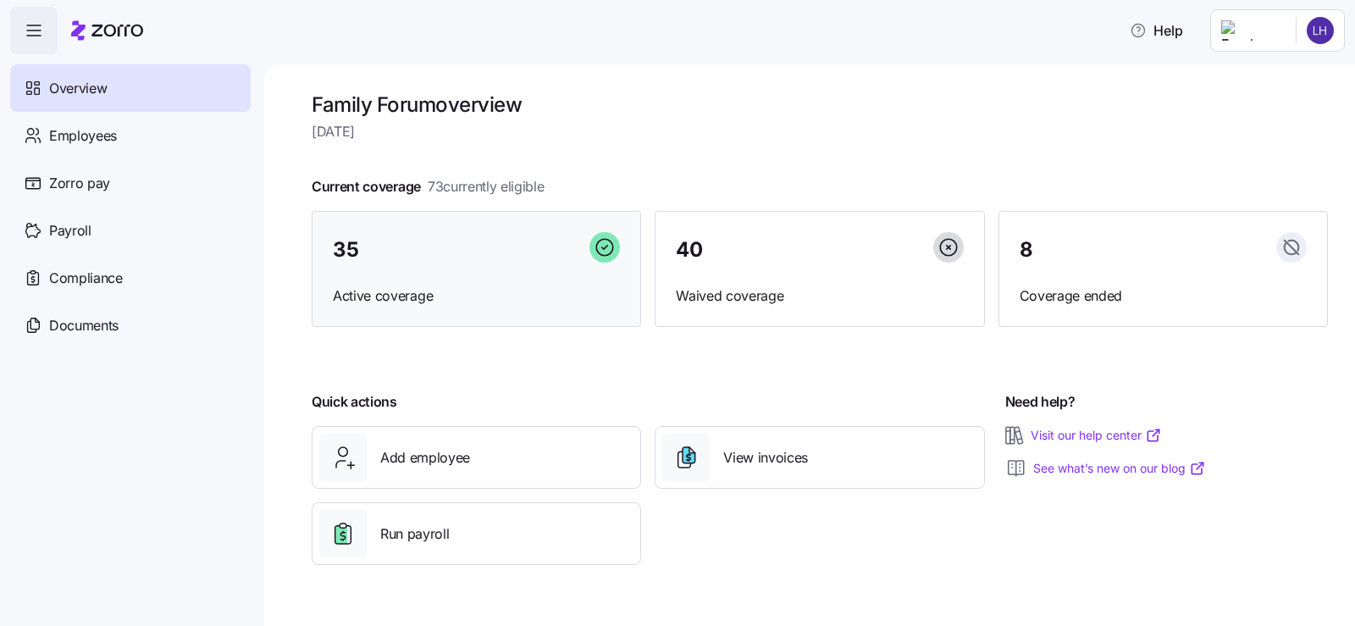
click at [483, 282] on div "35 Active coverage" at bounding box center [476, 269] width 329 height 117
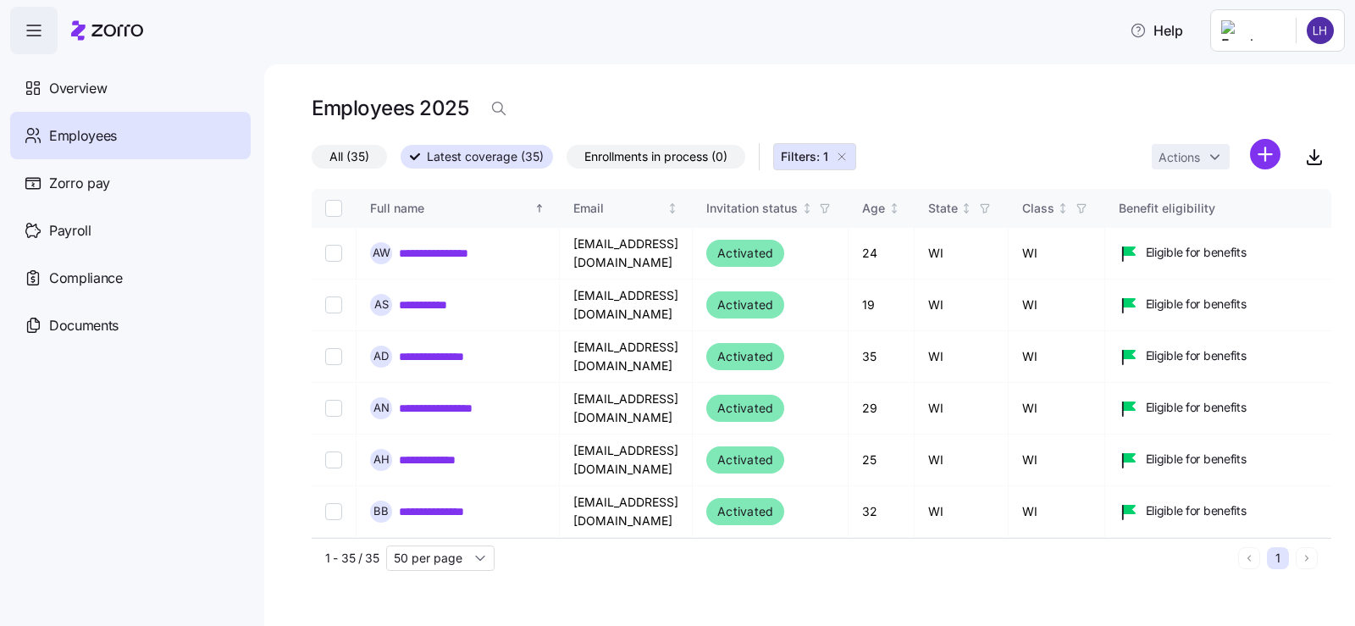
click at [847, 155] on icon "button" at bounding box center [842, 157] width 14 height 14
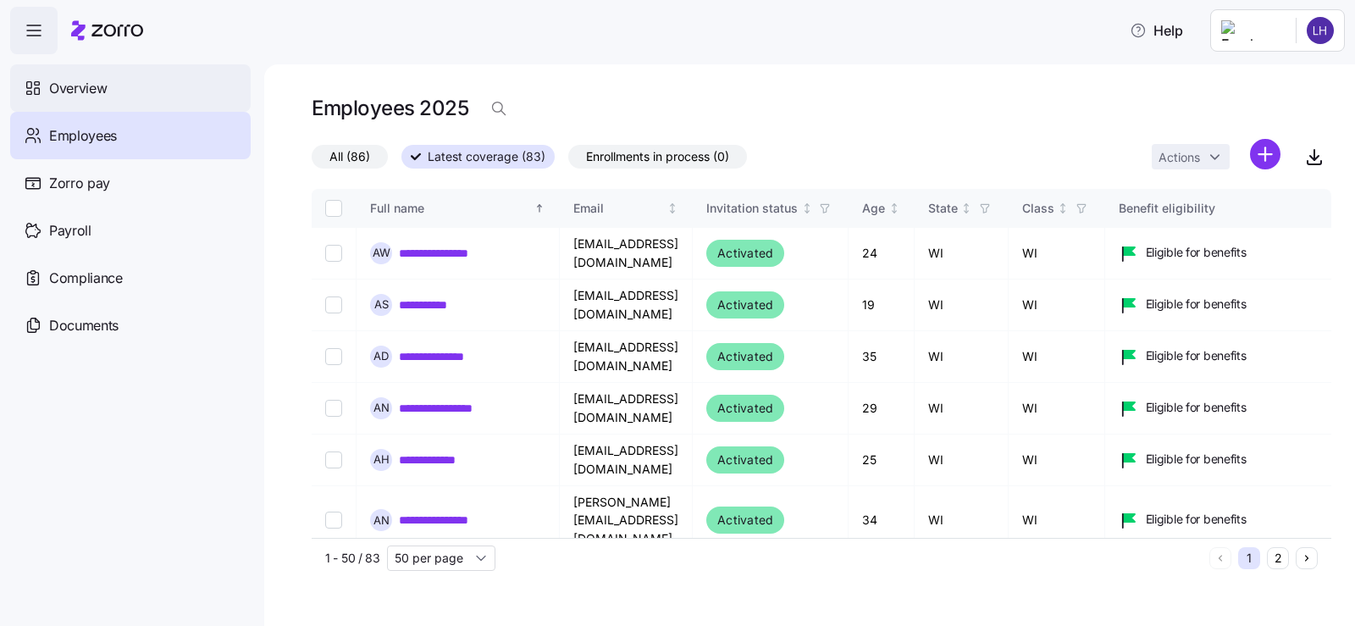
click at [109, 97] on div "Overview" at bounding box center [130, 87] width 240 height 47
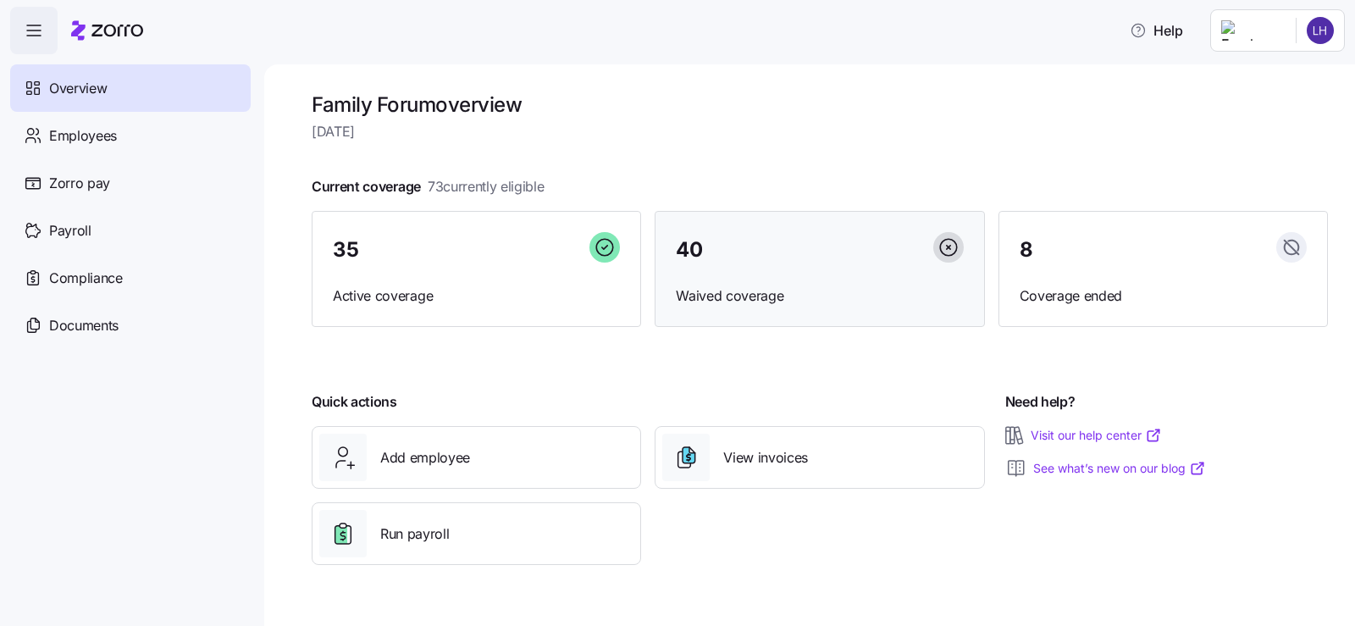
click at [826, 274] on div "40 Waived coverage" at bounding box center [819, 269] width 329 height 117
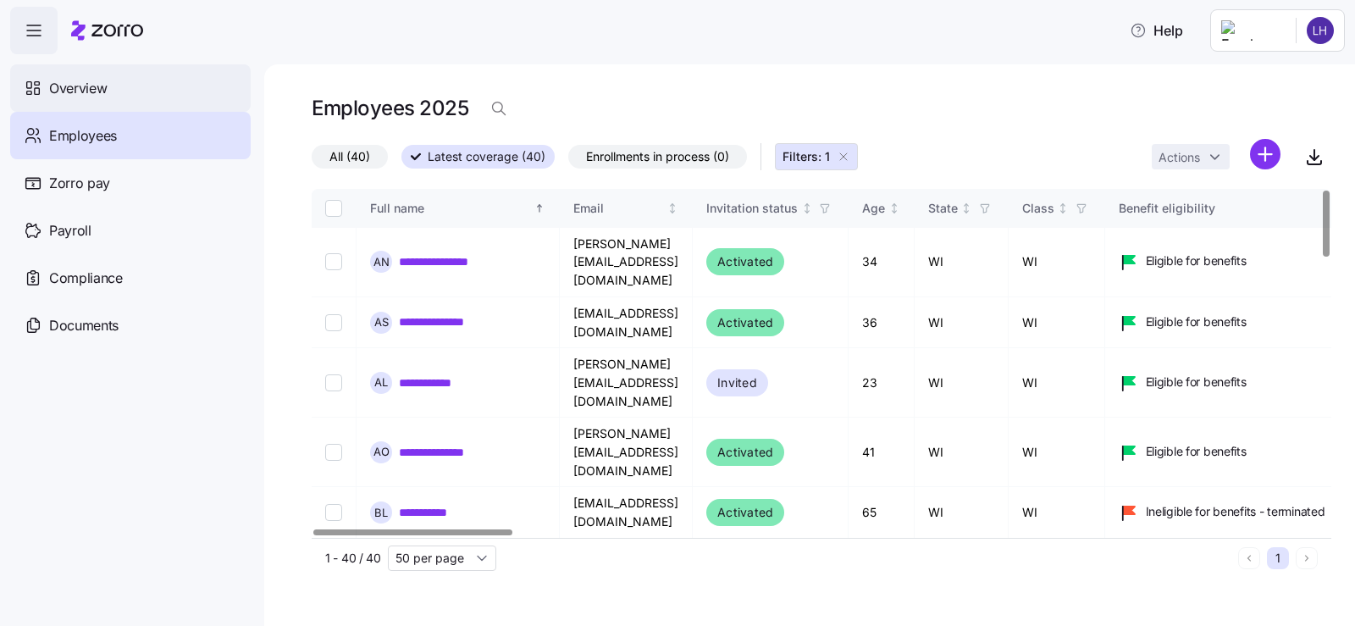
click at [113, 96] on div "Overview" at bounding box center [130, 87] width 240 height 47
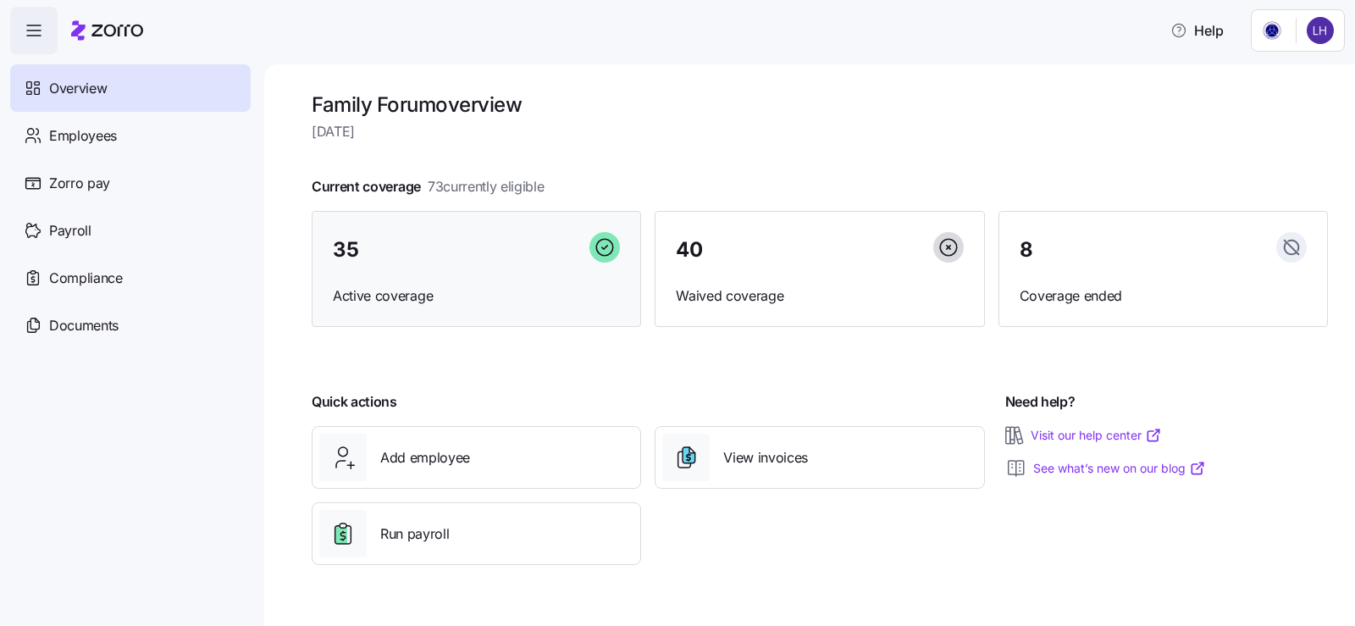
click at [401, 260] on div "35" at bounding box center [476, 250] width 287 height 36
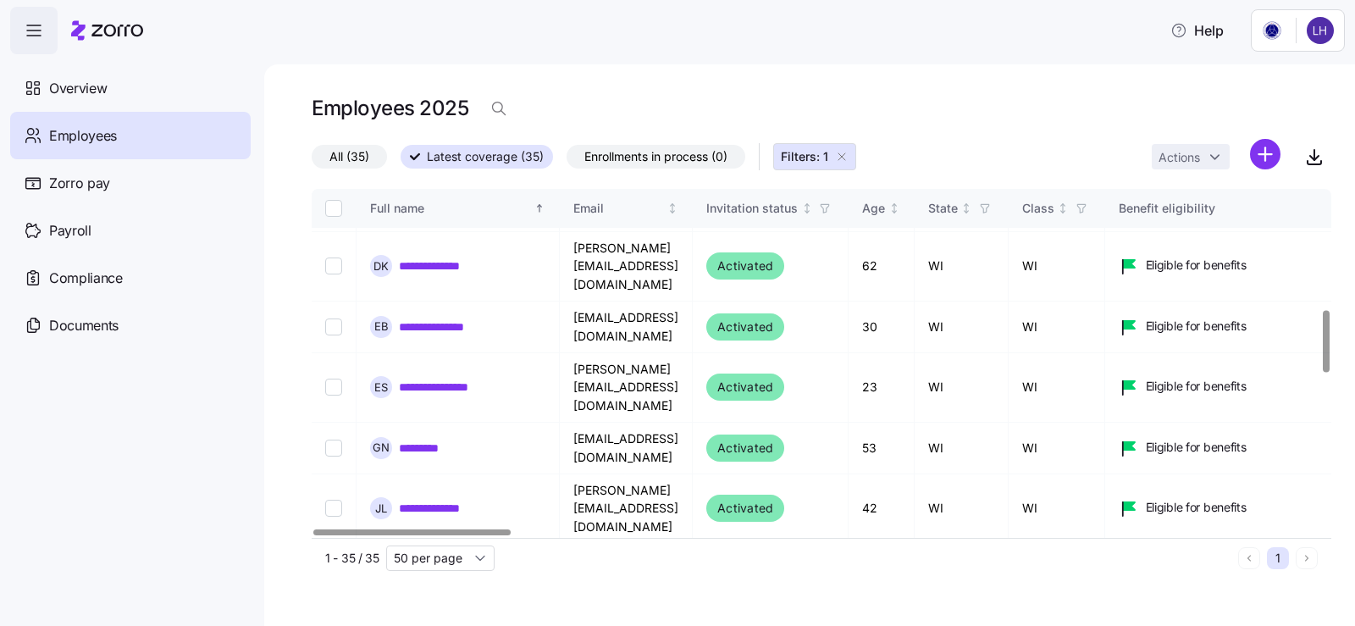
scroll to position [677, 0]
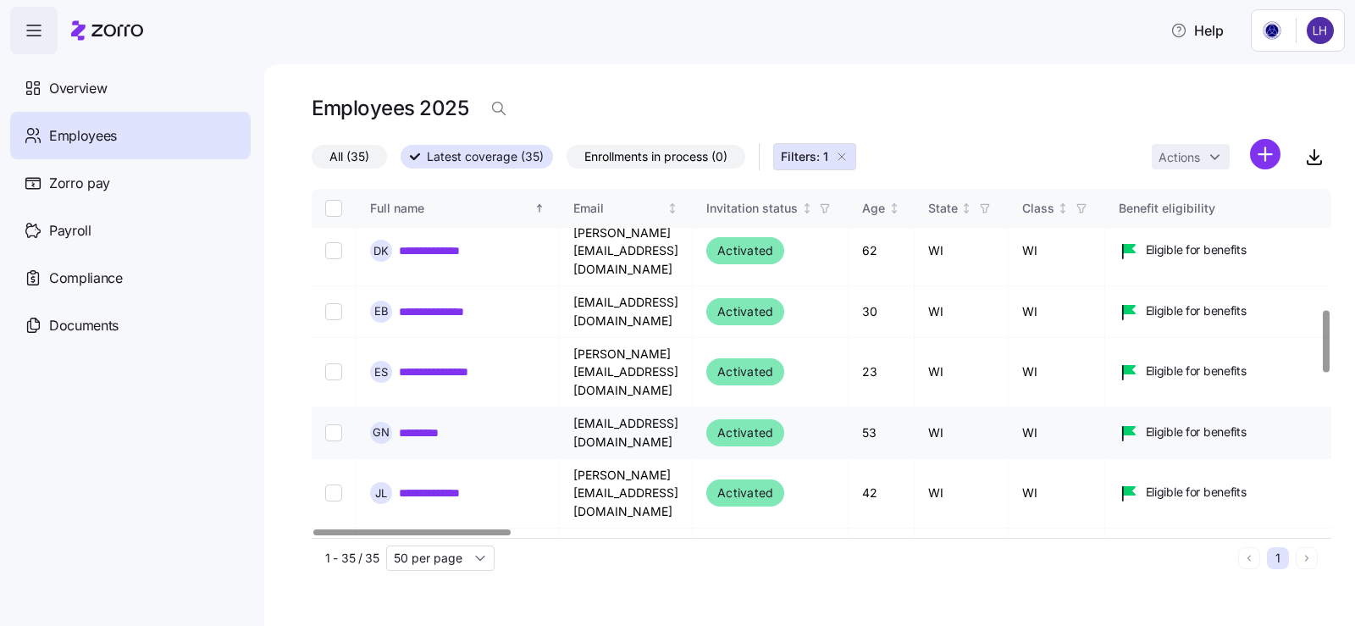
click at [339, 424] on input "Select record 16" at bounding box center [333, 432] width 17 height 17
checkbox input "true"
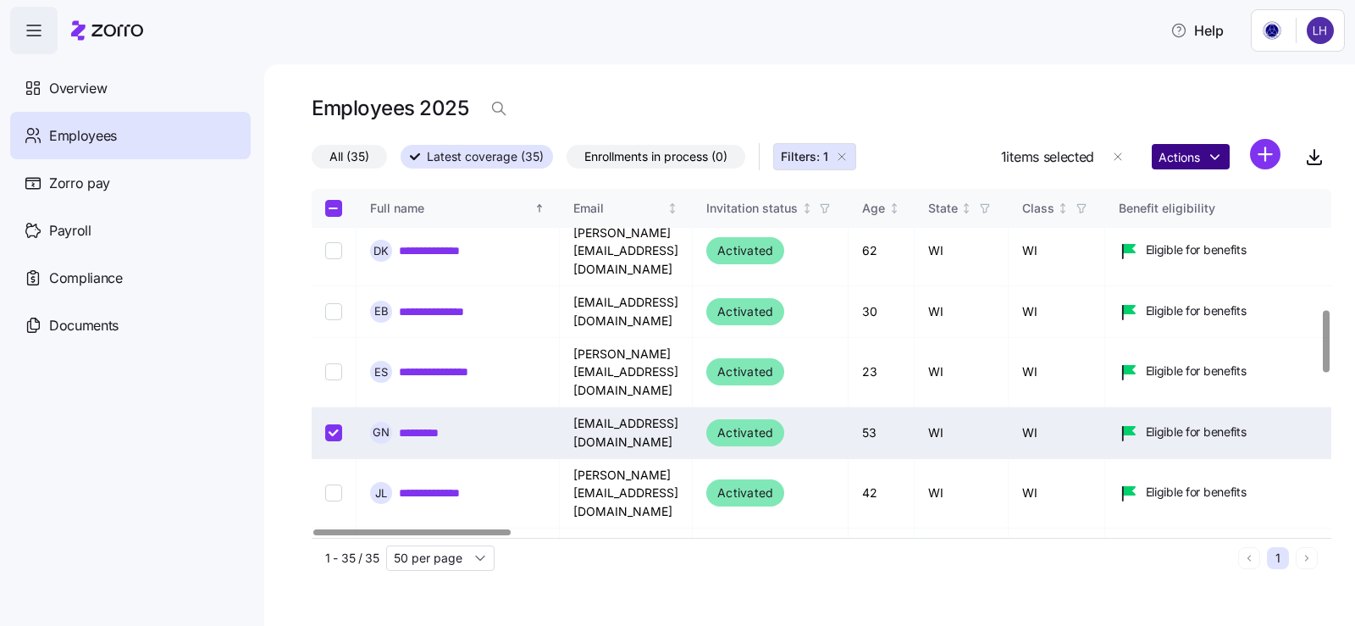
click at [1206, 155] on html "**********" at bounding box center [677, 308] width 1355 height 616
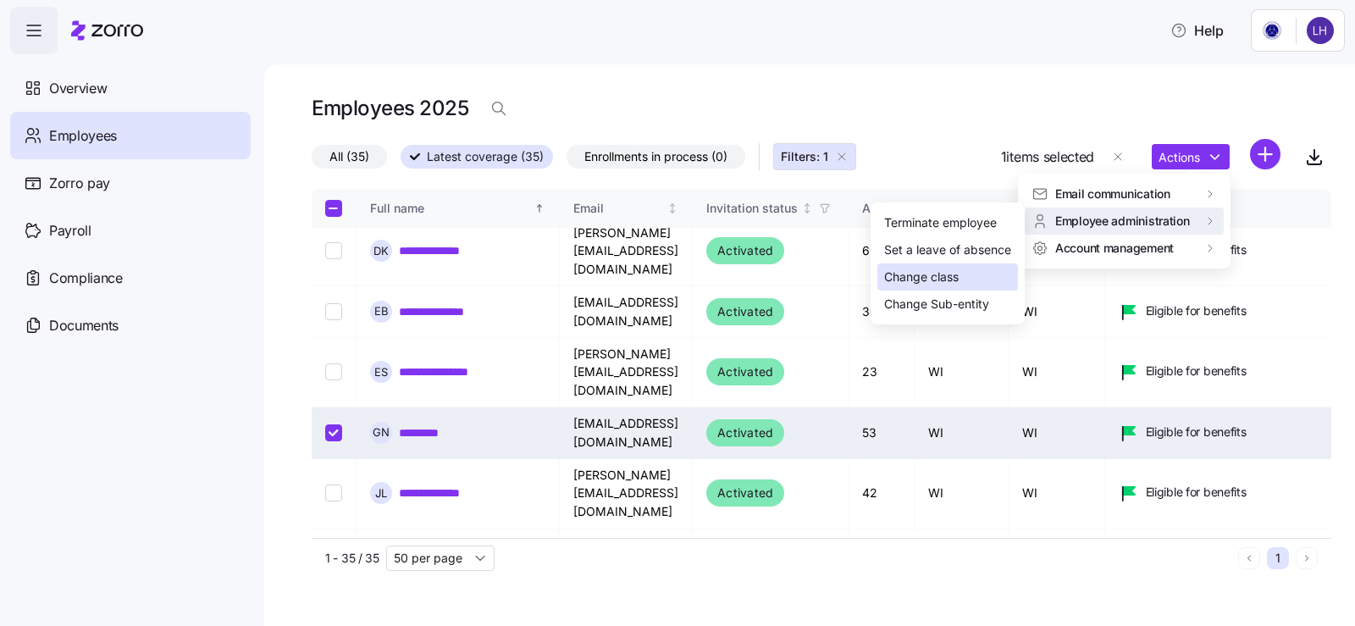
click at [941, 276] on div "Change class" at bounding box center [921, 277] width 75 height 19
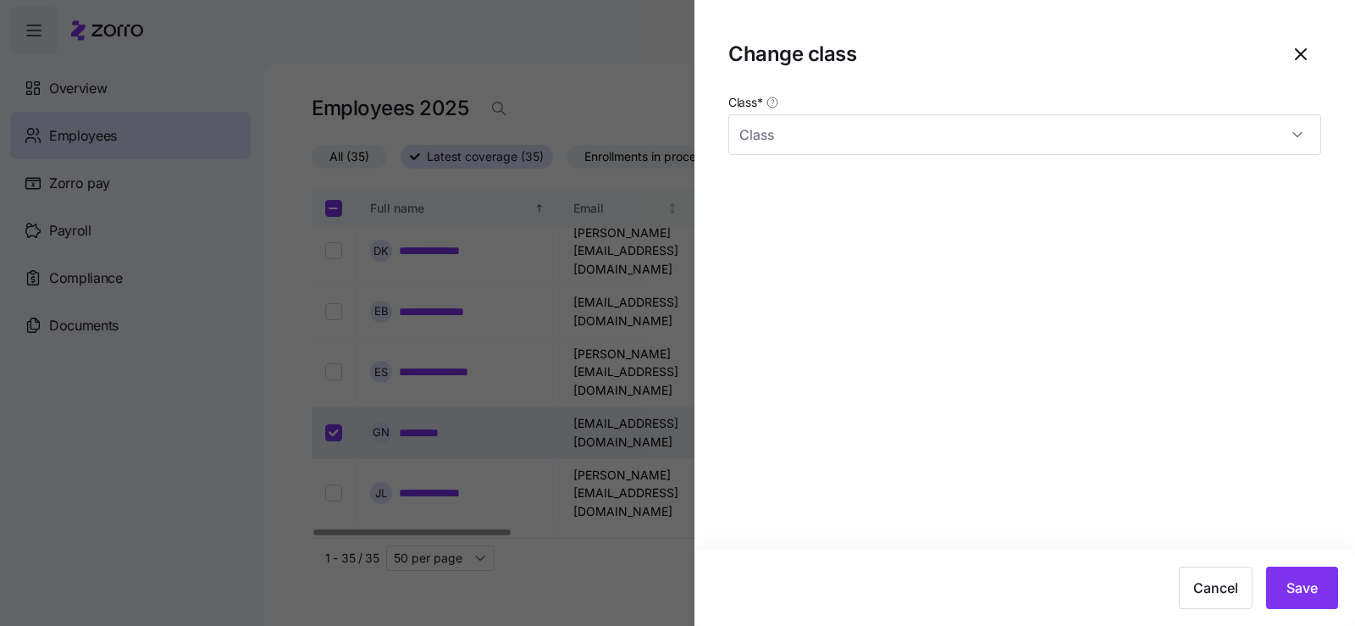
type input "WI"
click at [1303, 49] on icon "button" at bounding box center [1300, 54] width 20 height 20
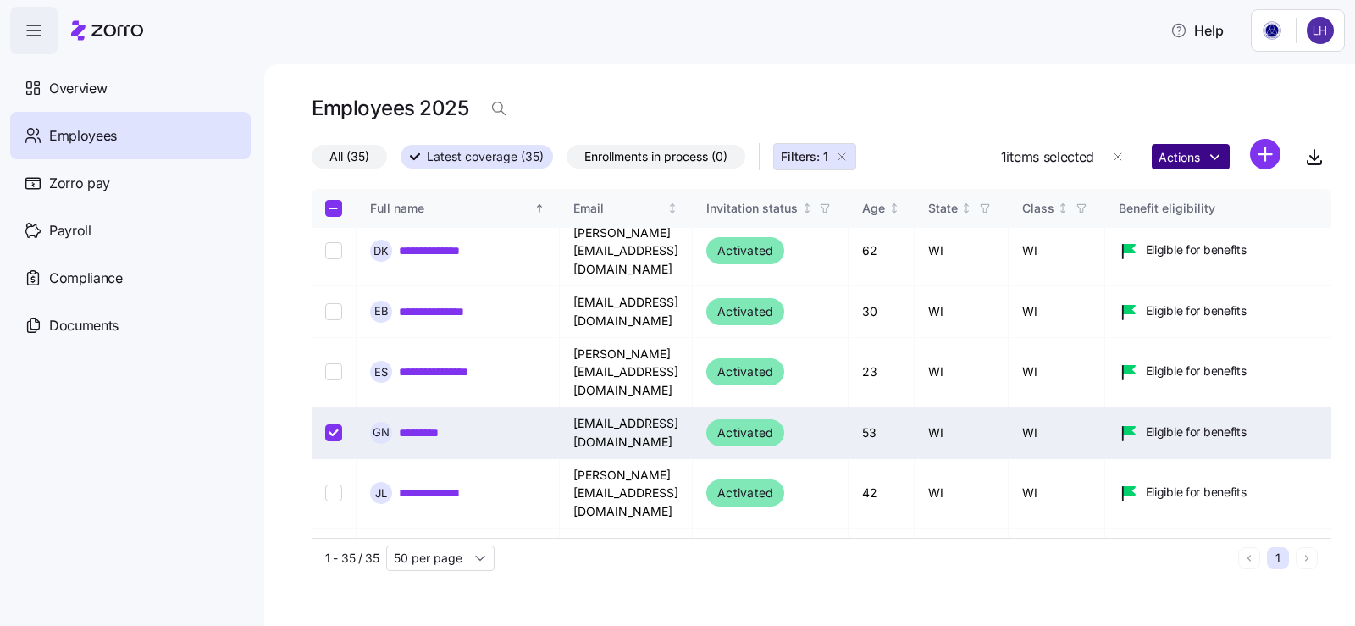
click at [1180, 158] on html "**********" at bounding box center [677, 308] width 1355 height 616
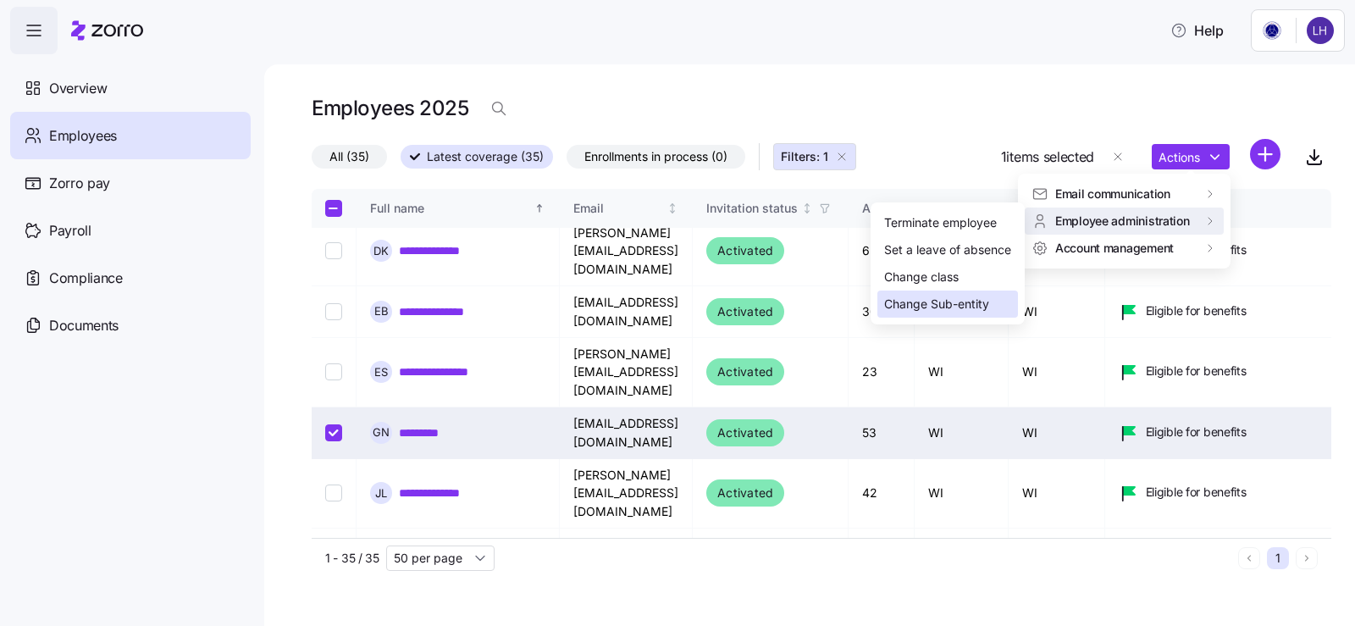
click at [950, 307] on div "Change Sub-entity" at bounding box center [936, 304] width 105 height 19
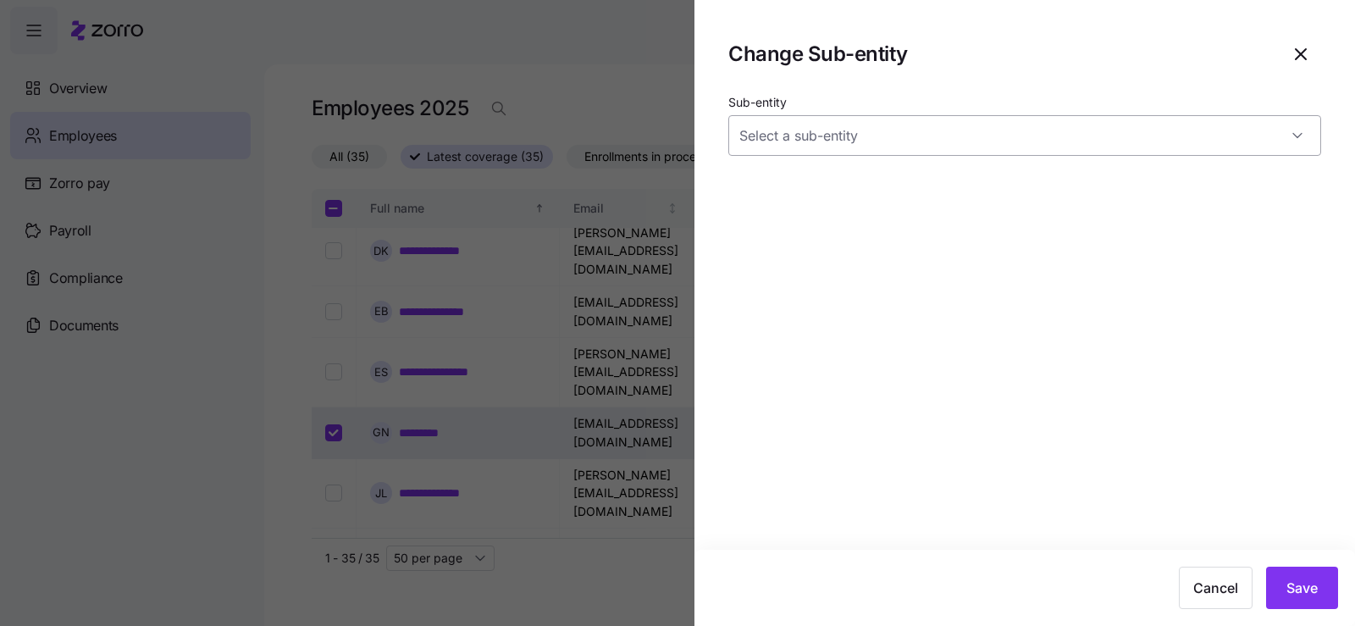
click at [960, 147] on input "Sub-entity" at bounding box center [1024, 135] width 593 height 41
click at [1296, 140] on div at bounding box center [1024, 135] width 593 height 41
click at [1283, 47] on span "button" at bounding box center [1300, 54] width 39 height 39
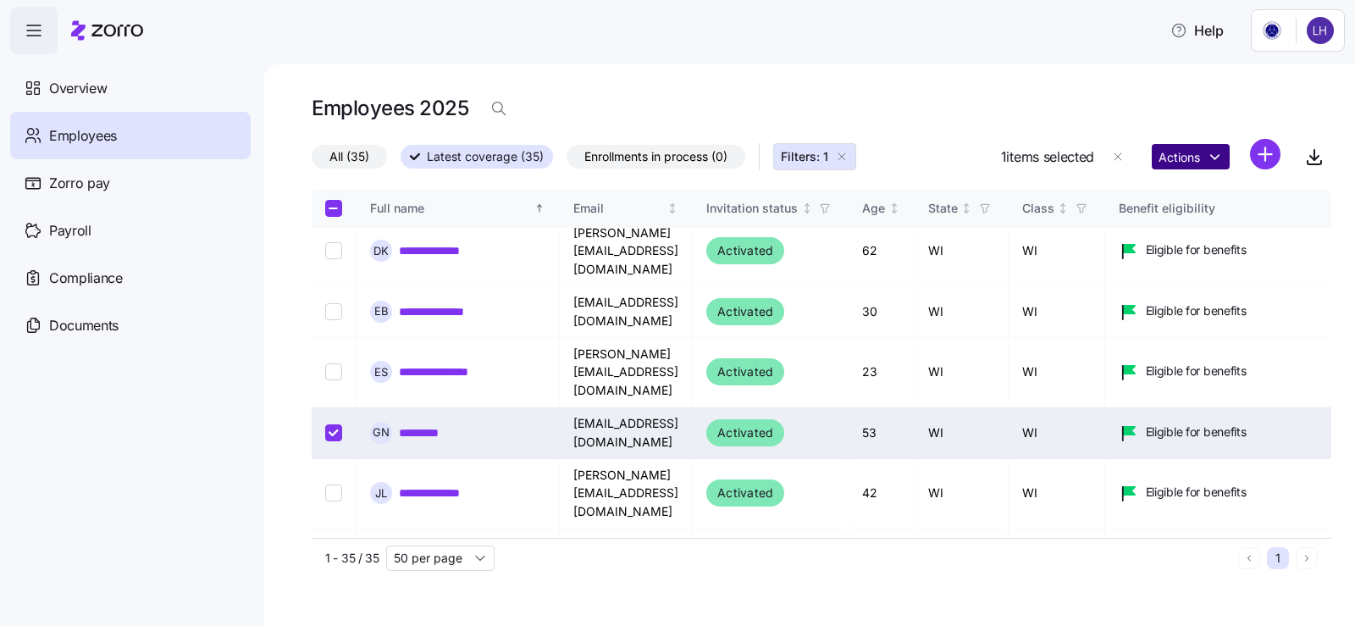
click at [1193, 148] on html "**********" at bounding box center [677, 308] width 1355 height 616
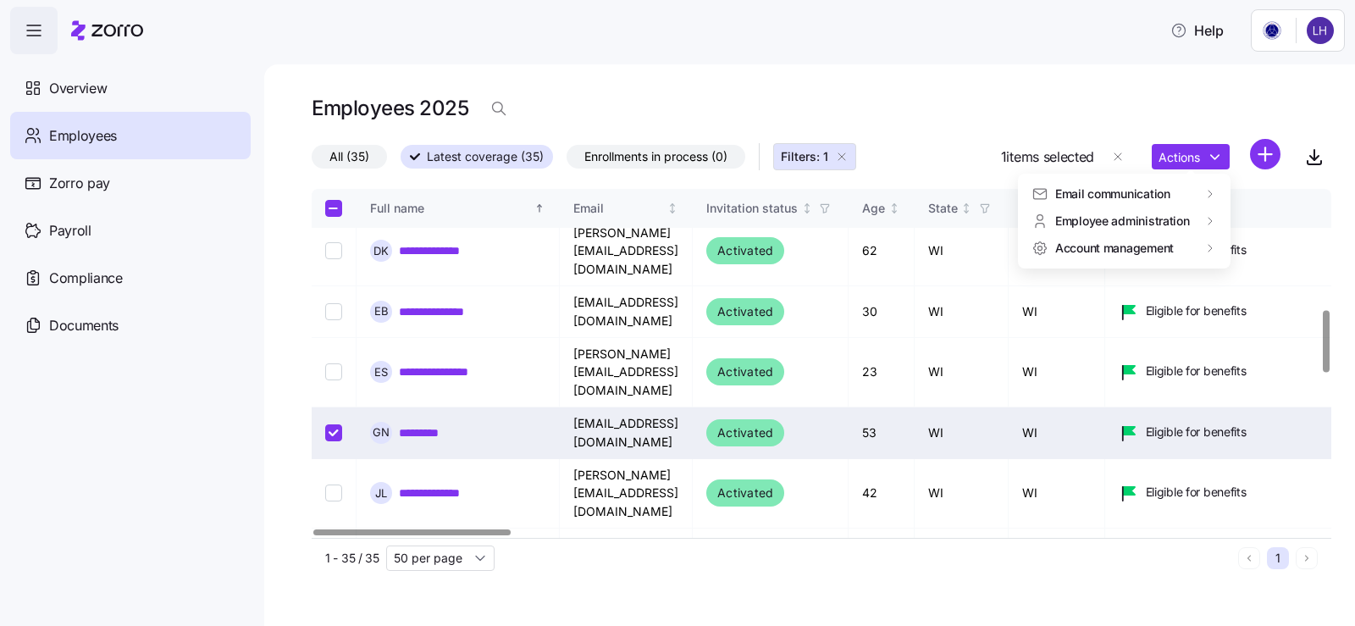
click at [1135, 427] on icon at bounding box center [1129, 431] width 12 height 8
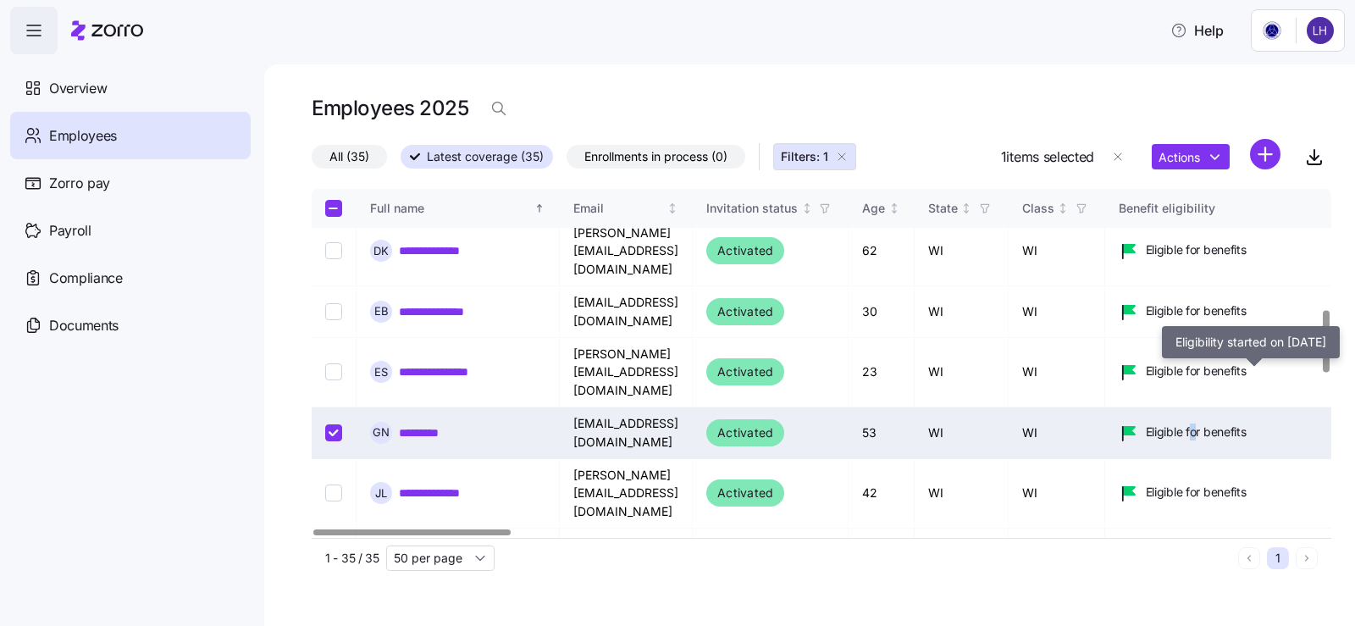
click at [1246, 423] on span "Eligible for benefits" at bounding box center [1196, 431] width 101 height 17
click at [1242, 423] on span "Eligible for benefits" at bounding box center [1196, 431] width 101 height 17
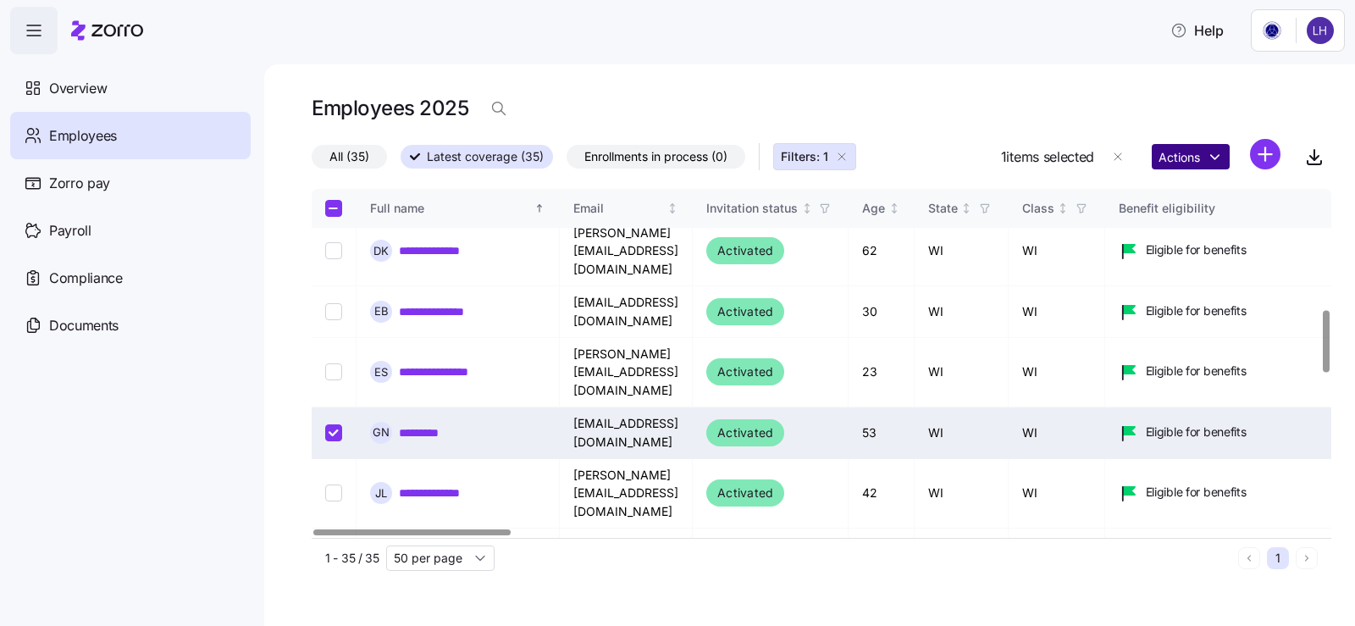
click at [1206, 157] on html "**********" at bounding box center [677, 308] width 1355 height 616
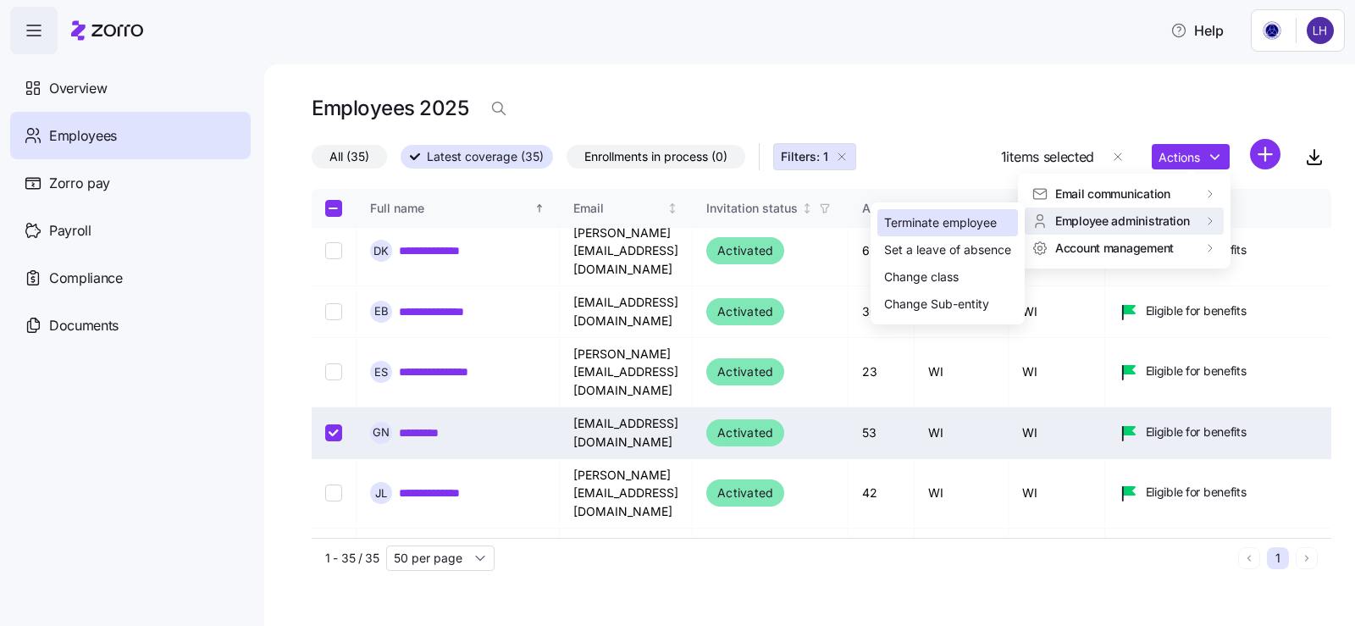
click at [949, 209] on div "Terminate employee" at bounding box center [947, 222] width 141 height 27
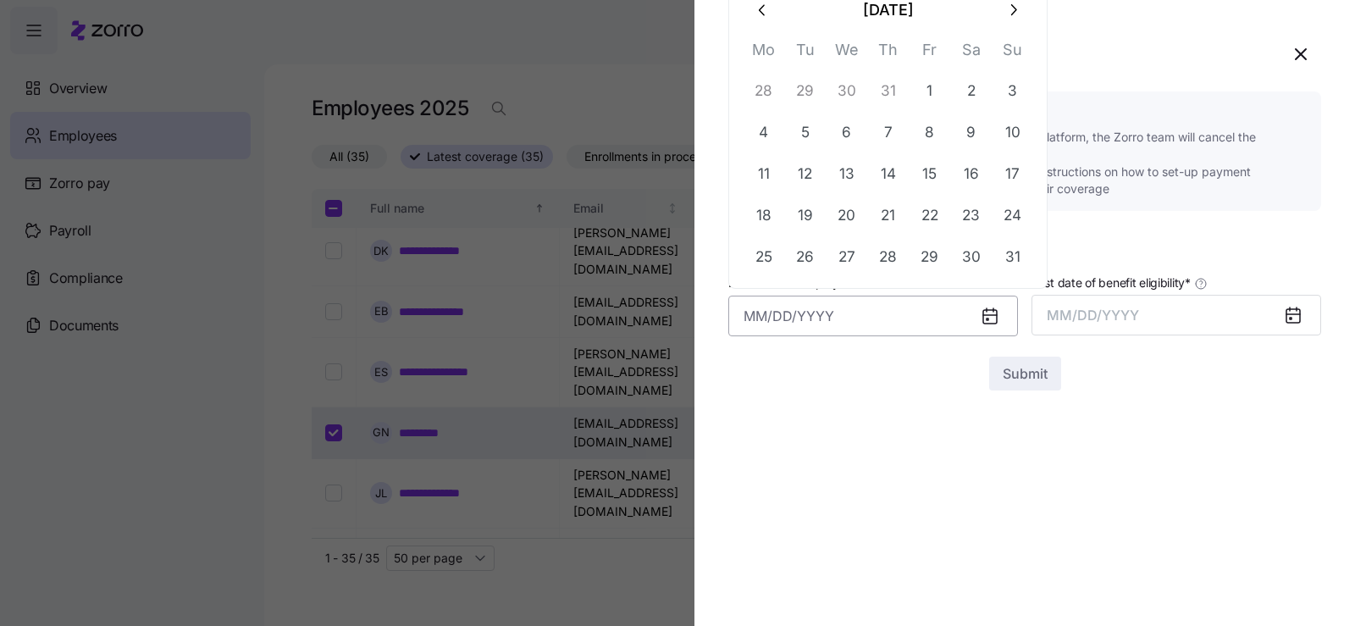
click at [853, 323] on input "Last date of employment *" at bounding box center [873, 316] width 290 height 41
click at [767, 259] on button "25" at bounding box center [763, 257] width 41 height 41
type input "[DATE]"
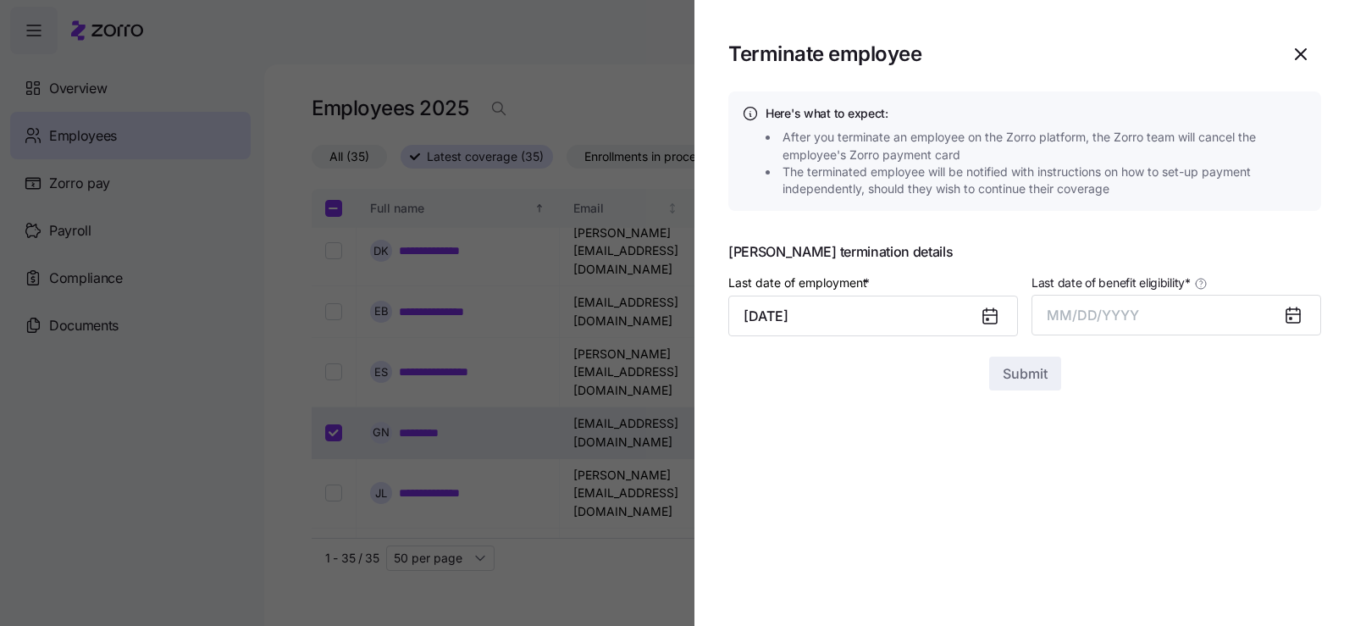
click at [857, 391] on section "Terminate employee Here's what to expect: After you terminate an employee on th…" at bounding box center [1024, 313] width 660 height 626
click at [1120, 325] on button "MM/DD/YYYY" at bounding box center [1176, 315] width 290 height 41
click at [1185, 498] on button "Aug" at bounding box center [1191, 504] width 97 height 41
